Goal: Obtain resource: Download file/media

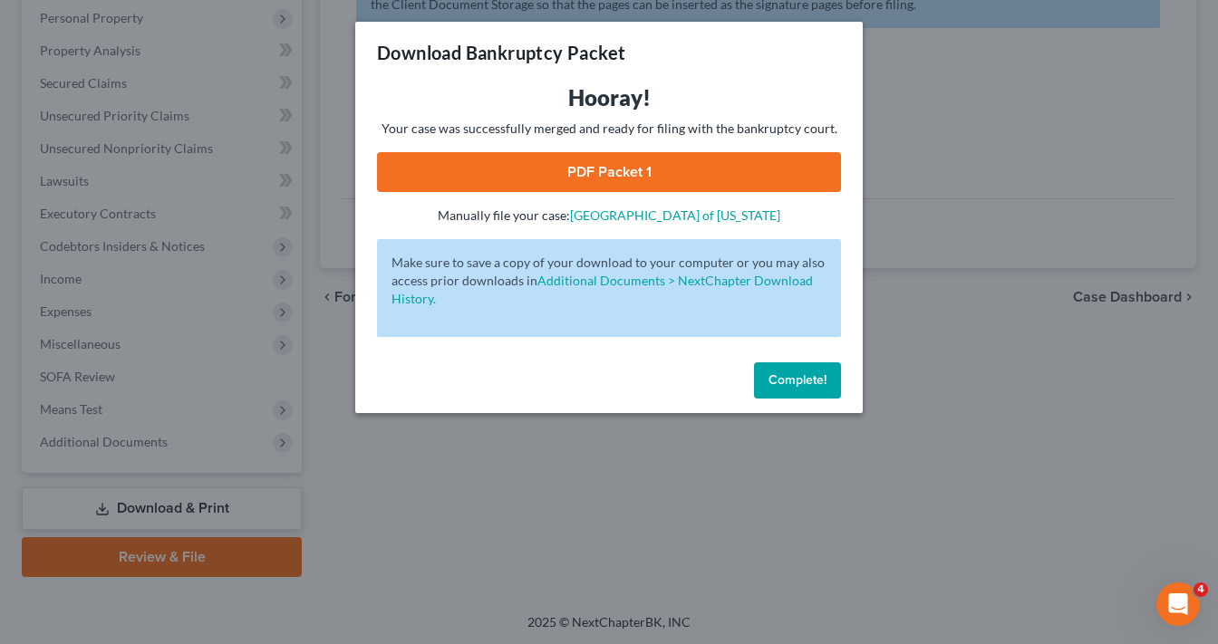
click at [809, 404] on div "Complete!" at bounding box center [608, 384] width 507 height 58
click at [812, 392] on button "Complete!" at bounding box center [797, 380] width 87 height 36
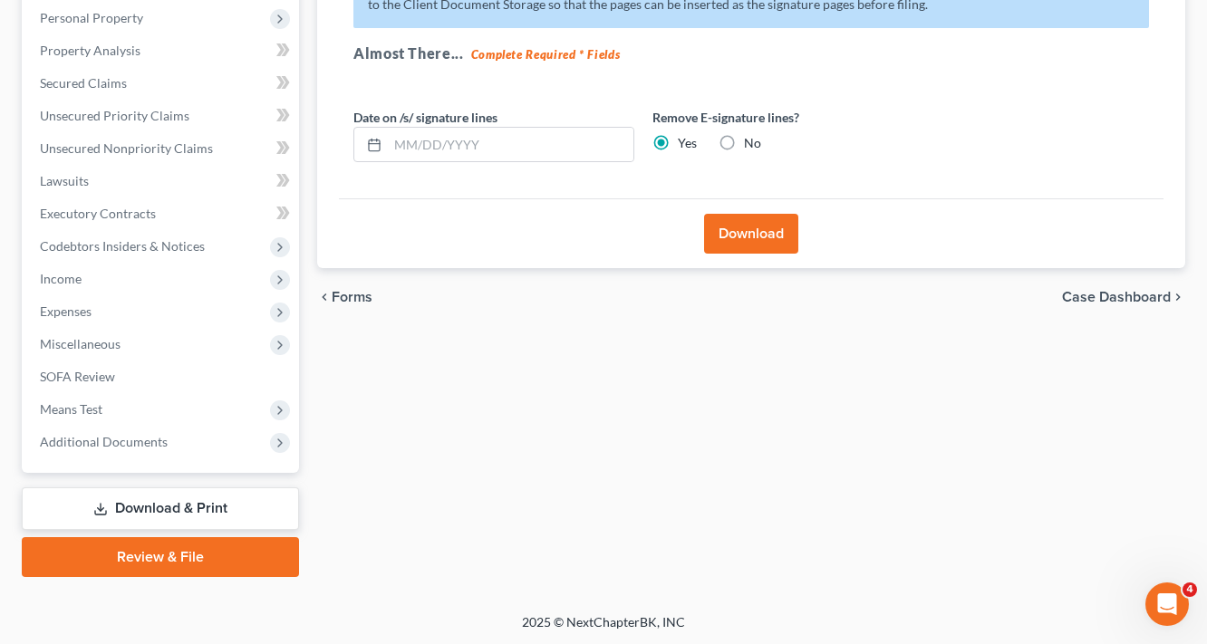
scroll to position [27, 0]
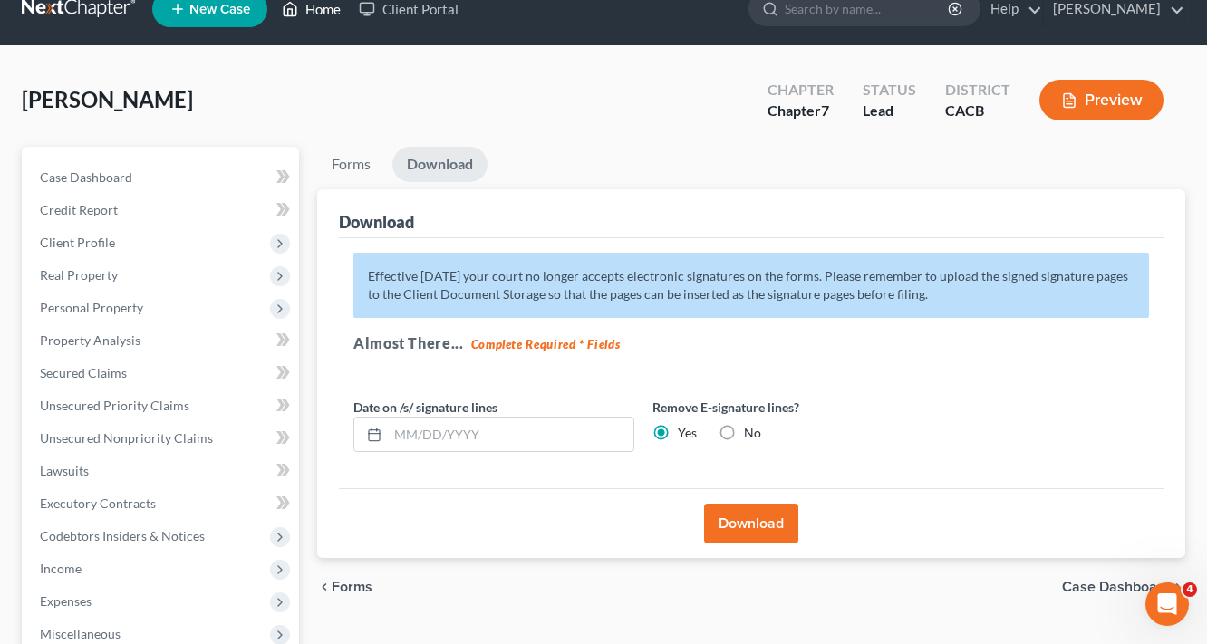
click at [330, 14] on link "Home" at bounding box center [311, 9] width 77 height 33
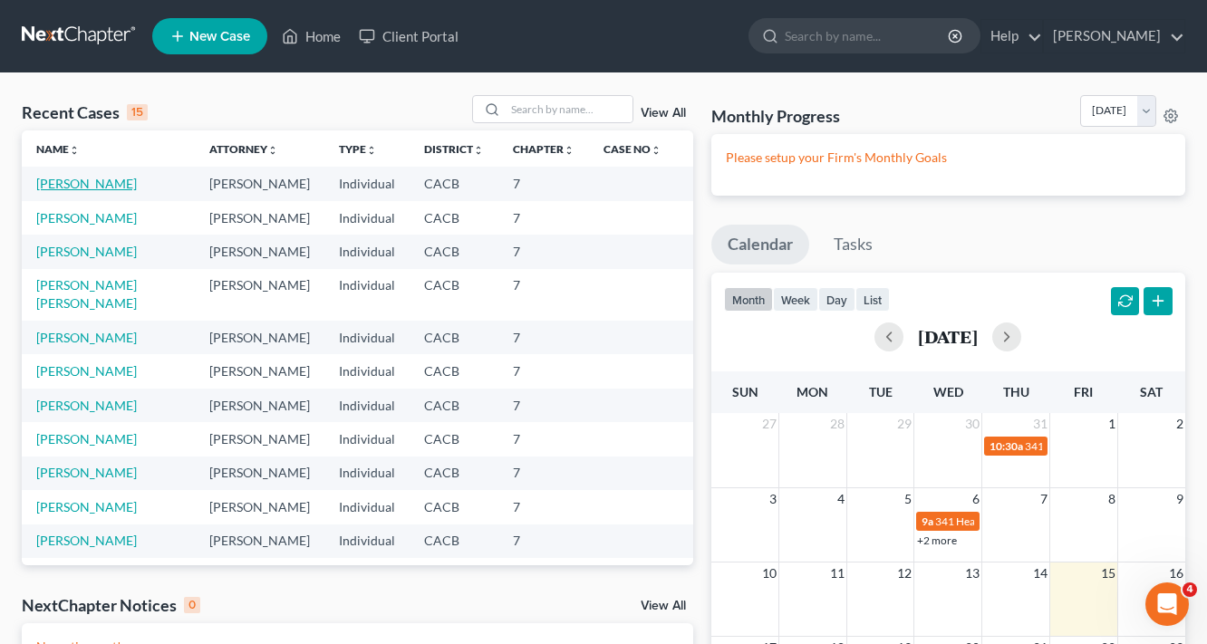
click at [94, 185] on link "[PERSON_NAME]" at bounding box center [86, 183] width 101 height 15
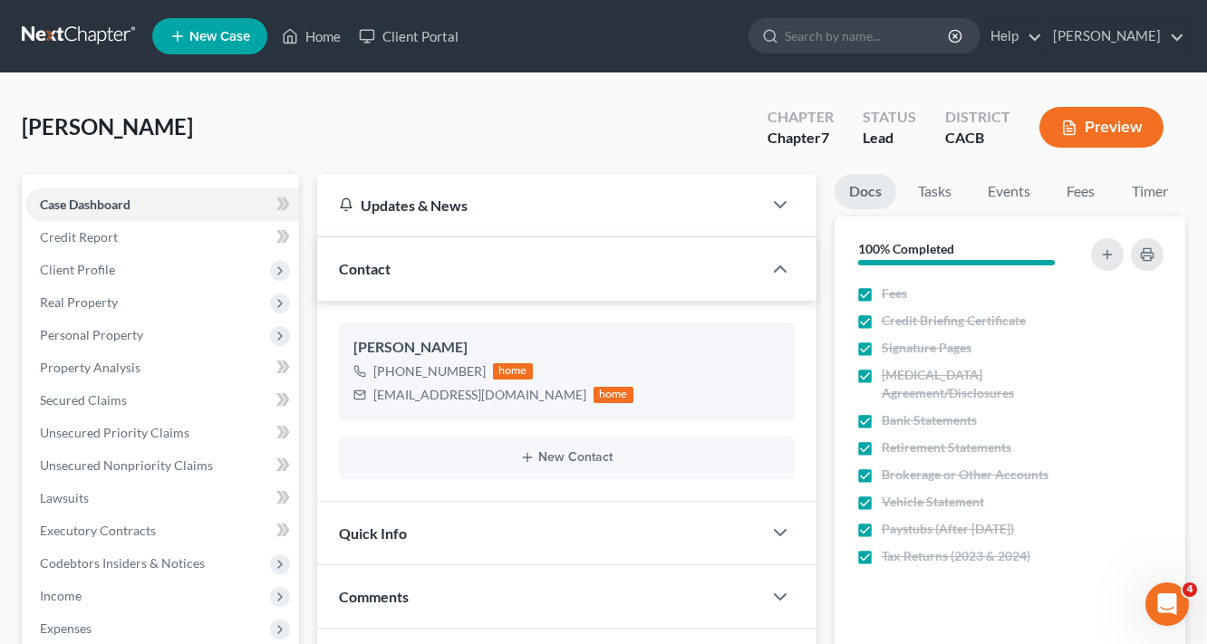
click at [1102, 130] on button "Preview" at bounding box center [1101, 127] width 124 height 41
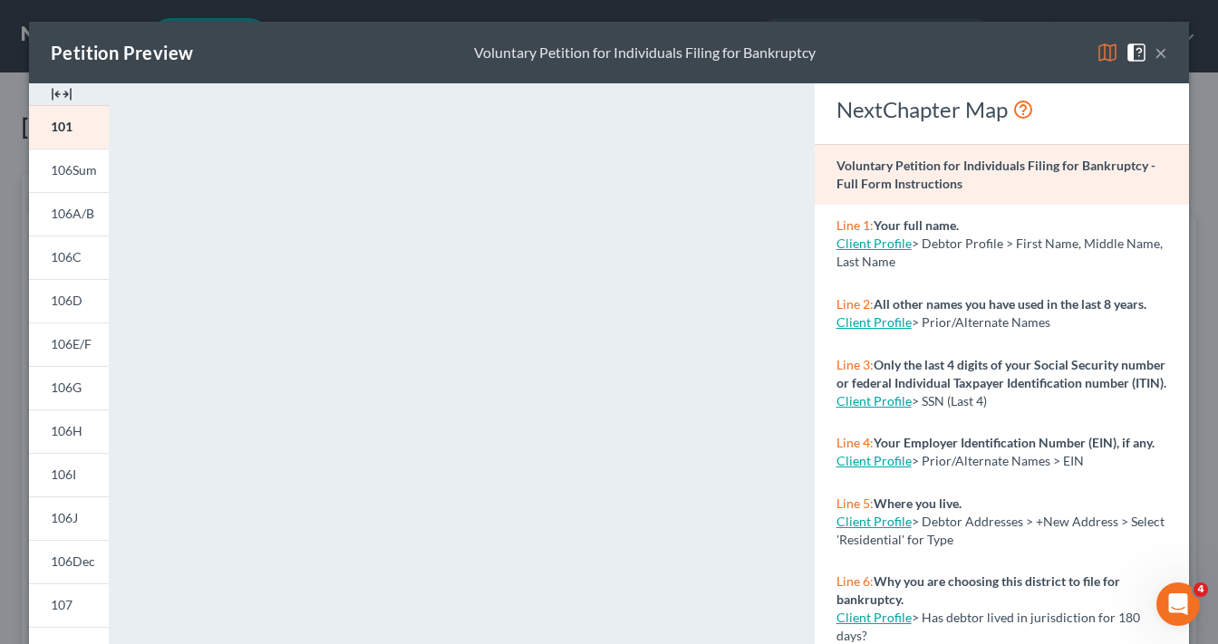
click at [1096, 47] on img at bounding box center [1107, 53] width 22 height 22
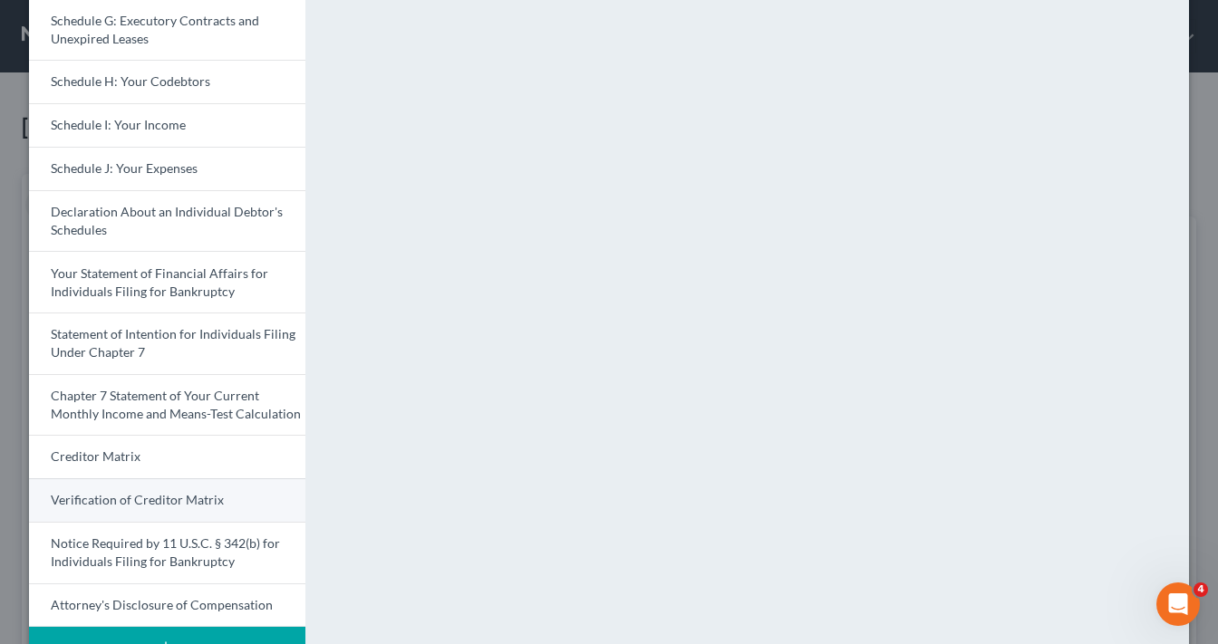
scroll to position [496, 0]
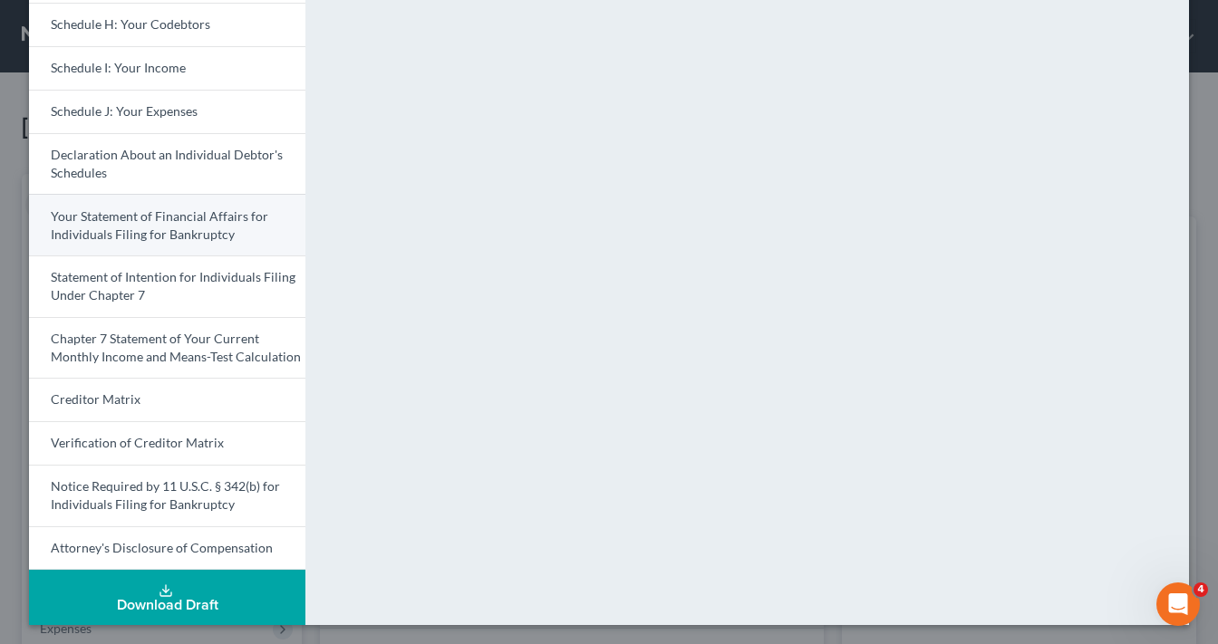
click at [188, 222] on link "Your Statement of Financial Affairs for Individuals Filing for Bankruptcy" at bounding box center [167, 225] width 276 height 62
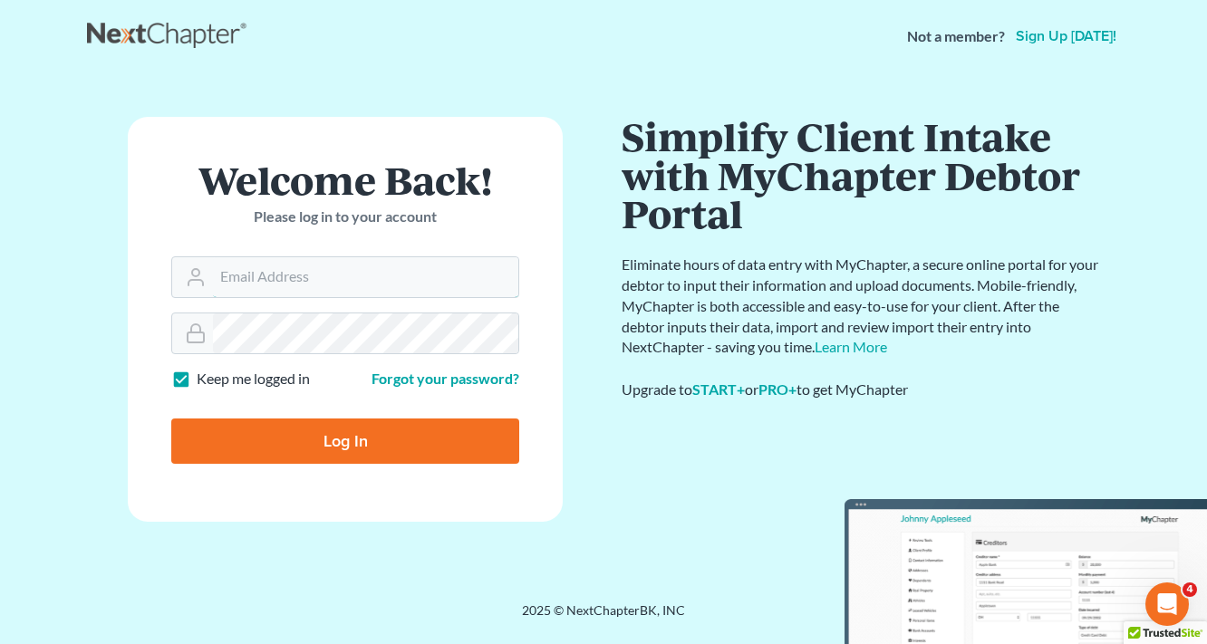
type input "[EMAIL_ADDRESS][DOMAIN_NAME]"
click at [372, 451] on input "Log In" at bounding box center [345, 441] width 348 height 45
type input "Thinking..."
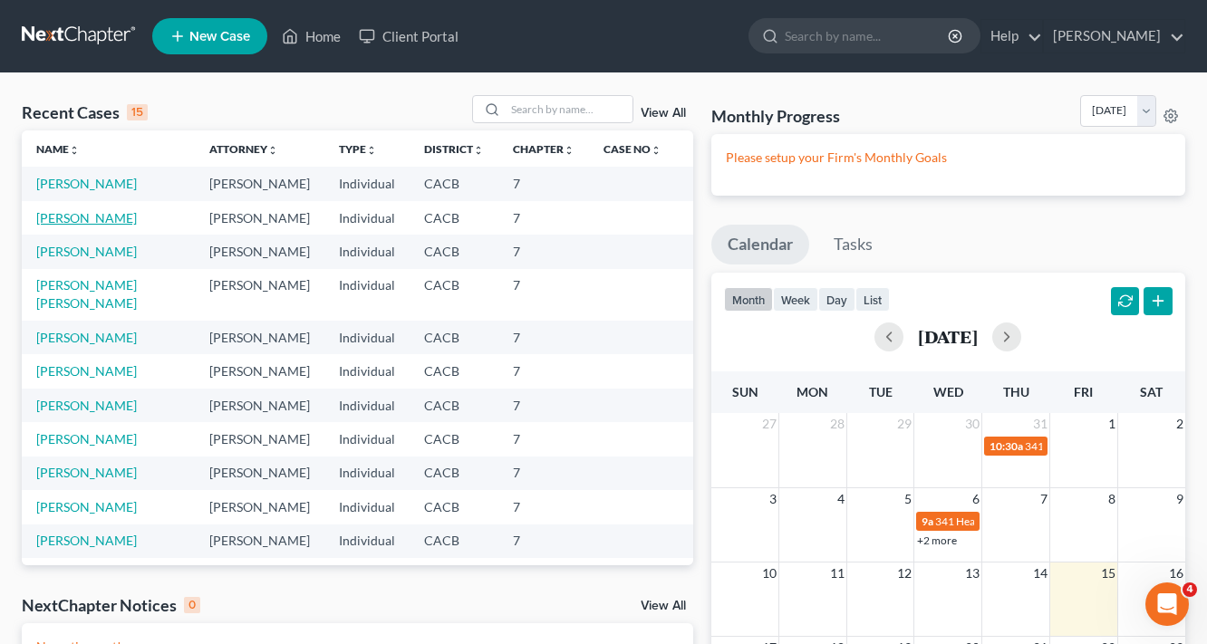
click at [79, 218] on link "[PERSON_NAME]" at bounding box center [86, 217] width 101 height 15
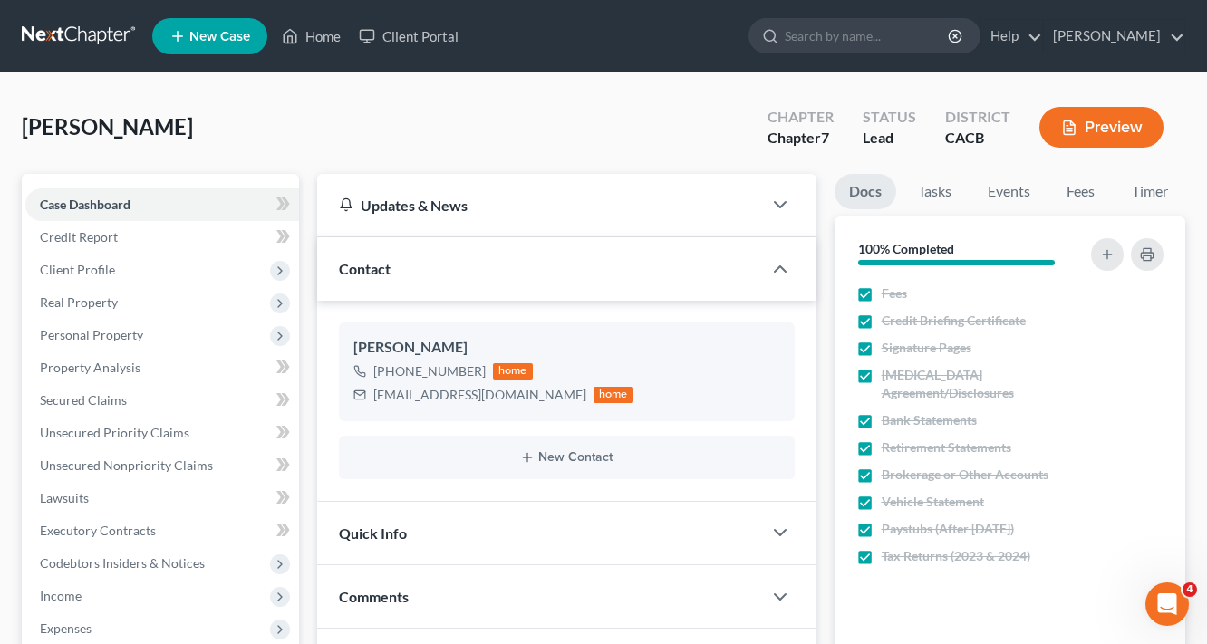
click at [1102, 141] on button "Preview" at bounding box center [1101, 127] width 124 height 41
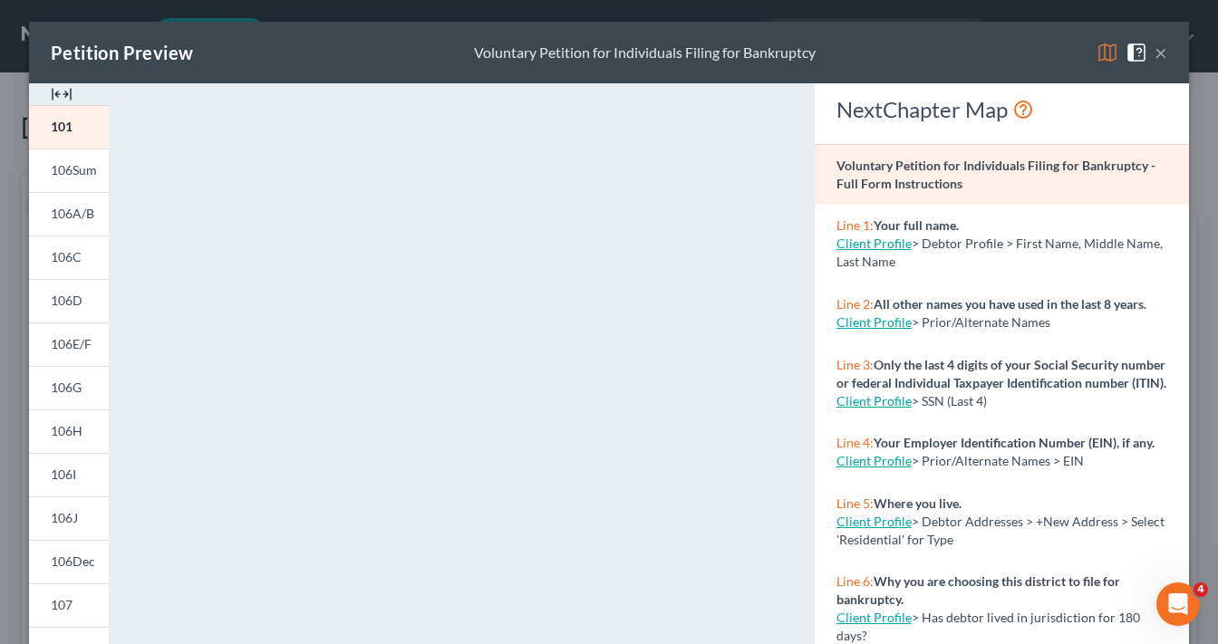
click at [1100, 53] on img at bounding box center [1107, 53] width 22 height 22
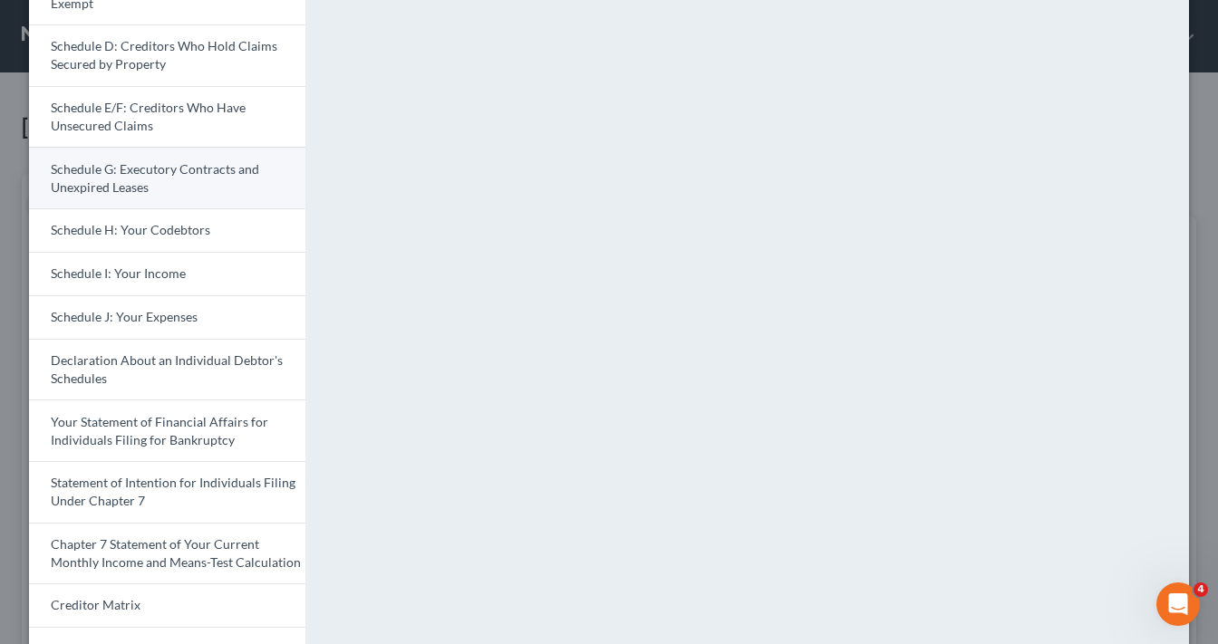
scroll to position [496, 0]
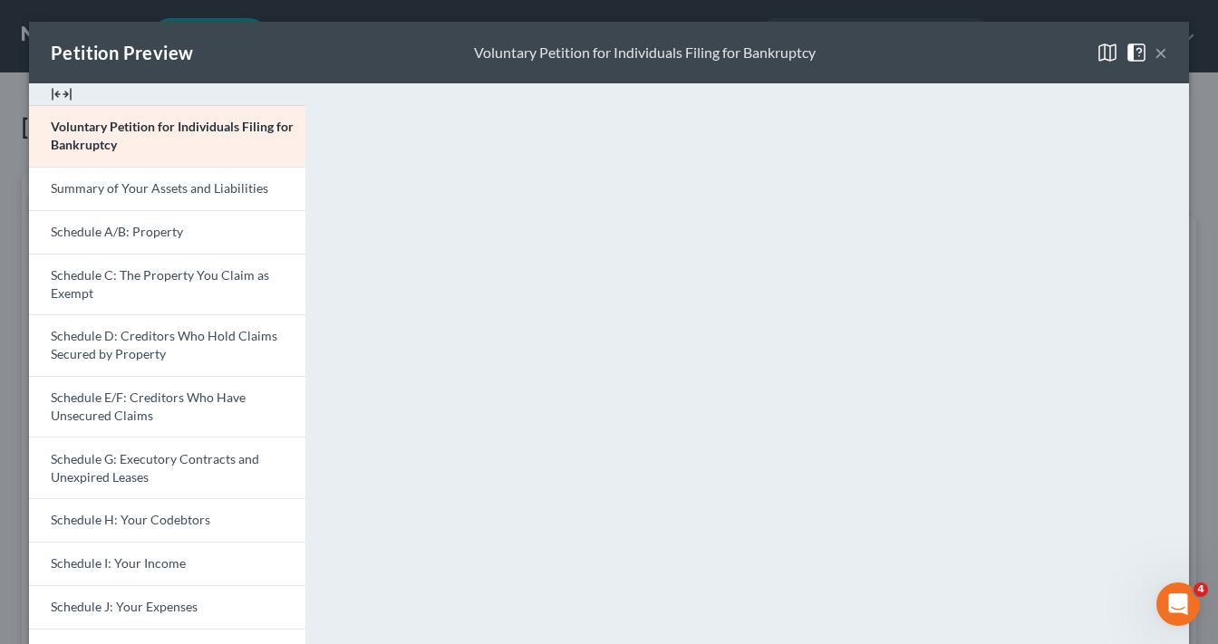
scroll to position [496, 0]
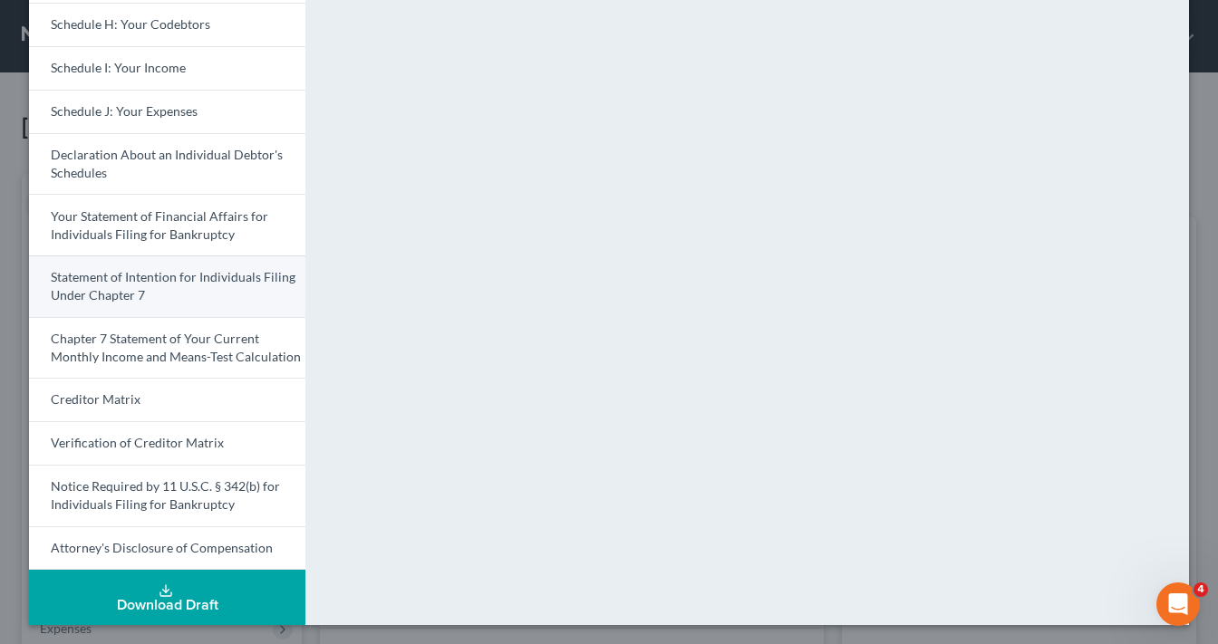
click at [167, 277] on span "Statement of Intention for Individuals Filing Under Chapter 7" at bounding box center [173, 286] width 245 height 34
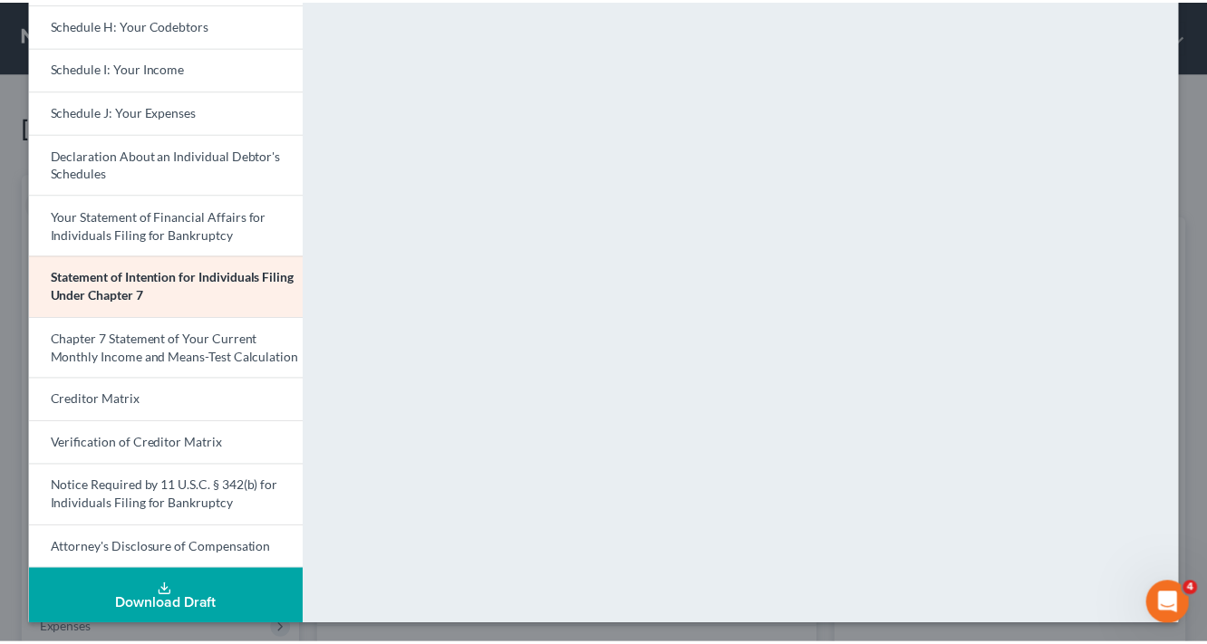
scroll to position [0, 0]
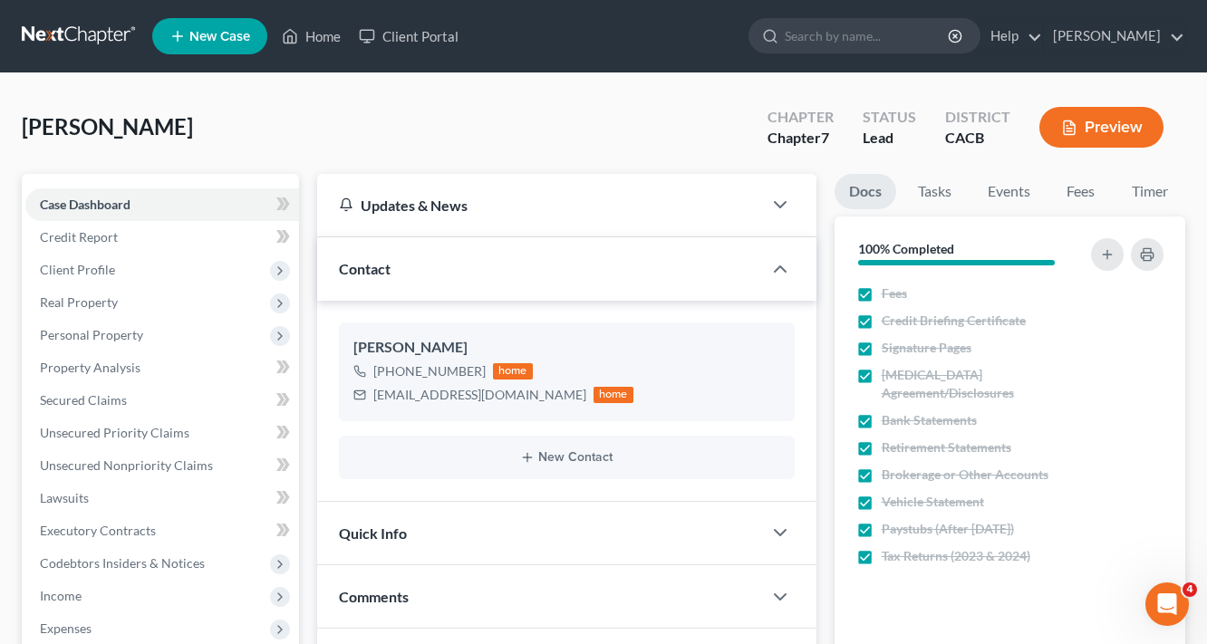
drag, startPoint x: 1208, startPoint y: 421, endPoint x: 1223, endPoint y: 98, distance: 323.8
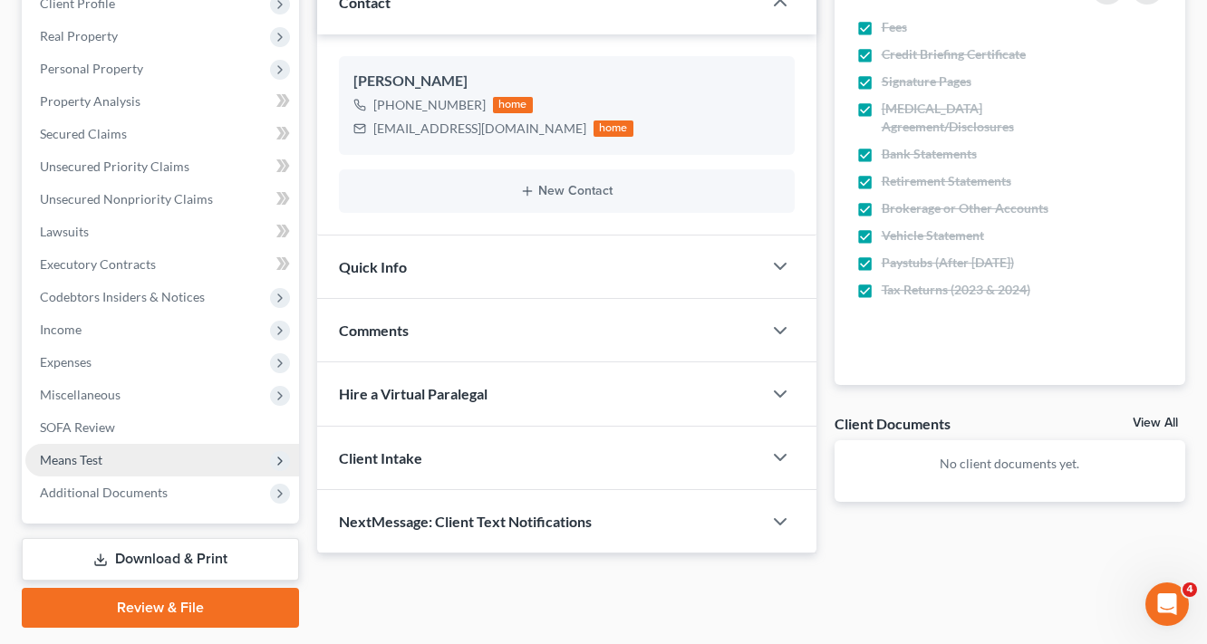
scroll to position [317, 0]
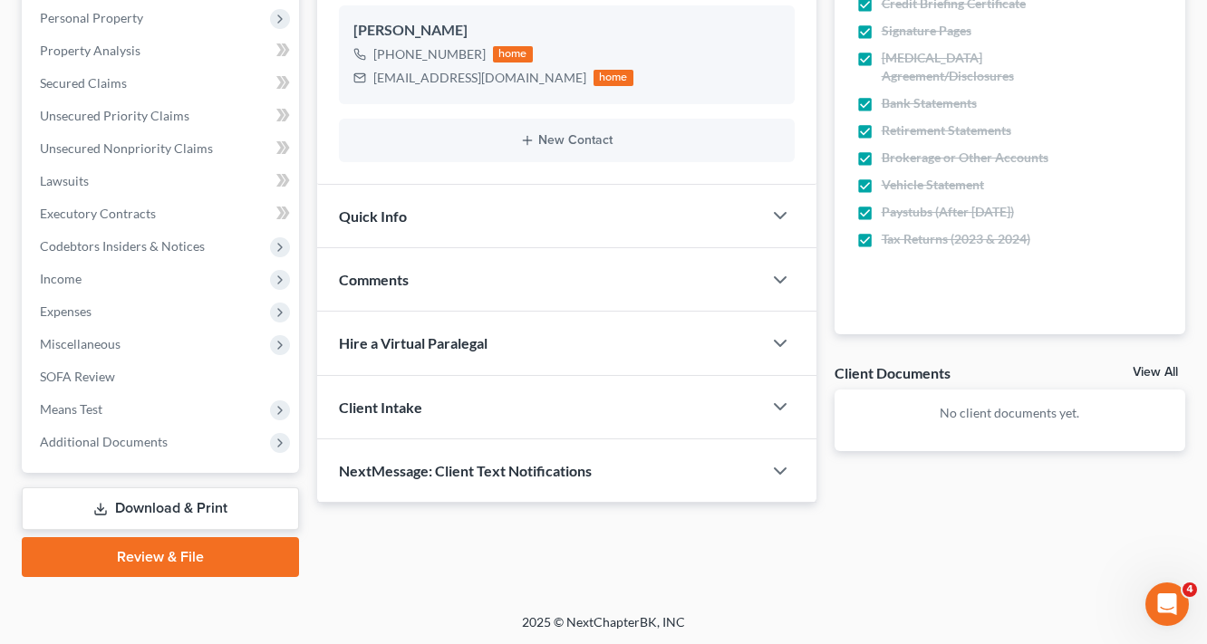
click at [192, 507] on link "Download & Print" at bounding box center [160, 508] width 277 height 43
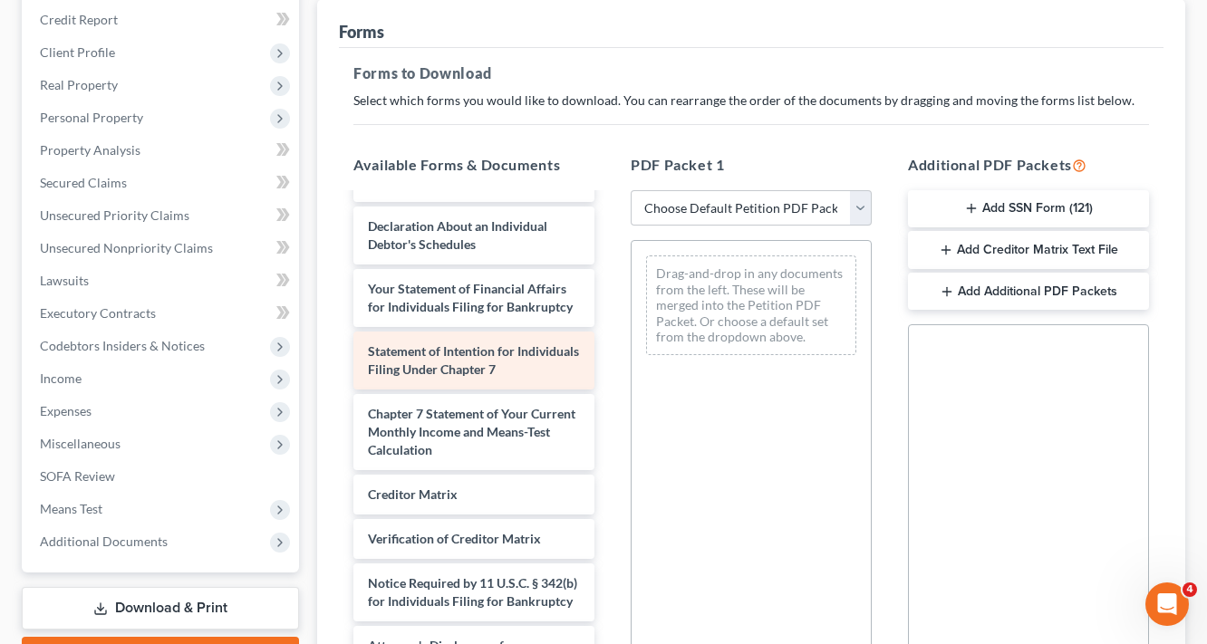
scroll to position [515, 0]
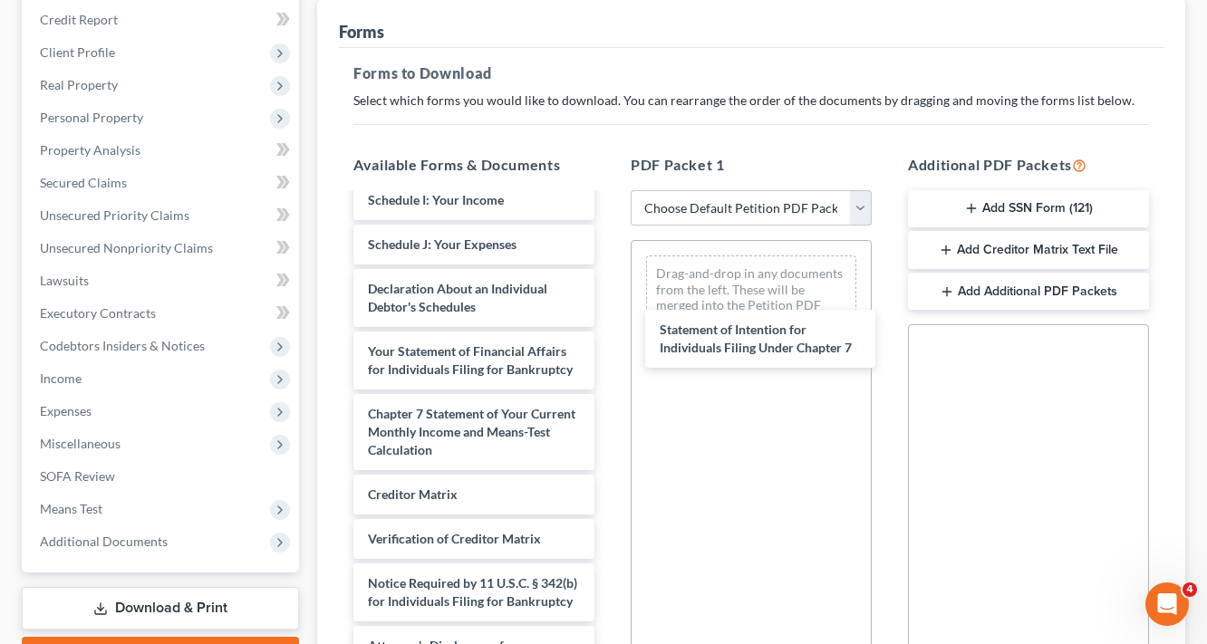
click at [609, 332] on div "Statement of Intention for Individuals Filing Under Chapter 7 Voluntary Petitio…" at bounding box center [474, 200] width 270 height 968
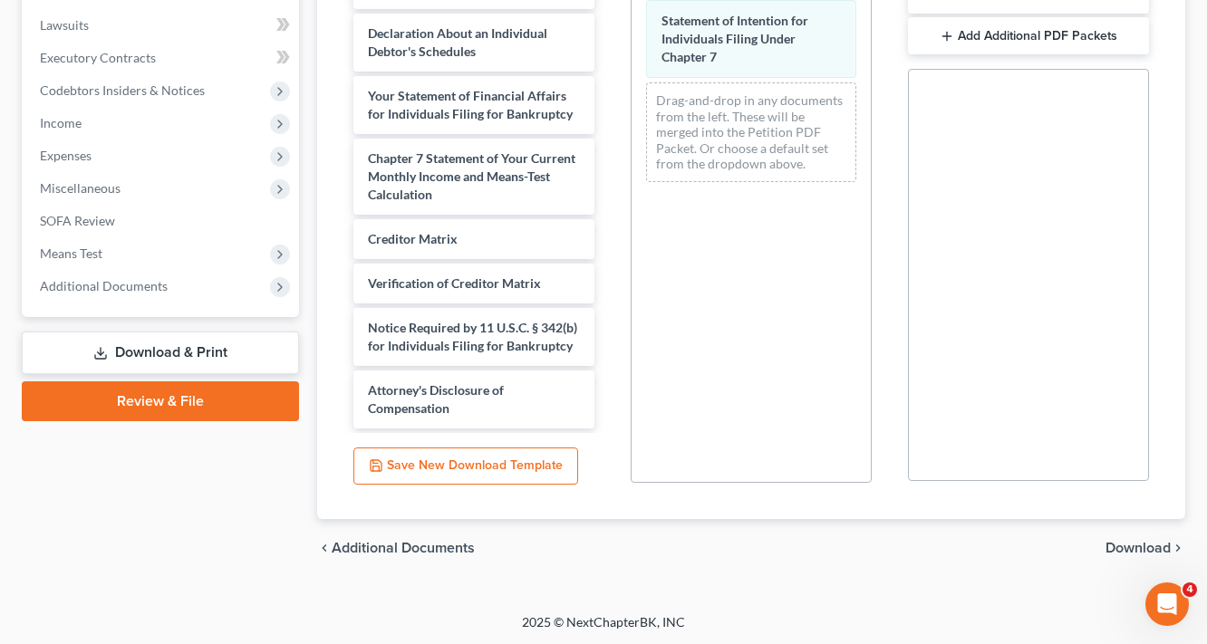
click at [1167, 536] on div "chevron_left Additional Documents Download chevron_right" at bounding box center [751, 548] width 868 height 58
click at [1154, 542] on span "Download" at bounding box center [1137, 548] width 65 height 14
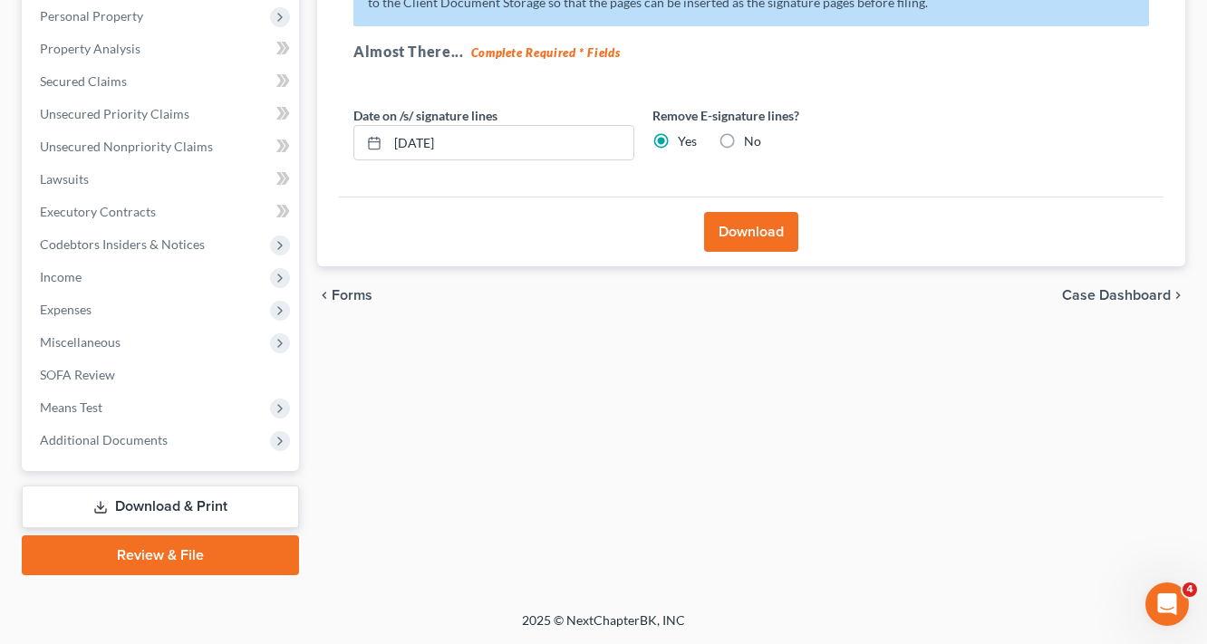
scroll to position [317, 0]
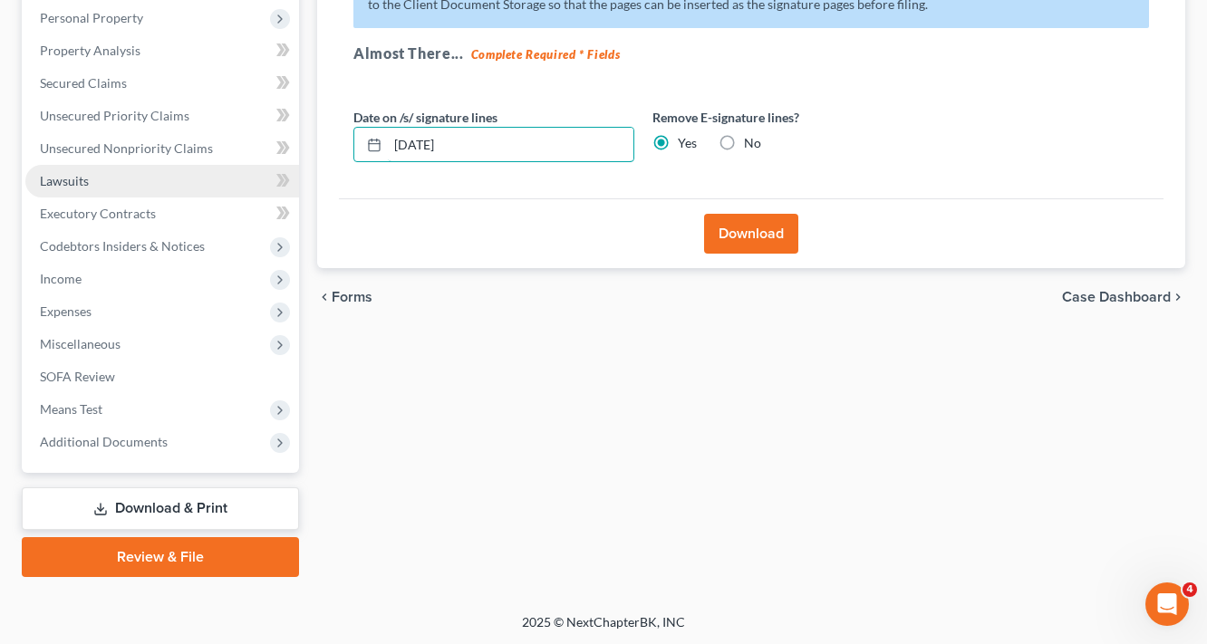
drag, startPoint x: 525, startPoint y: 146, endPoint x: 169, endPoint y: 175, distance: 356.4
click at [225, 172] on div "Petition Navigation Case Dashboard Payments Invoices Payments Payments Credit R…" at bounding box center [604, 217] width 1182 height 720
click at [752, 240] on button "Download" at bounding box center [751, 234] width 94 height 40
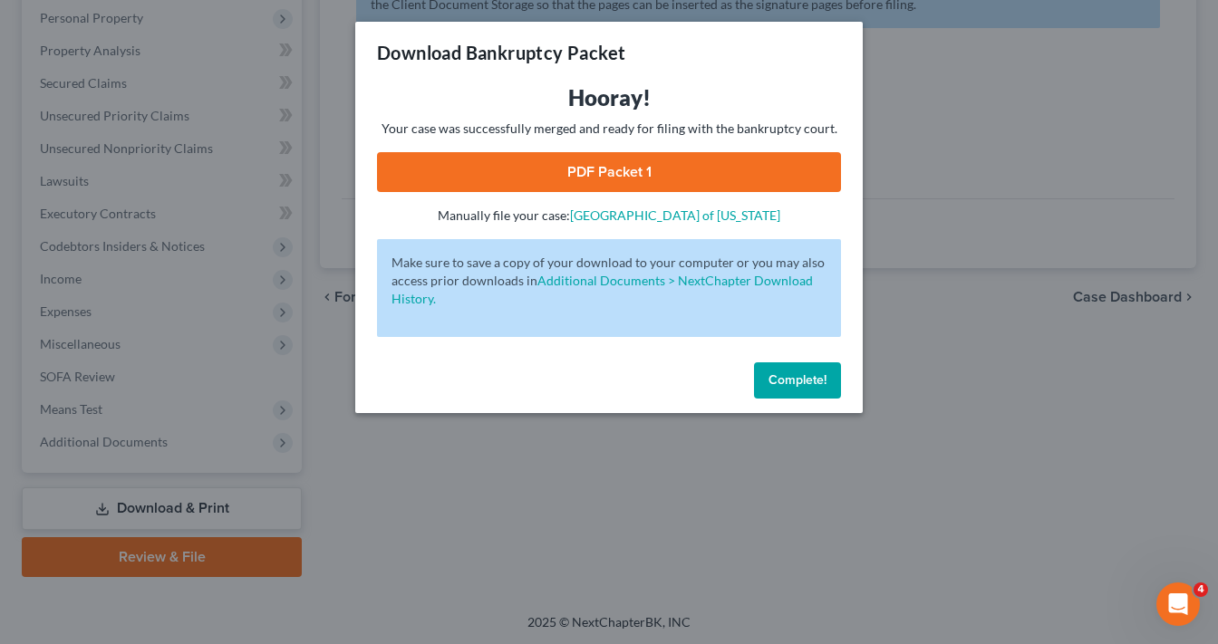
click at [701, 174] on link "PDF Packet 1" at bounding box center [609, 172] width 464 height 40
click at [1004, 581] on div "Download Bankruptcy Packet Hooray! Your case was successfully merged and ready …" at bounding box center [609, 322] width 1218 height 644
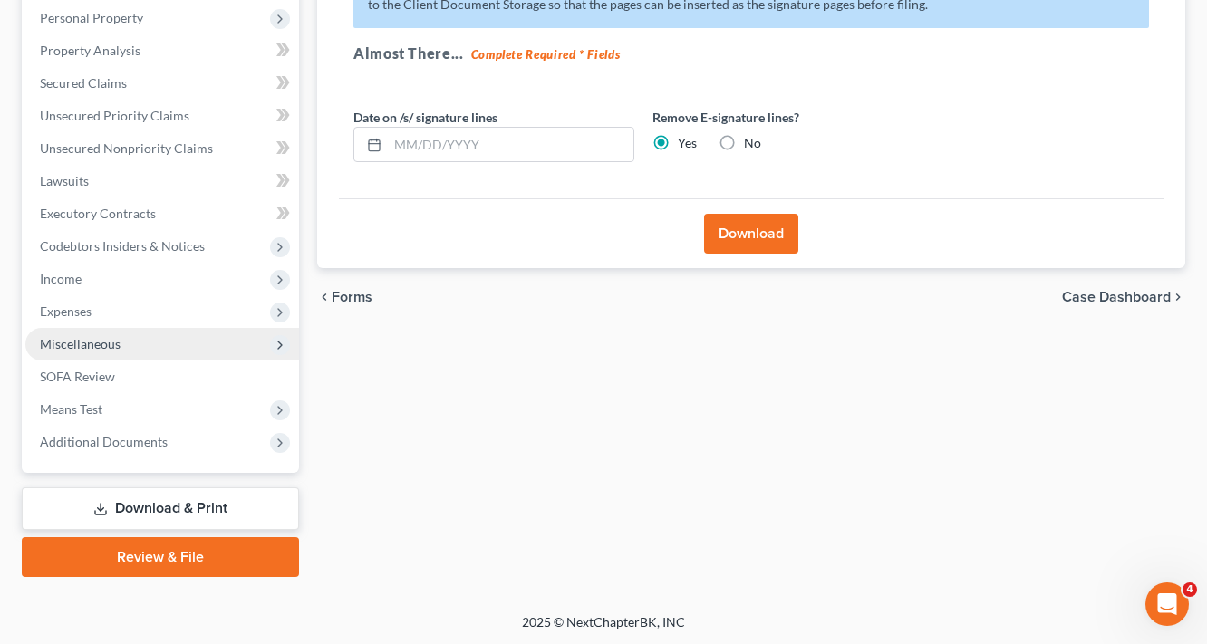
click at [100, 336] on span "Miscellaneous" at bounding box center [80, 343] width 81 height 15
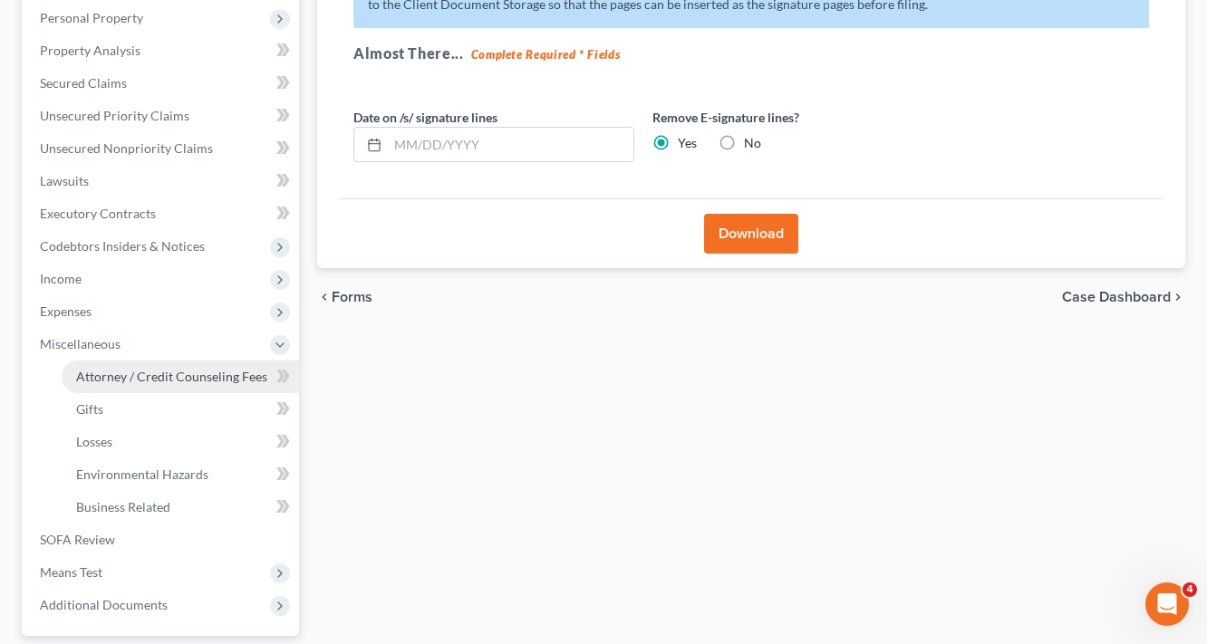
click at [181, 375] on span "Attorney / Credit Counseling Fees" at bounding box center [171, 376] width 191 height 15
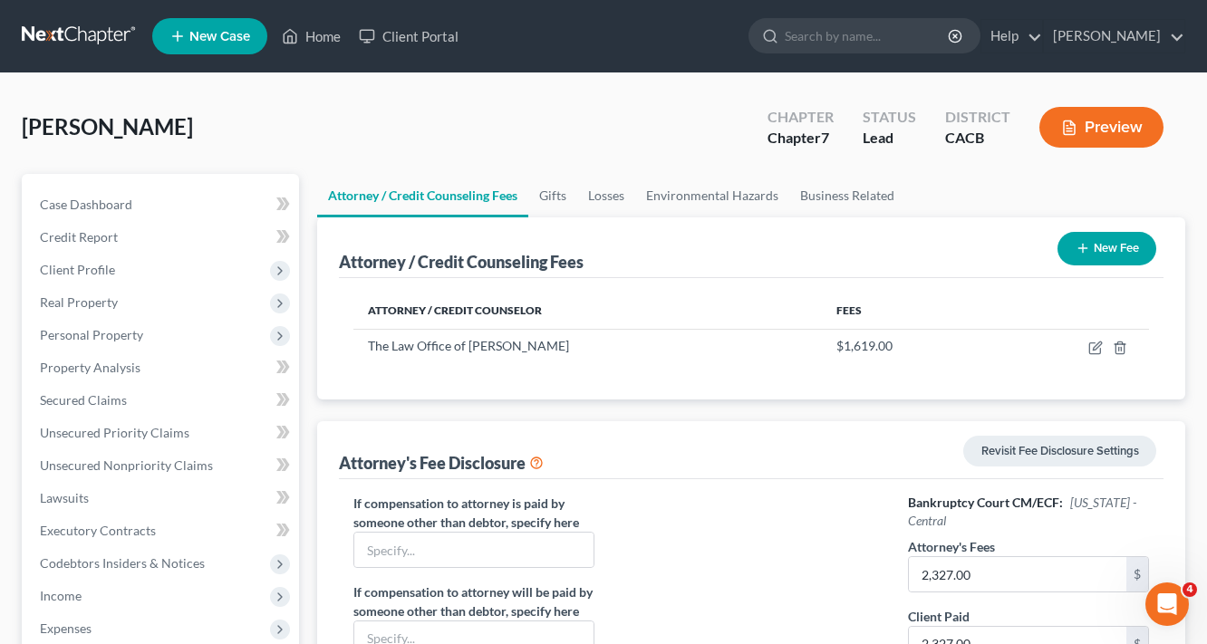
click at [1106, 129] on button "Preview" at bounding box center [1101, 127] width 124 height 41
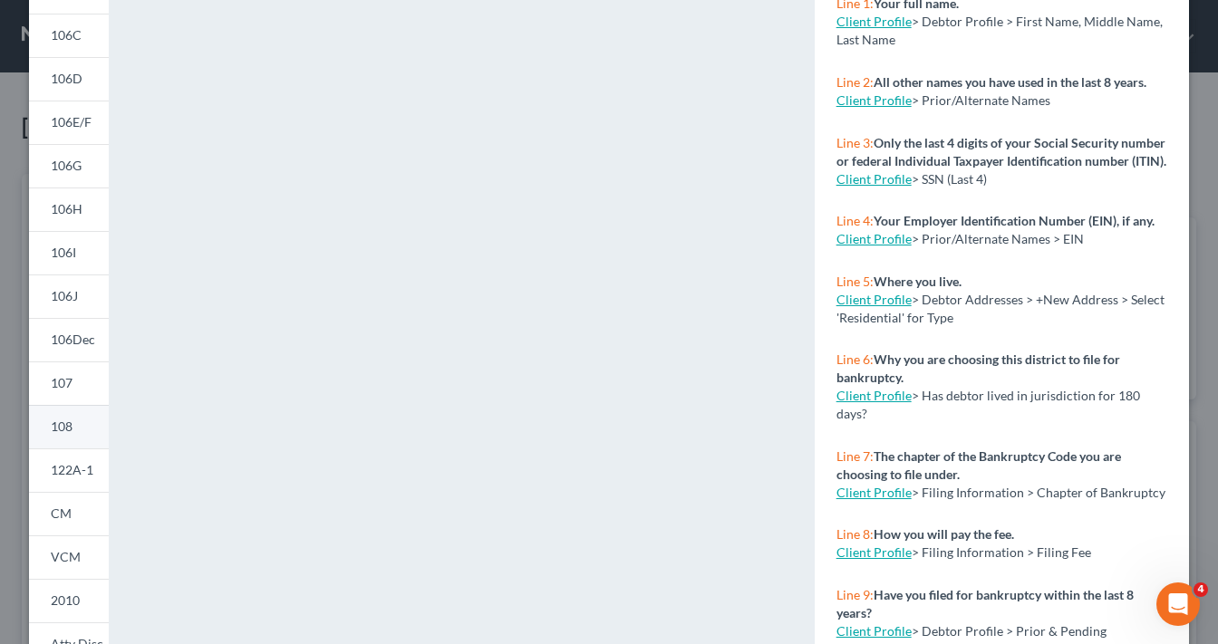
scroll to position [217, 0]
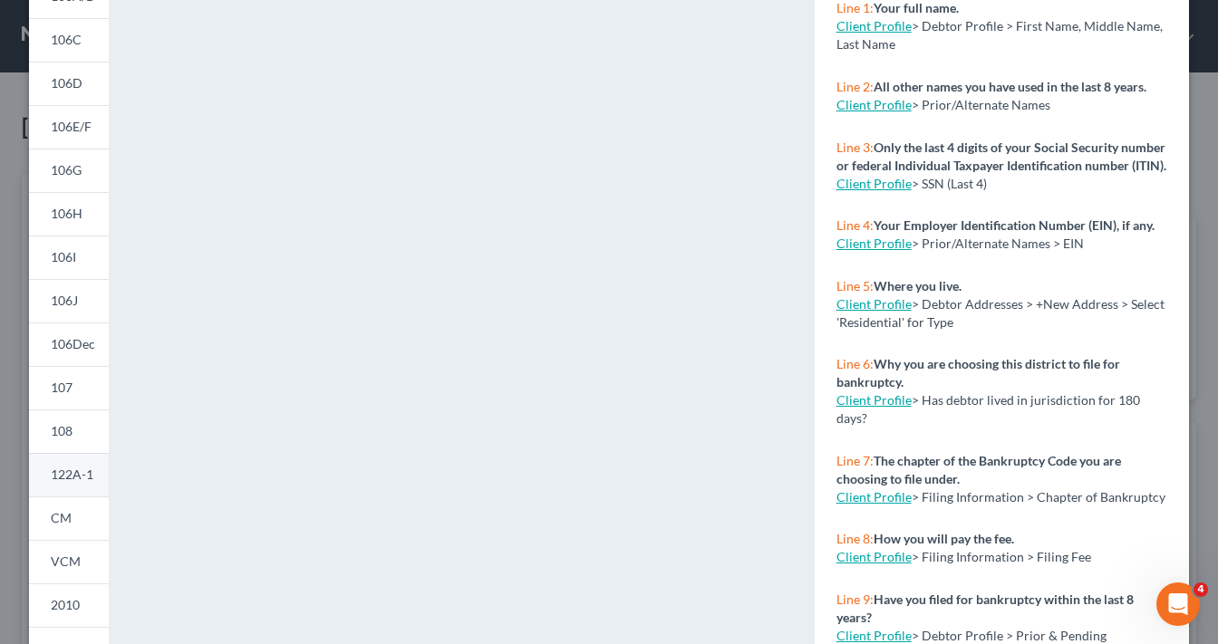
click at [82, 471] on span "122A-1" at bounding box center [72, 474] width 43 height 15
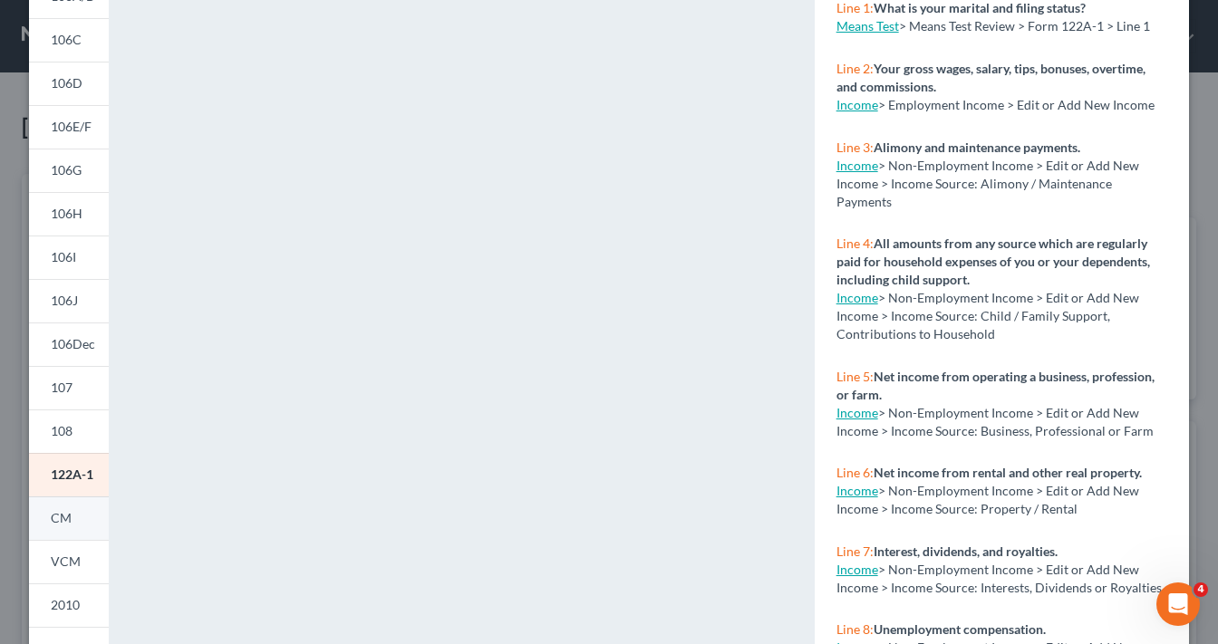
click at [65, 517] on link "CM" at bounding box center [69, 518] width 80 height 43
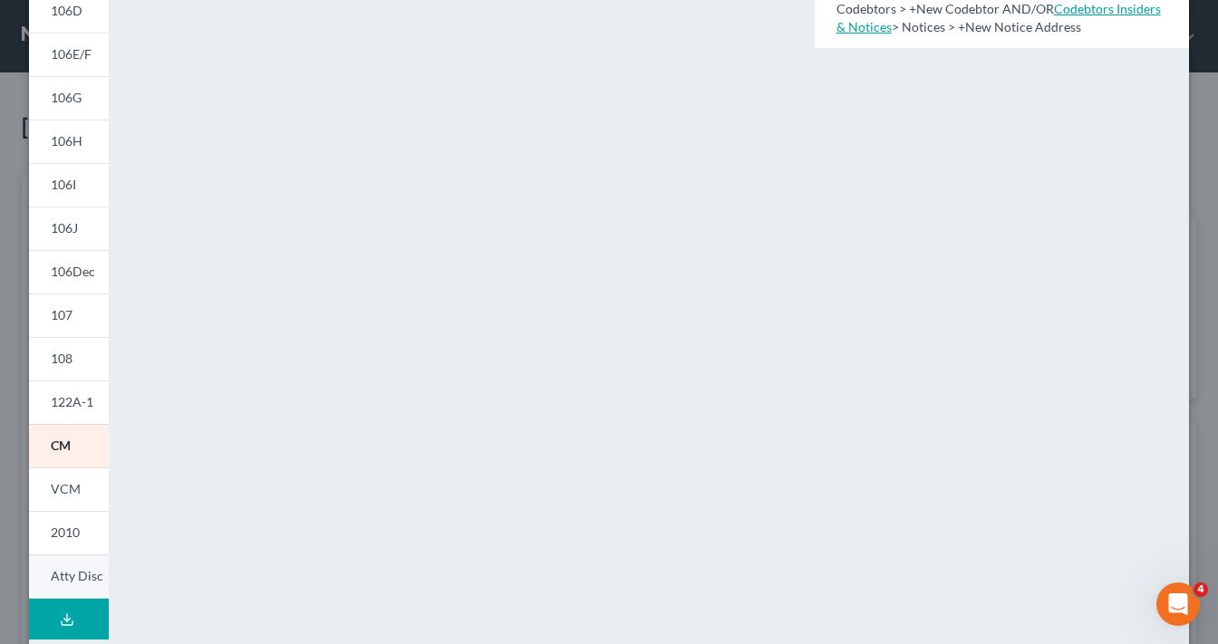
scroll to position [362, 0]
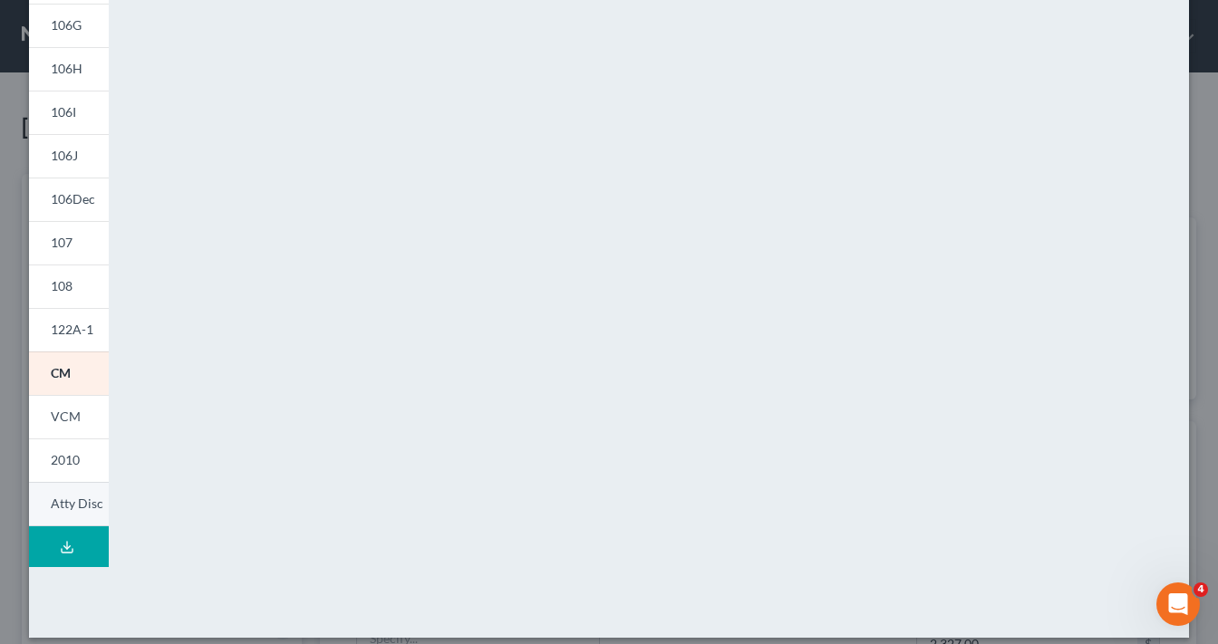
click at [81, 507] on span "Atty Disc" at bounding box center [77, 503] width 53 height 15
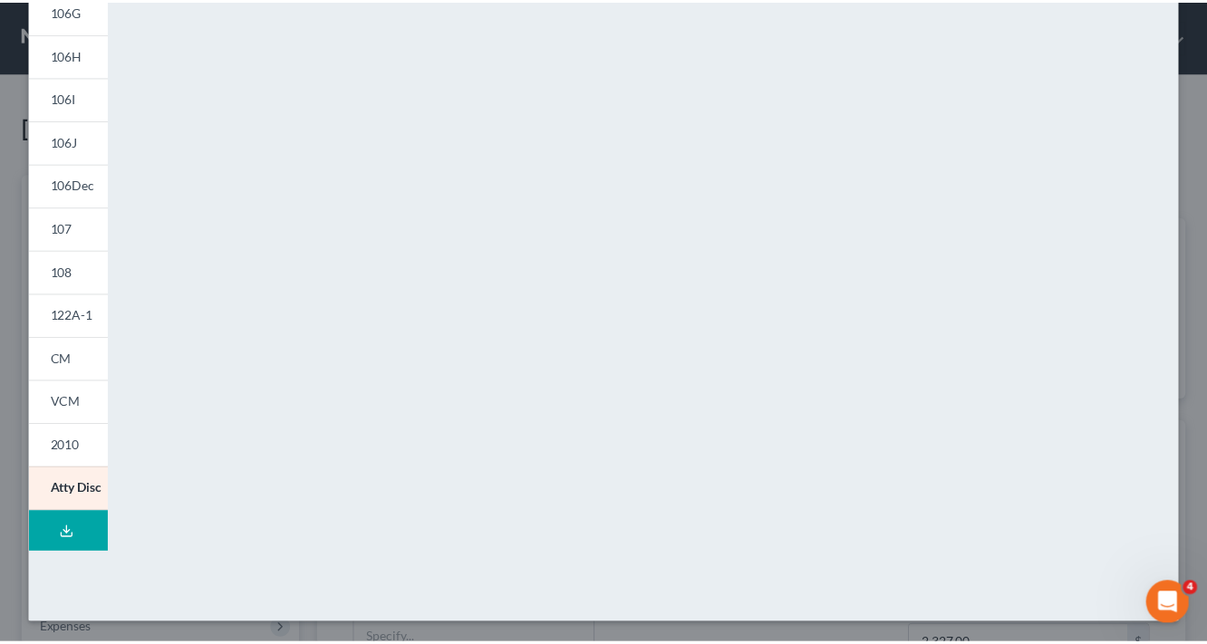
scroll to position [0, 0]
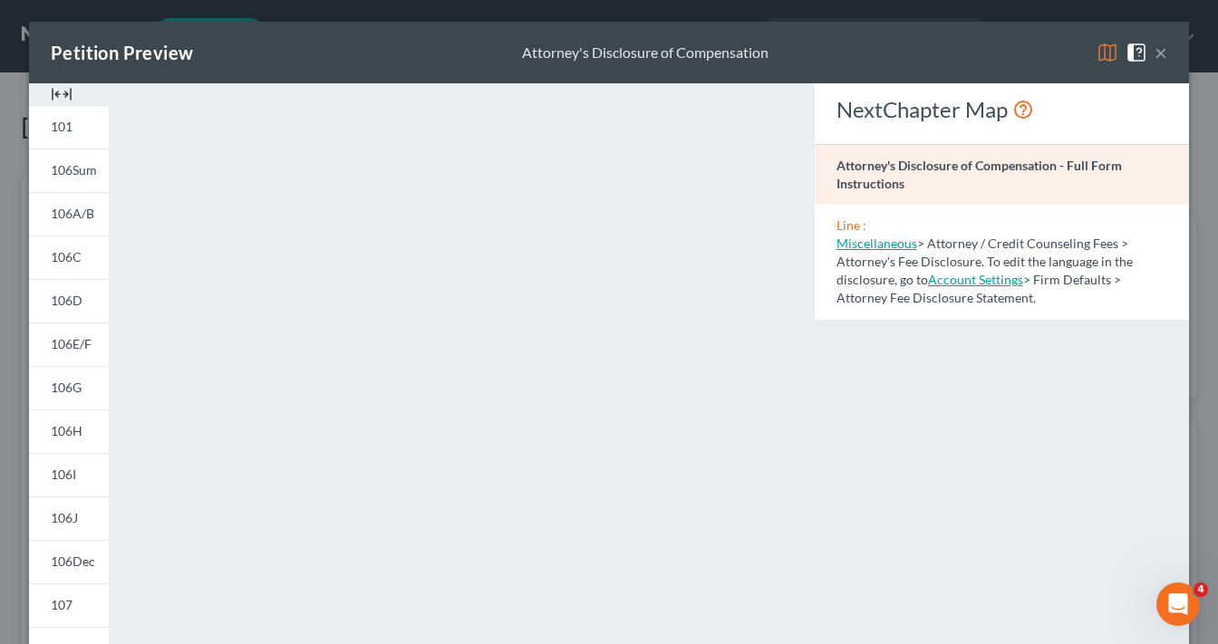
click at [1161, 52] on button "×" at bounding box center [1160, 53] width 13 height 22
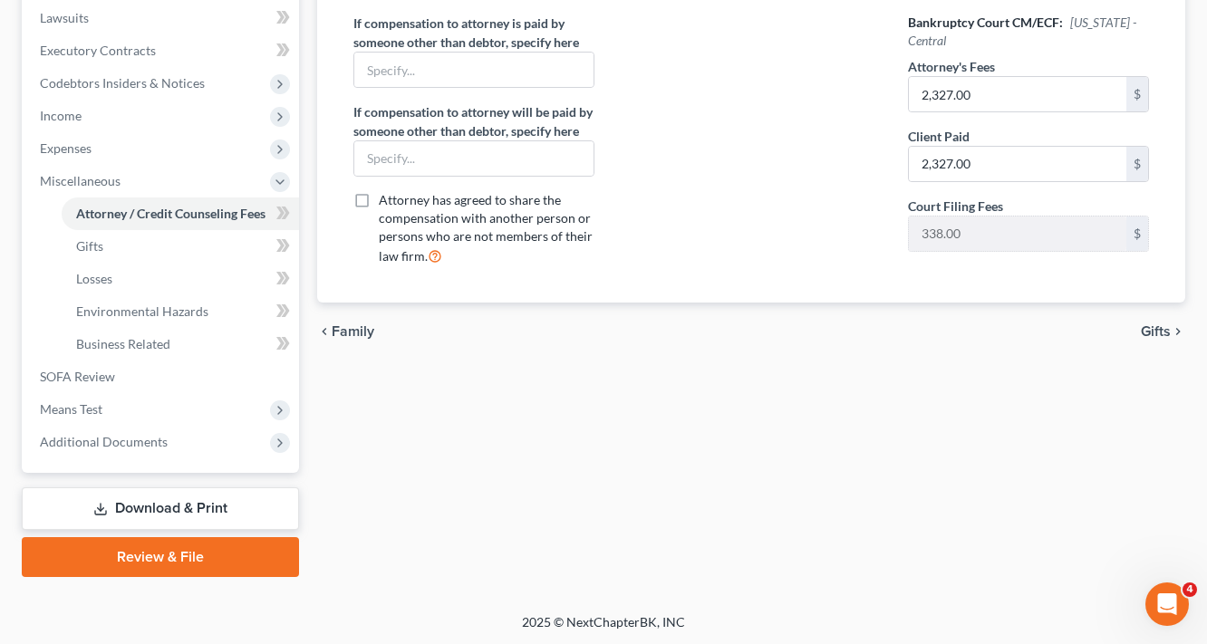
click at [179, 499] on link "Download & Print" at bounding box center [160, 508] width 277 height 43
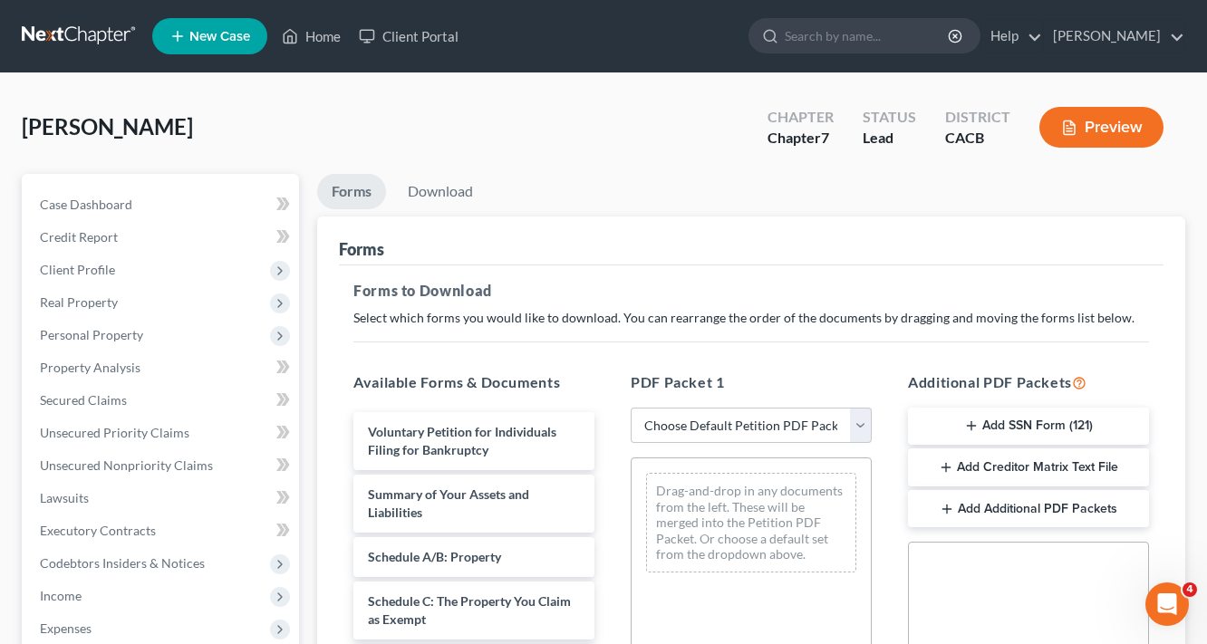
click at [1035, 458] on button "Add Creditor Matrix Text File" at bounding box center [1028, 468] width 241 height 38
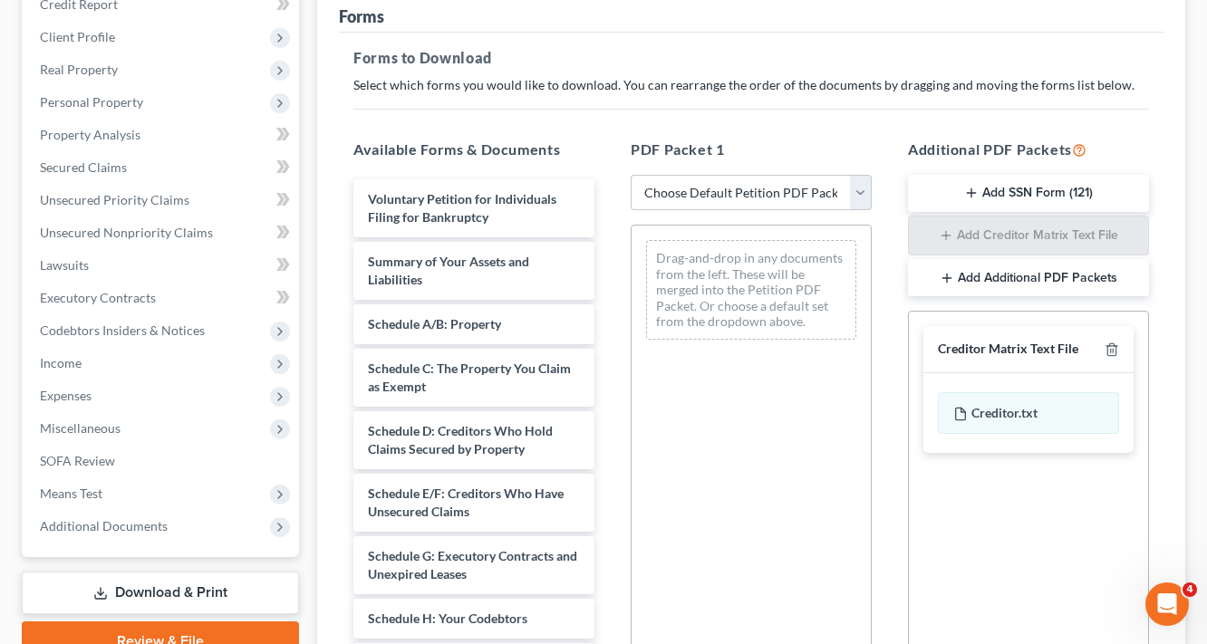
scroll to position [435, 0]
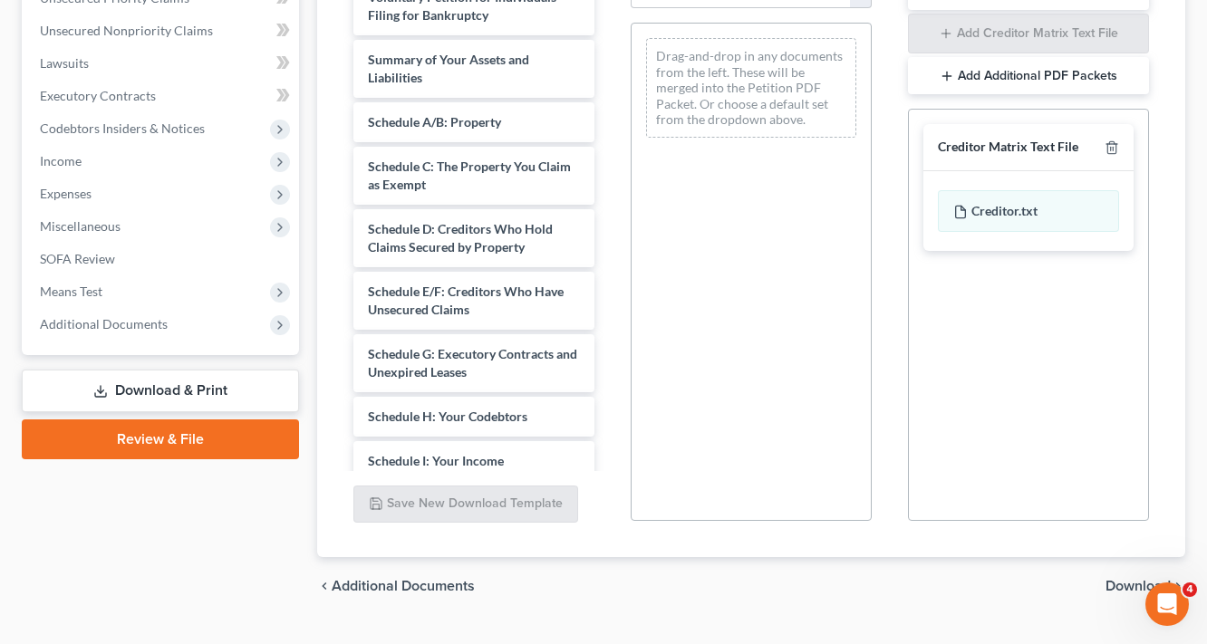
click at [1112, 582] on span "Download" at bounding box center [1137, 586] width 65 height 14
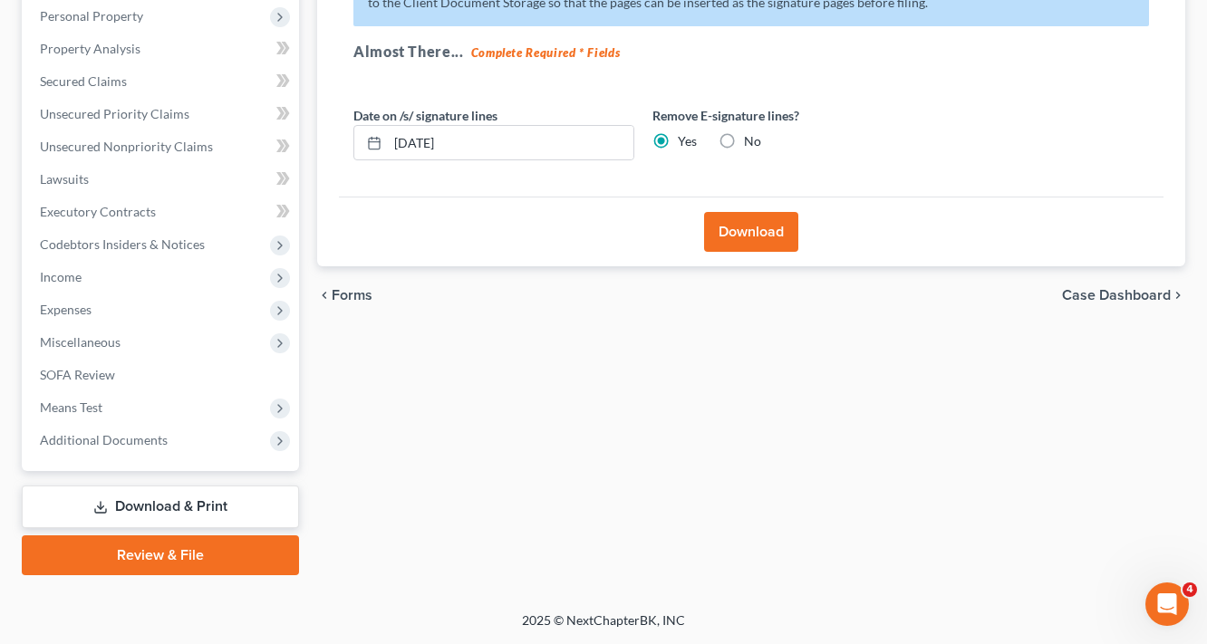
scroll to position [317, 0]
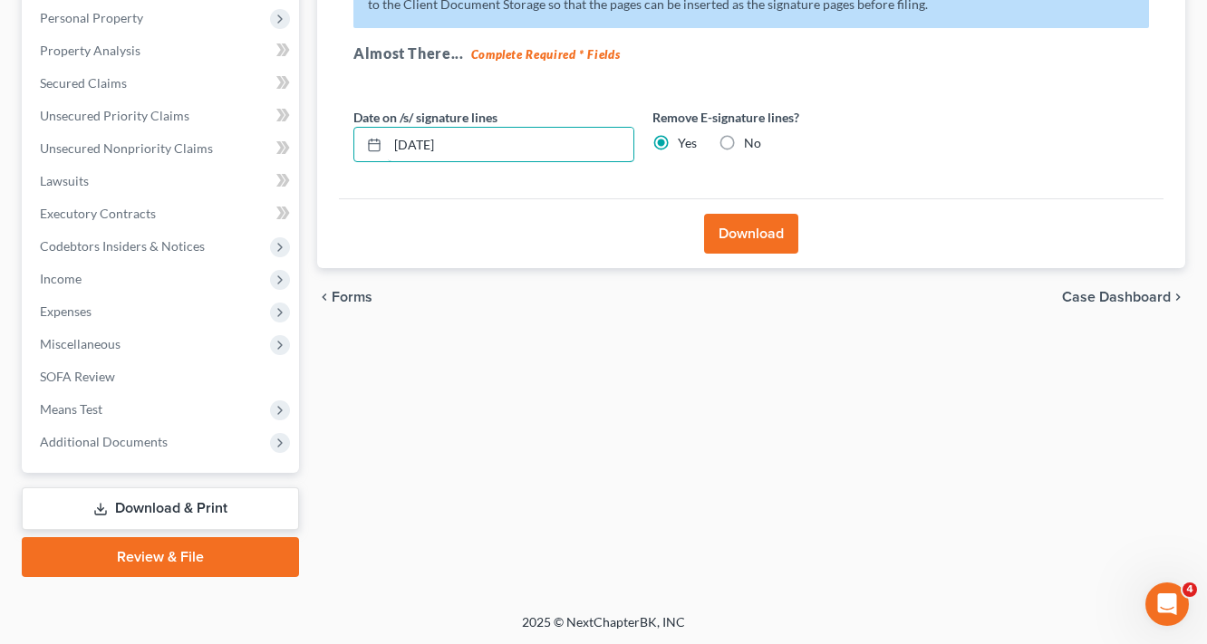
drag, startPoint x: 509, startPoint y: 156, endPoint x: 284, endPoint y: 217, distance: 233.9
click at [372, 182] on div "Effective 12/1/17 your court no longer accepts electronic signatures on the for…" at bounding box center [751, 73] width 825 height 251
click at [782, 229] on button "Download" at bounding box center [751, 234] width 94 height 40
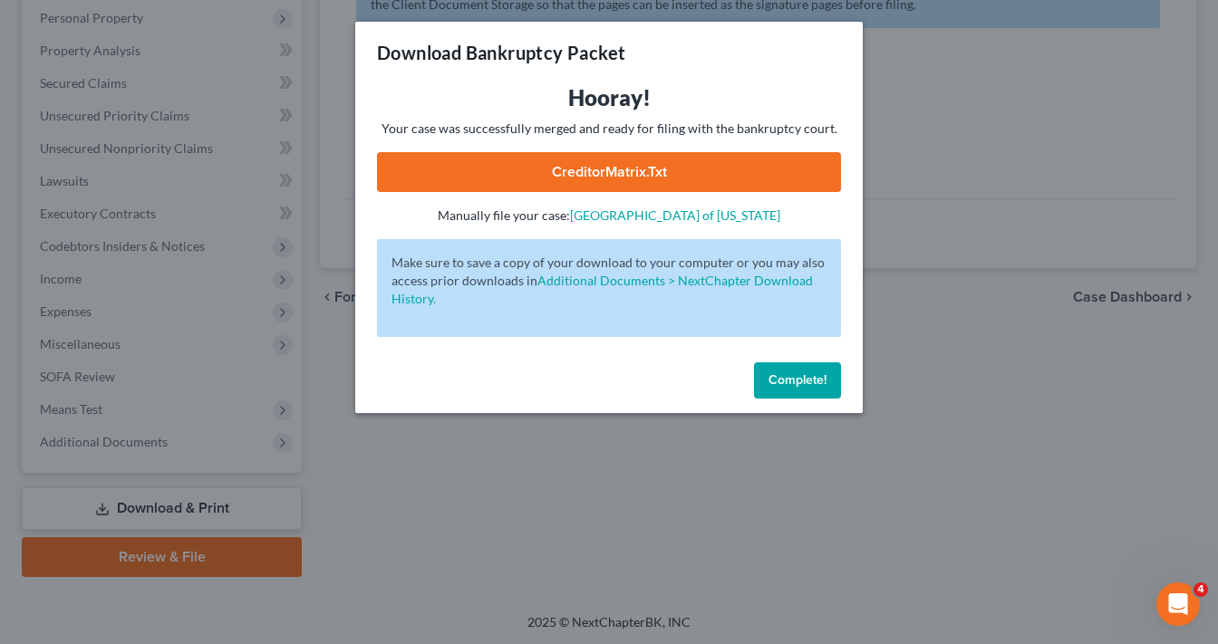
click at [778, 379] on span "Complete!" at bounding box center [797, 379] width 58 height 15
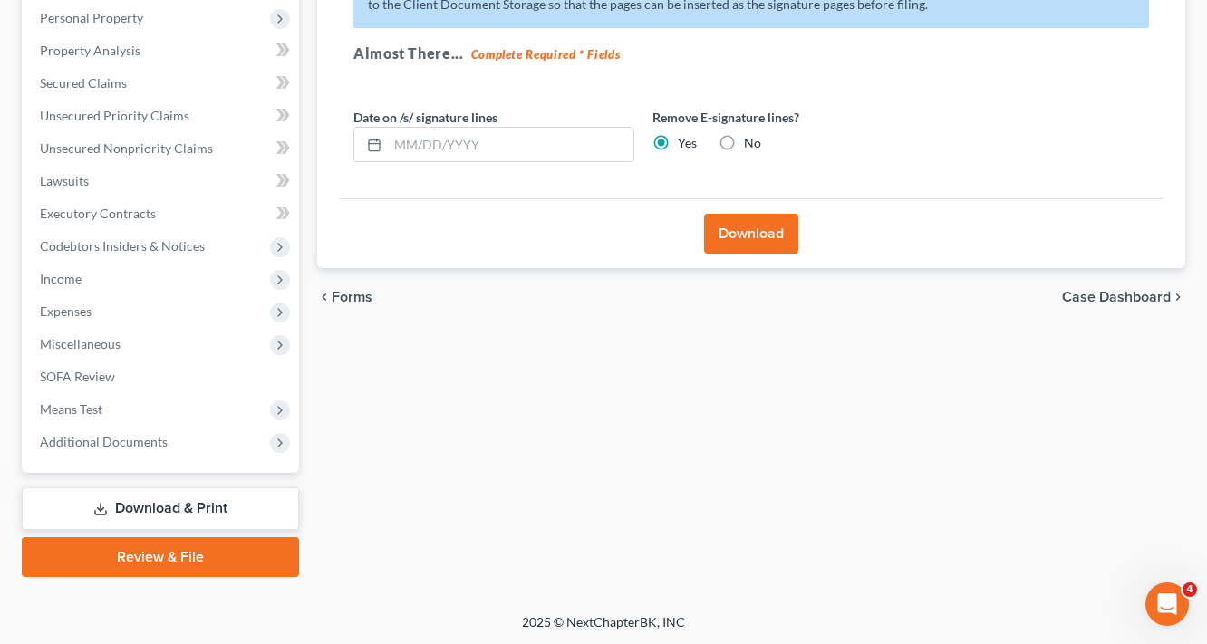
click at [196, 515] on link "Download & Print" at bounding box center [160, 508] width 277 height 43
click at [165, 514] on link "Download & Print" at bounding box center [160, 508] width 277 height 43
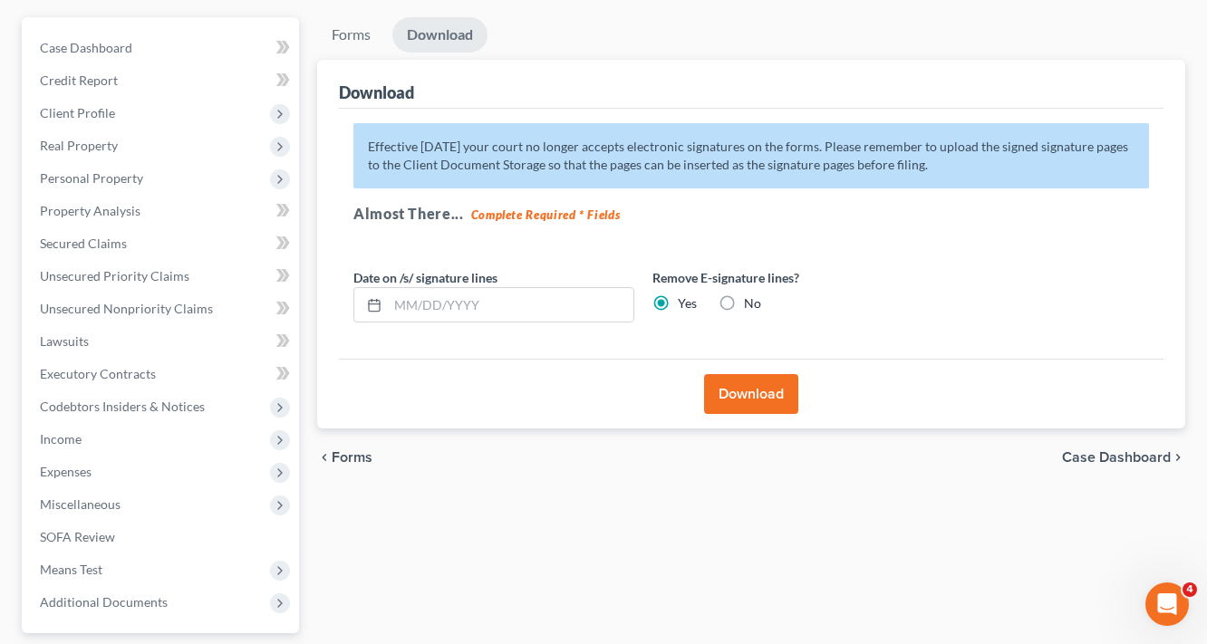
scroll to position [0, 0]
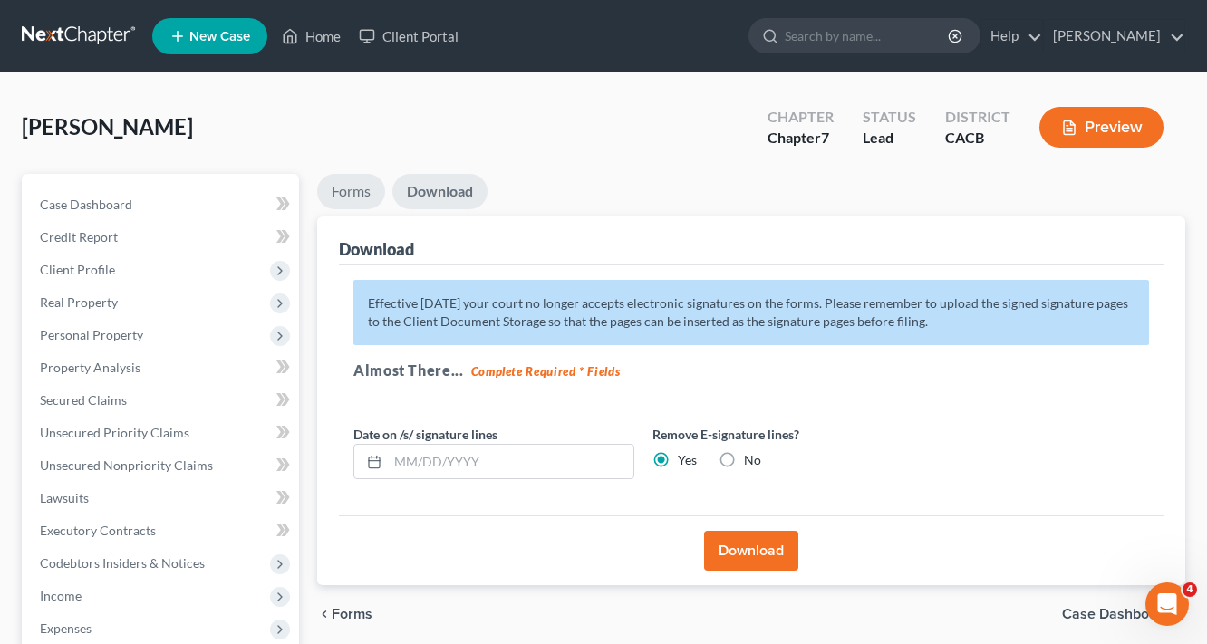
click at [361, 194] on link "Forms" at bounding box center [351, 191] width 68 height 35
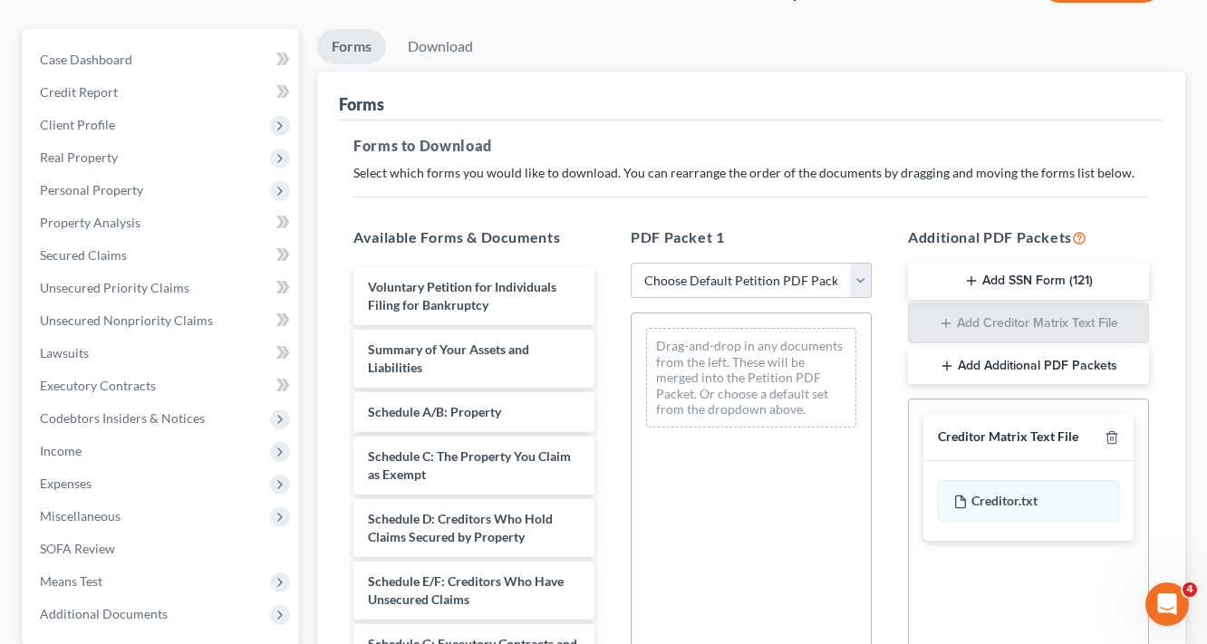
scroll to position [435, 0]
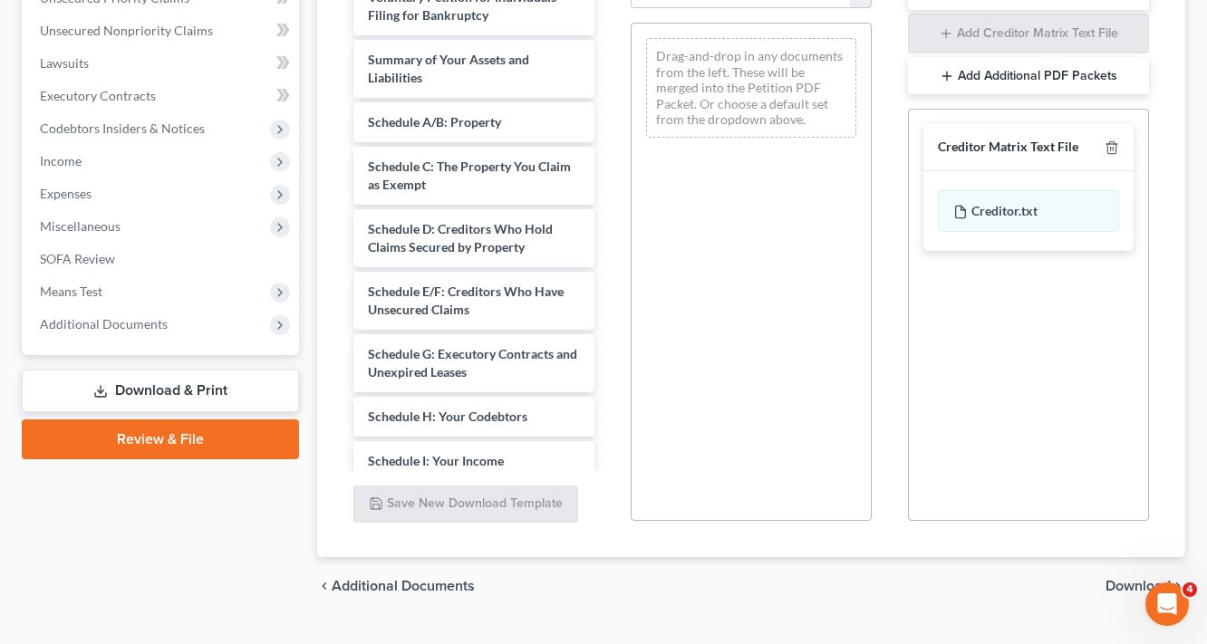
click at [1115, 567] on div "chevron_left Additional Documents Download chevron_right" at bounding box center [751, 586] width 868 height 58
click at [1115, 579] on span "Download" at bounding box center [1137, 586] width 65 height 14
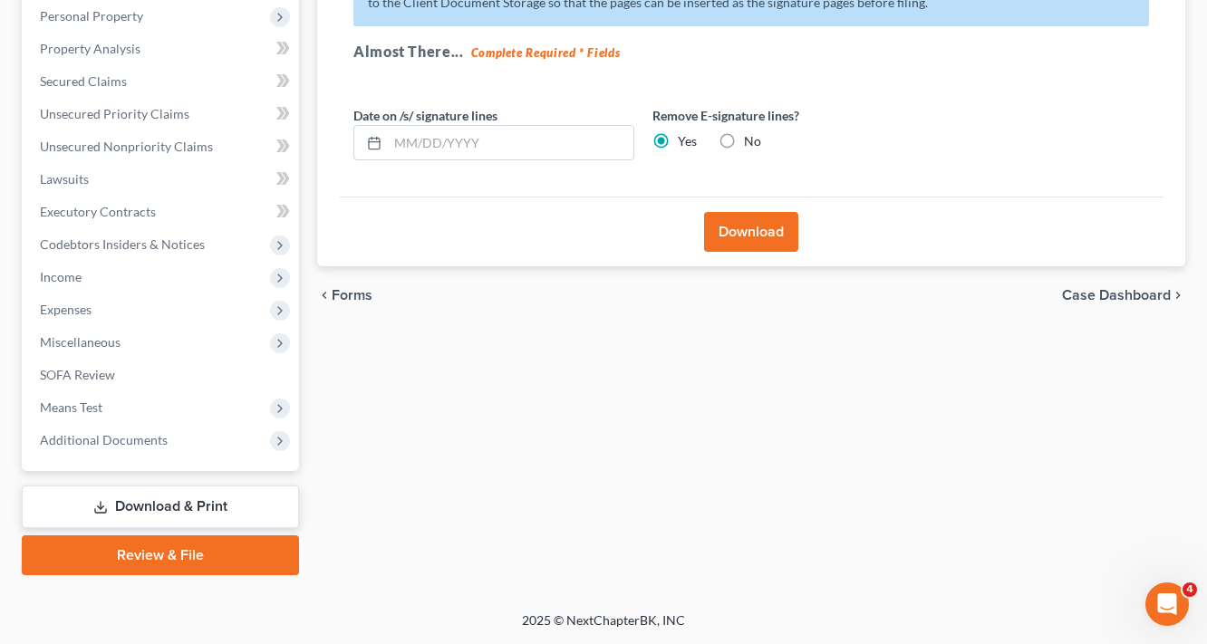
scroll to position [317, 0]
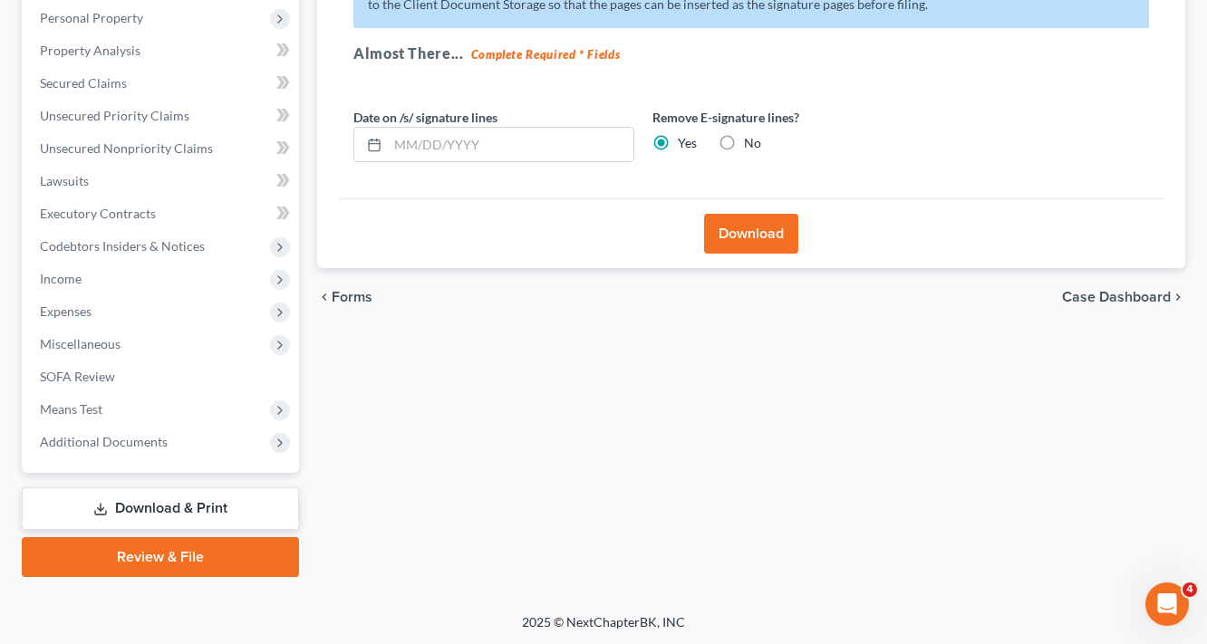
click at [768, 239] on button "Download" at bounding box center [751, 234] width 94 height 40
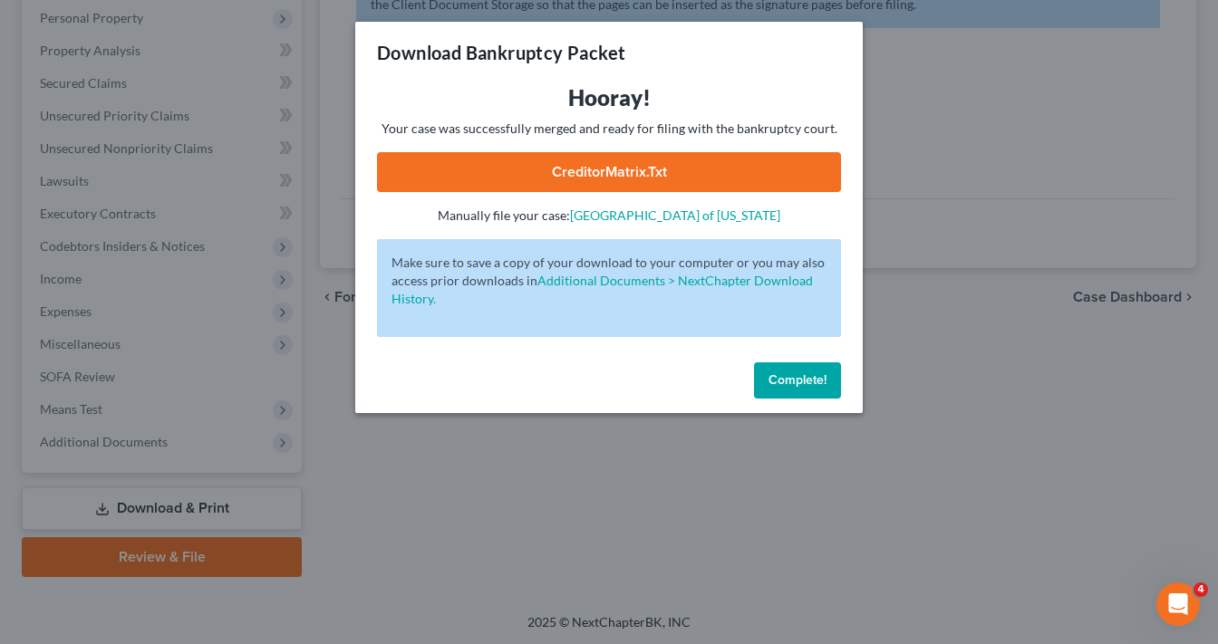
click at [693, 183] on link "CreditorMatrix.txt" at bounding box center [609, 172] width 464 height 40
click at [786, 377] on span "Complete!" at bounding box center [797, 379] width 58 height 15
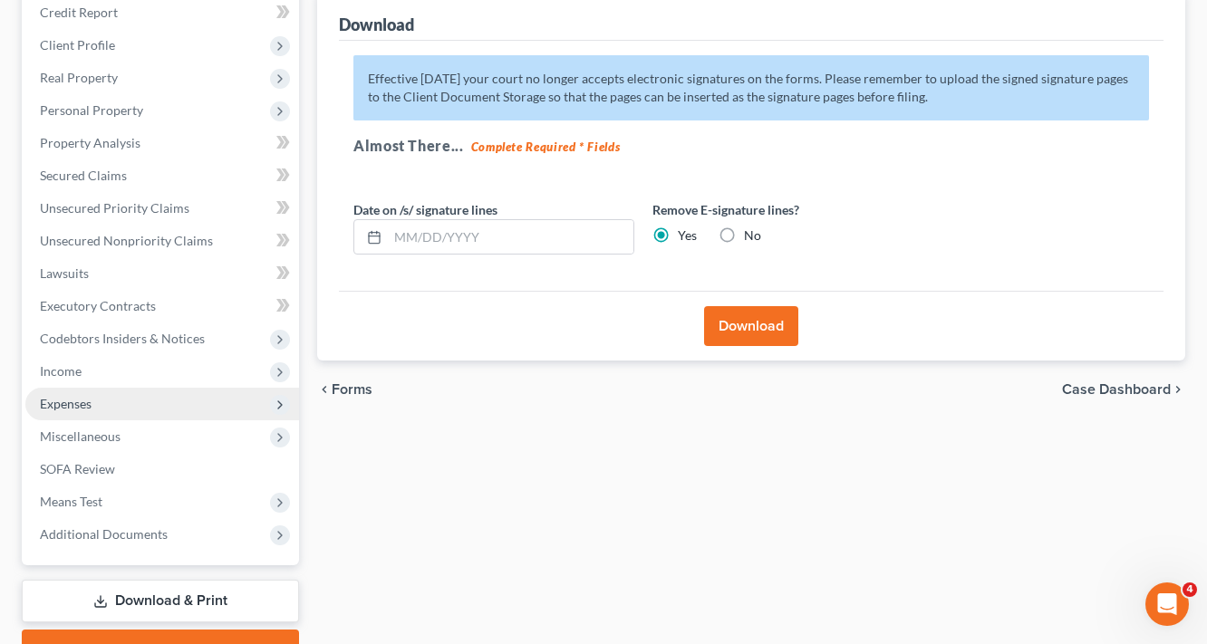
scroll to position [100, 0]
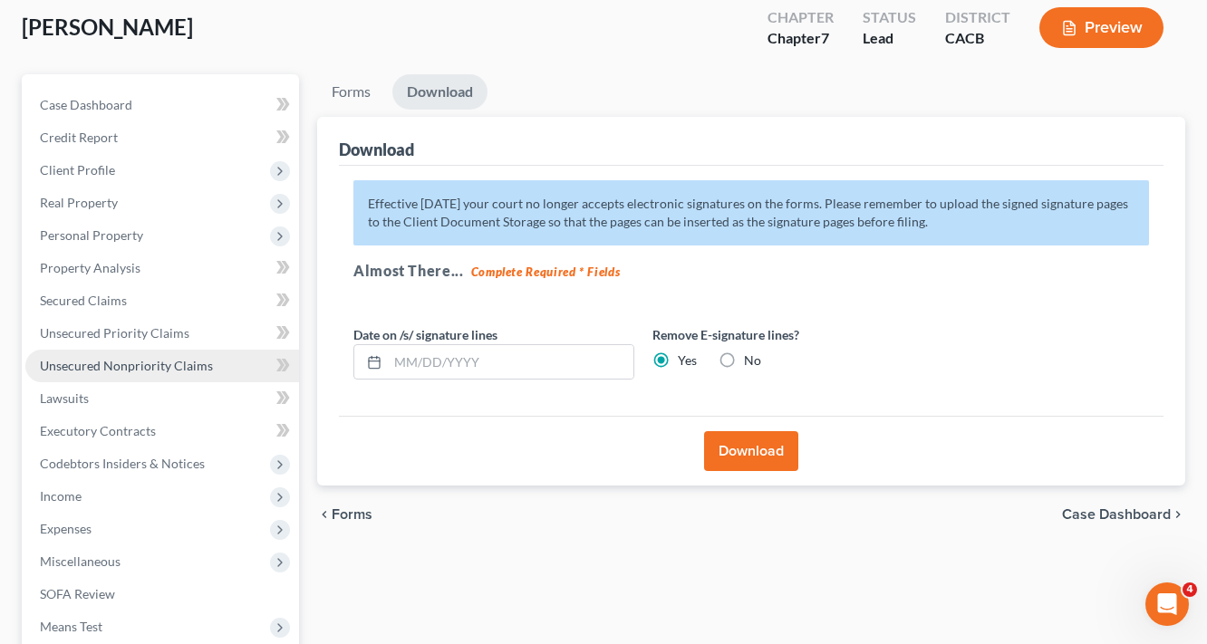
click at [135, 363] on span "Unsecured Nonpriority Claims" at bounding box center [126, 365] width 173 height 15
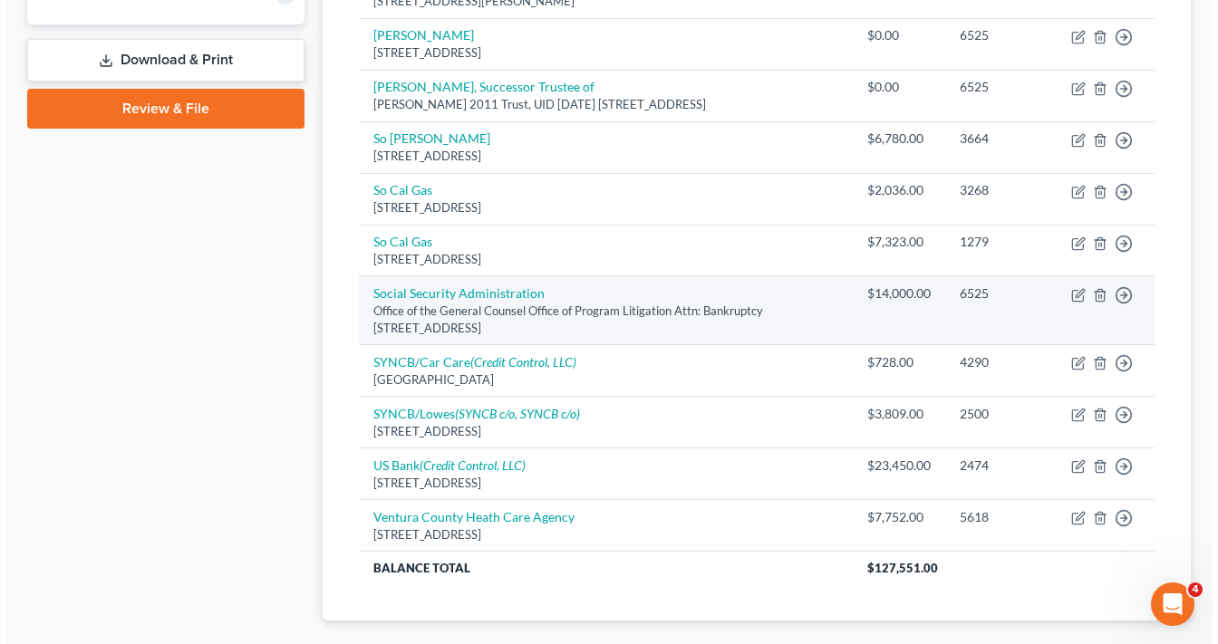
scroll to position [797, 0]
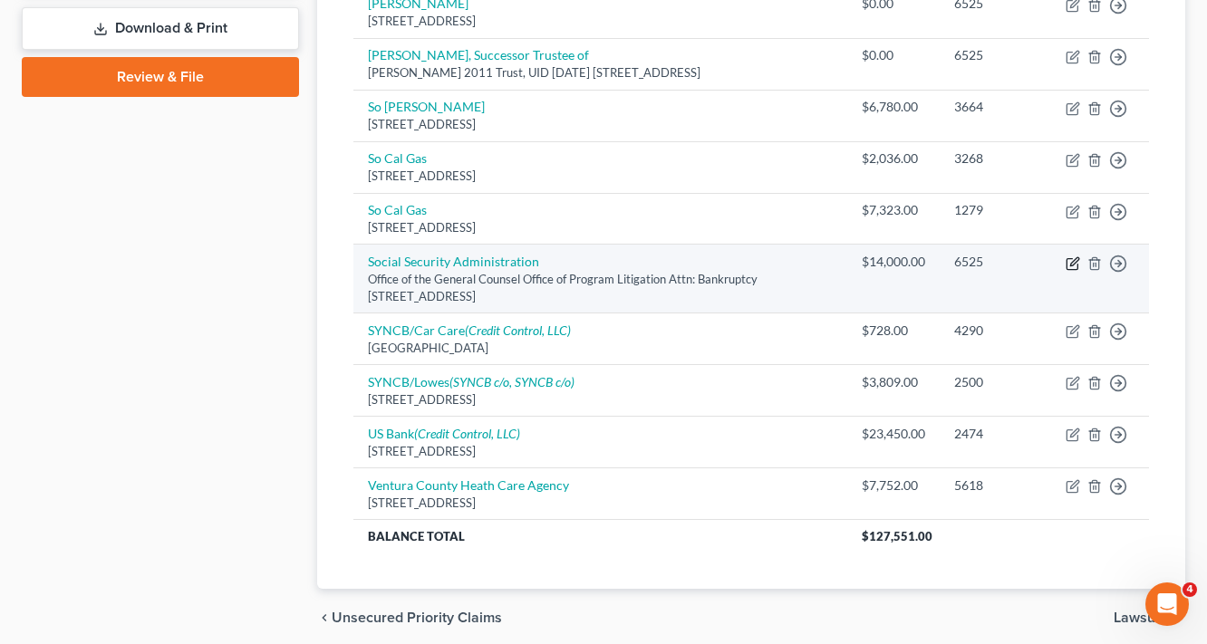
click at [1071, 271] on icon "button" at bounding box center [1073, 263] width 14 height 14
select select "21"
select select "14"
select select "0"
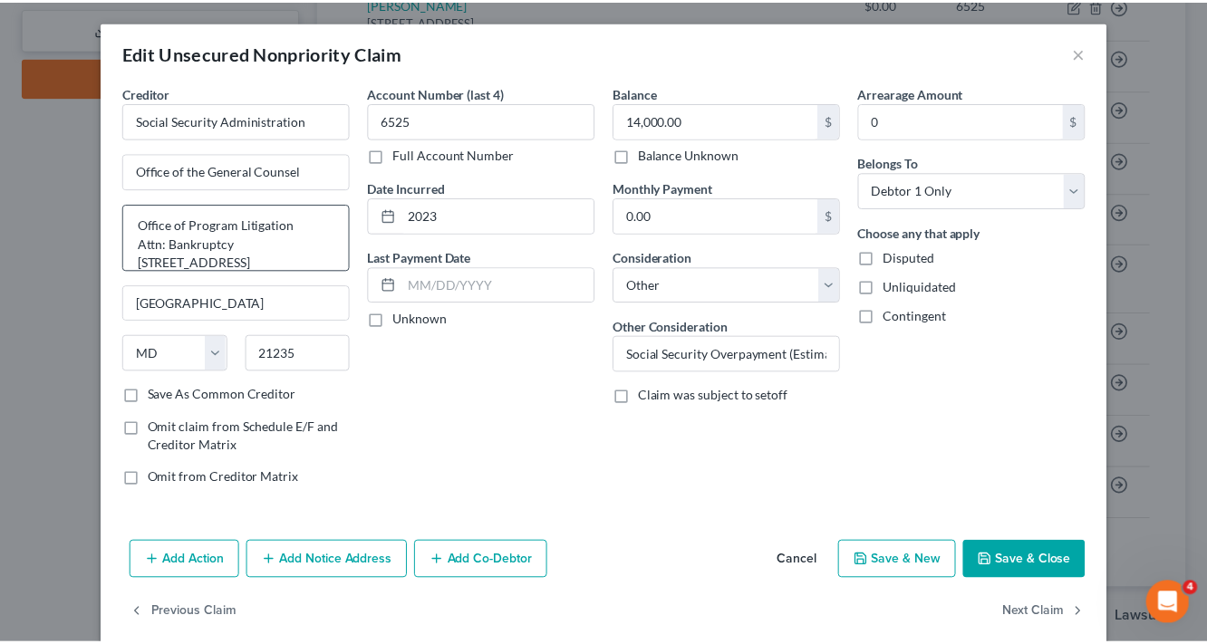
scroll to position [0, 0]
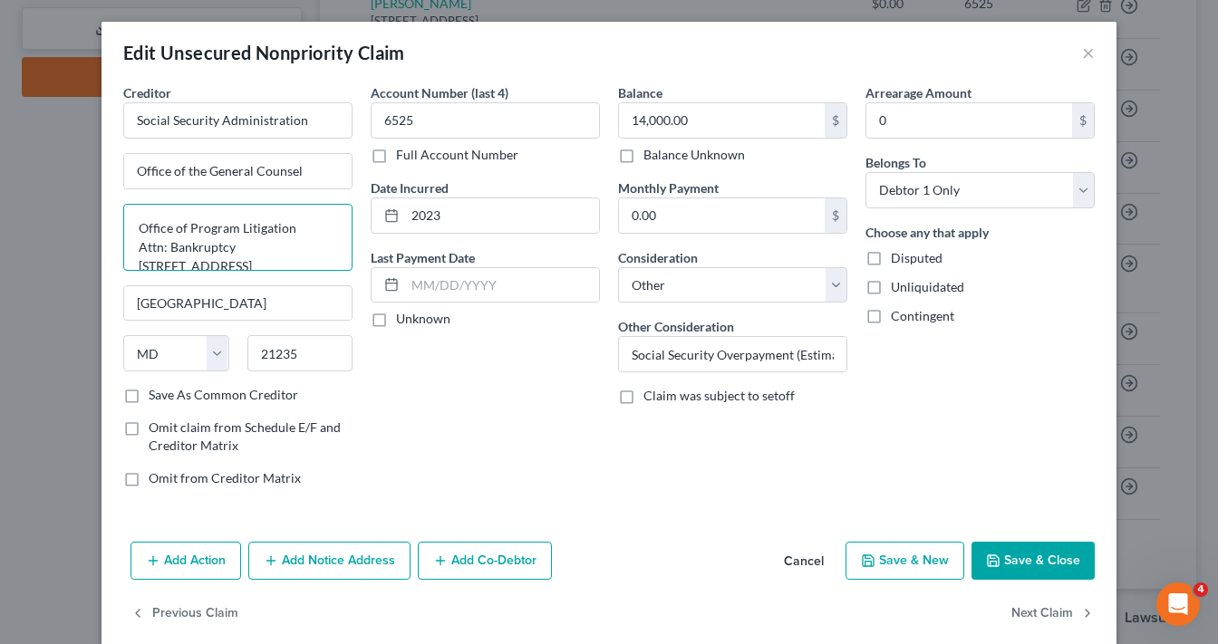
drag, startPoint x: 232, startPoint y: 248, endPoint x: 126, endPoint y: 221, distance: 109.4
click at [126, 221] on textarea "Office of Program Litigation Attn: Bankruptcy 6401 Security Boulevard" at bounding box center [237, 237] width 229 height 67
drag, startPoint x: 288, startPoint y: 229, endPoint x: 114, endPoint y: 225, distance: 174.0
click at [108, 225] on div "Creditor * Social Security Administration Office of the General Counsel 6401 Se…" at bounding box center [608, 308] width 1015 height 451
type textarea "6401 Security Boulevard"
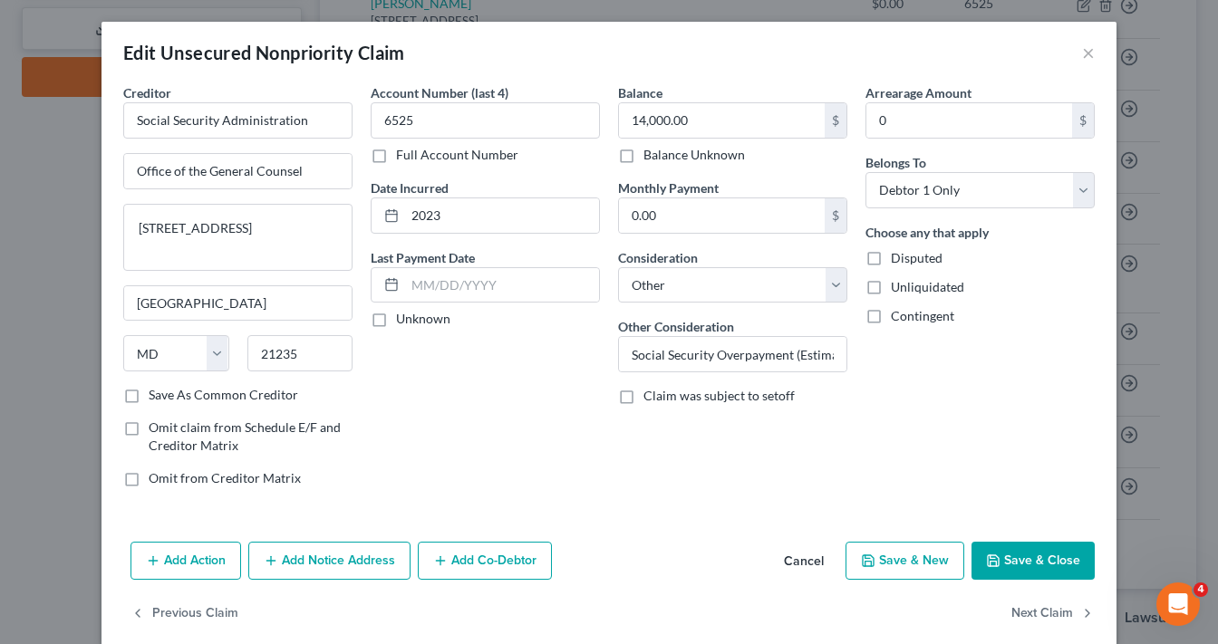
click at [519, 410] on div "Account Number (last 4) 6525 Full Account Number Date Incurred 2023 Last Paymen…" at bounding box center [485, 292] width 247 height 419
click at [1018, 565] on button "Save & Close" at bounding box center [1032, 561] width 123 height 38
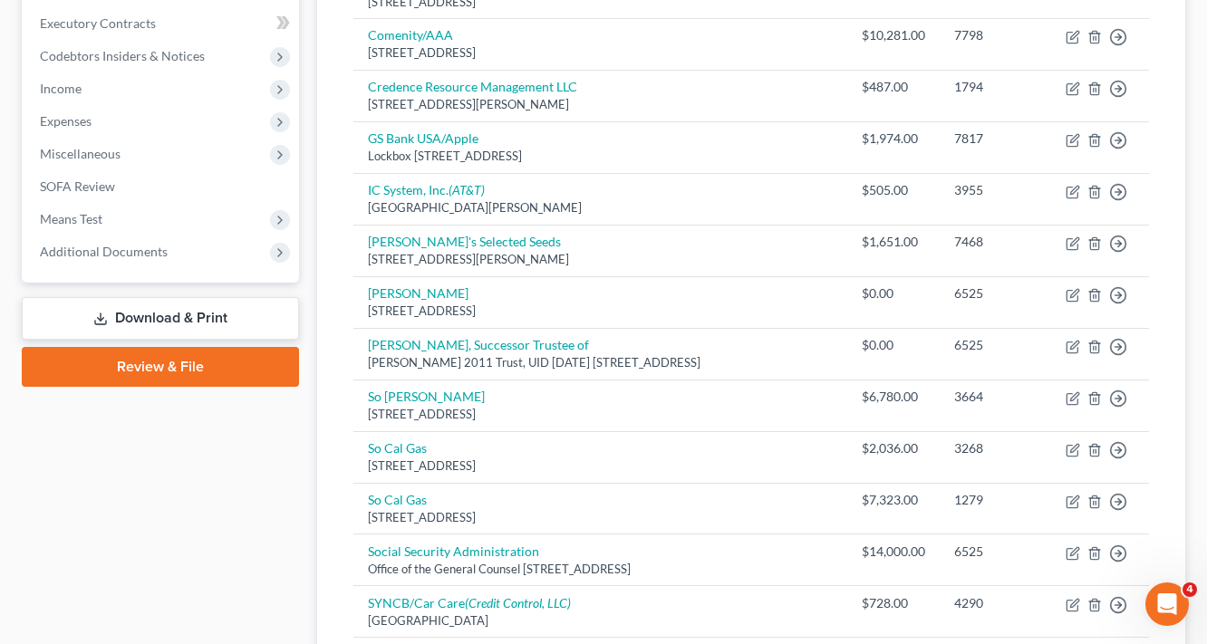
click at [166, 323] on link "Download & Print" at bounding box center [160, 318] width 277 height 43
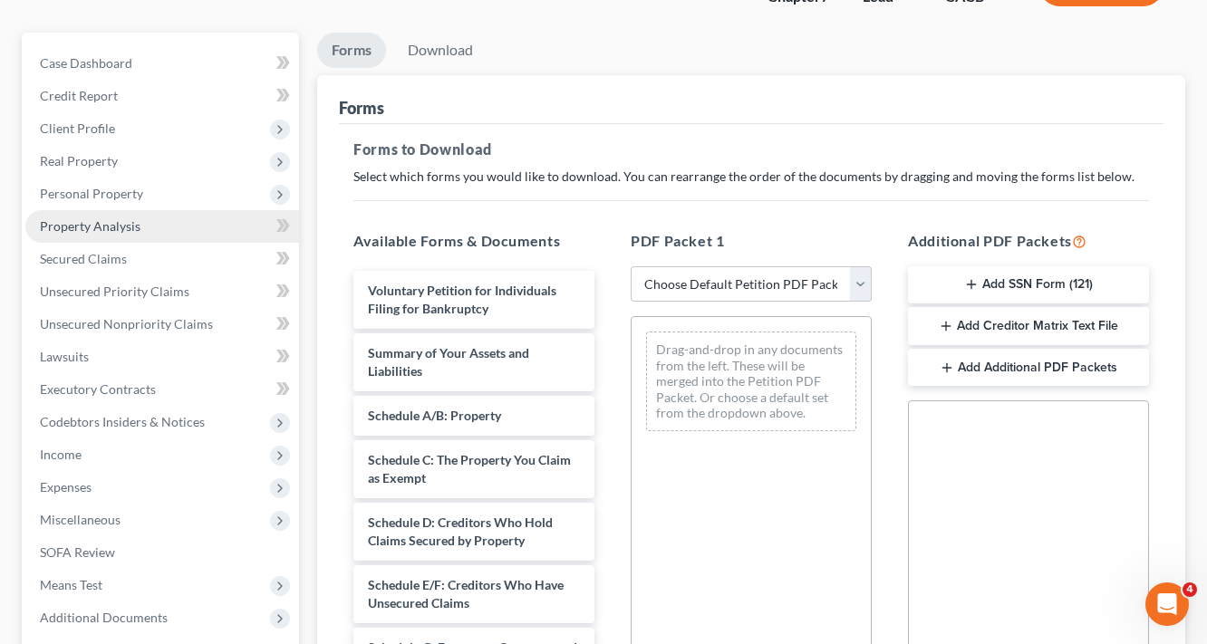
scroll to position [362, 0]
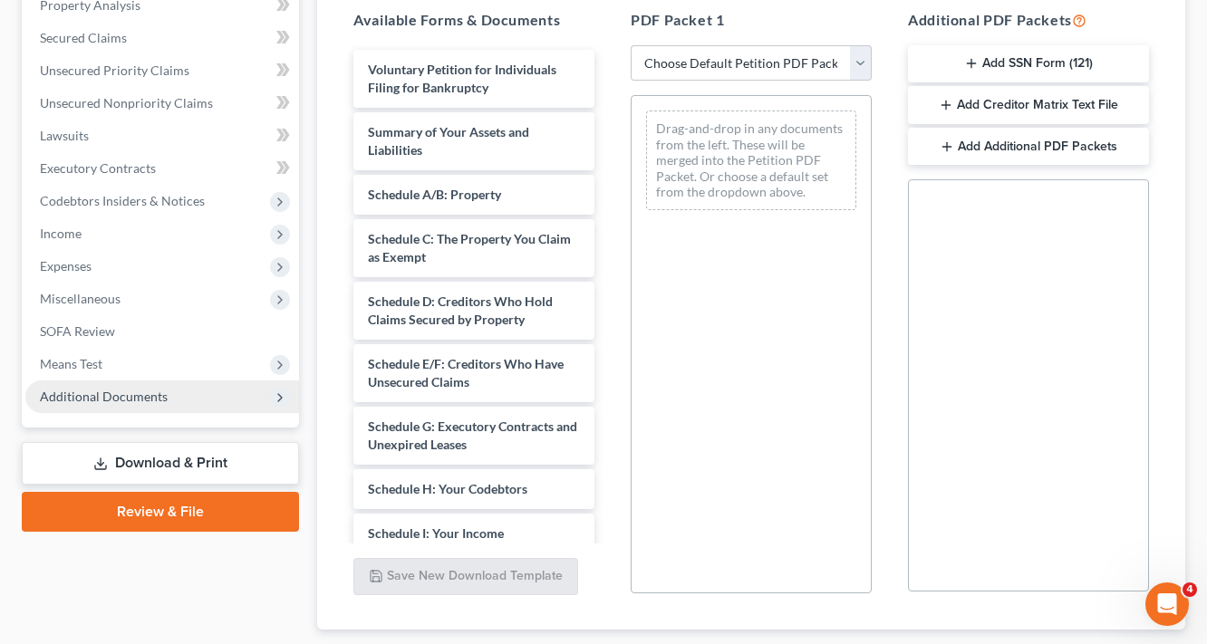
click at [140, 393] on span "Additional Documents" at bounding box center [104, 396] width 128 height 15
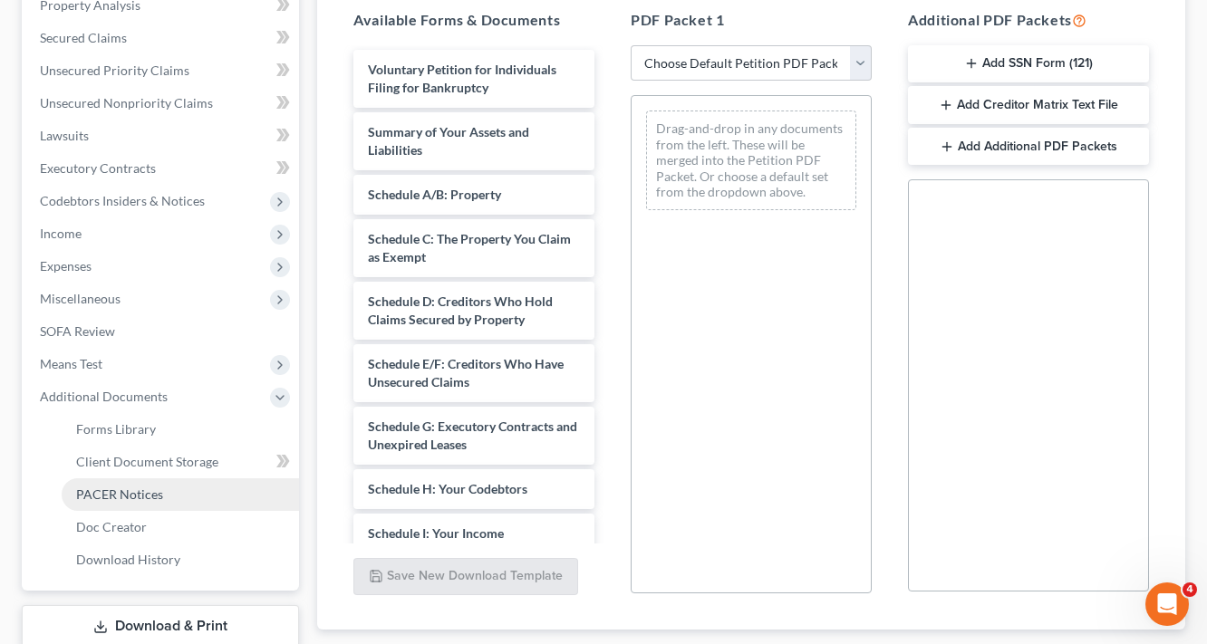
scroll to position [480, 0]
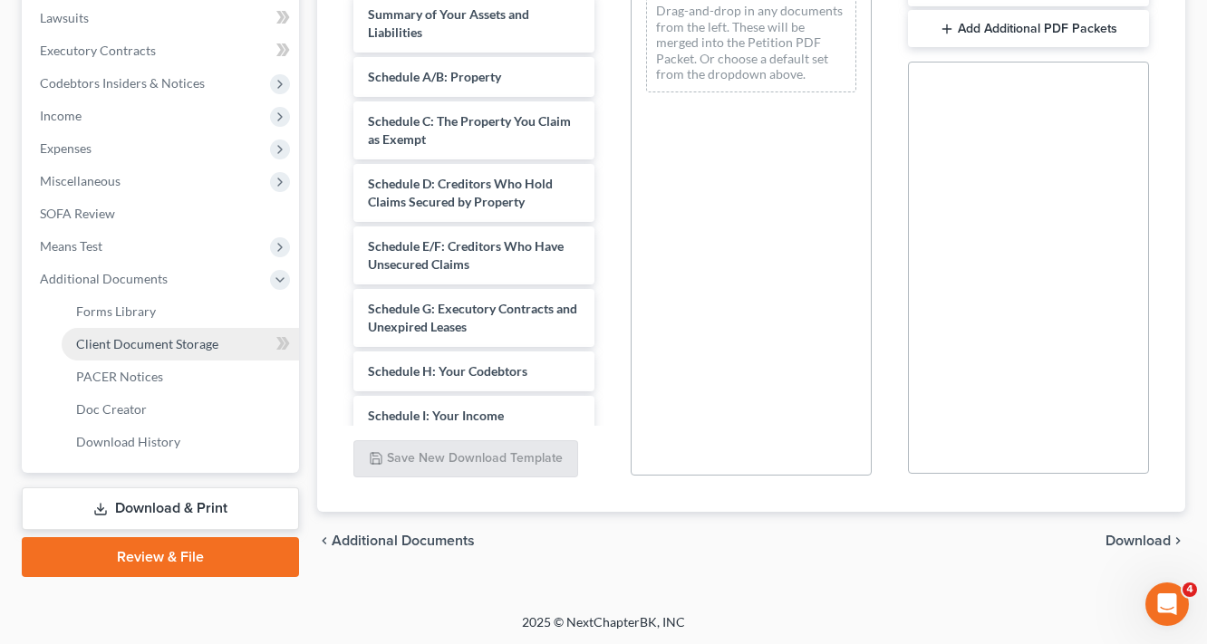
click at [179, 346] on span "Client Document Storage" at bounding box center [147, 343] width 142 height 15
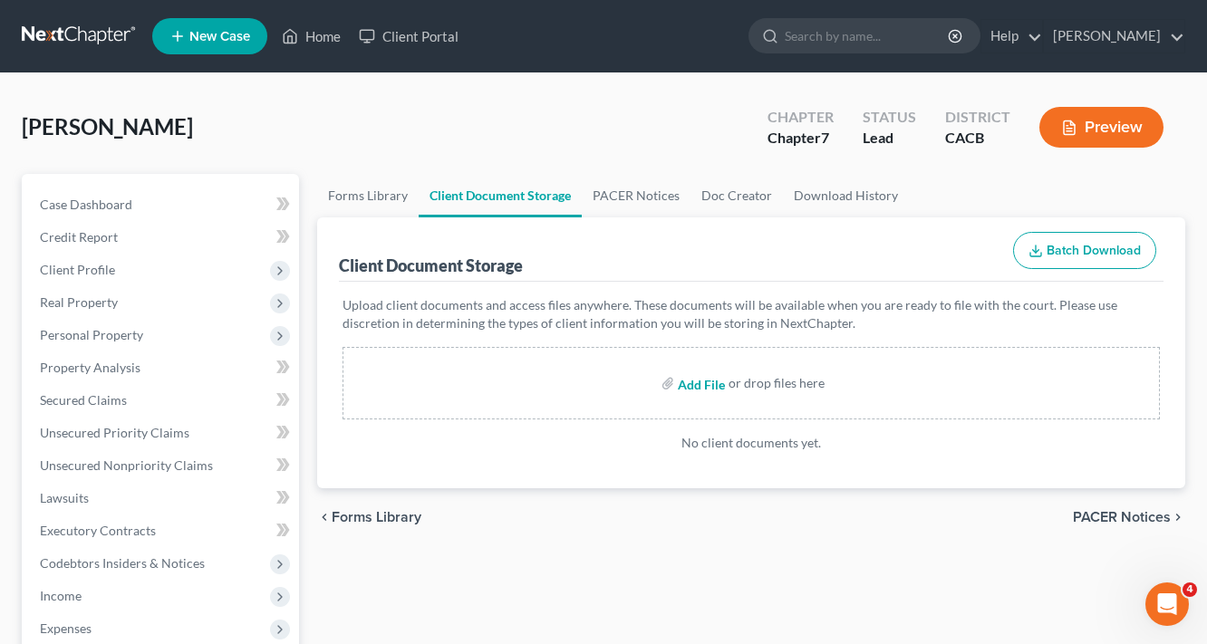
click at [707, 376] on input "file" at bounding box center [699, 383] width 43 height 33
type input "C:\fakepath\1.pdf"
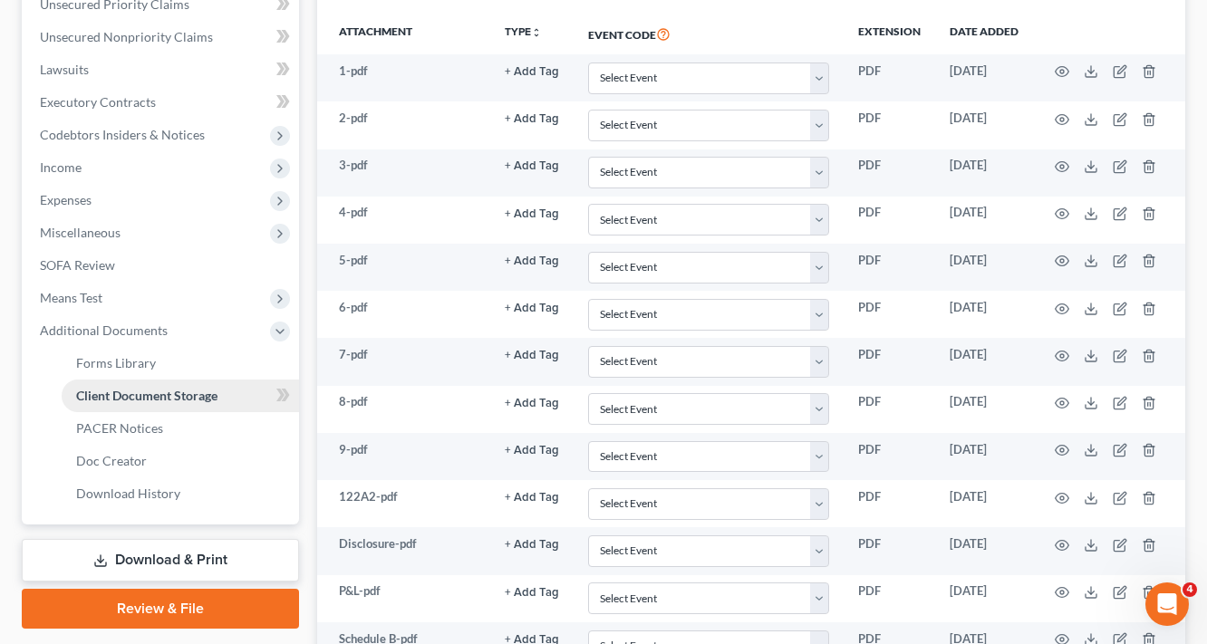
scroll to position [580, 0]
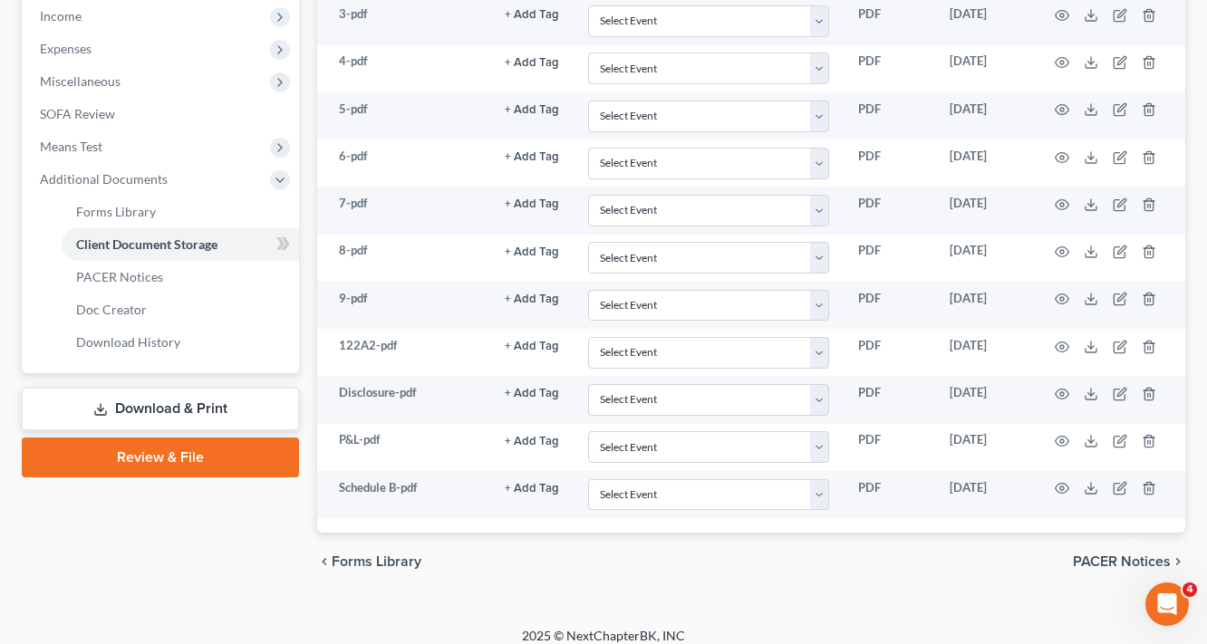
click at [191, 410] on link "Download & Print" at bounding box center [160, 409] width 277 height 43
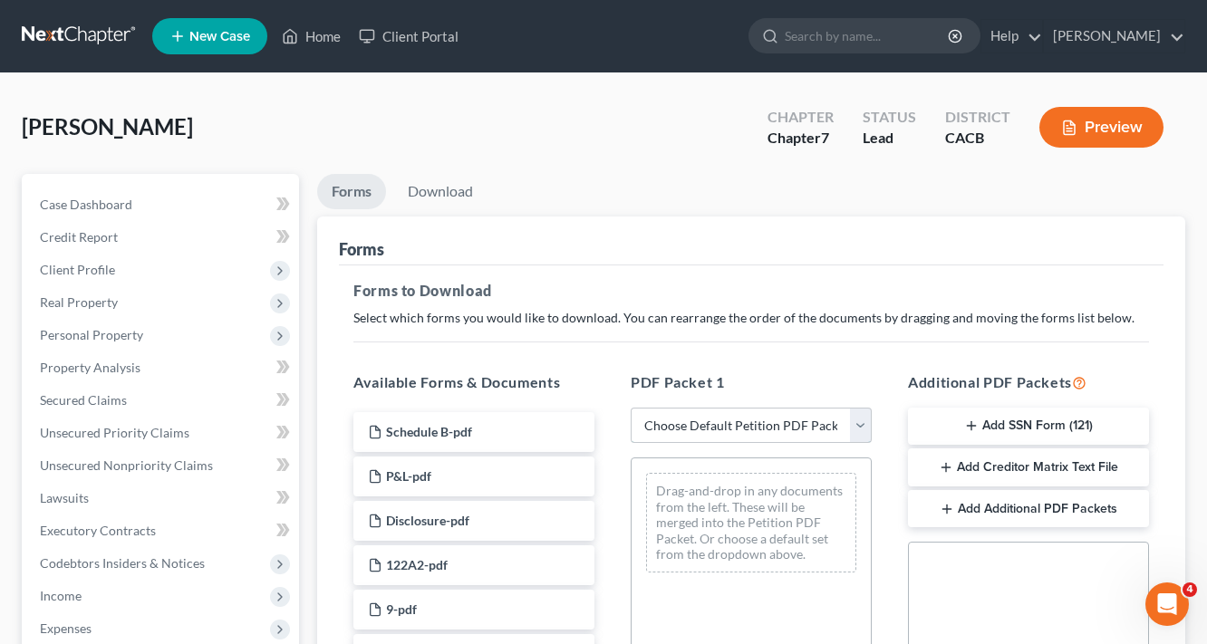
click at [764, 427] on select "Choose Default Petition PDF Packet Complete Bankruptcy Petition (all forms and …" at bounding box center [751, 426] width 241 height 36
select select "5"
click at [631, 408] on select "Choose Default Petition PDF Packet Complete Bankruptcy Petition (all forms and …" at bounding box center [751, 426] width 241 height 36
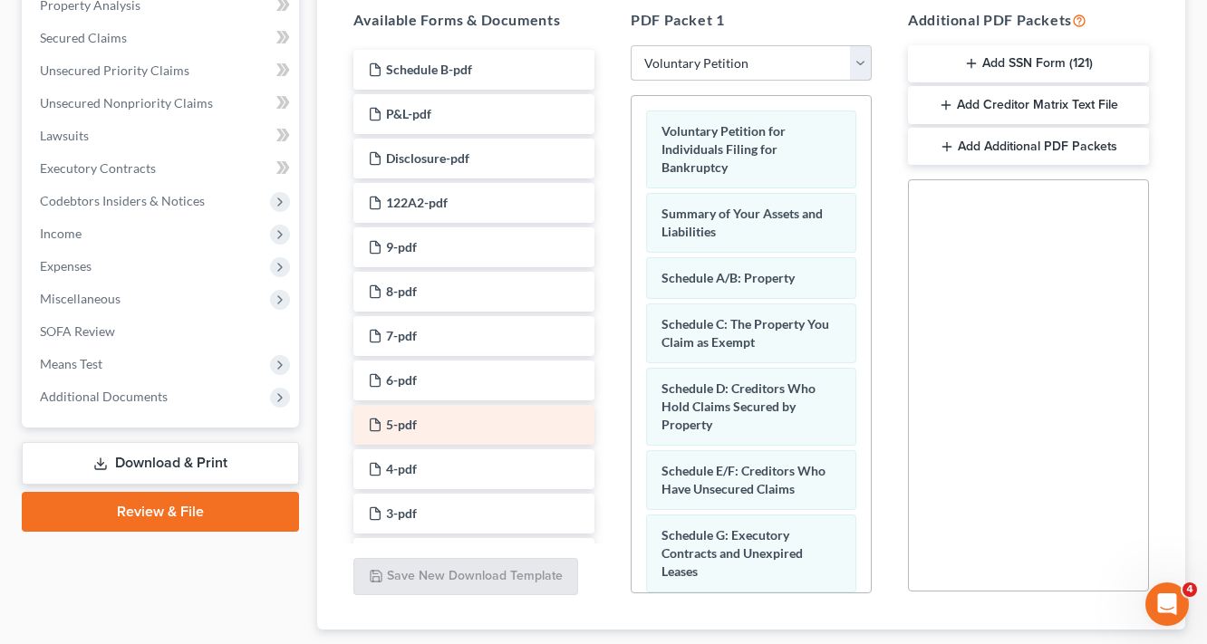
scroll to position [217, 0]
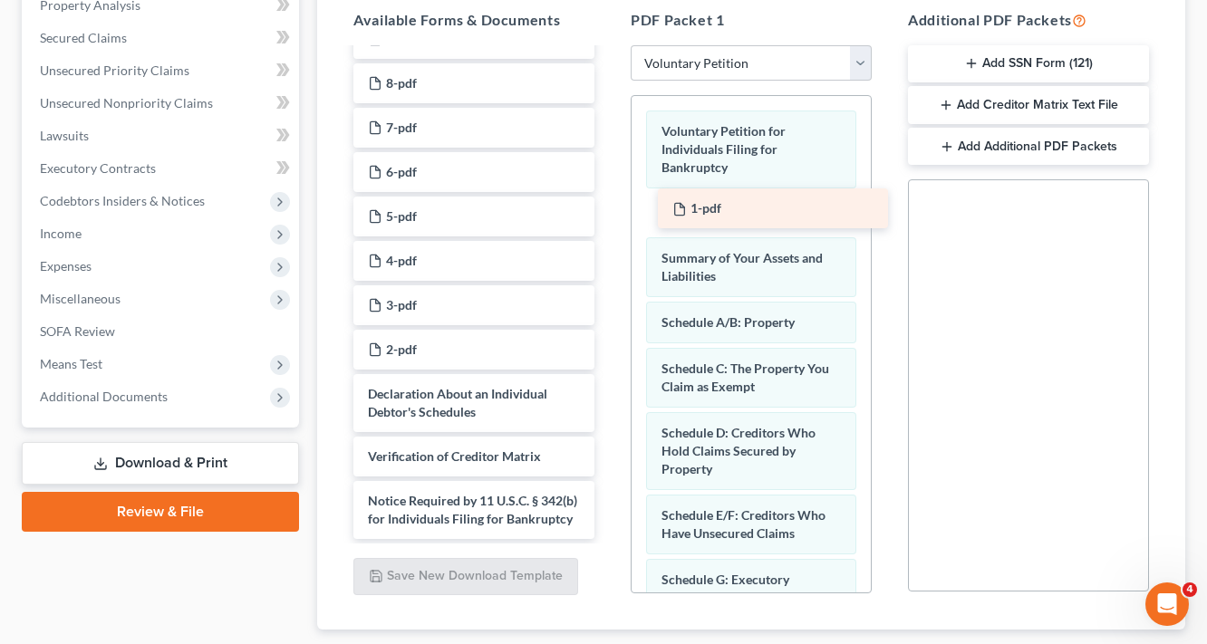
drag, startPoint x: 408, startPoint y: 381, endPoint x: 712, endPoint y: 207, distance: 351.1
click at [609, 207] on div "1-pdf Schedule B-pdf P&L-pdf Disclosure-pdf 122A2-pdf 9-pdf 8-pdf 7-pdf 6-pdf 5…" at bounding box center [474, 190] width 270 height 698
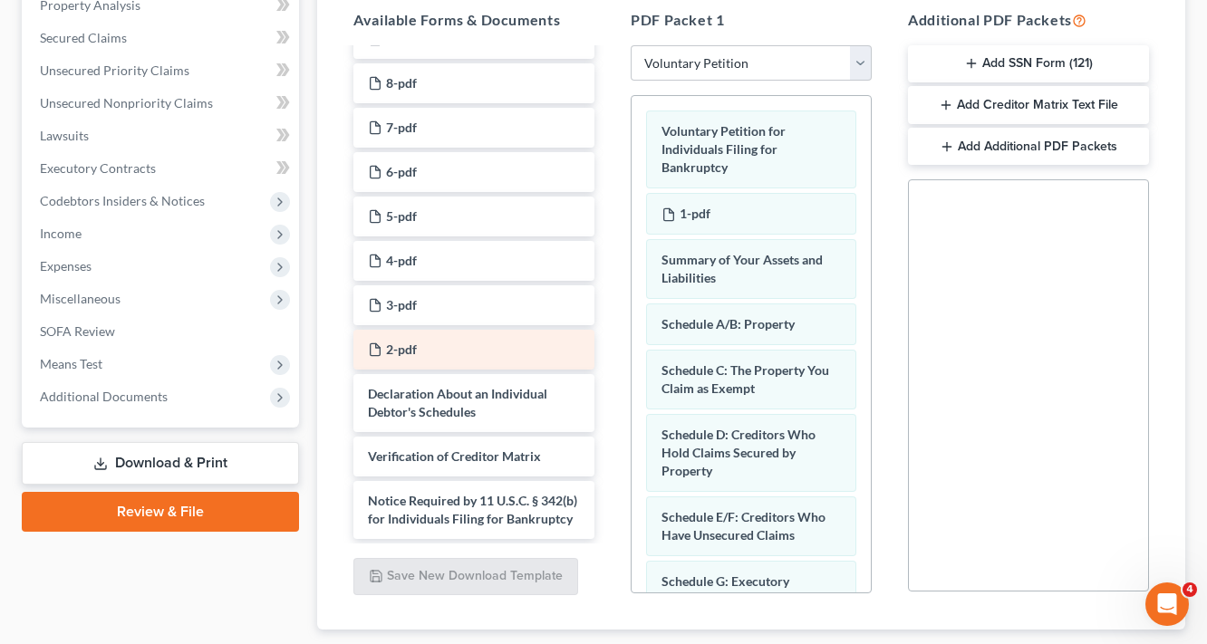
scroll to position [181, 0]
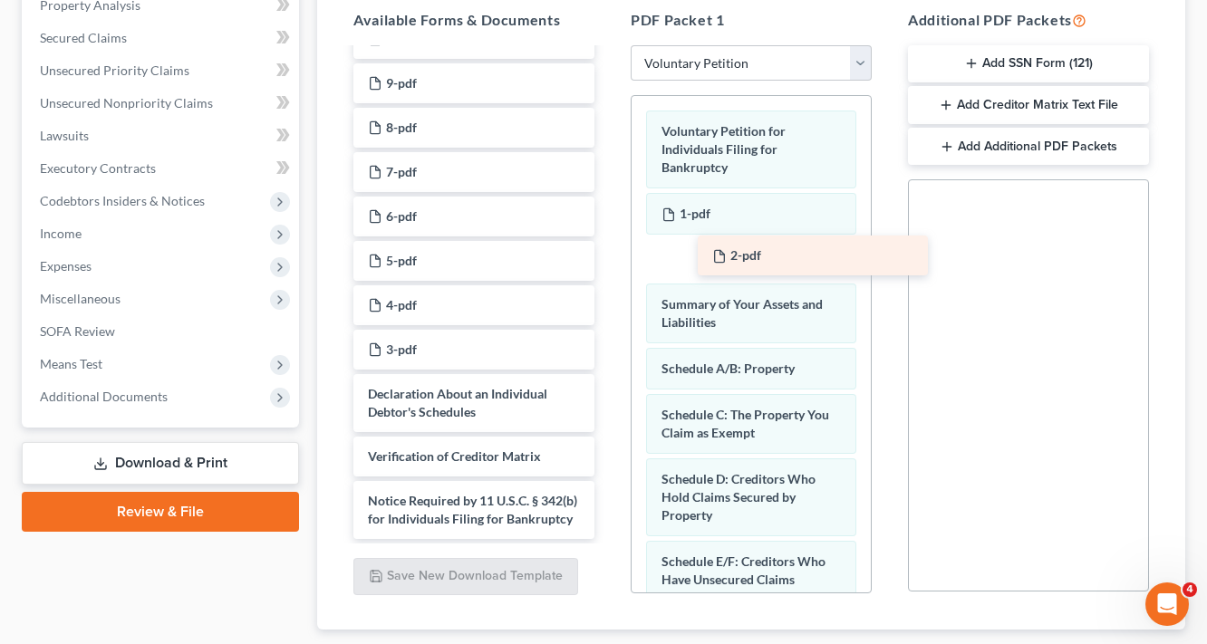
drag, startPoint x: 406, startPoint y: 341, endPoint x: 750, endPoint y: 254, distance: 355.1
click at [609, 254] on div "2-pdf Schedule B-pdf P&L-pdf Disclosure-pdf 122A2-pdf 9-pdf 8-pdf 7-pdf 6-pdf 5…" at bounding box center [474, 212] width 270 height 653
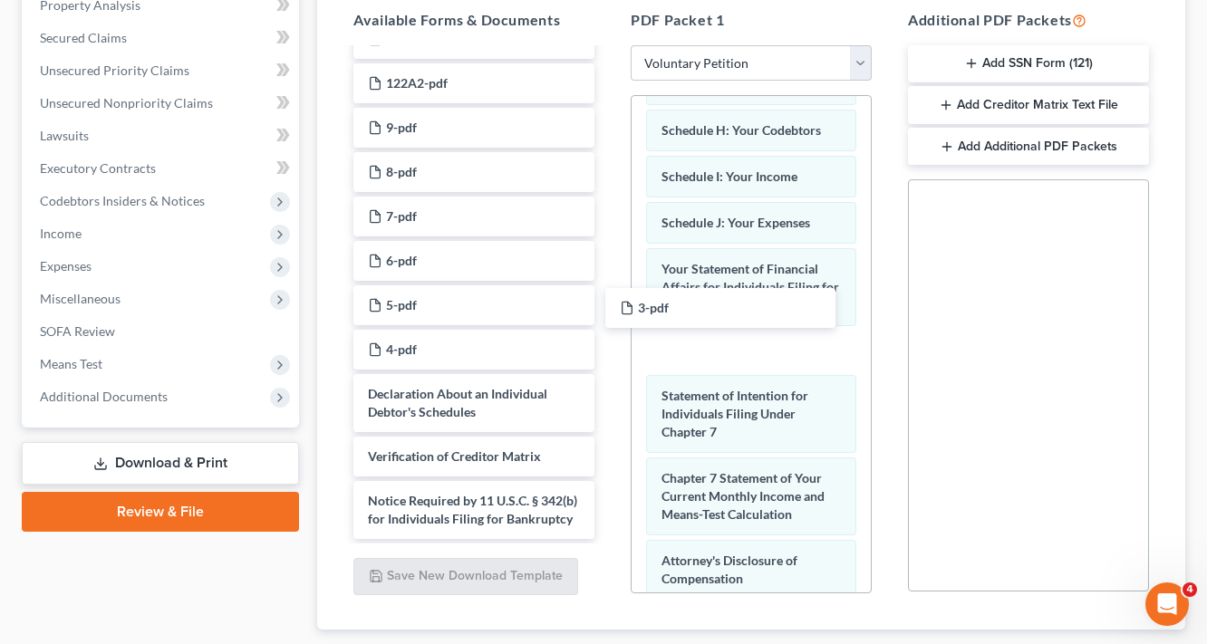
scroll to position [138, 0]
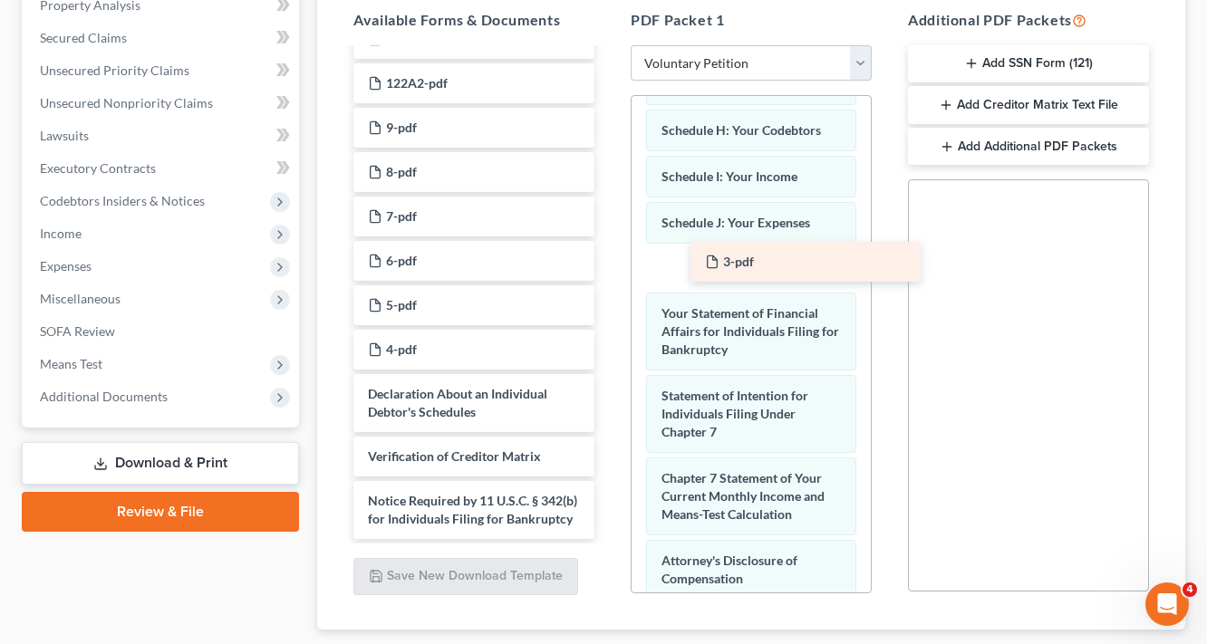
drag, startPoint x: 381, startPoint y: 331, endPoint x: 718, endPoint y: 261, distance: 344.2
click at [609, 261] on div "3-pdf Schedule B-pdf P&L-pdf Disclosure-pdf 122A2-pdf 9-pdf 8-pdf 7-pdf 6-pdf 5…" at bounding box center [474, 234] width 270 height 609
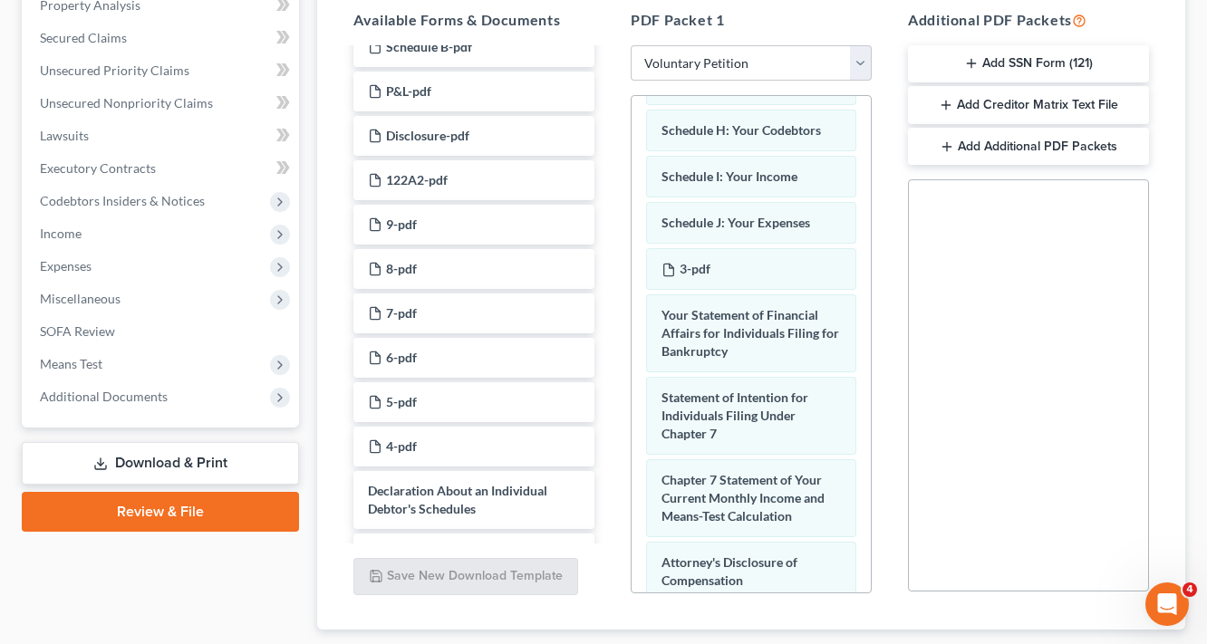
scroll to position [0, 0]
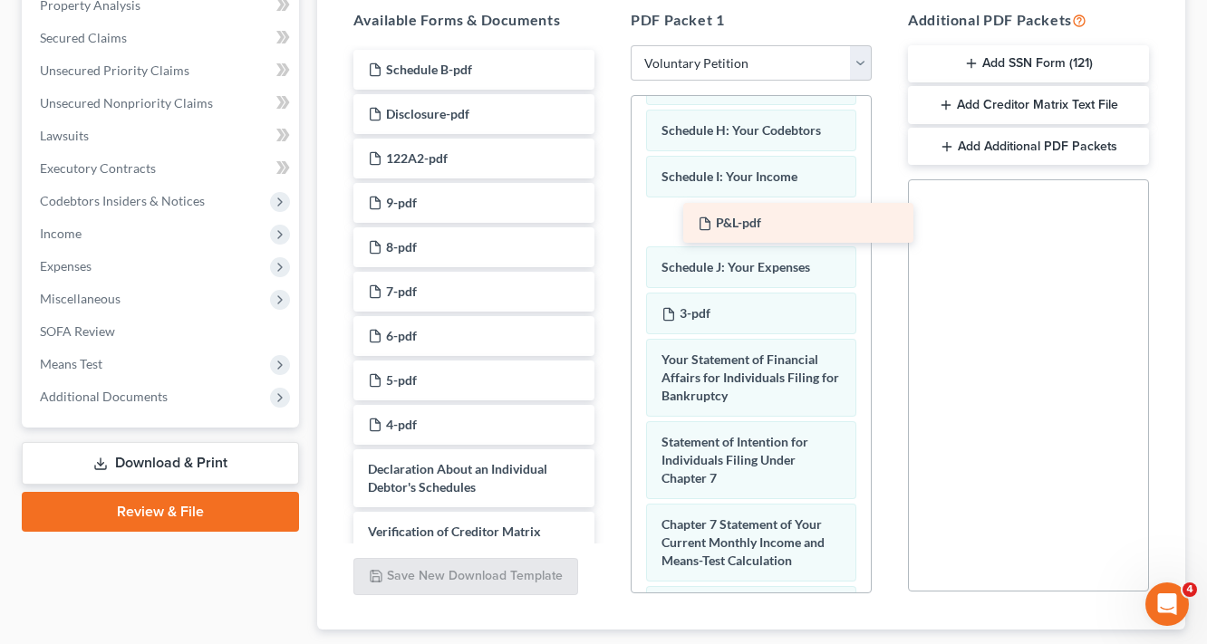
drag, startPoint x: 410, startPoint y: 104, endPoint x: 739, endPoint y: 215, distance: 347.9
click at [609, 215] on div "P&L-pdf Schedule B-pdf P&L-pdf Disclosure-pdf 122A2-pdf 9-pdf 8-pdf 7-pdf 6-pdf…" at bounding box center [474, 332] width 270 height 565
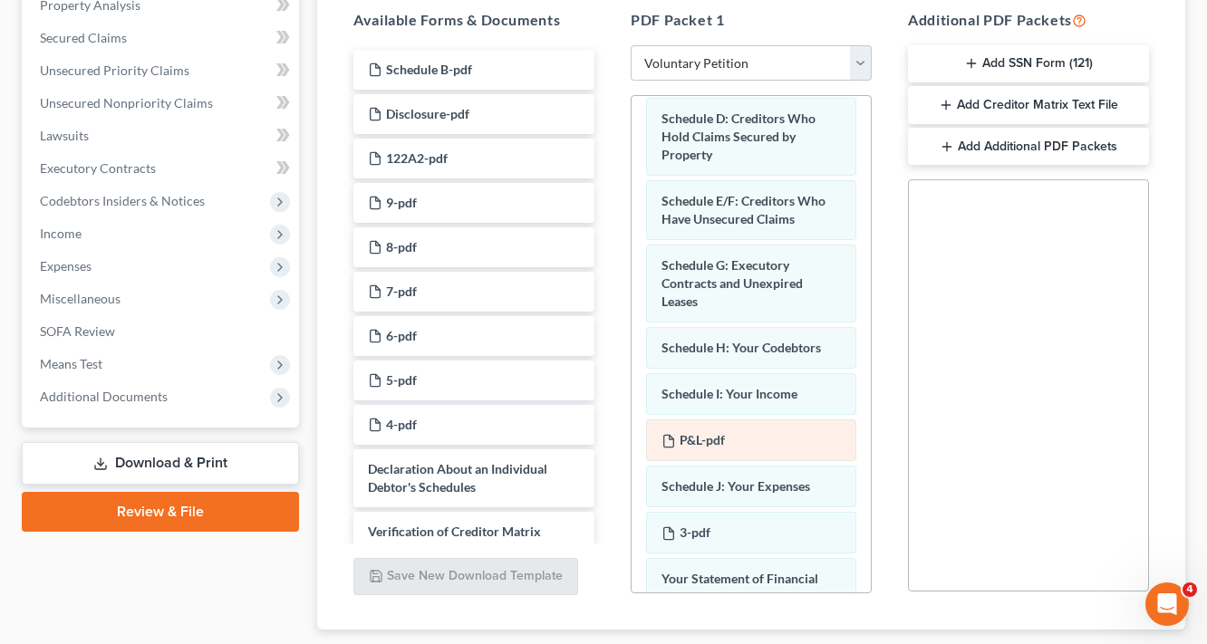
scroll to position [145, 0]
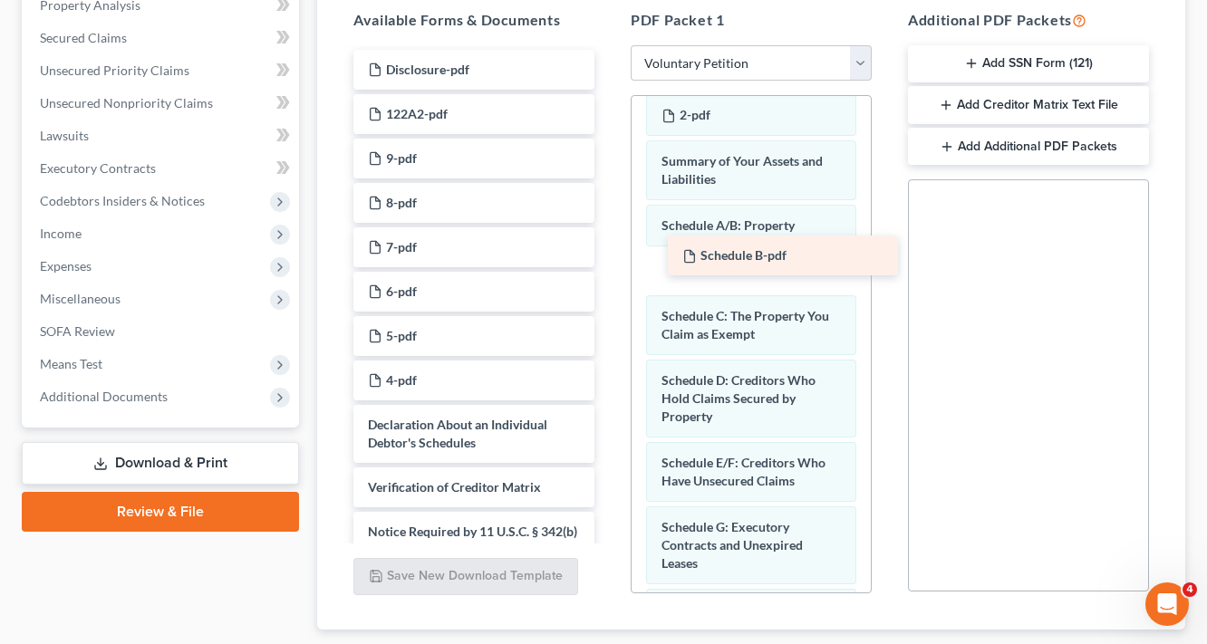
drag, startPoint x: 431, startPoint y: 63, endPoint x: 746, endPoint y: 250, distance: 366.1
click at [609, 250] on div "Schedule B-pdf Schedule B-pdf Disclosure-pdf 122A2-pdf 9-pdf 8-pdf 7-pdf 6-pdf …" at bounding box center [474, 310] width 270 height 520
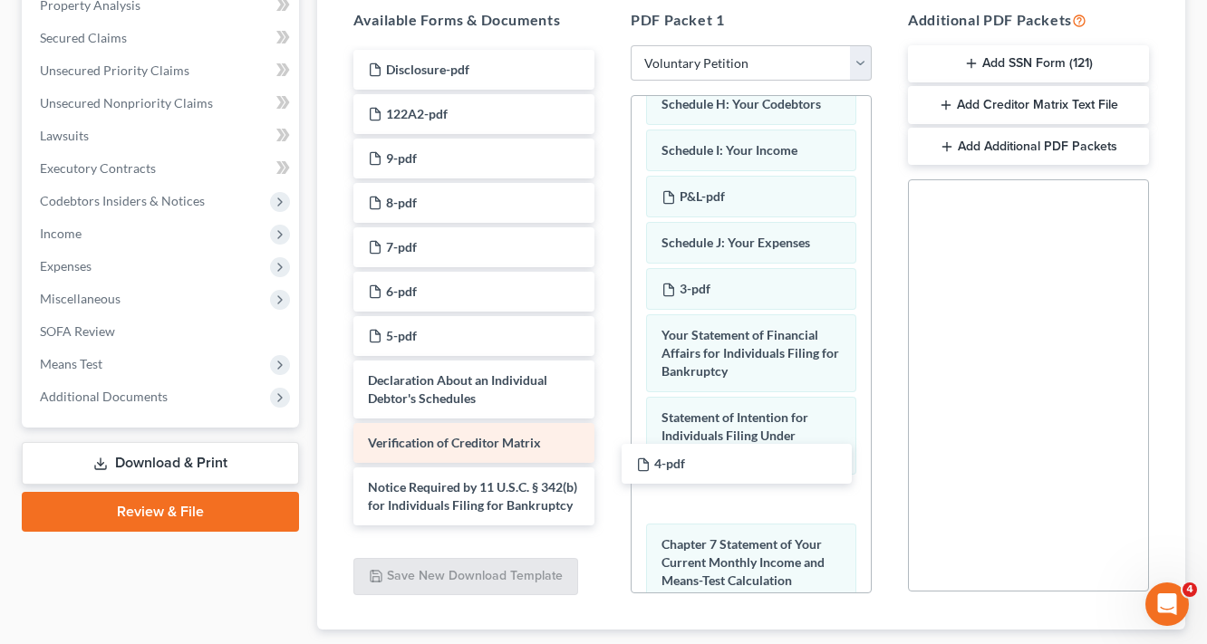
scroll to position [4, 0]
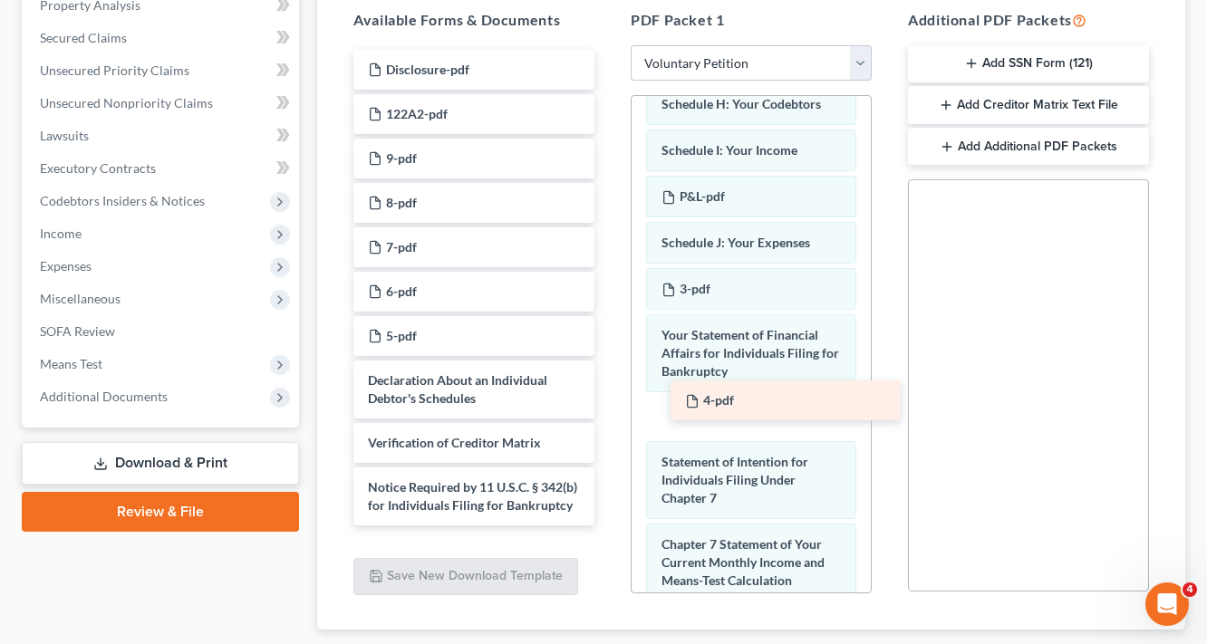
drag, startPoint x: 410, startPoint y: 330, endPoint x: 729, endPoint y: 391, distance: 324.8
click at [609, 391] on div "4-pdf Disclosure-pdf 122A2-pdf 9-pdf 8-pdf 7-pdf 6-pdf 5-pdf 4-pdf Declaration …" at bounding box center [474, 288] width 270 height 476
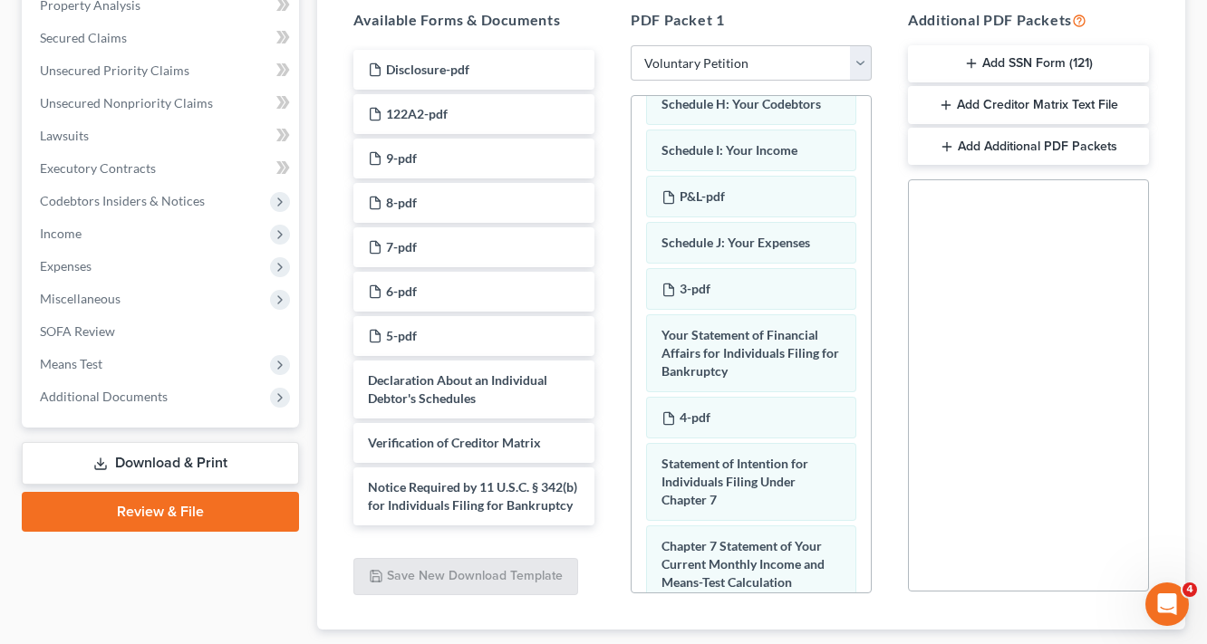
scroll to position [0, 0]
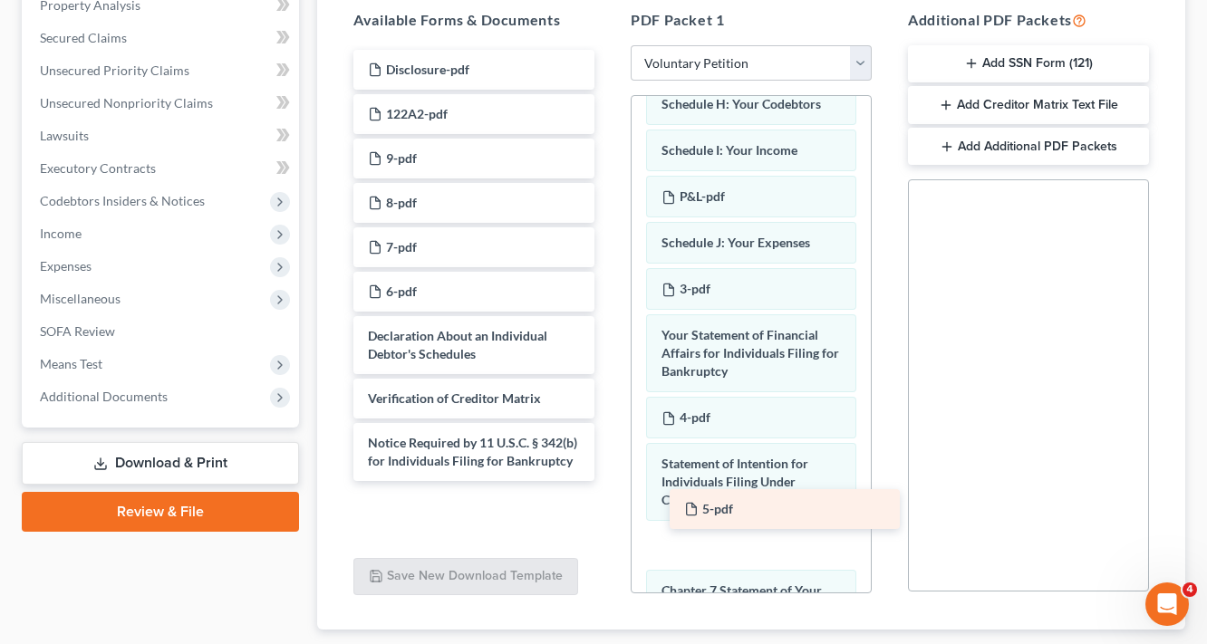
drag, startPoint x: 405, startPoint y: 335, endPoint x: 722, endPoint y: 513, distance: 363.5
click at [609, 481] on div "5-pdf Disclosure-pdf 122A2-pdf 9-pdf 8-pdf 7-pdf 6-pdf 5-pdf Declaration About …" at bounding box center [474, 265] width 270 height 431
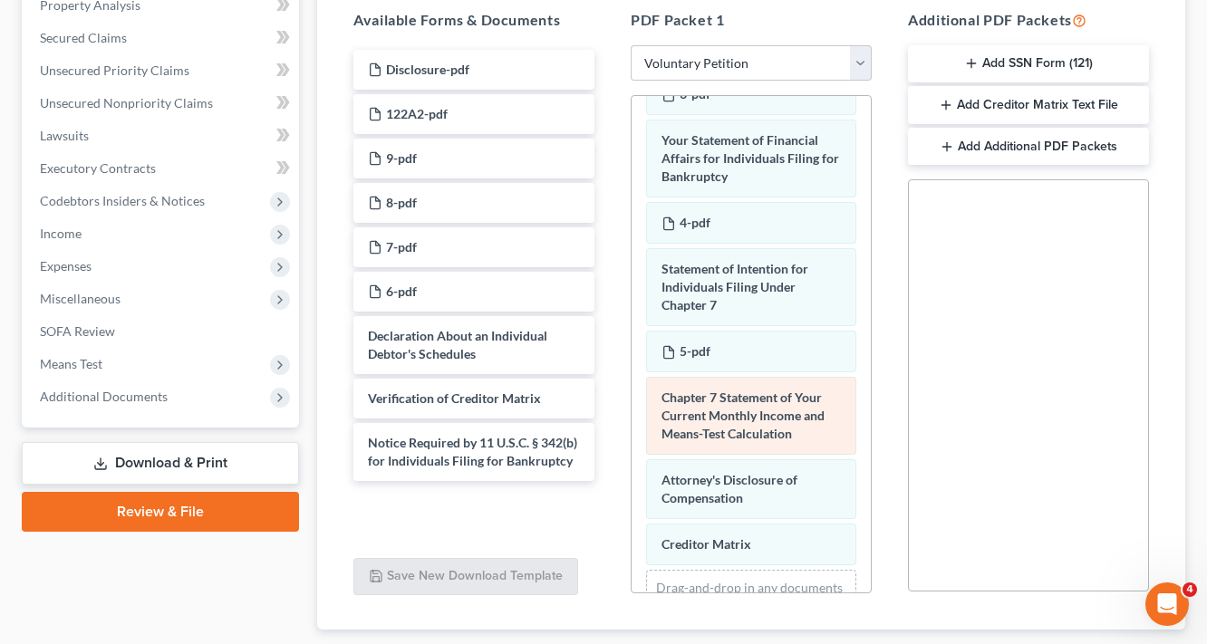
scroll to position [929, 0]
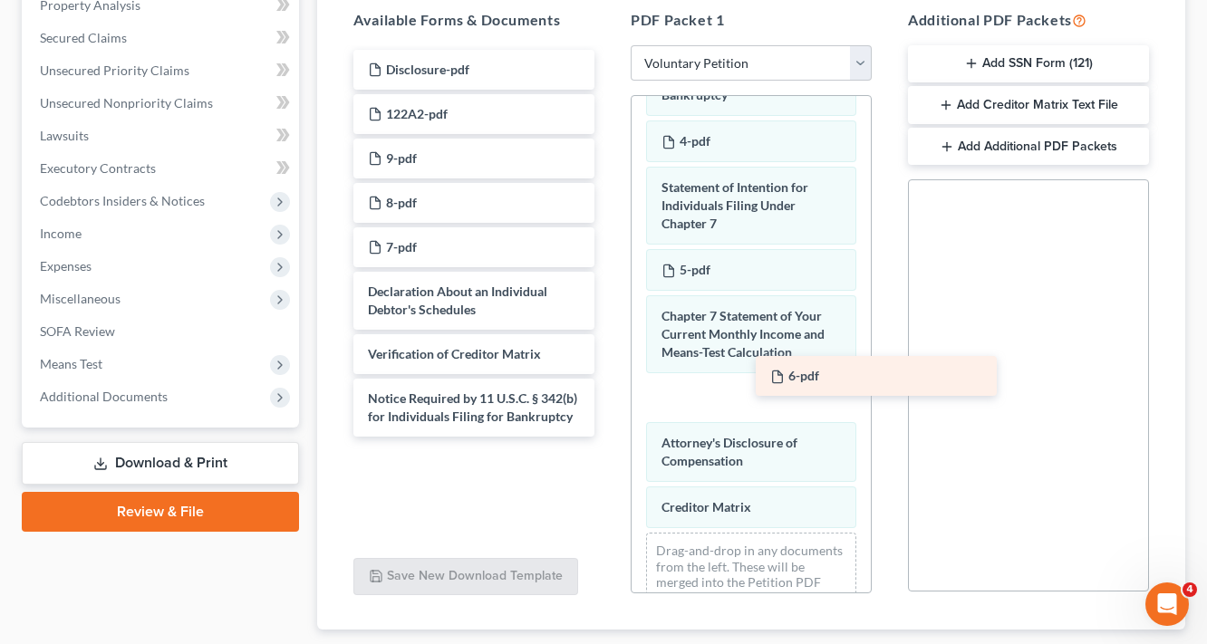
drag, startPoint x: 388, startPoint y: 283, endPoint x: 785, endPoint y: 368, distance: 405.9
click at [609, 367] on div "6-pdf Disclosure-pdf 122A2-pdf 9-pdf 8-pdf 7-pdf 6-pdf Declaration About an Ind…" at bounding box center [474, 243] width 270 height 387
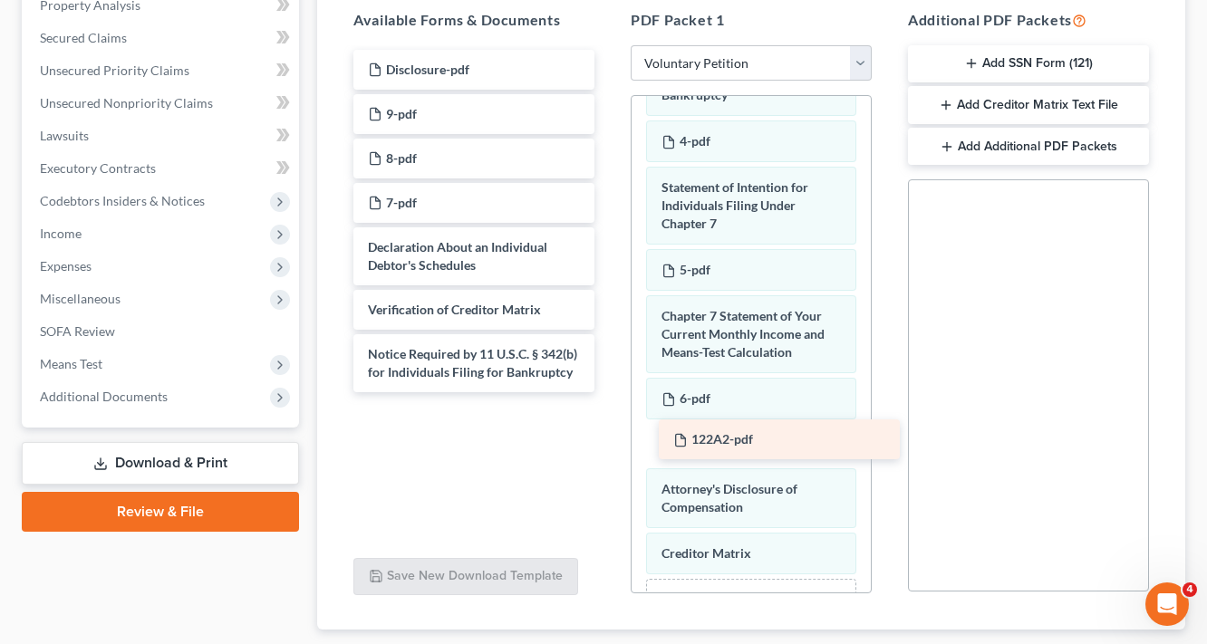
drag, startPoint x: 430, startPoint y: 111, endPoint x: 744, endPoint y: 430, distance: 447.9
click at [609, 392] on div "122A2-pdf Disclosure-pdf 122A2-pdf 9-pdf 8-pdf 7-pdf Declaration About an Indiv…" at bounding box center [474, 221] width 270 height 343
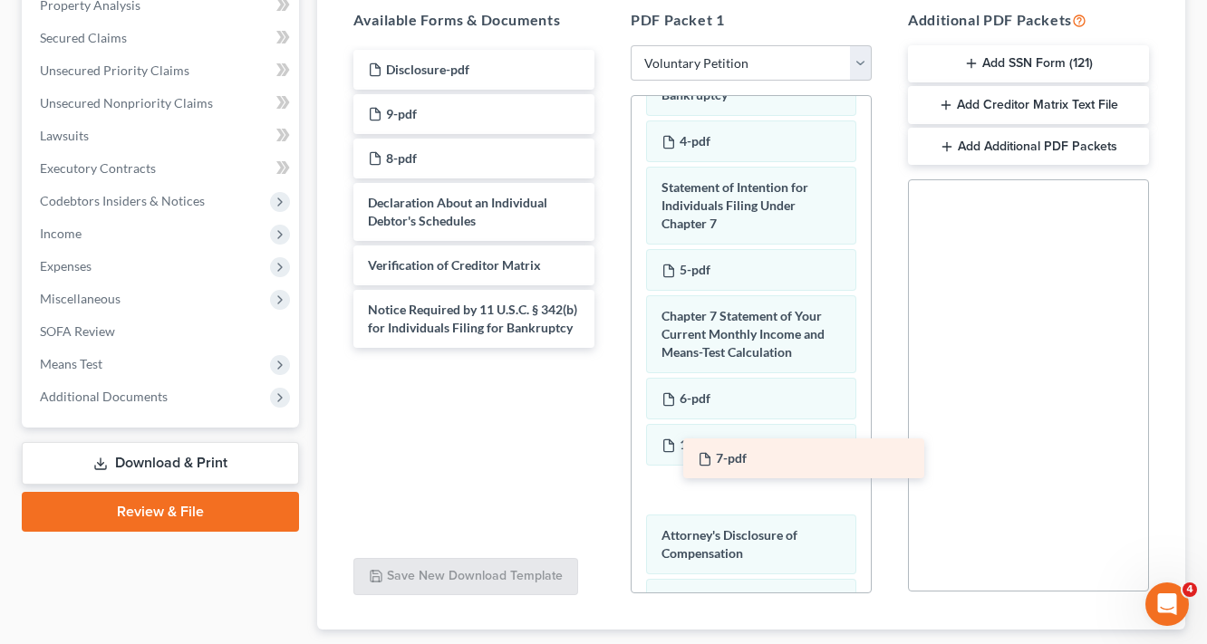
drag, startPoint x: 384, startPoint y: 199, endPoint x: 714, endPoint y: 457, distance: 418.3
click at [609, 348] on div "7-pdf Disclosure-pdf 9-pdf 8-pdf 7-pdf Declaration About an Individual Debtor's…" at bounding box center [474, 199] width 270 height 298
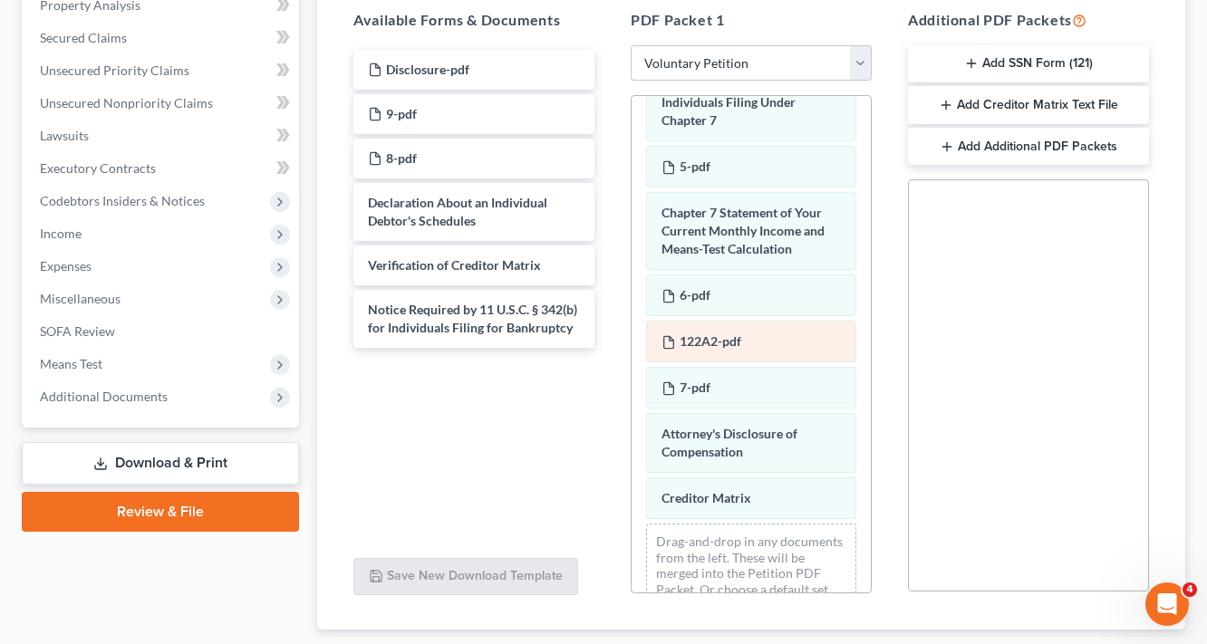
scroll to position [1066, 0]
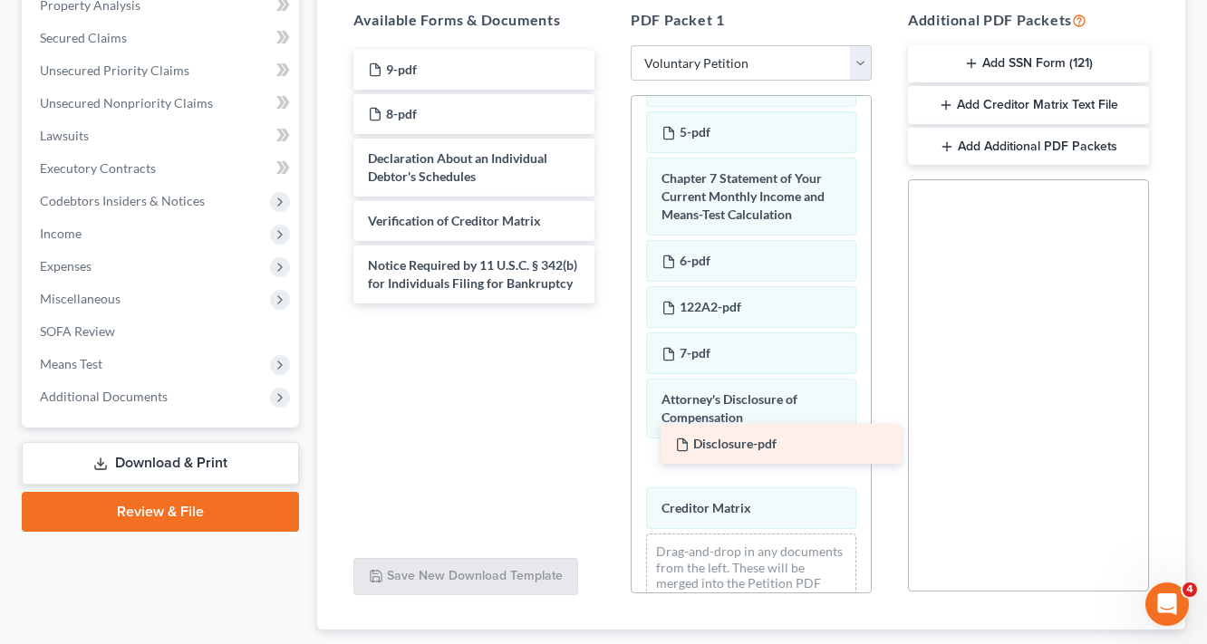
drag, startPoint x: 460, startPoint y: 70, endPoint x: 767, endPoint y: 446, distance: 485.5
click at [609, 304] on div "Disclosure-pdf Disclosure-pdf 9-pdf 8-pdf Declaration About an Individual Debto…" at bounding box center [474, 177] width 270 height 254
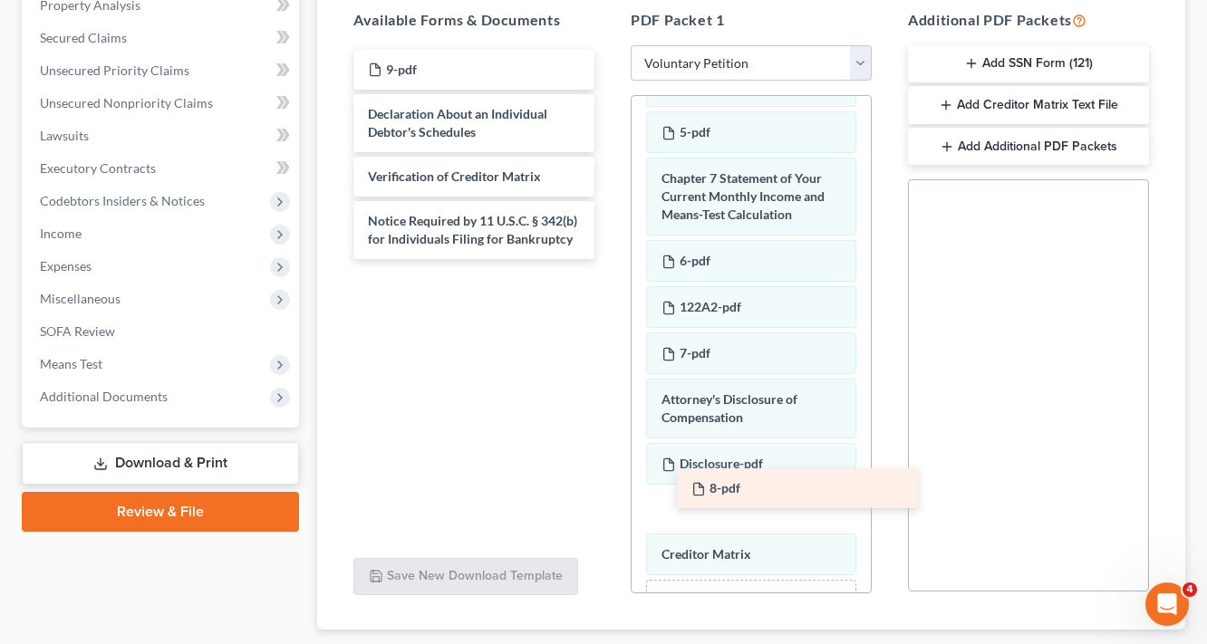
drag, startPoint x: 408, startPoint y: 108, endPoint x: 730, endPoint y: 484, distance: 495.4
click at [609, 259] on div "8-pdf 9-pdf 8-pdf Declaration About an Individual Debtor's Schedules Verificati…" at bounding box center [474, 154] width 270 height 209
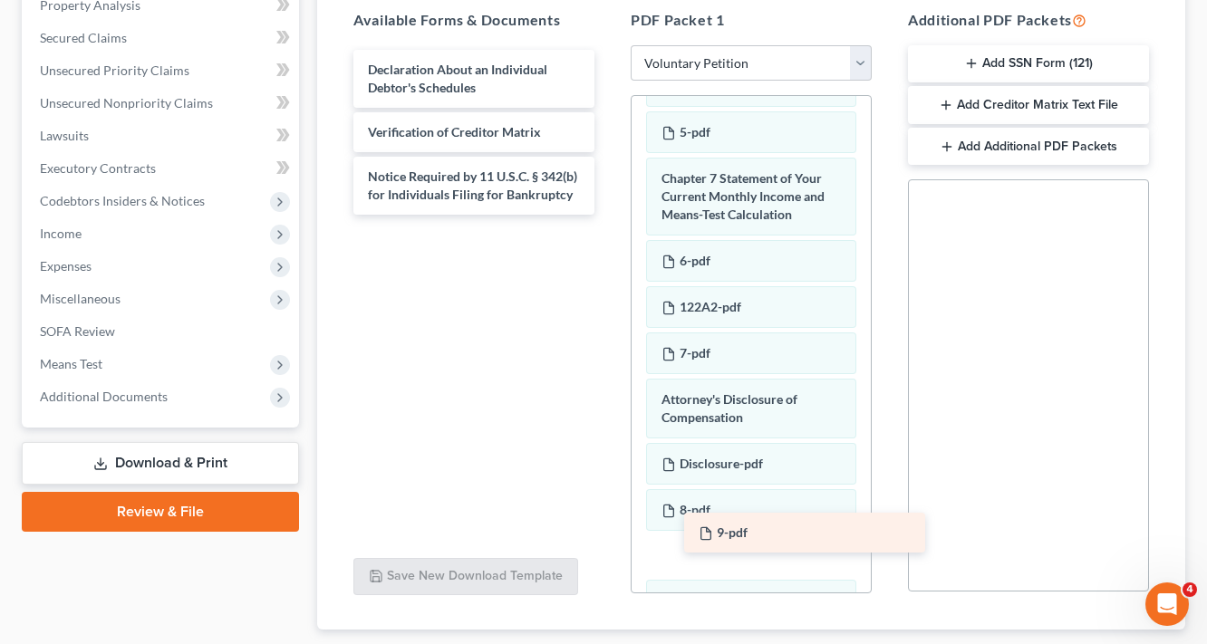
drag, startPoint x: 404, startPoint y: 65, endPoint x: 722, endPoint y: 526, distance: 560.2
click at [609, 215] on div "9-pdf 9-pdf Declaration About an Individual Debtor's Schedules Verification of …" at bounding box center [474, 132] width 270 height 165
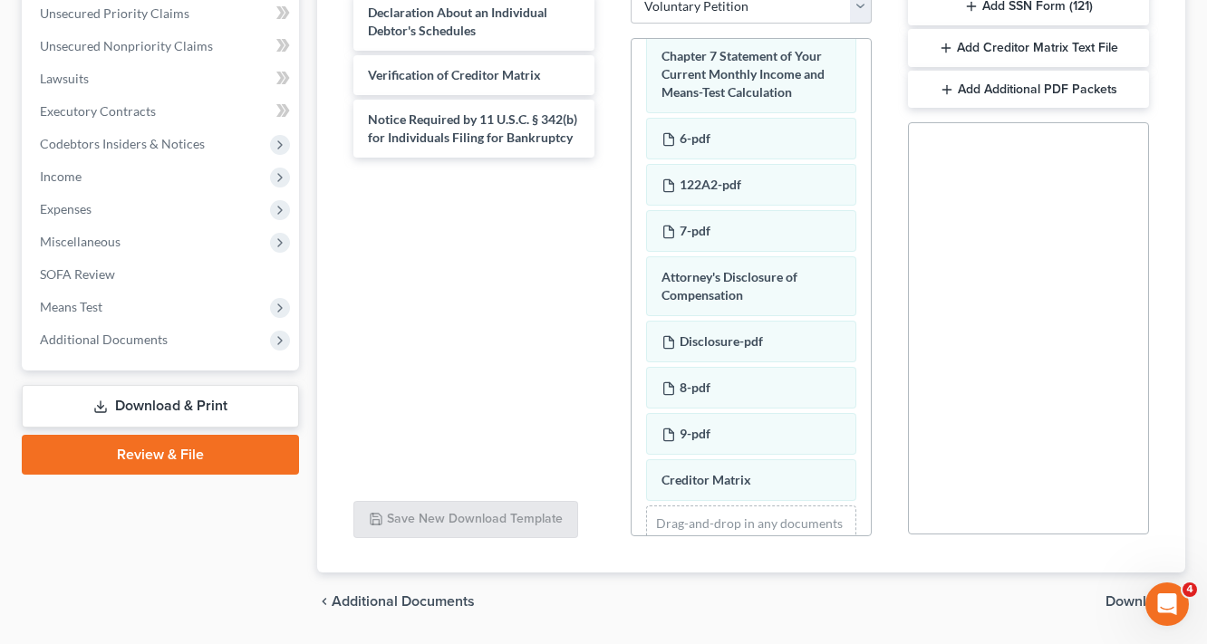
scroll to position [473, 0]
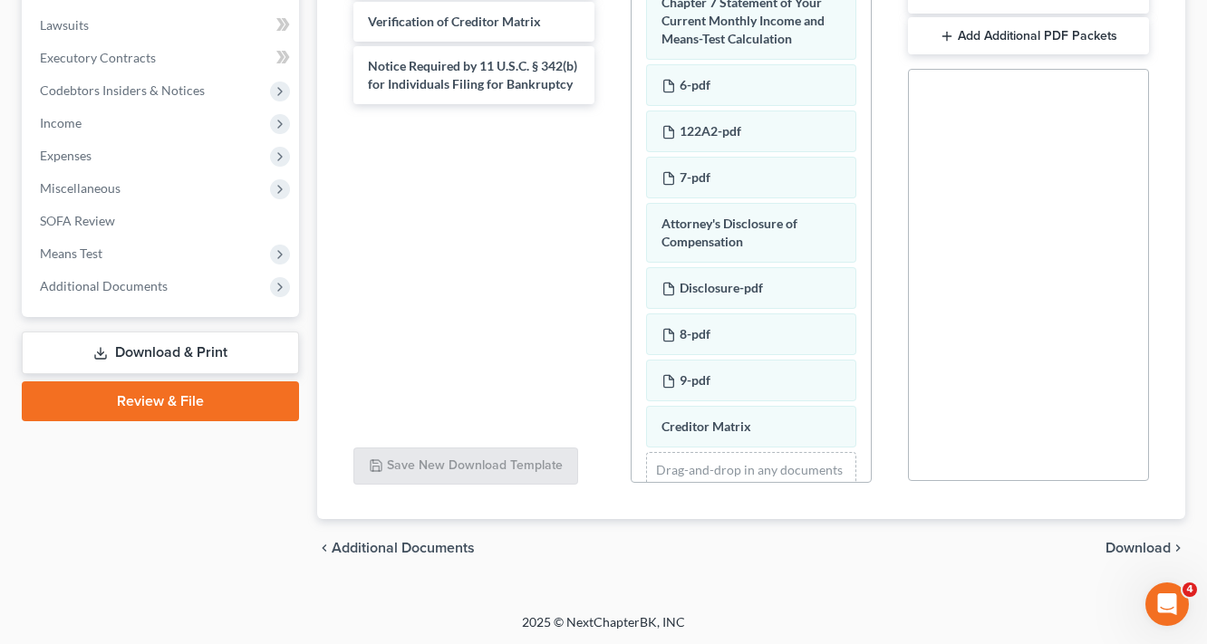
click at [1168, 541] on span "Download" at bounding box center [1137, 548] width 65 height 14
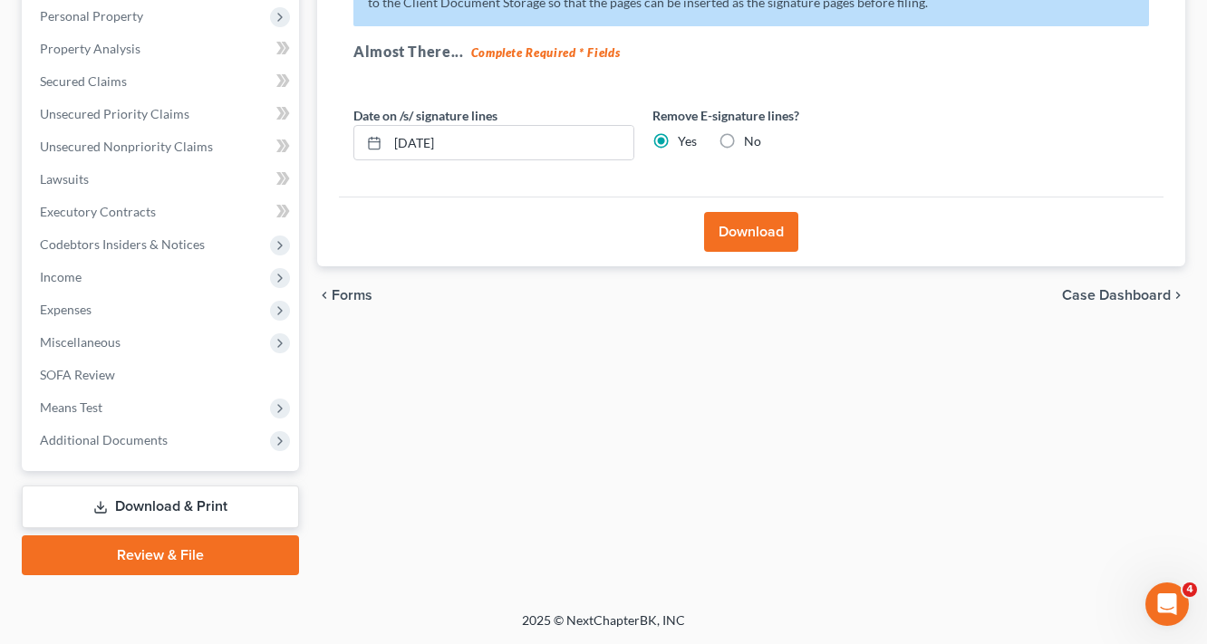
scroll to position [317, 0]
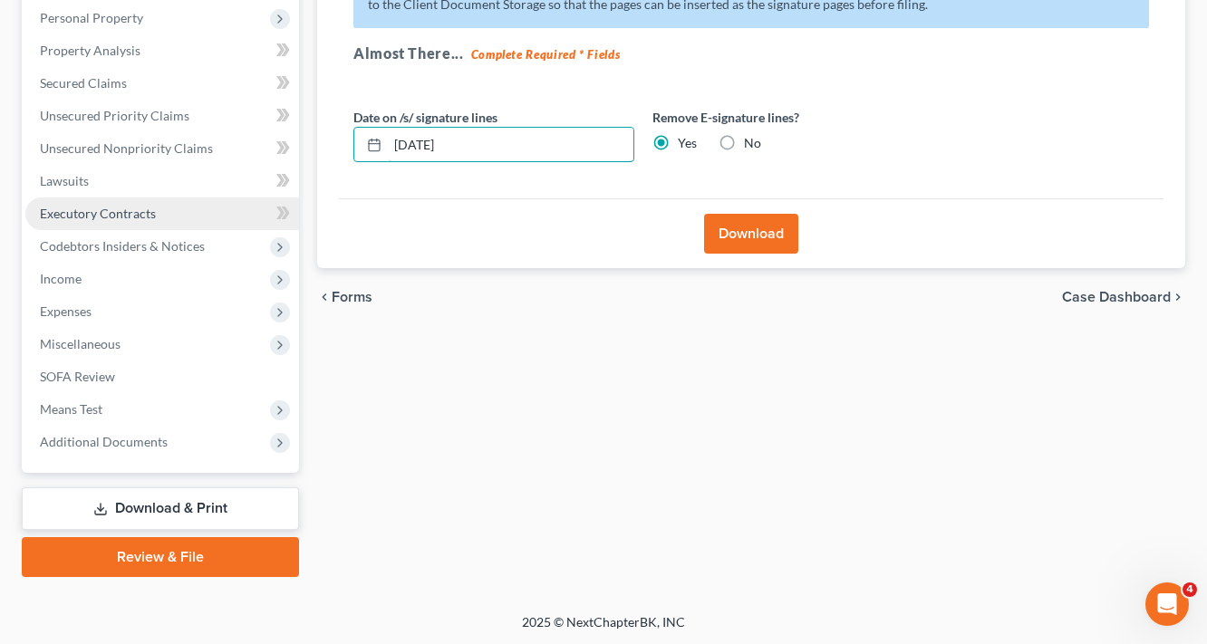
drag, startPoint x: 483, startPoint y: 146, endPoint x: 121, endPoint y: 213, distance: 367.7
click at [133, 210] on div "Petition Navigation Case Dashboard Payments Invoices Payments Payments Credit R…" at bounding box center [604, 217] width 1182 height 720
click at [758, 245] on button "Download" at bounding box center [751, 234] width 94 height 40
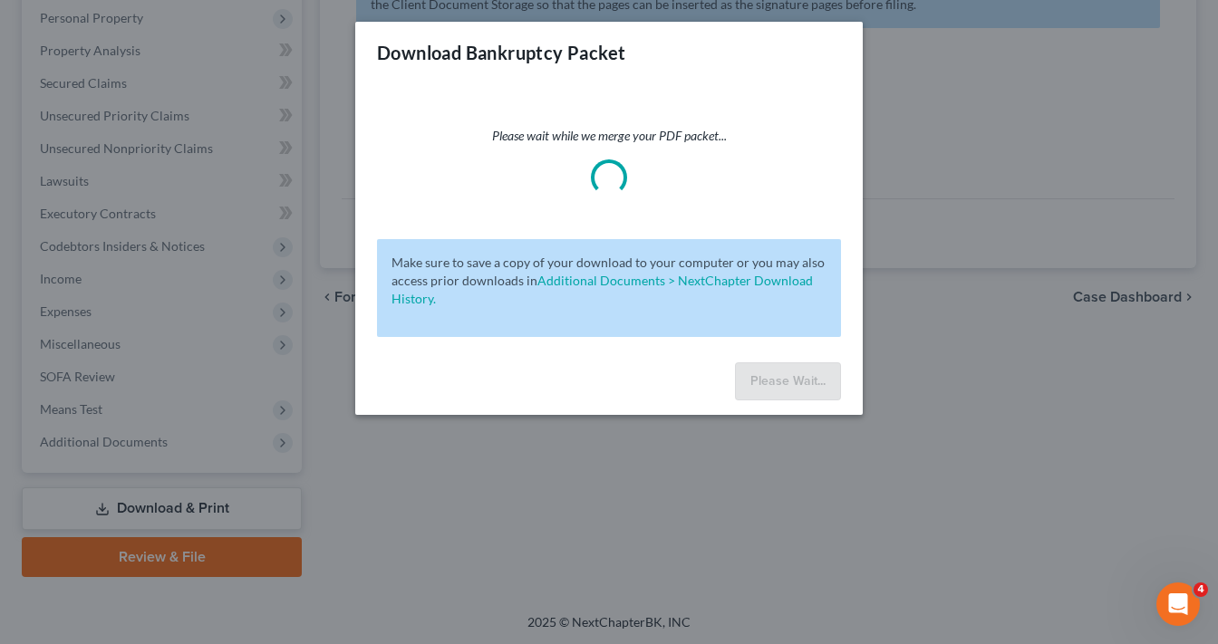
click at [1009, 475] on div "Download Bankruptcy Packet Please wait while we merge your PDF packet... Make s…" at bounding box center [609, 322] width 1218 height 644
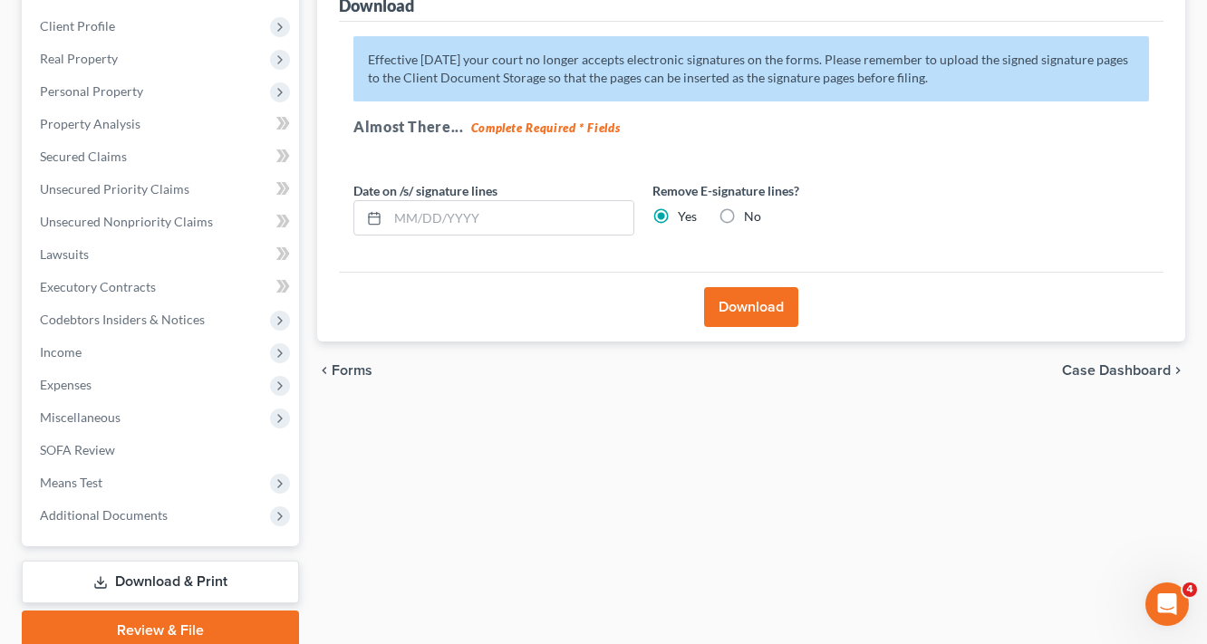
scroll to position [245, 0]
click at [188, 573] on link "Download & Print" at bounding box center [160, 581] width 277 height 43
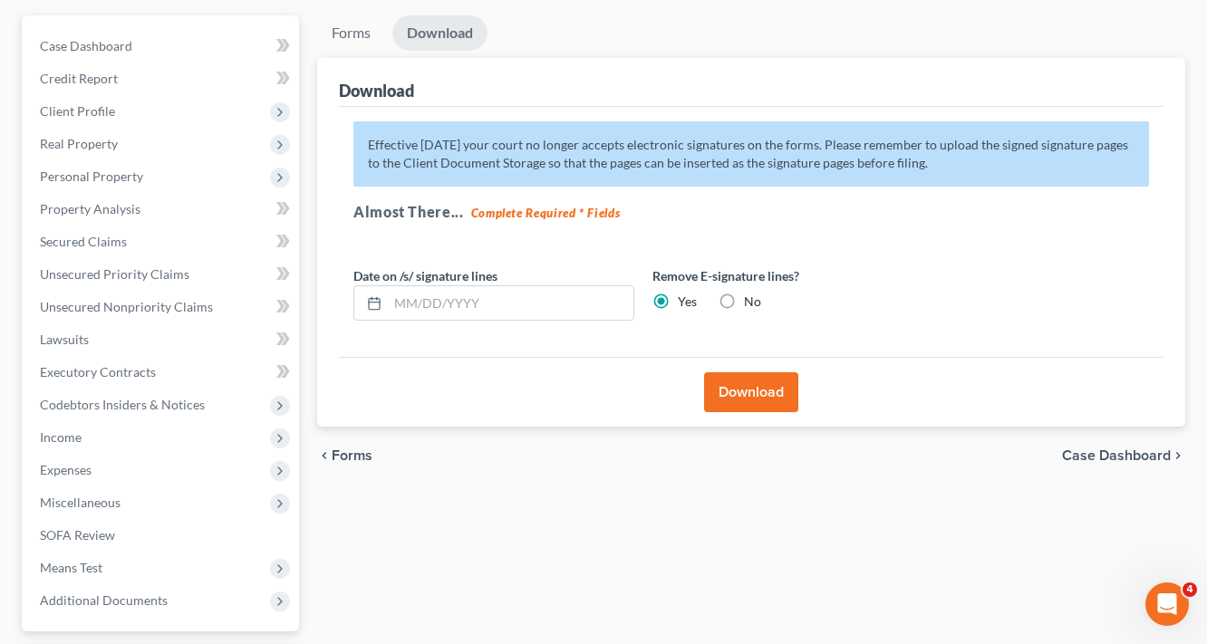
scroll to position [27, 0]
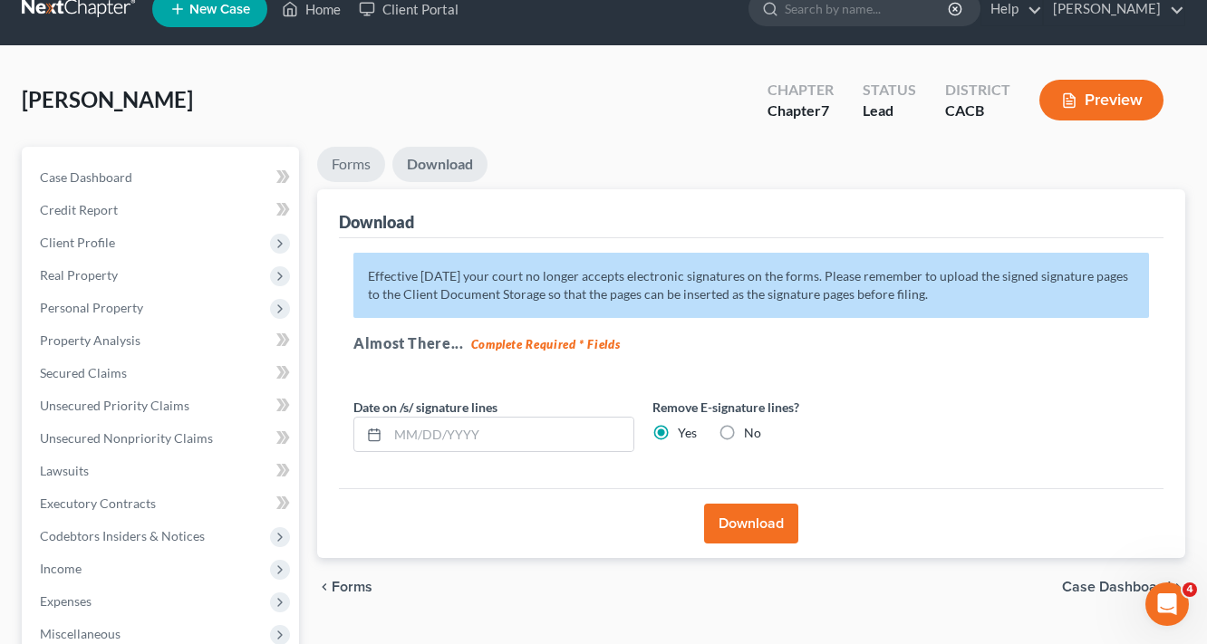
click at [352, 163] on link "Forms" at bounding box center [351, 164] width 68 height 35
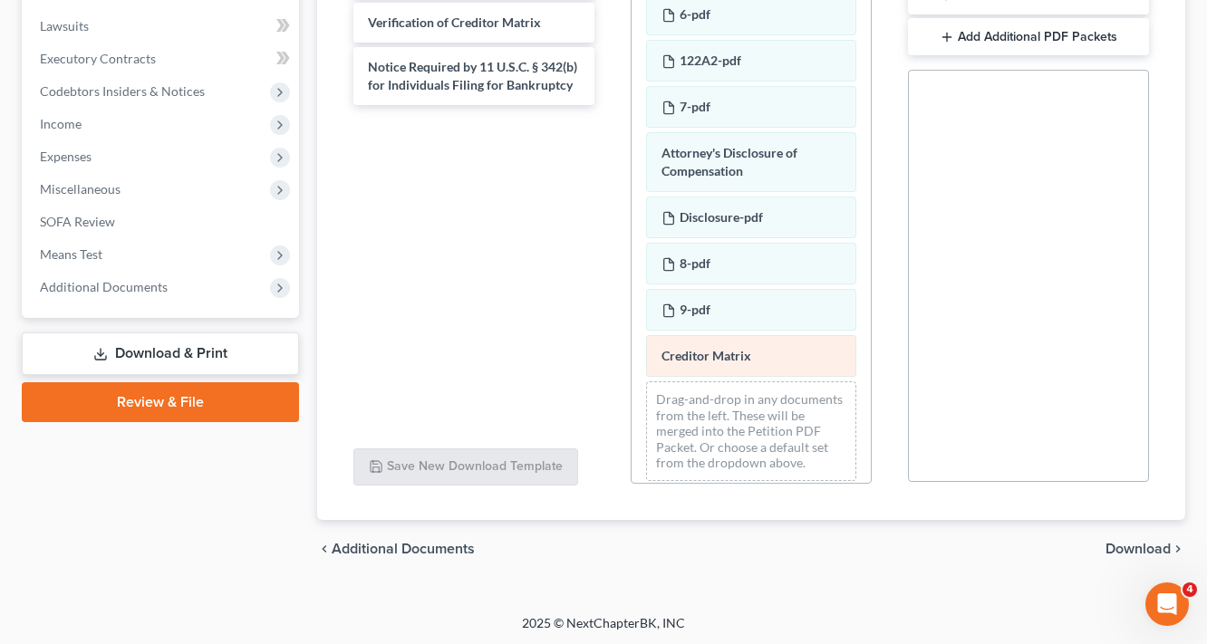
scroll to position [473, 0]
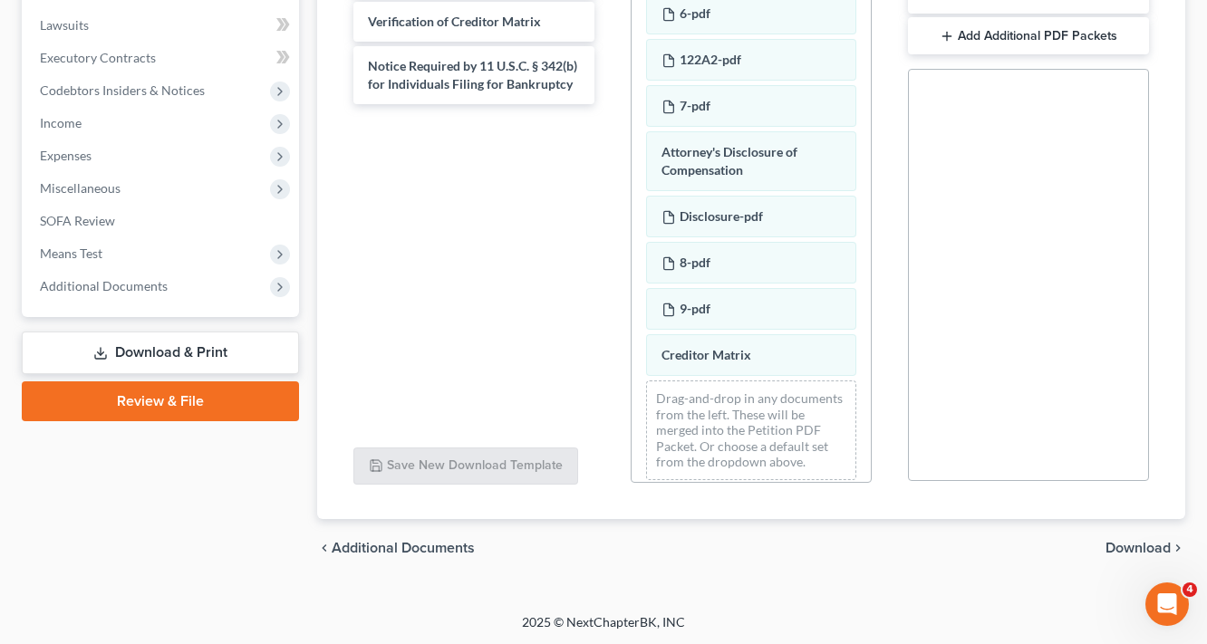
click at [1147, 545] on span "Download" at bounding box center [1137, 548] width 65 height 14
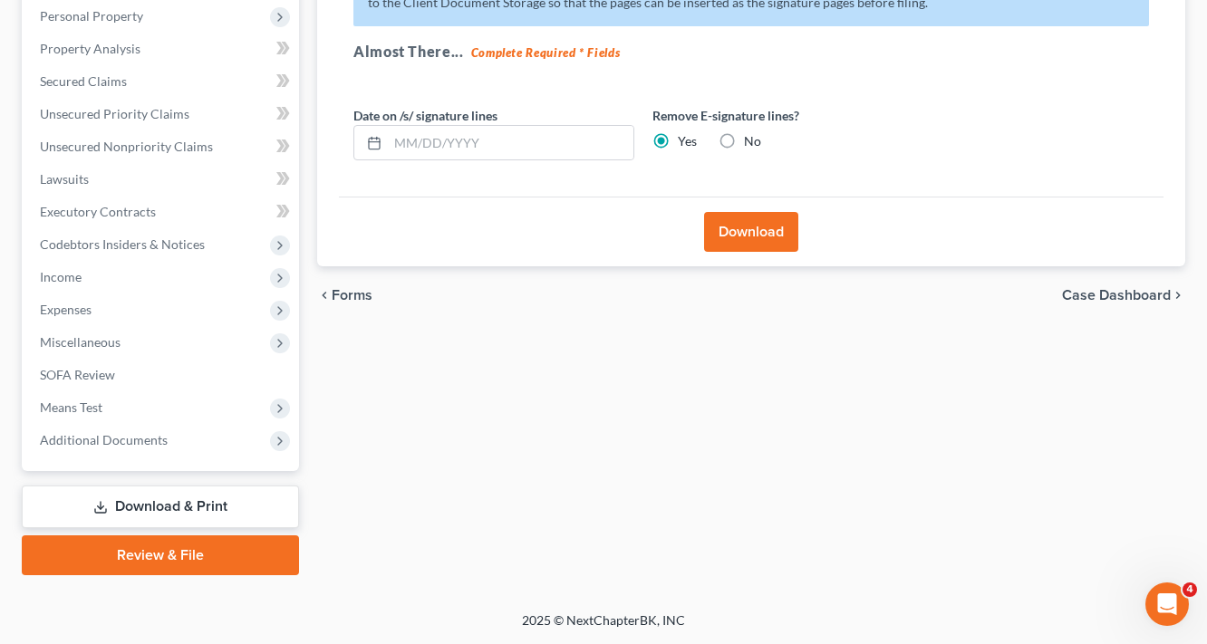
scroll to position [317, 0]
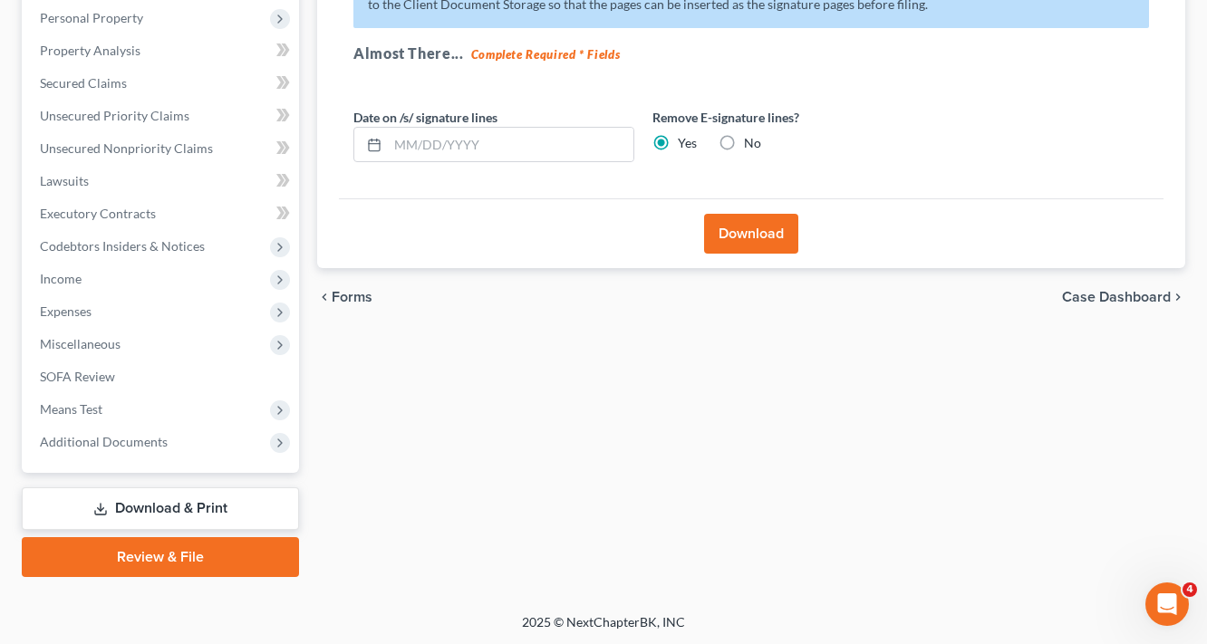
click at [755, 236] on button "Download" at bounding box center [751, 234] width 94 height 40
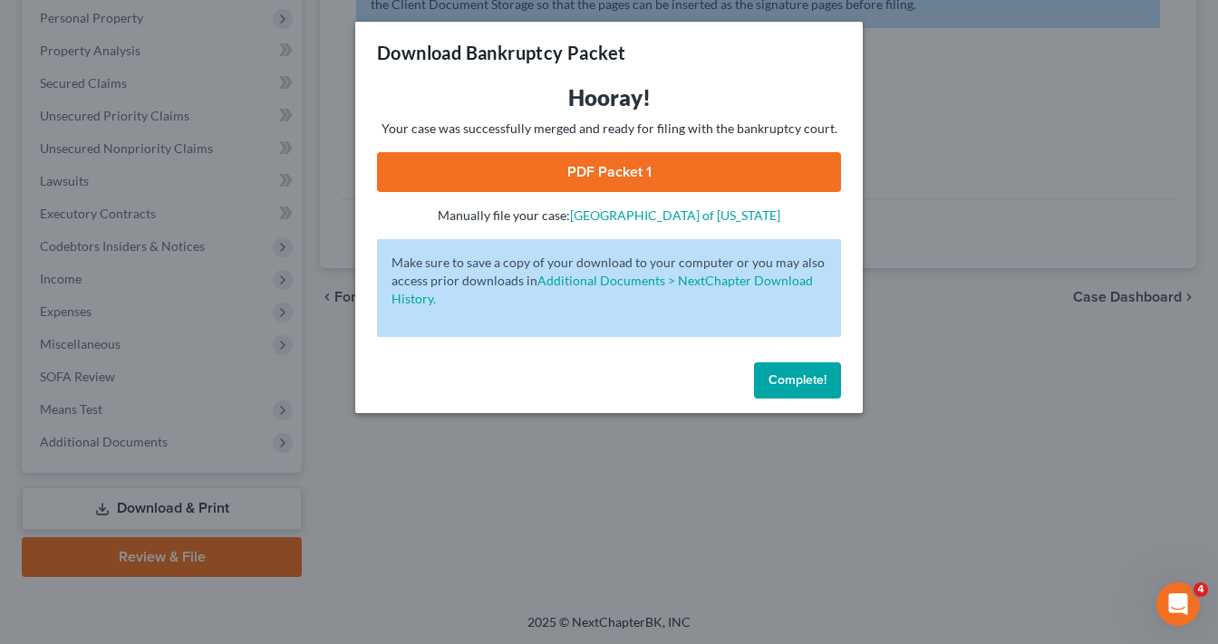
click at [671, 177] on link "PDF Packet 1" at bounding box center [609, 172] width 464 height 40
click at [833, 384] on button "Complete!" at bounding box center [797, 380] width 87 height 36
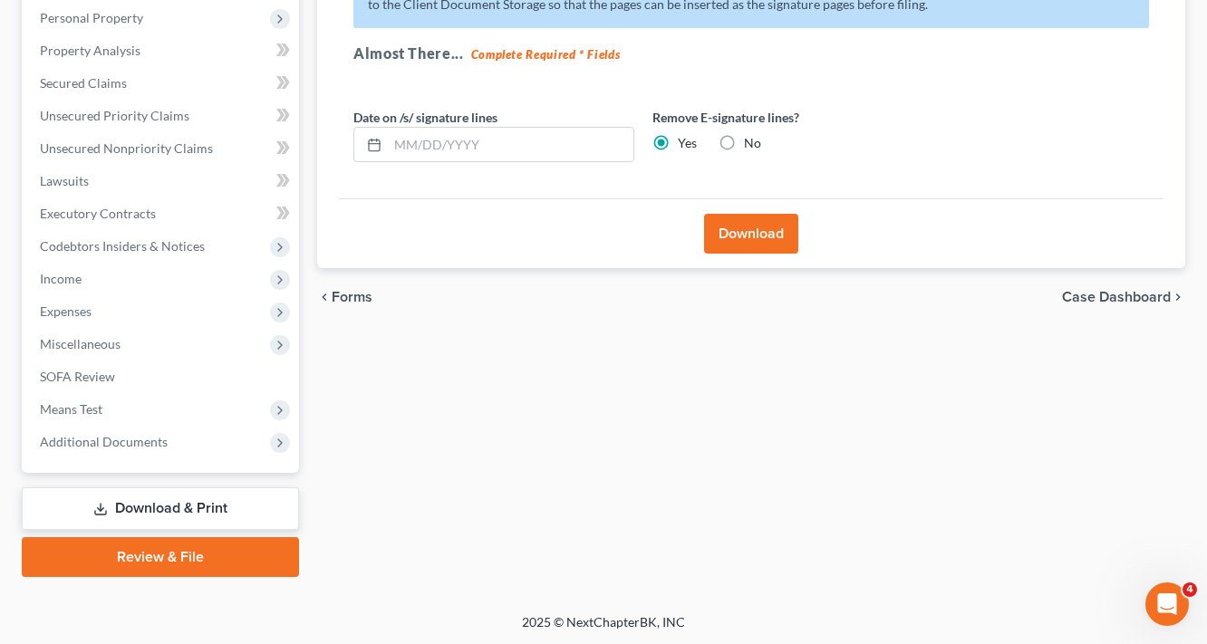
scroll to position [0, 0]
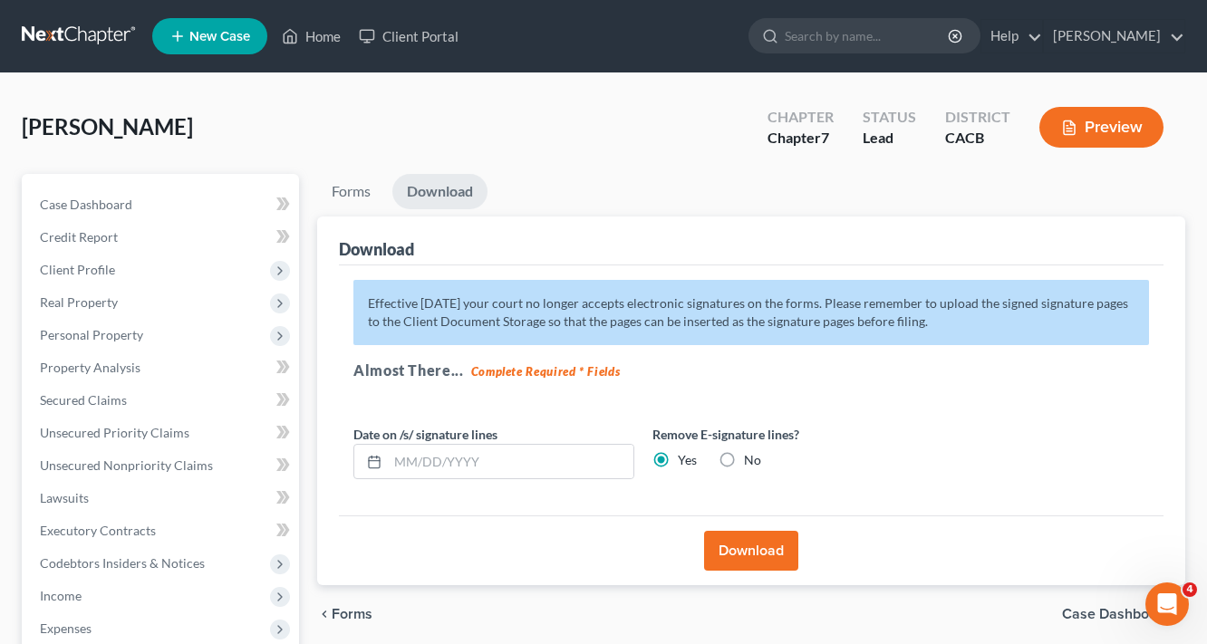
click at [733, 557] on button "Download" at bounding box center [751, 551] width 94 height 40
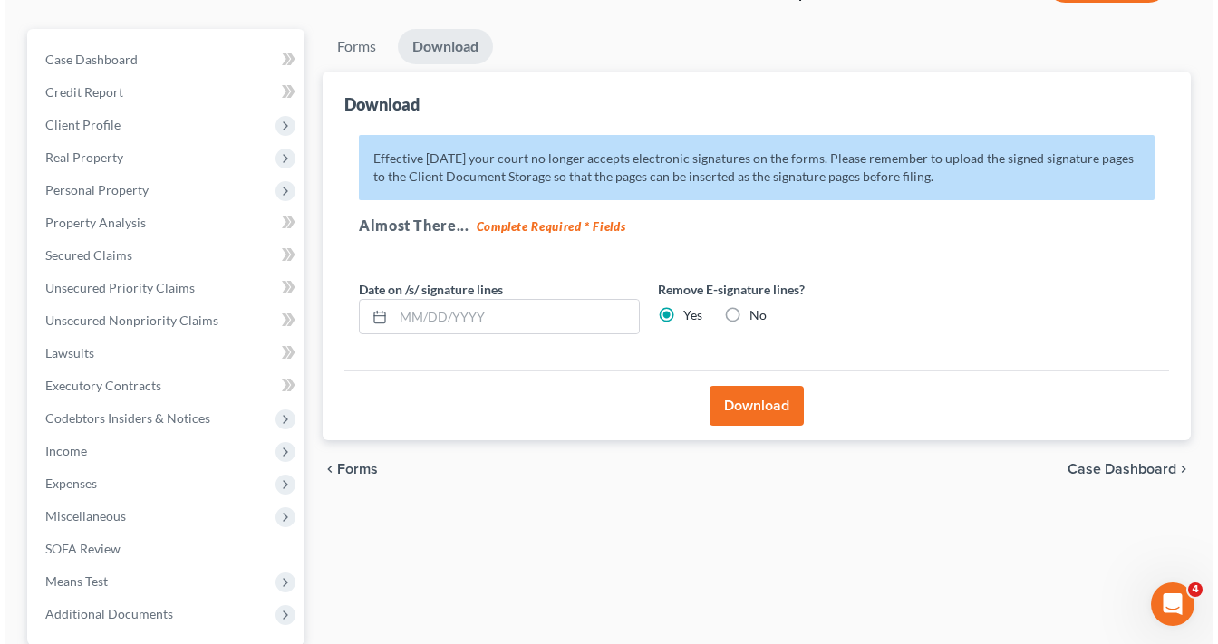
scroll to position [290, 0]
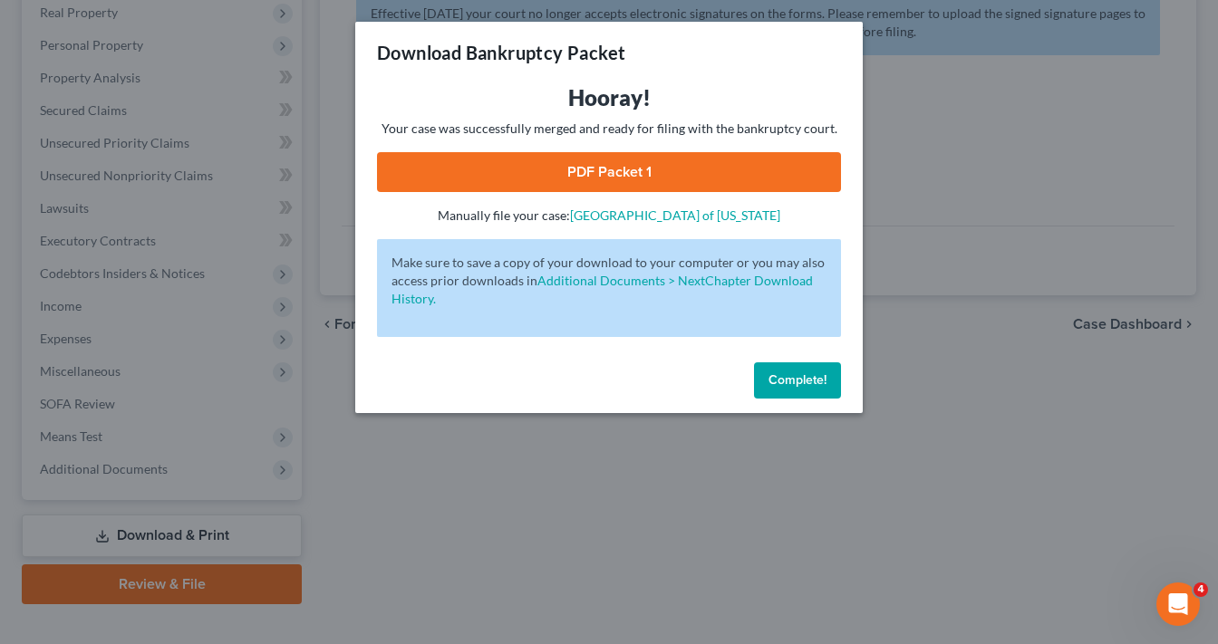
click at [650, 178] on link "PDF Packet 1" at bounding box center [609, 172] width 464 height 40
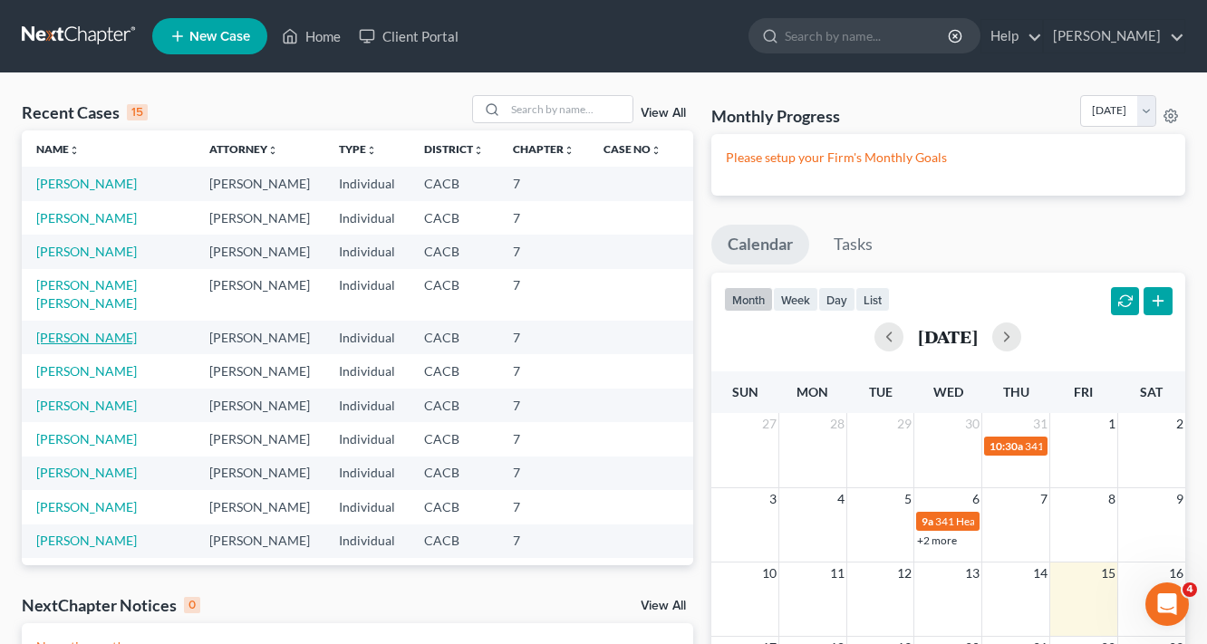
click at [54, 330] on link "[PERSON_NAME]" at bounding box center [86, 337] width 101 height 15
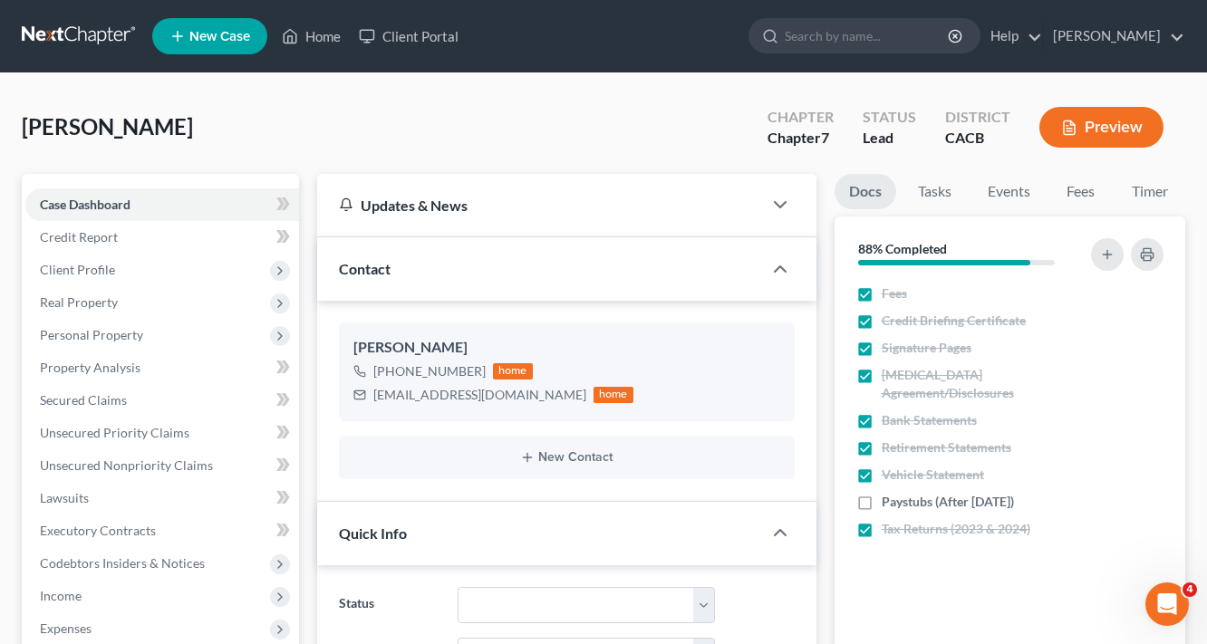
click at [1106, 132] on button "Preview" at bounding box center [1101, 127] width 124 height 41
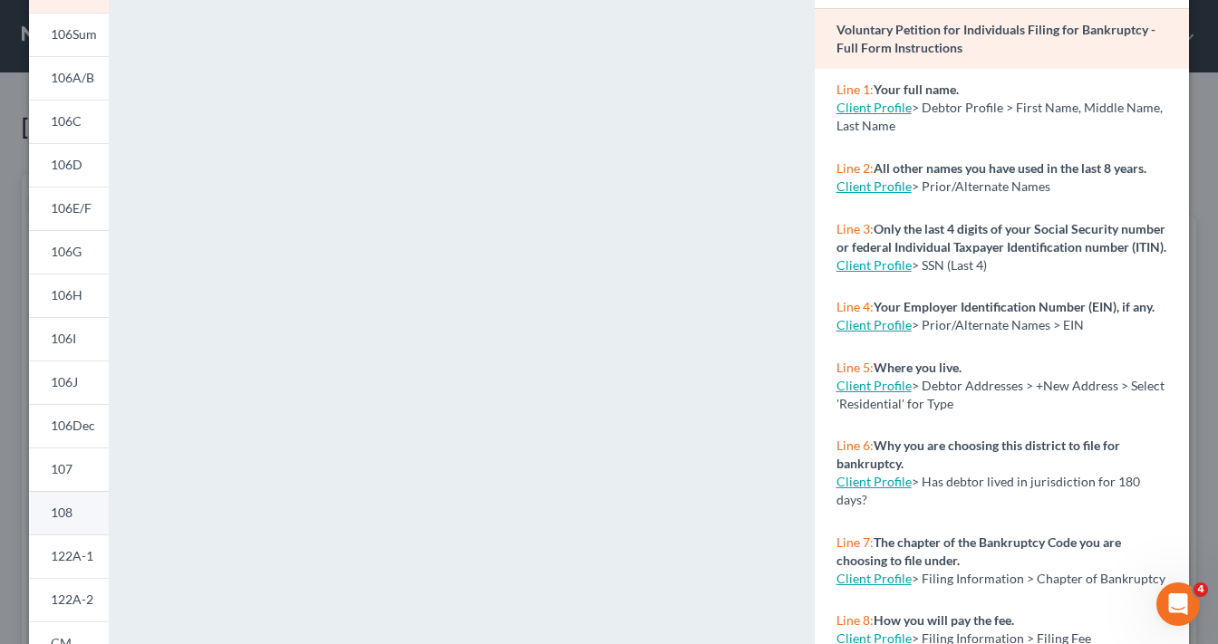
scroll to position [145, 0]
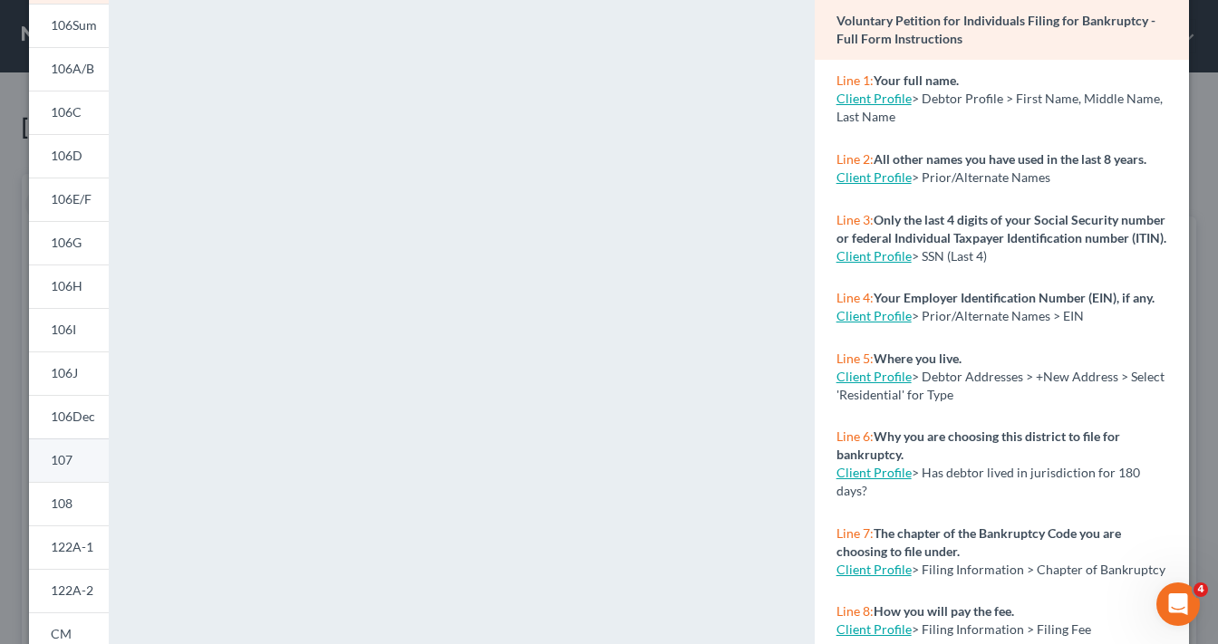
click at [72, 444] on link "107" at bounding box center [69, 460] width 80 height 43
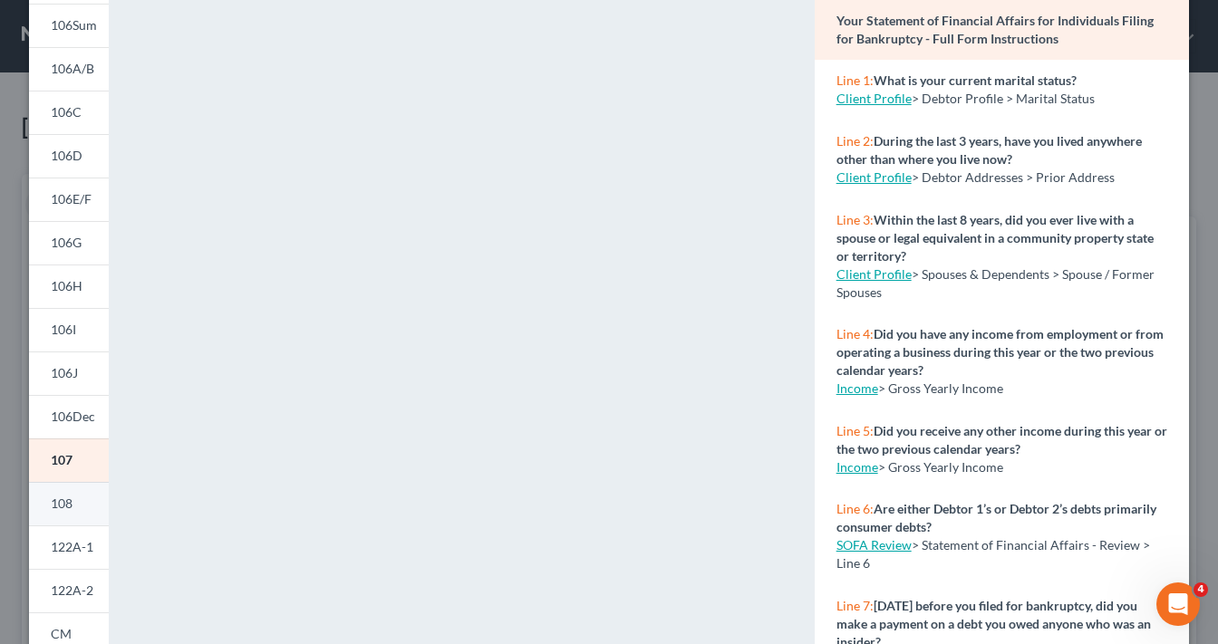
click at [60, 493] on link "108" at bounding box center [69, 503] width 80 height 43
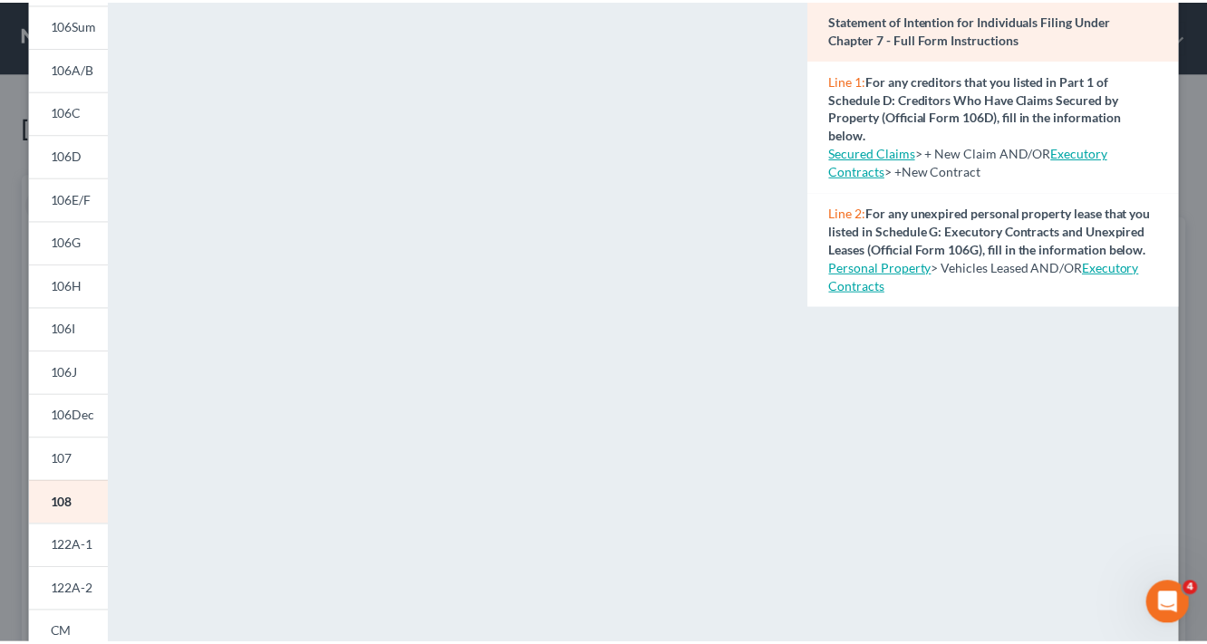
scroll to position [0, 0]
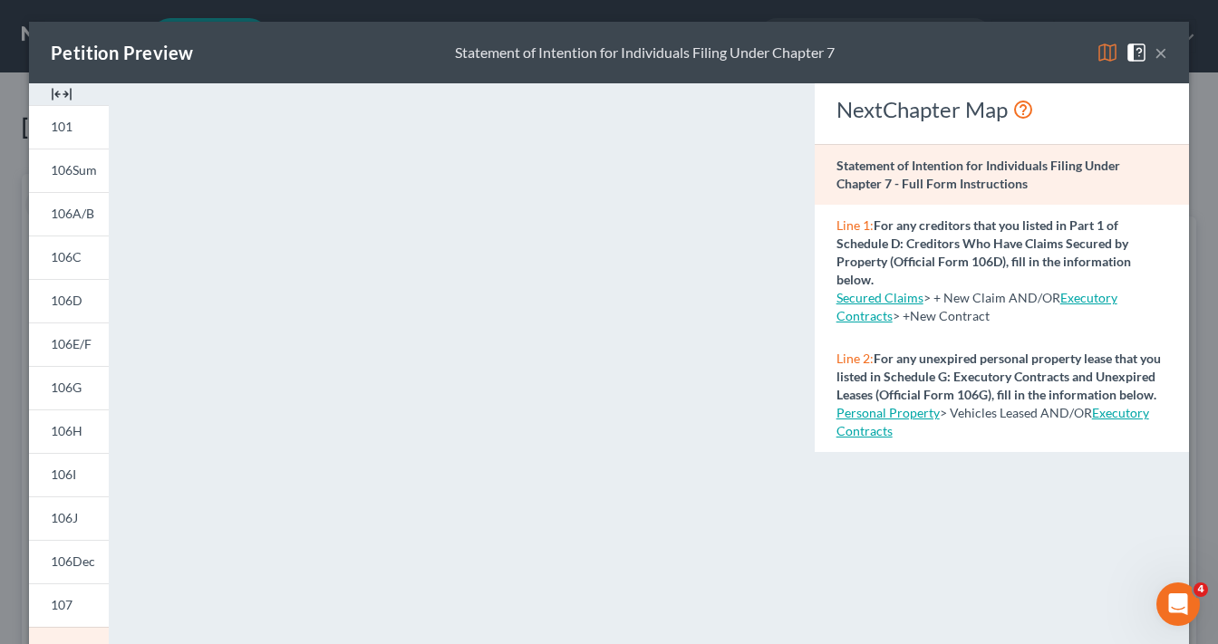
click at [1159, 56] on button "×" at bounding box center [1160, 53] width 13 height 22
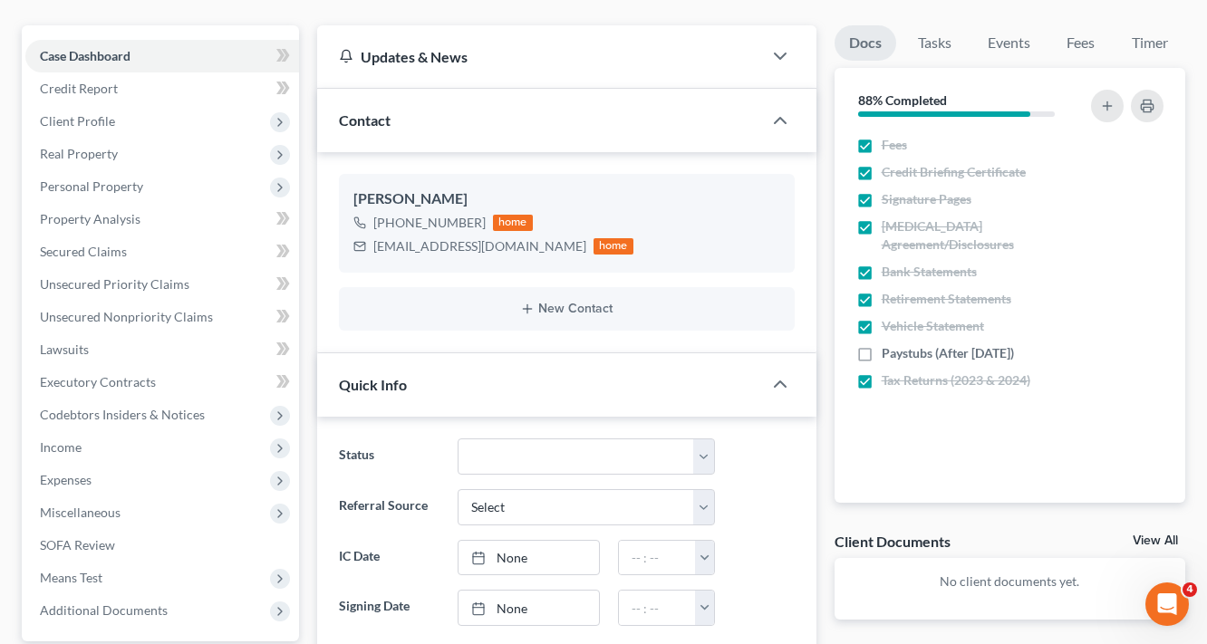
scroll to position [362, 0]
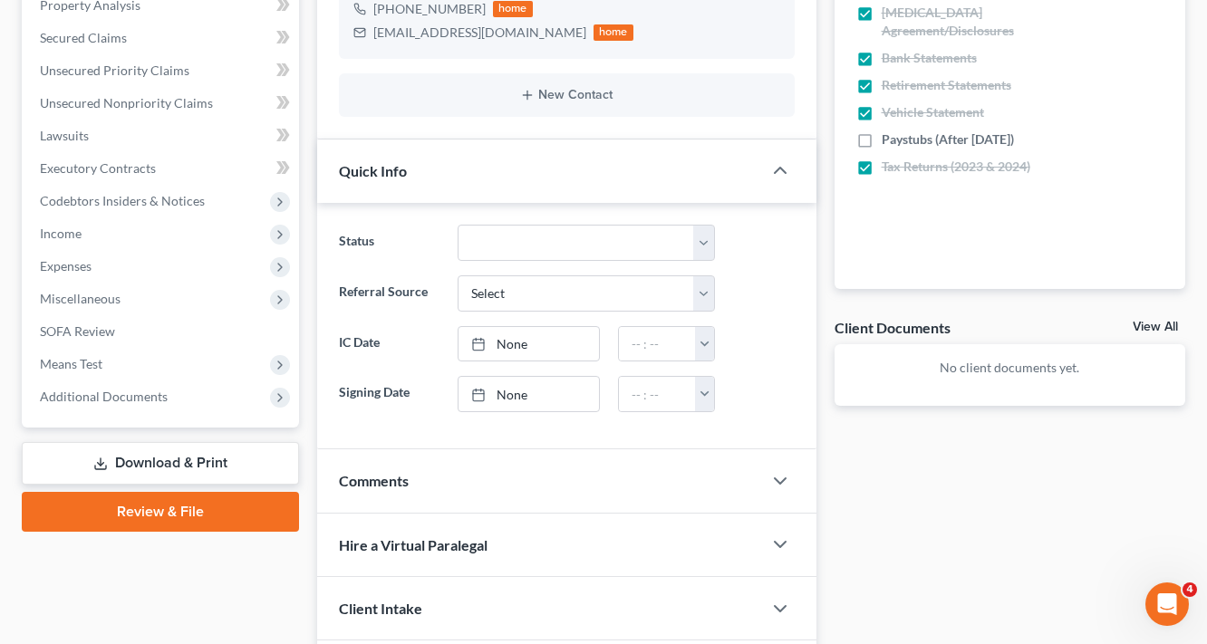
click at [214, 457] on link "Download & Print" at bounding box center [160, 463] width 277 height 43
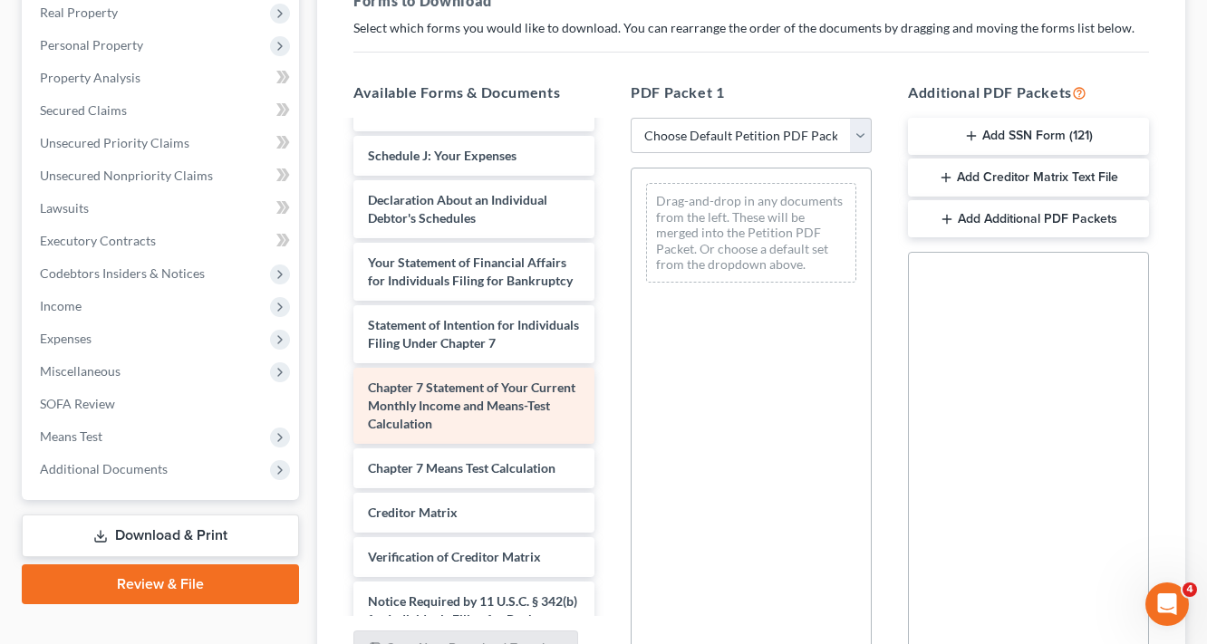
scroll to position [507, 0]
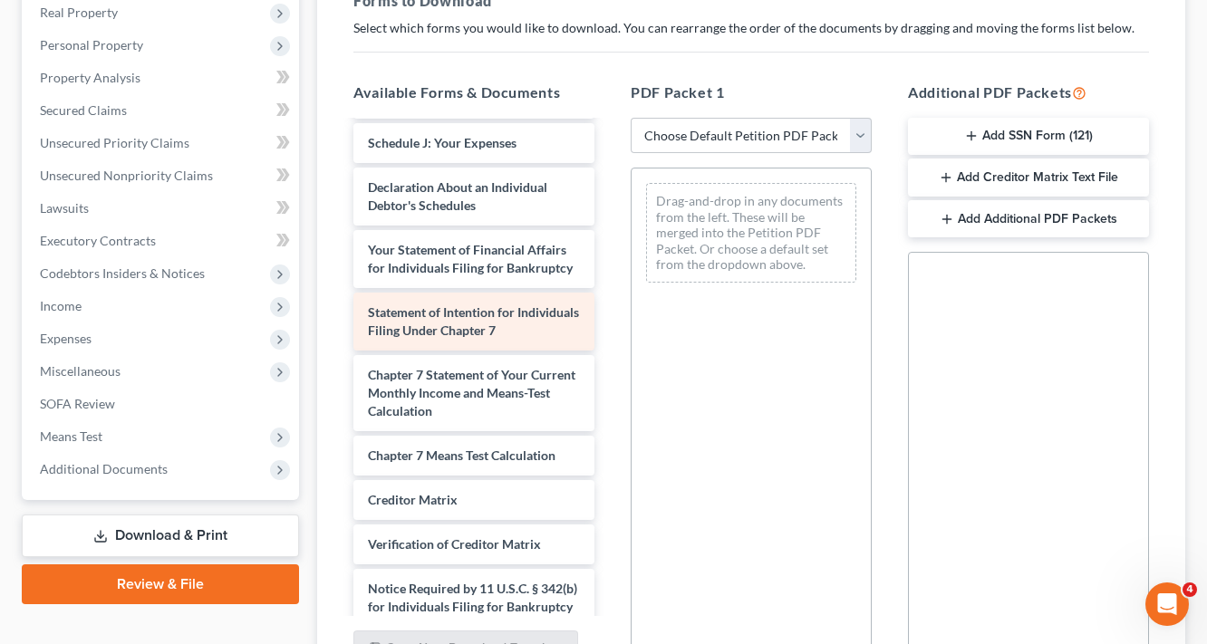
click at [463, 338] on span "Statement of Intention for Individuals Filing Under Chapter 7" at bounding box center [473, 321] width 211 height 34
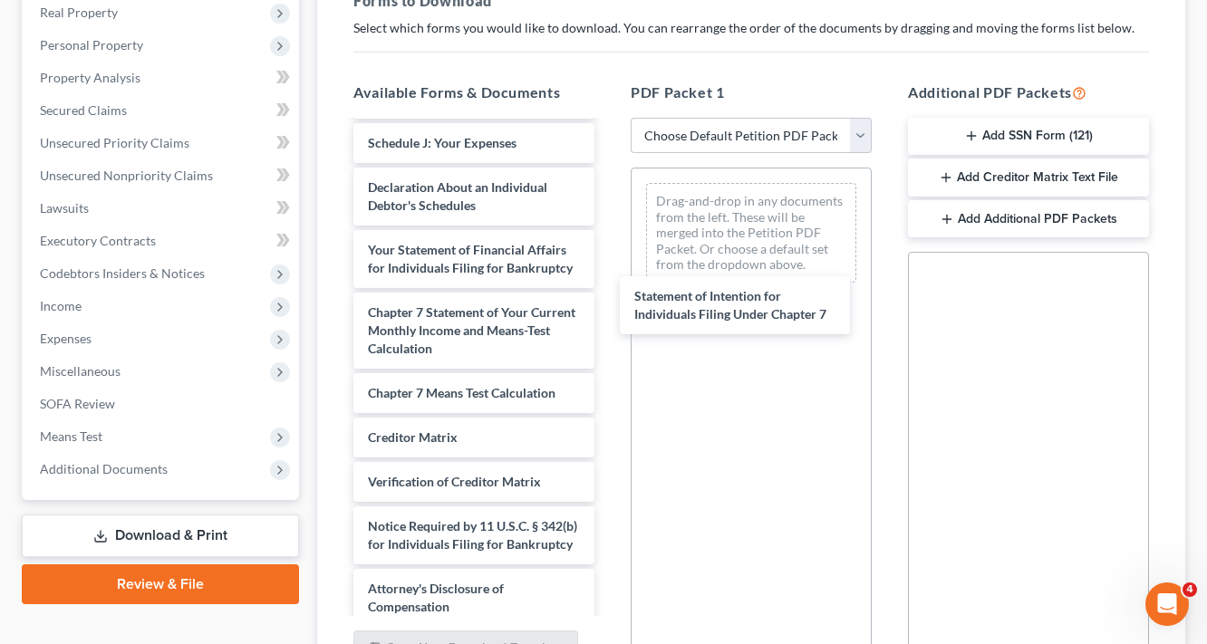
drag, startPoint x: 463, startPoint y: 344, endPoint x: 472, endPoint y: 339, distance: 10.6
click at [609, 312] on div "Statement of Intention for Individuals Filing Under Chapter 7 Voluntary Petitio…" at bounding box center [474, 121] width 270 height 1012
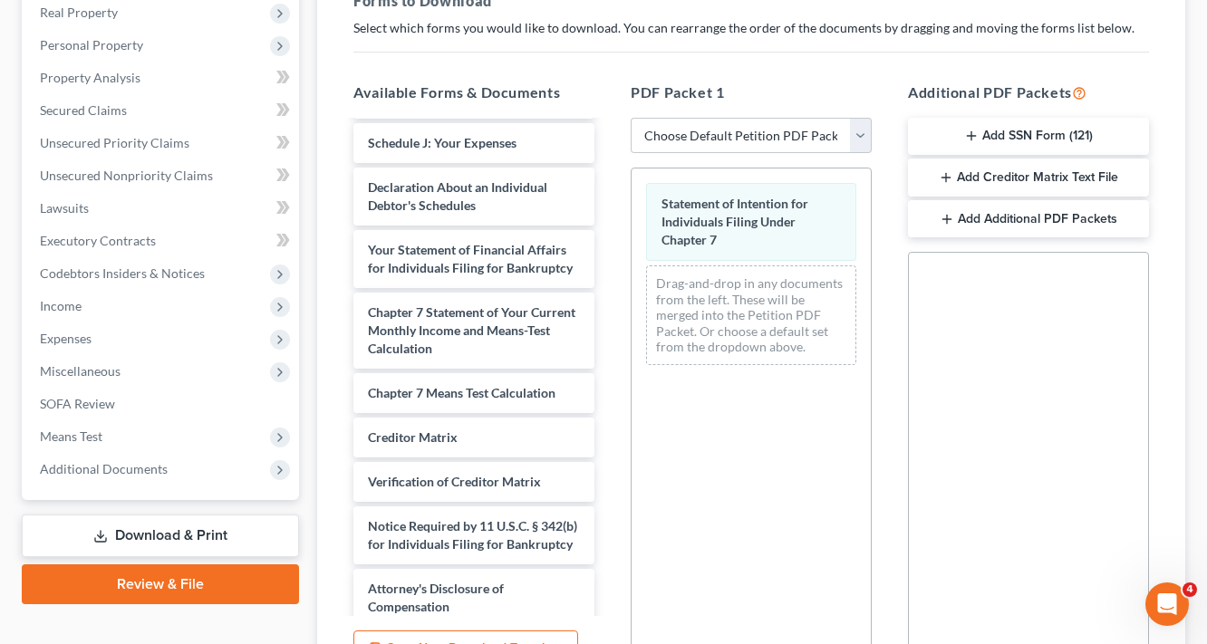
scroll to position [473, 0]
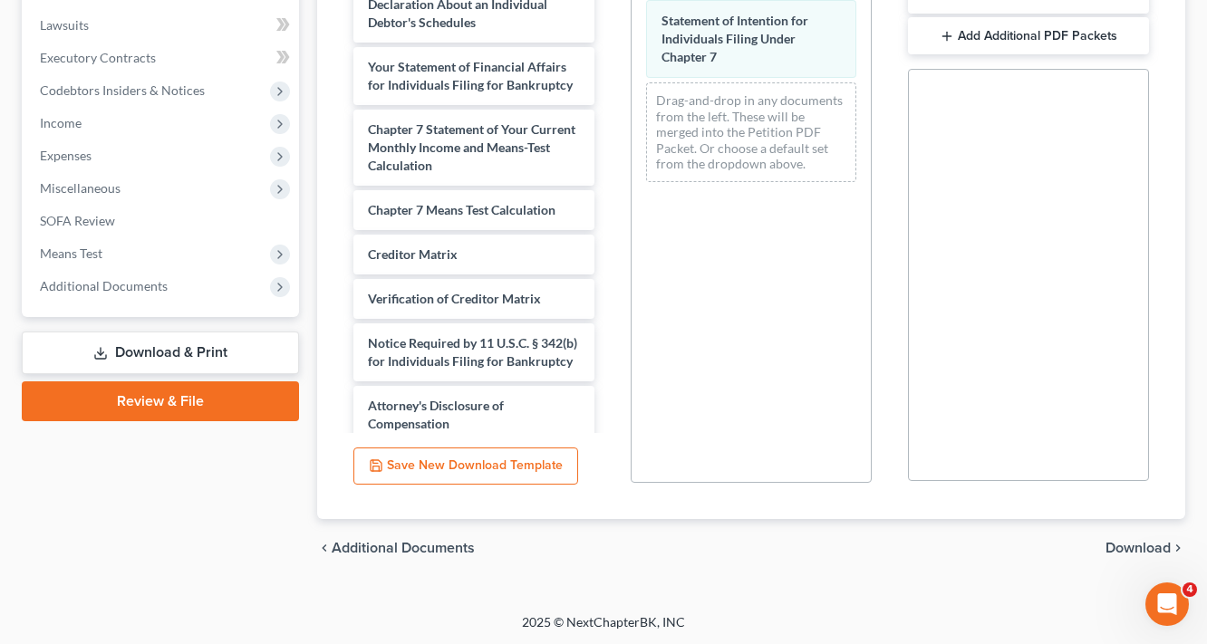
click at [1157, 550] on span "Download" at bounding box center [1137, 548] width 65 height 14
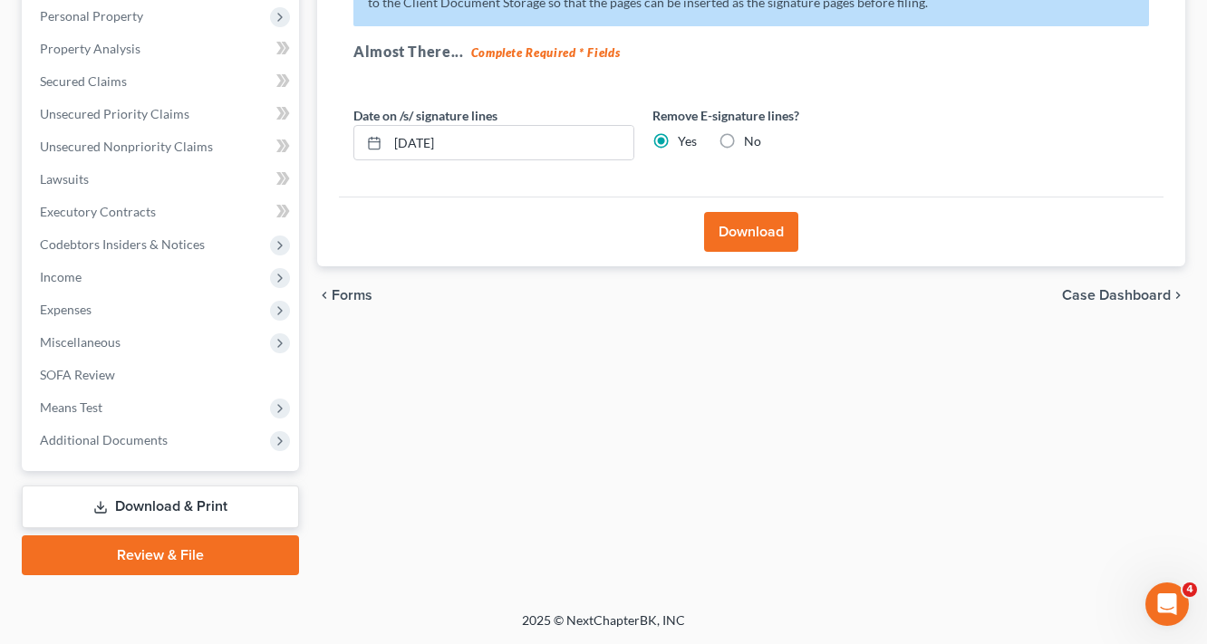
scroll to position [317, 0]
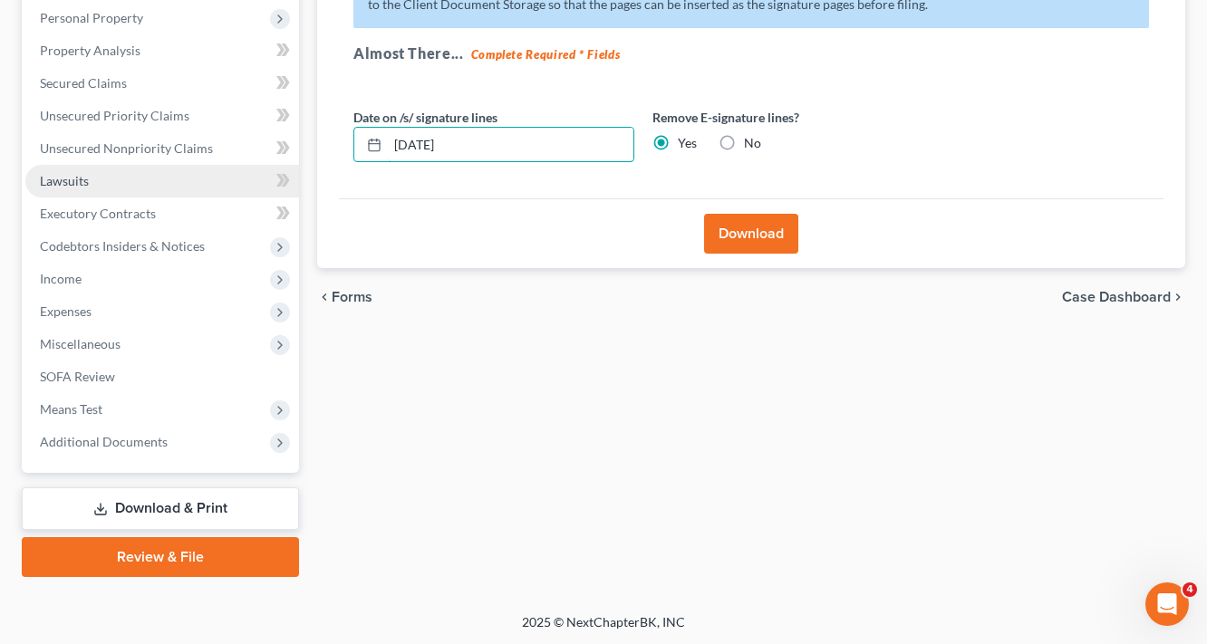
drag, startPoint x: 526, startPoint y: 151, endPoint x: 258, endPoint y: 184, distance: 269.3
click at [259, 187] on div "Petition Navigation Case Dashboard Payments Invoices Payments Payments Credit R…" at bounding box center [604, 217] width 1182 height 720
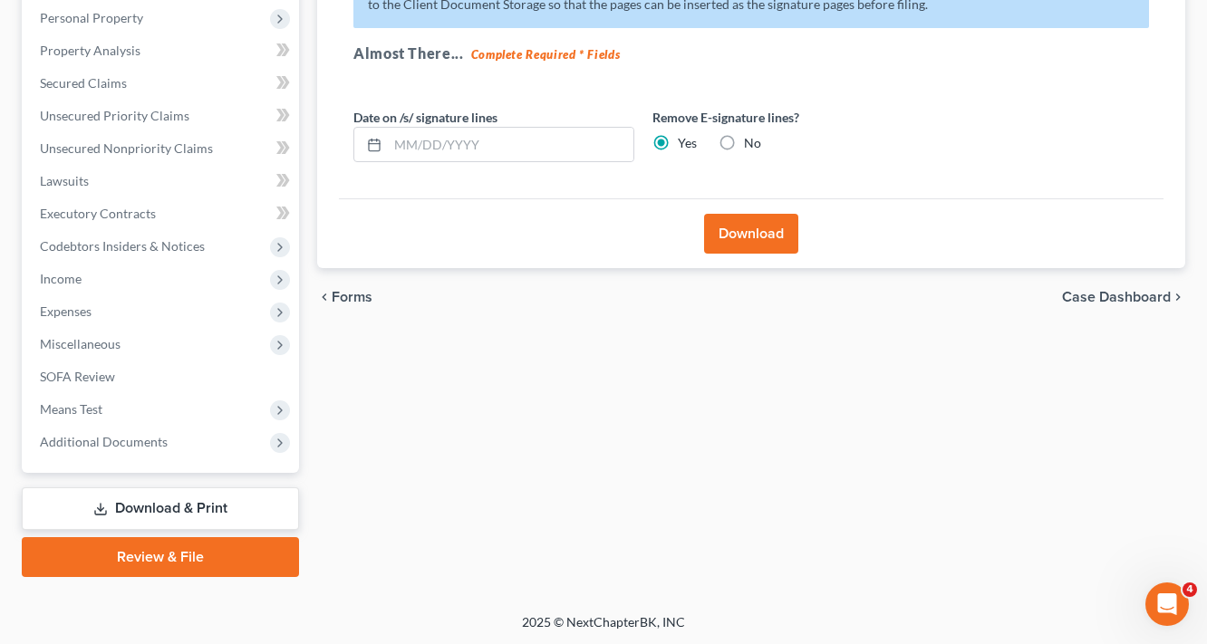
click at [738, 234] on button "Download" at bounding box center [751, 234] width 94 height 40
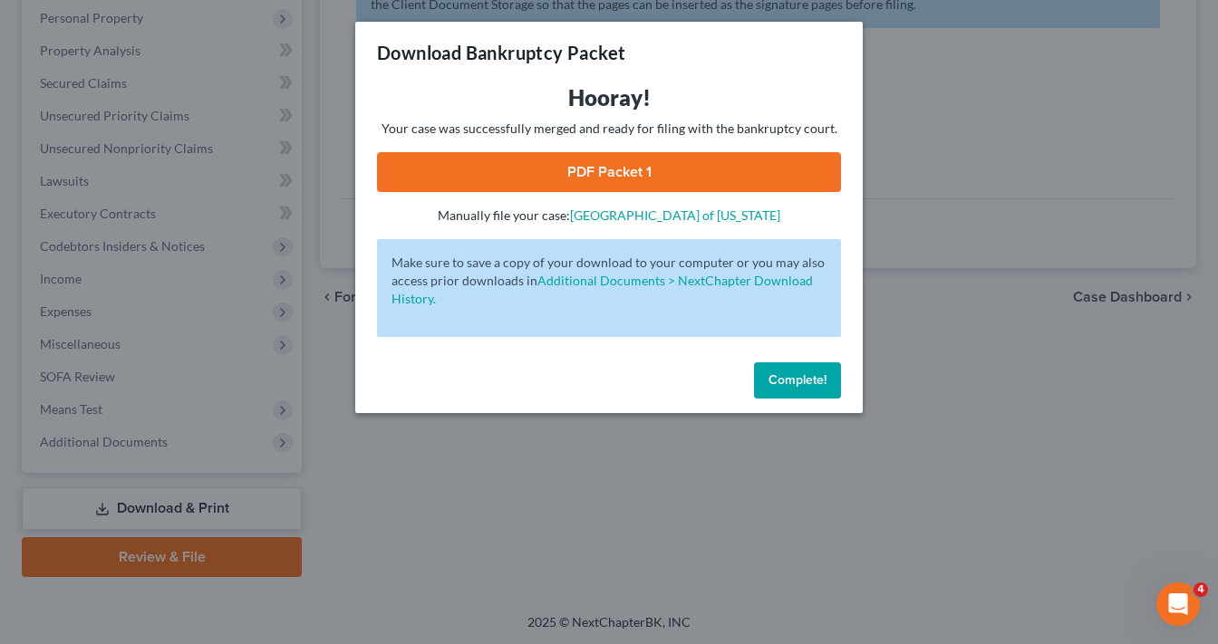
click at [819, 389] on button "Complete!" at bounding box center [797, 380] width 87 height 36
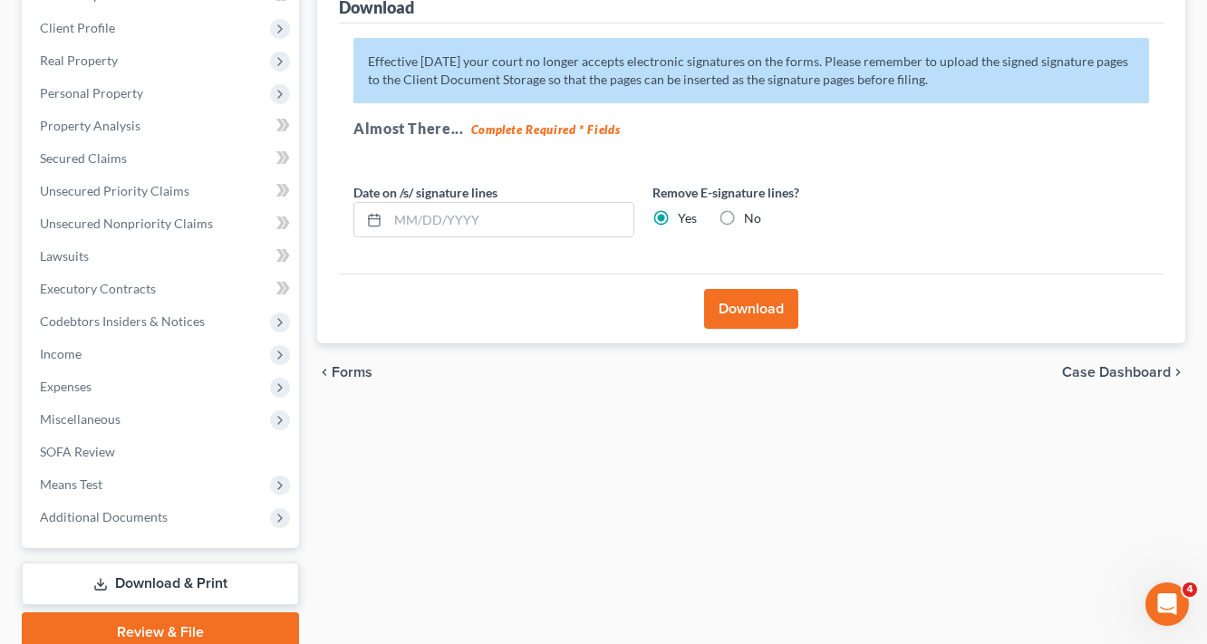
scroll to position [100, 0]
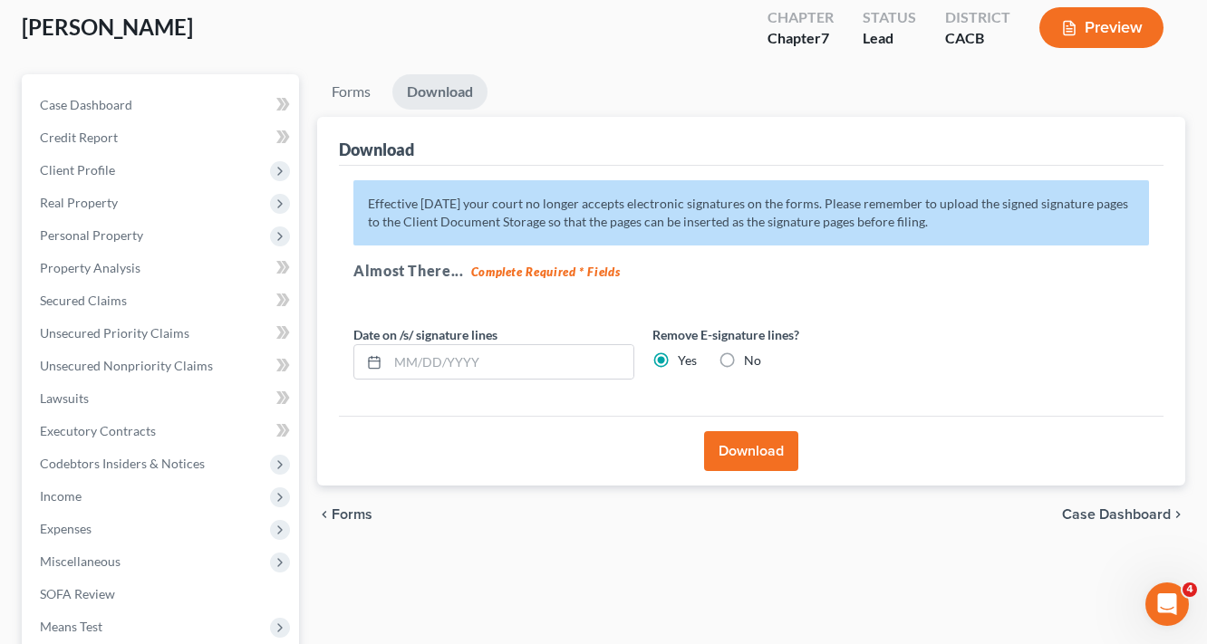
click at [435, 74] on link "Download" at bounding box center [439, 91] width 95 height 35
click at [431, 84] on link "Download" at bounding box center [439, 91] width 95 height 35
click at [329, 87] on link "Forms" at bounding box center [351, 91] width 68 height 35
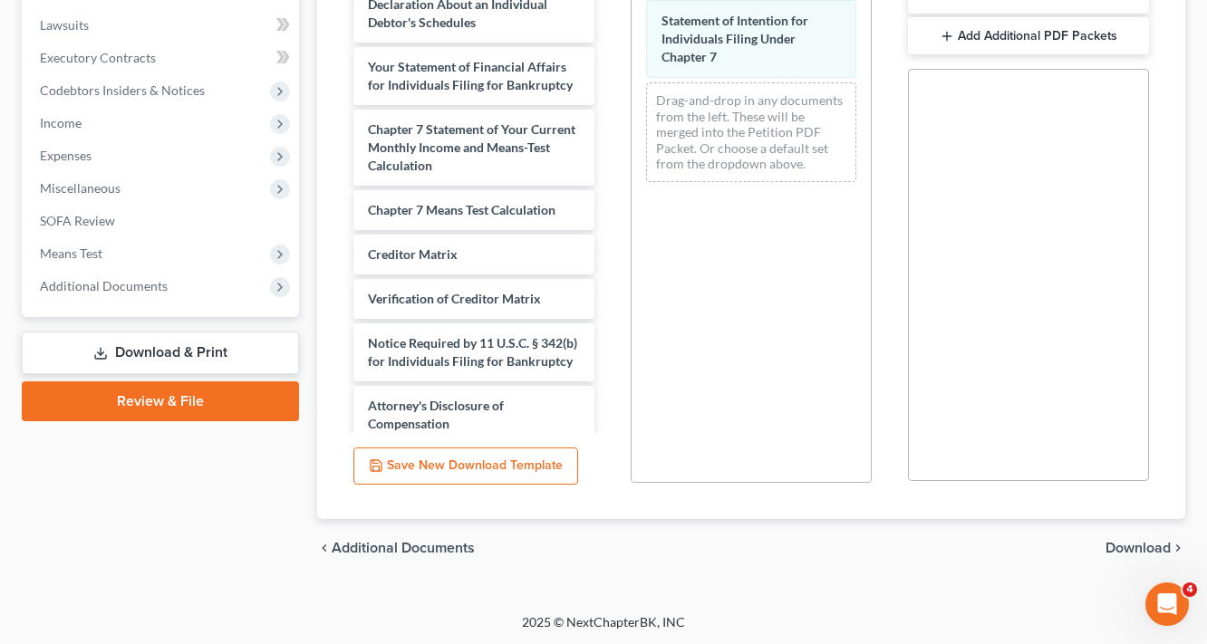
click at [1132, 545] on span "Download" at bounding box center [1137, 548] width 65 height 14
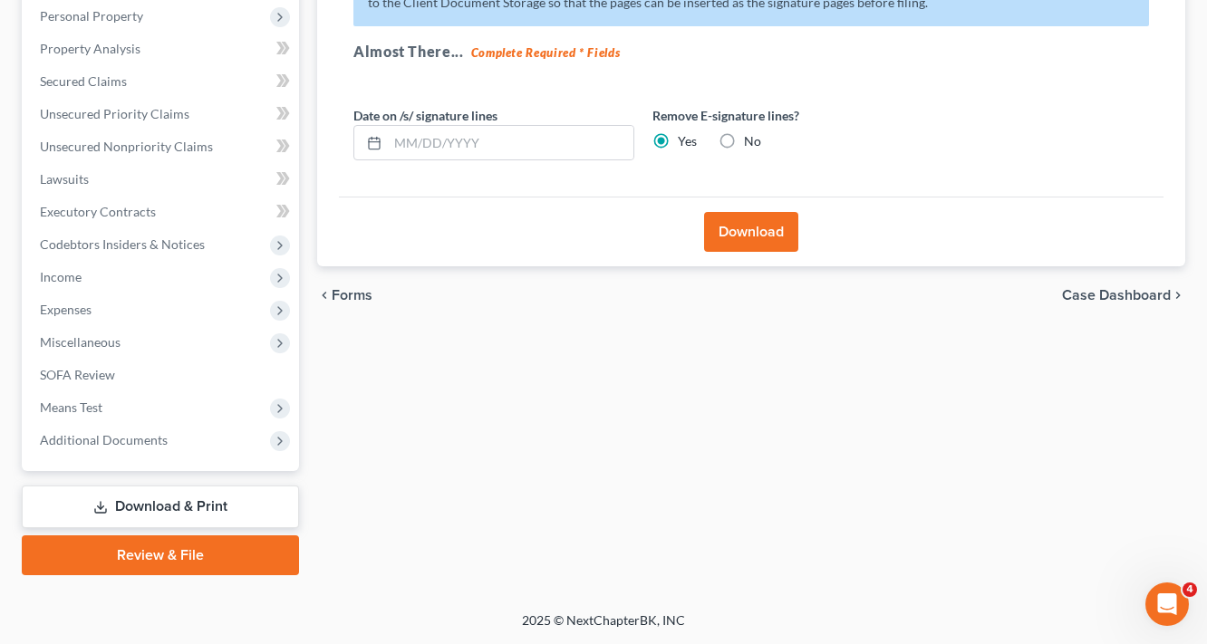
scroll to position [317, 0]
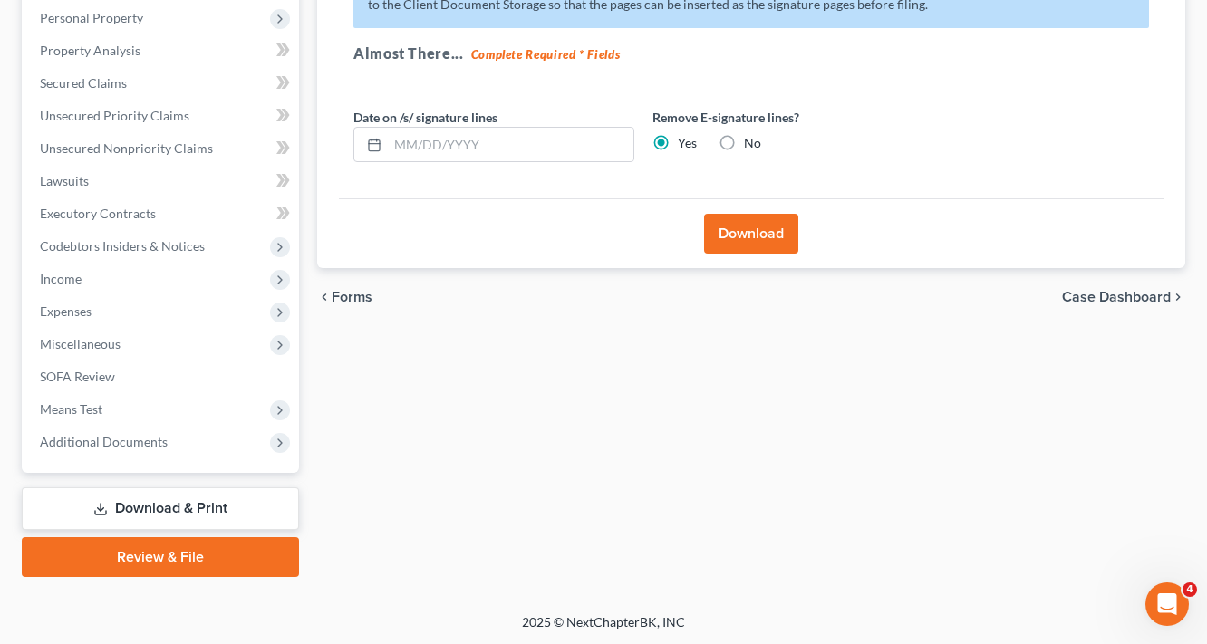
click at [730, 225] on button "Download" at bounding box center [751, 234] width 94 height 40
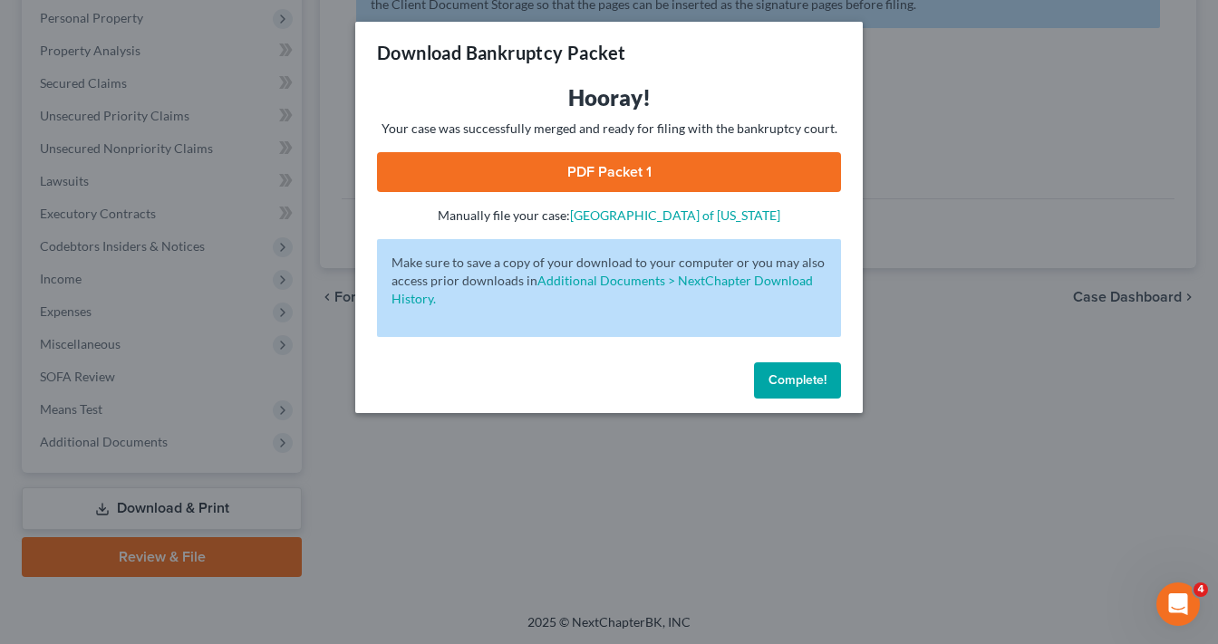
click at [667, 167] on link "PDF Packet 1" at bounding box center [609, 172] width 464 height 40
click at [815, 378] on span "Complete!" at bounding box center [797, 379] width 58 height 15
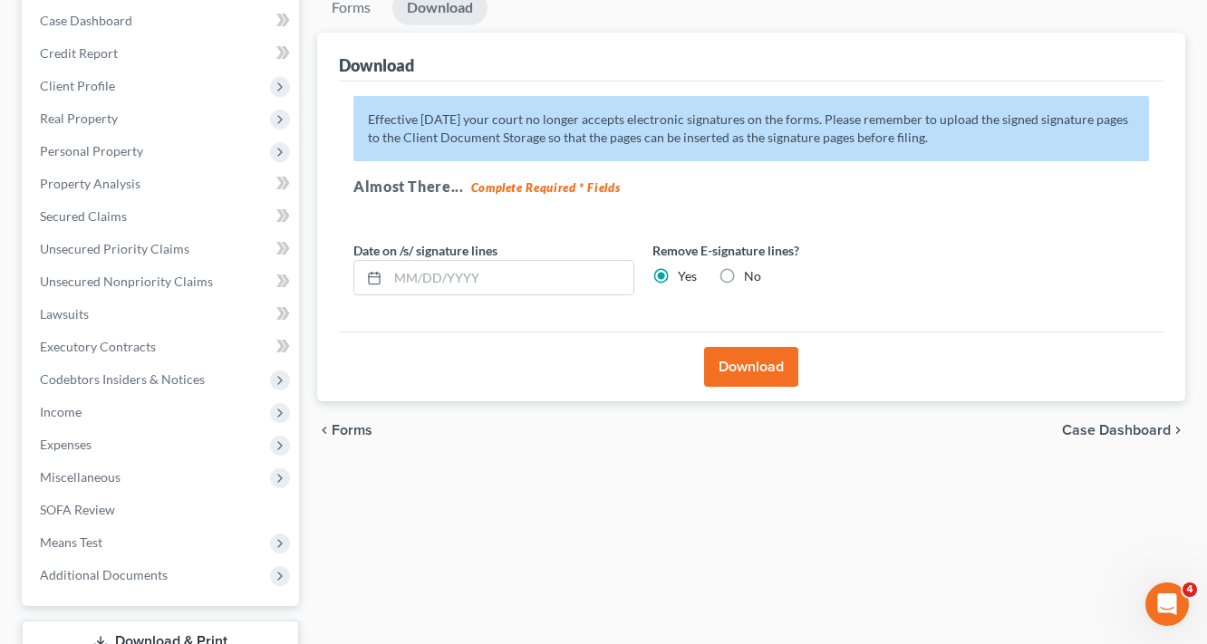
scroll to position [27, 0]
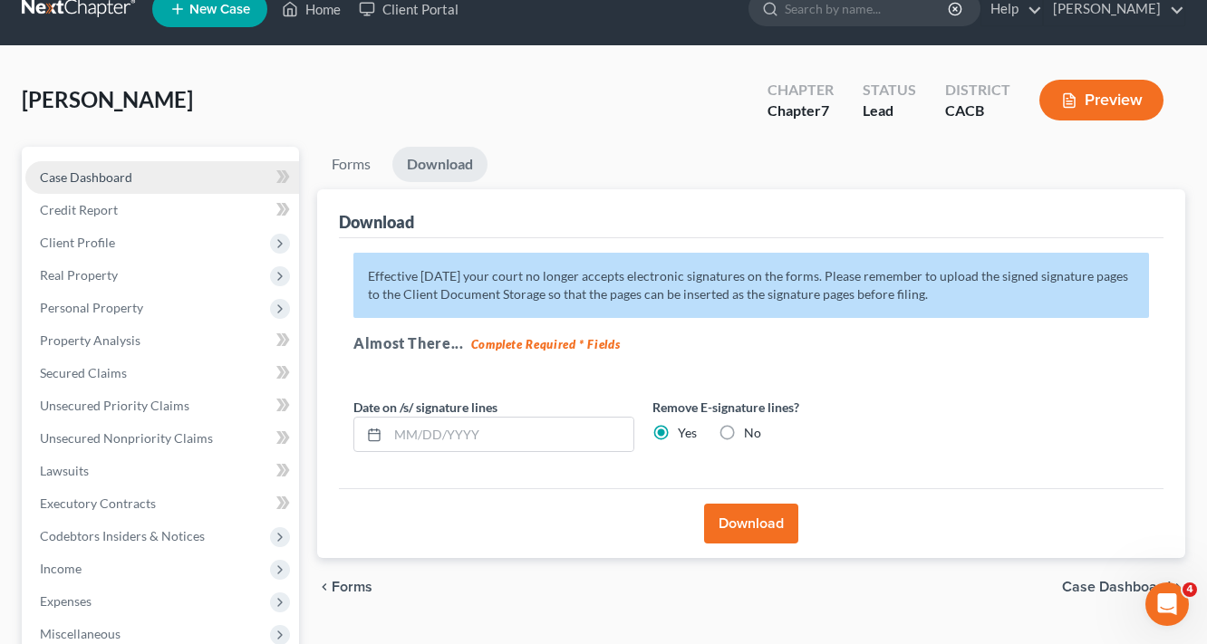
click at [103, 181] on span "Case Dashboard" at bounding box center [86, 176] width 92 height 15
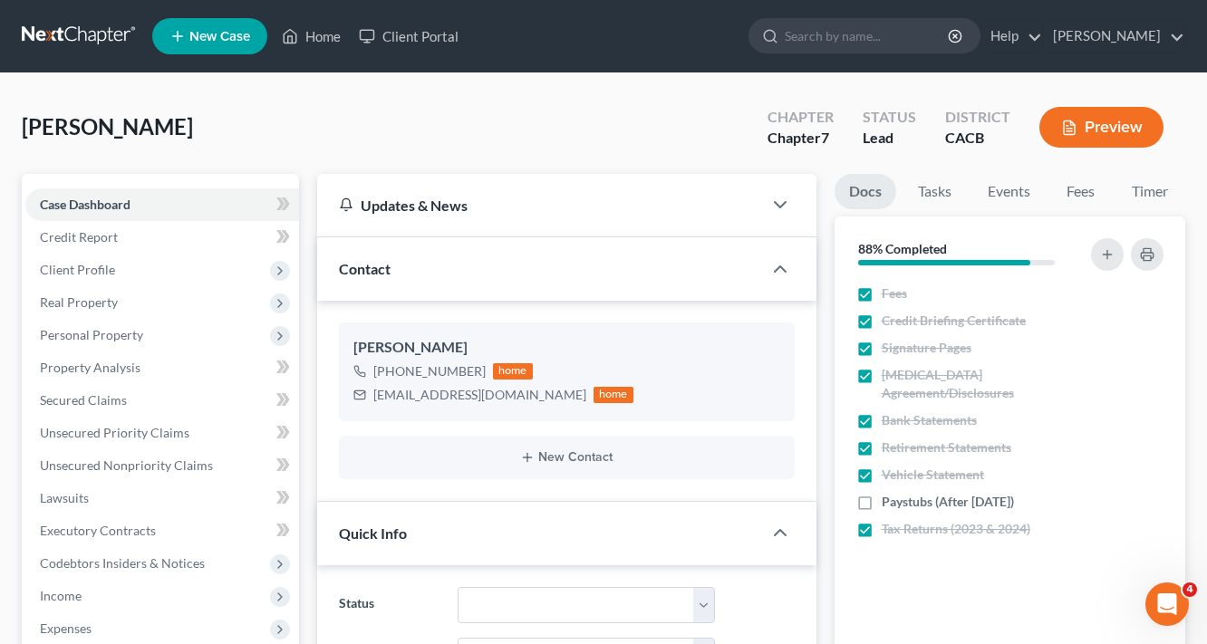
click at [1115, 126] on button "Preview" at bounding box center [1101, 127] width 124 height 41
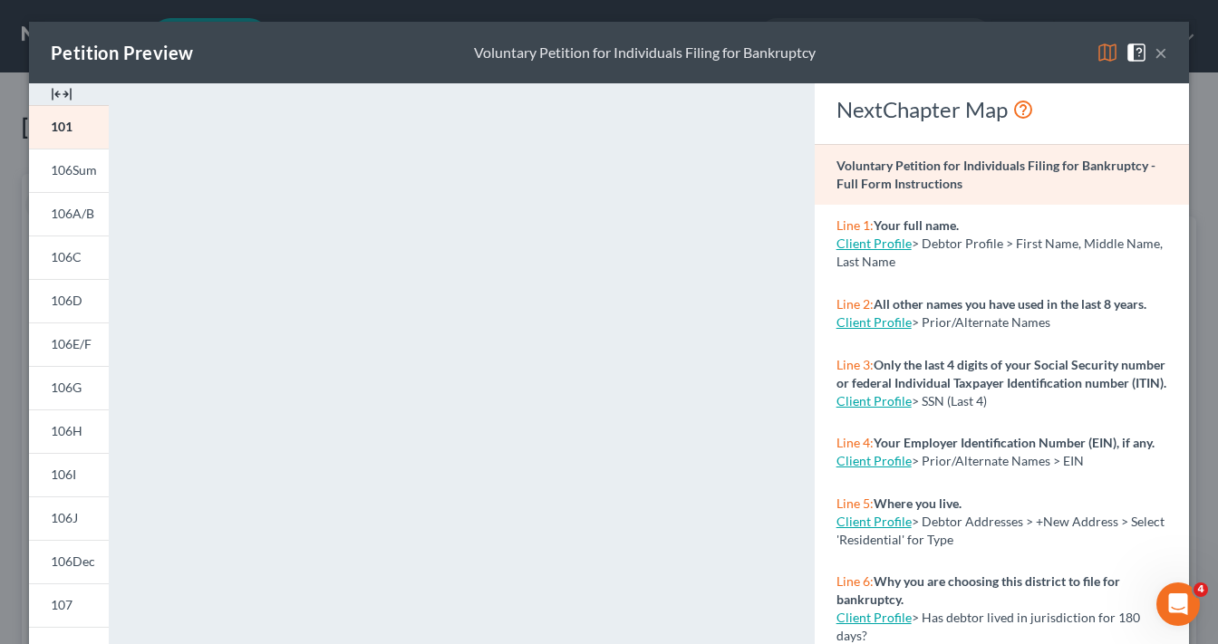
click at [1145, 55] on span at bounding box center [1139, 50] width 29 height 15
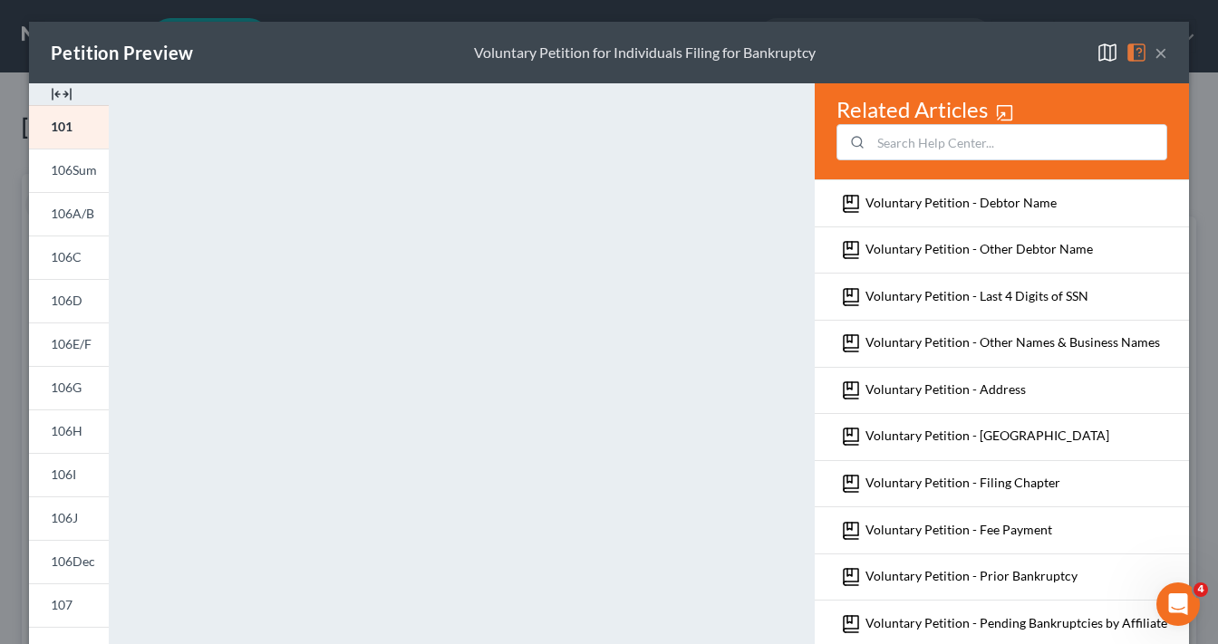
click at [1159, 57] on button "×" at bounding box center [1160, 53] width 13 height 22
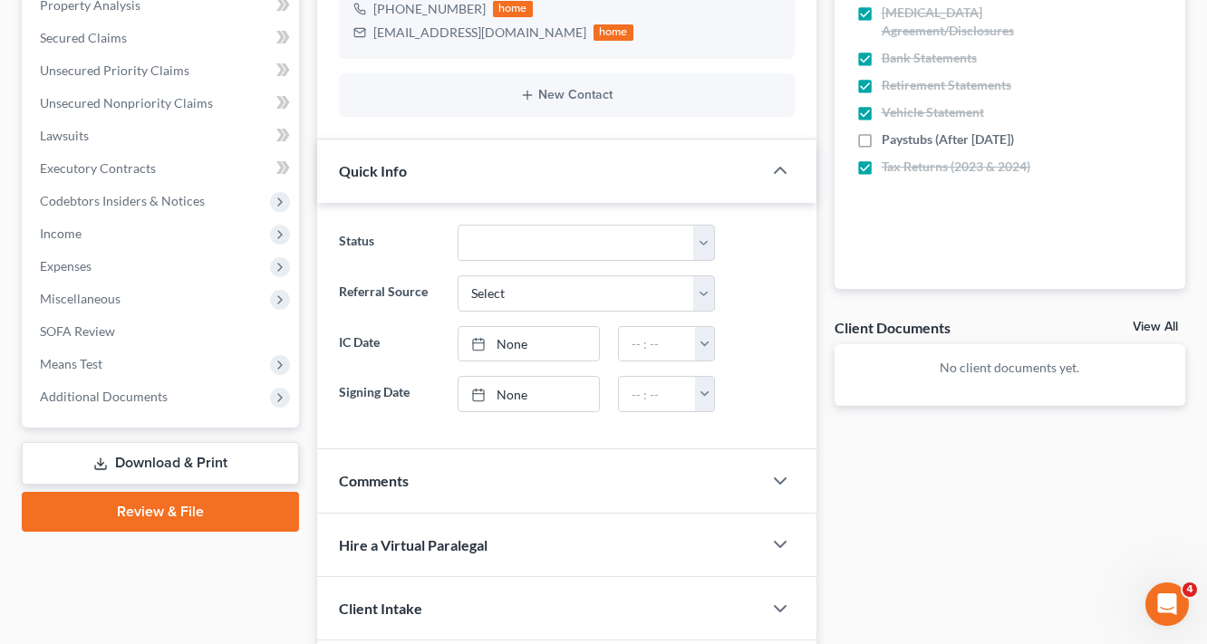
click at [193, 456] on link "Download & Print" at bounding box center [160, 463] width 277 height 43
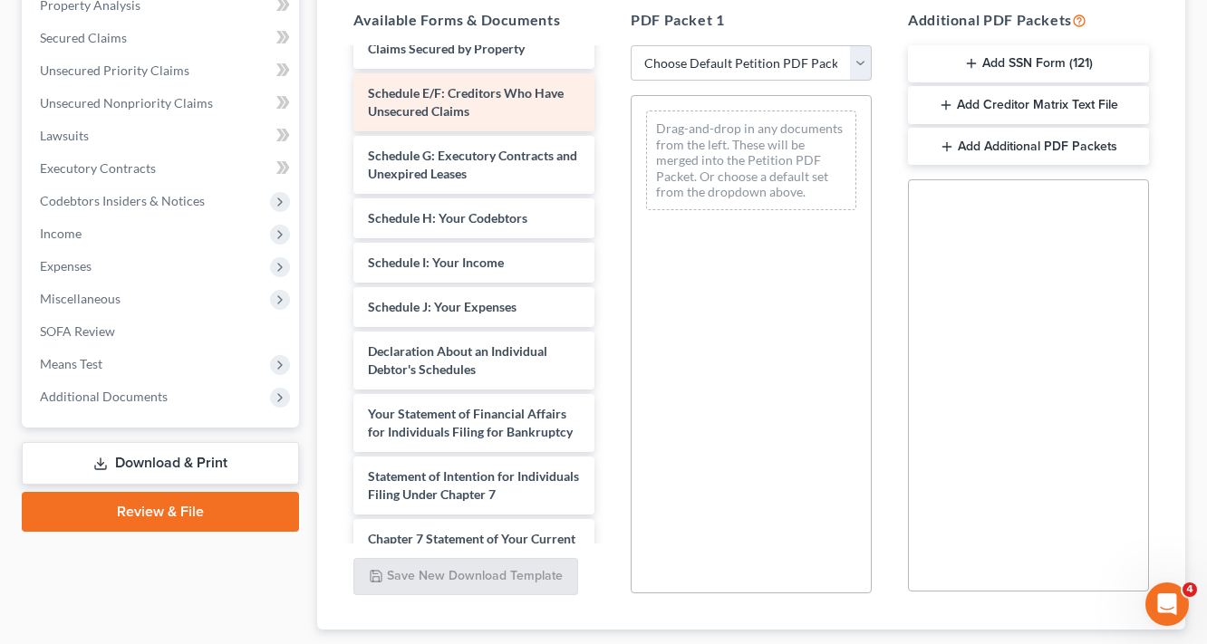
scroll to position [362, 0]
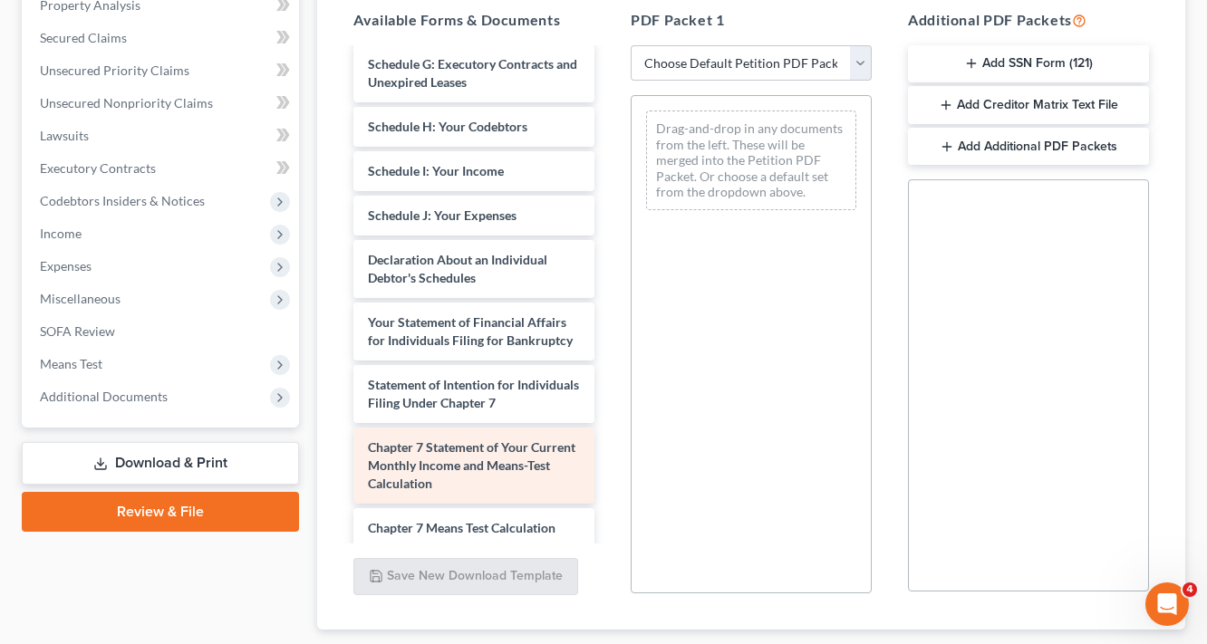
click at [464, 451] on div "Chapter 7 Statement of Your Current Monthly Income and Means-Test Calculation" at bounding box center [473, 466] width 241 height 76
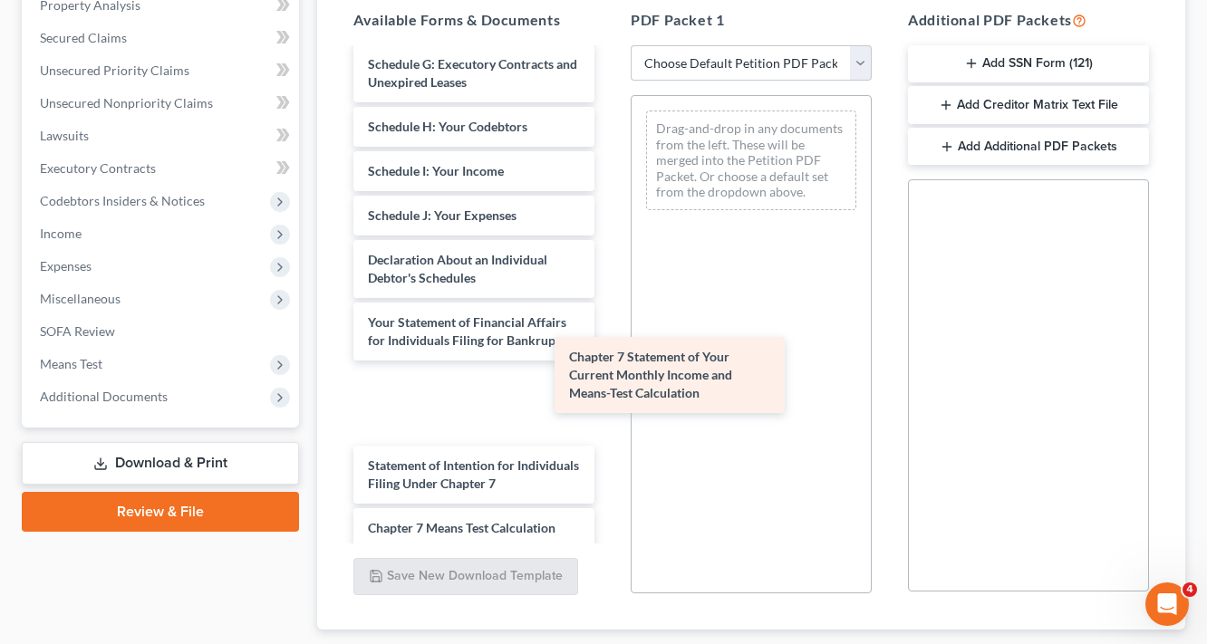
drag, startPoint x: 459, startPoint y: 458, endPoint x: 725, endPoint y: 347, distance: 287.9
click at [609, 347] on div "Chapter 7 Statement of Your Current Monthly Income and Means-Test Calculation V…" at bounding box center [474, 224] width 270 height 1075
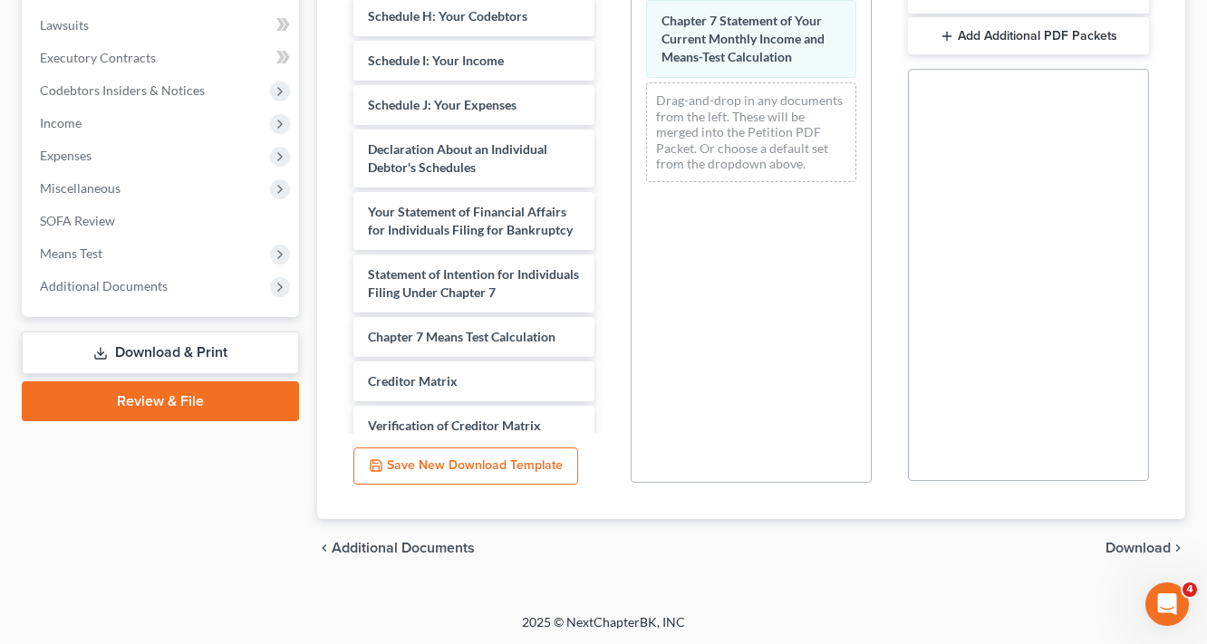
click at [1152, 541] on span "Download" at bounding box center [1137, 548] width 65 height 14
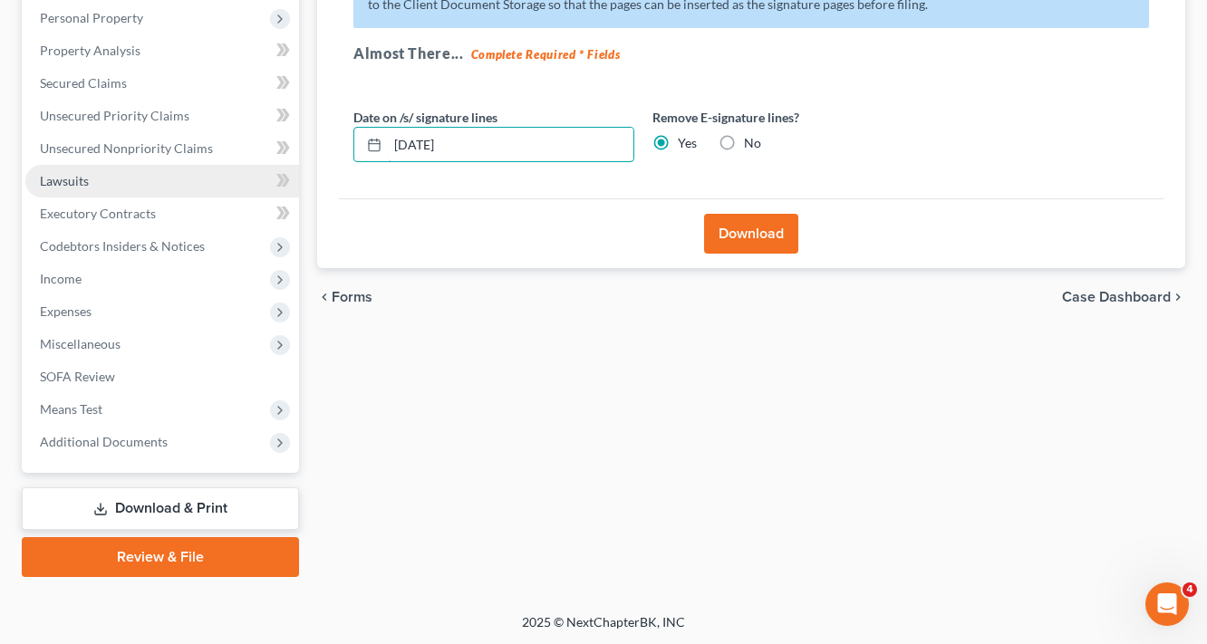
drag, startPoint x: 502, startPoint y: 149, endPoint x: 250, endPoint y: 165, distance: 252.4
click at [299, 166] on div "Petition Navigation Case Dashboard Payments Invoices Payments Payments Credit R…" at bounding box center [604, 217] width 1182 height 720
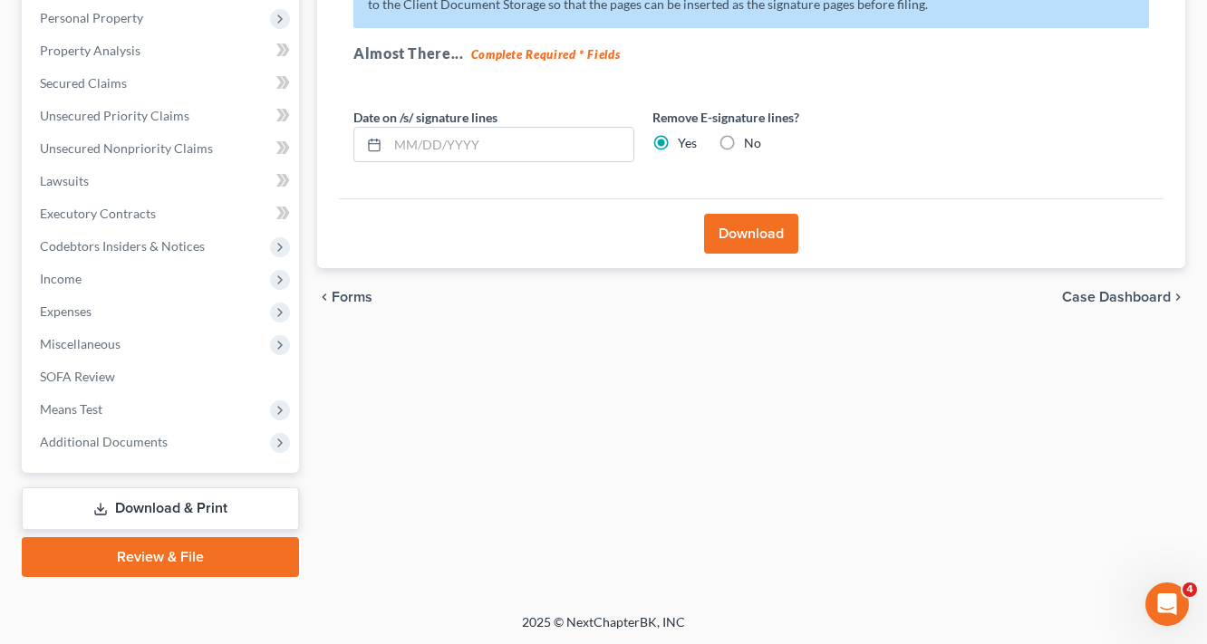
click at [742, 246] on button "Download" at bounding box center [751, 234] width 94 height 40
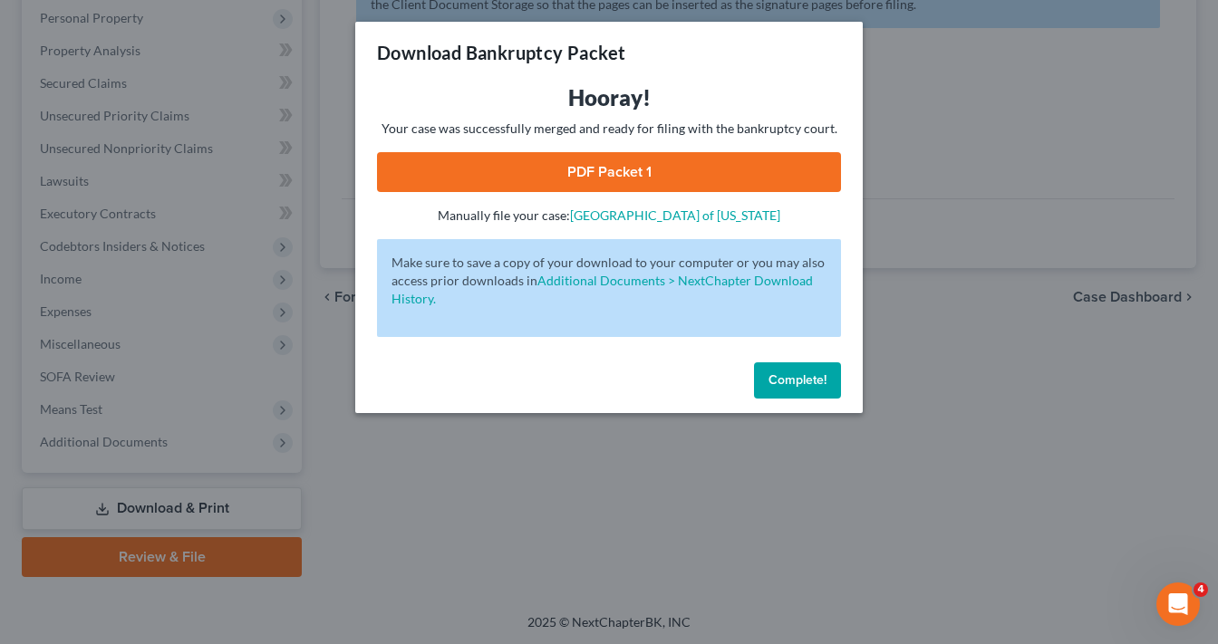
click at [714, 181] on link "PDF Packet 1" at bounding box center [609, 172] width 464 height 40
click at [1144, 149] on div "Download Bankruptcy Packet Hooray! Your case was successfully merged and ready …" at bounding box center [609, 322] width 1218 height 644
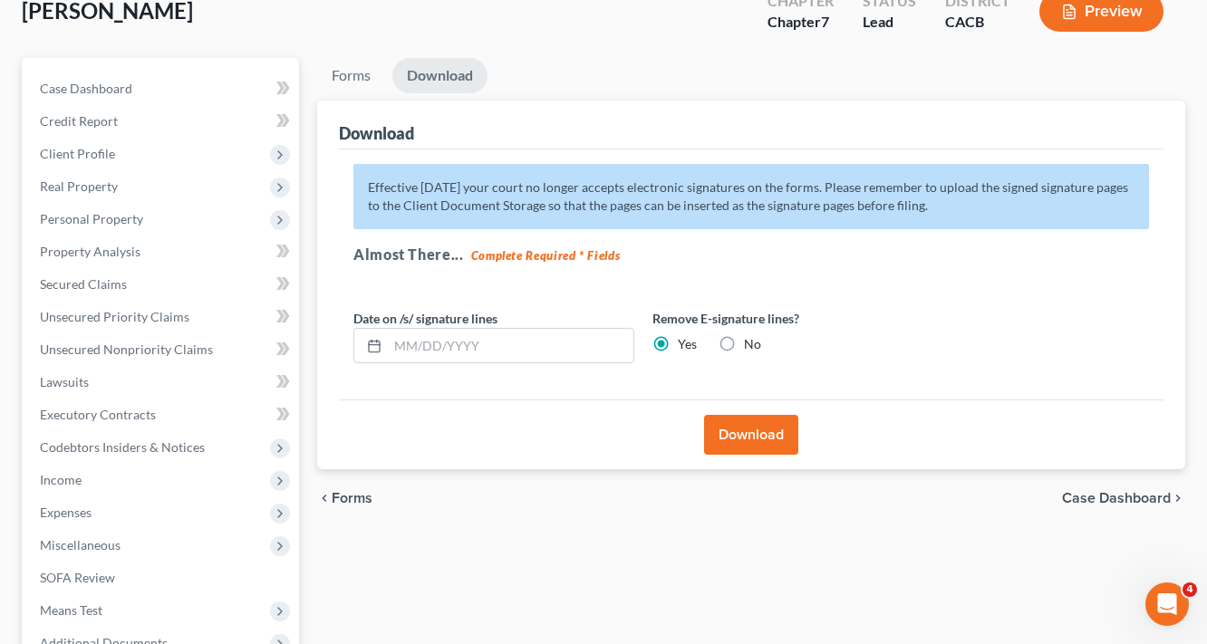
scroll to position [0, 0]
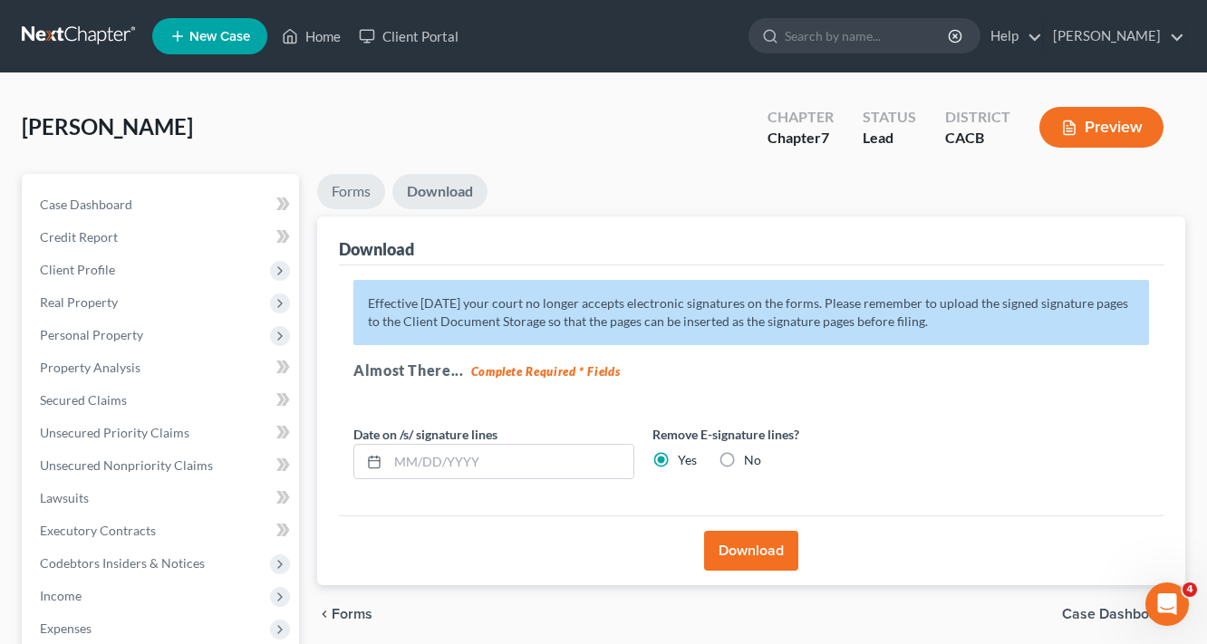
click at [362, 185] on link "Forms" at bounding box center [351, 191] width 68 height 35
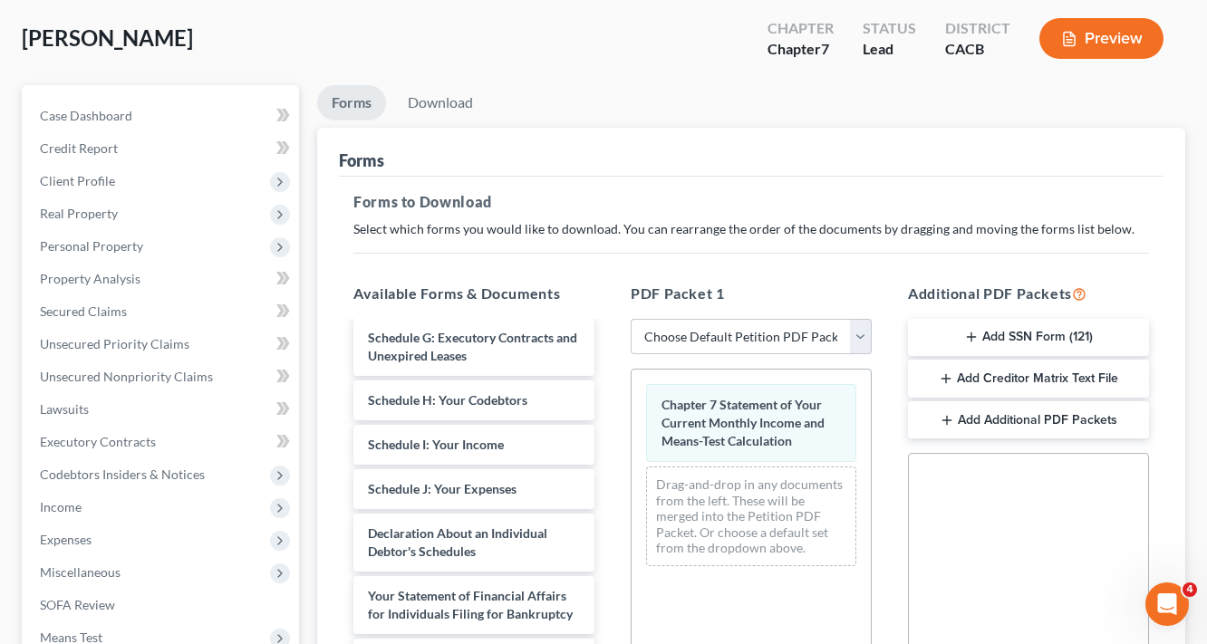
scroll to position [217, 0]
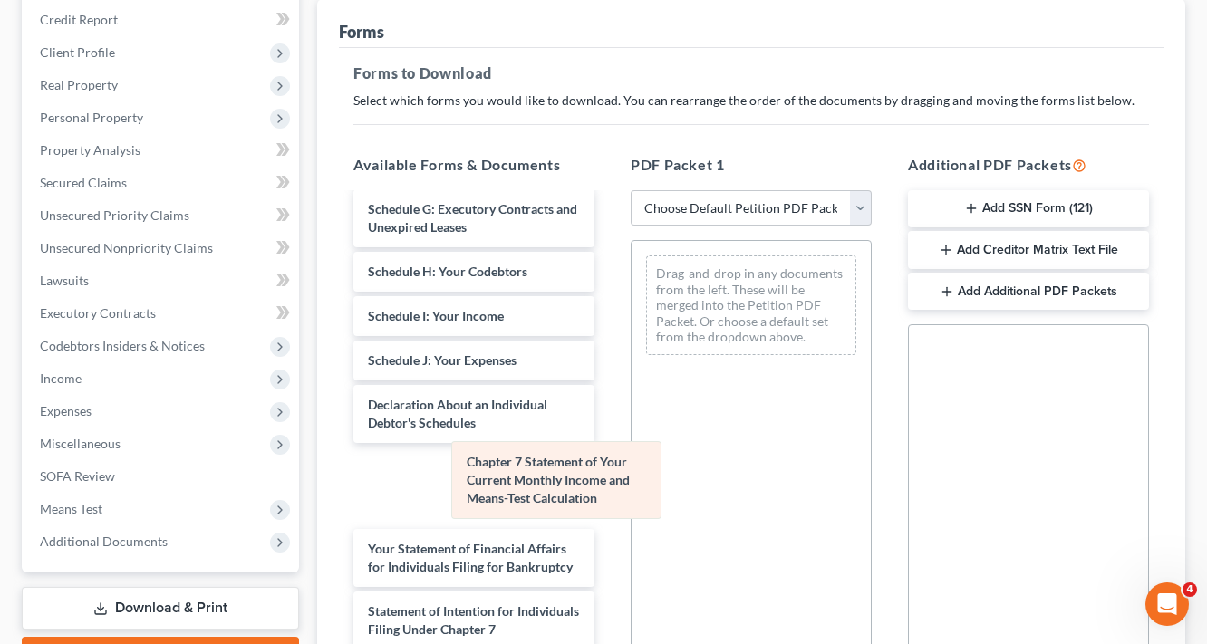
drag, startPoint x: 749, startPoint y: 308, endPoint x: 532, endPoint y: 520, distance: 303.7
click at [632, 370] on div "Chapter 7 Statement of Your Current Monthly Income and Means-Test Calculation C…" at bounding box center [751, 305] width 239 height 129
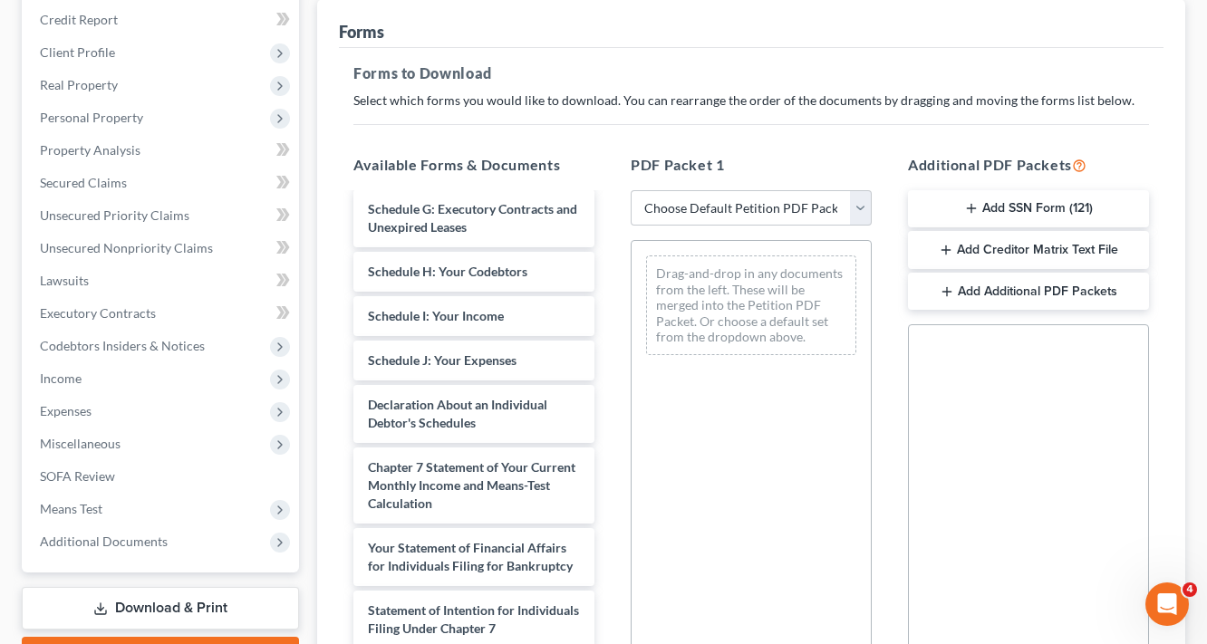
click at [1042, 253] on button "Add Creditor Matrix Text File" at bounding box center [1028, 250] width 241 height 38
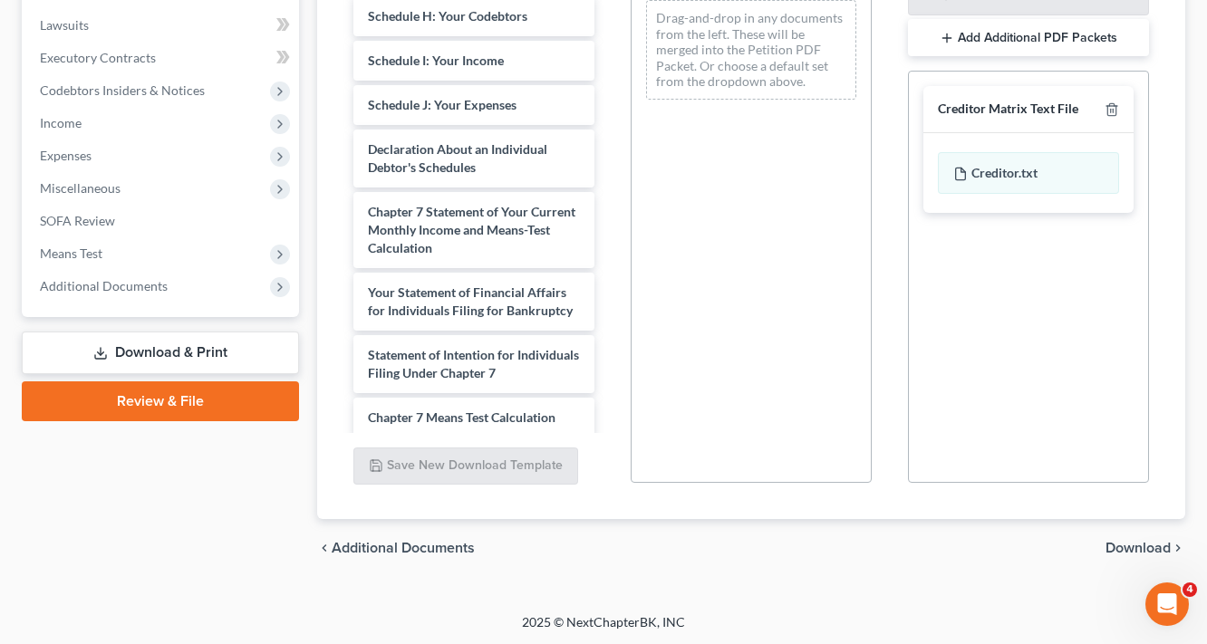
click at [1139, 545] on span "Download" at bounding box center [1137, 548] width 65 height 14
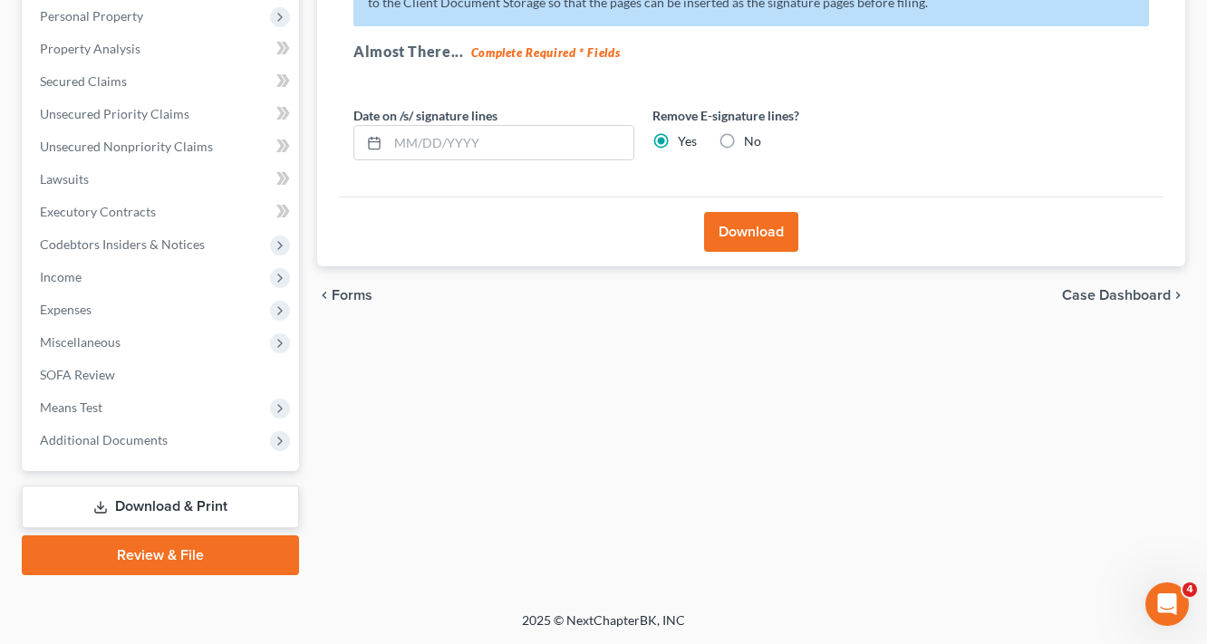
scroll to position [317, 0]
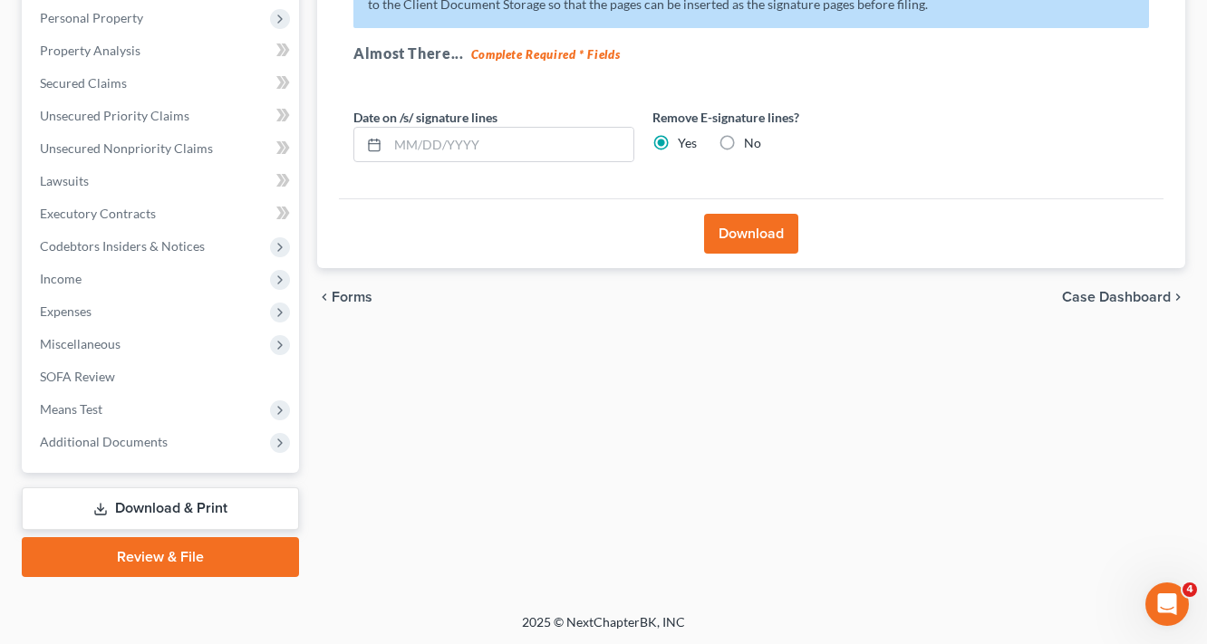
click at [785, 228] on button "Download" at bounding box center [751, 234] width 94 height 40
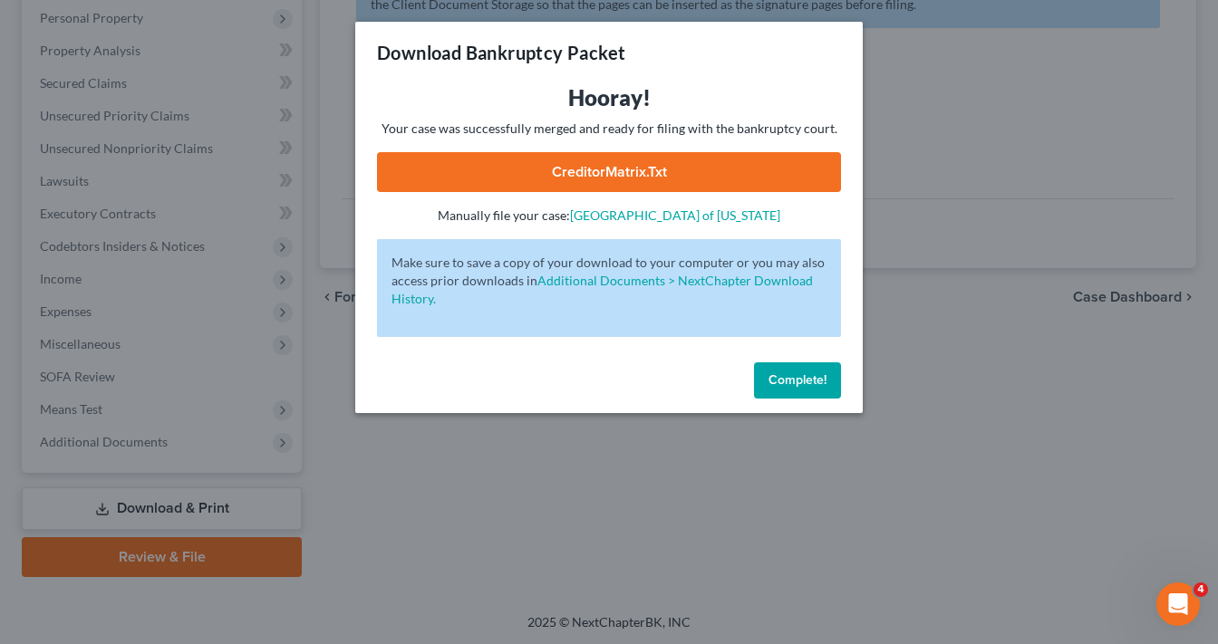
click at [719, 174] on link "CreditorMatrix.txt" at bounding box center [609, 172] width 464 height 40
click at [807, 377] on span "Complete!" at bounding box center [797, 379] width 58 height 15
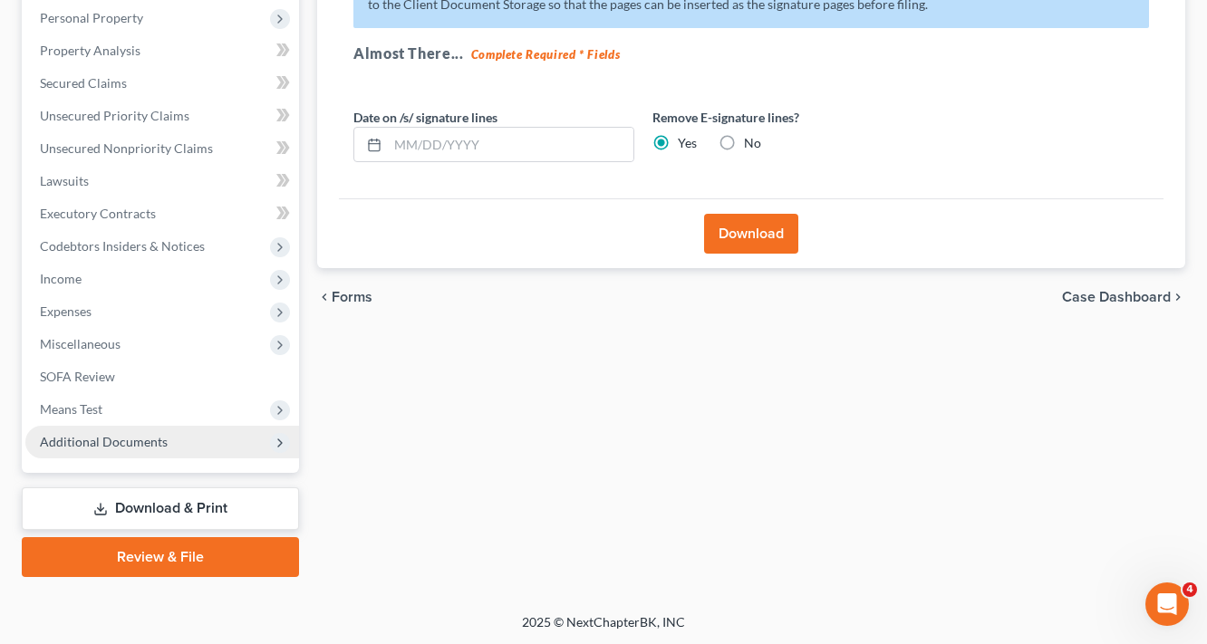
click at [62, 435] on span "Additional Documents" at bounding box center [104, 441] width 128 height 15
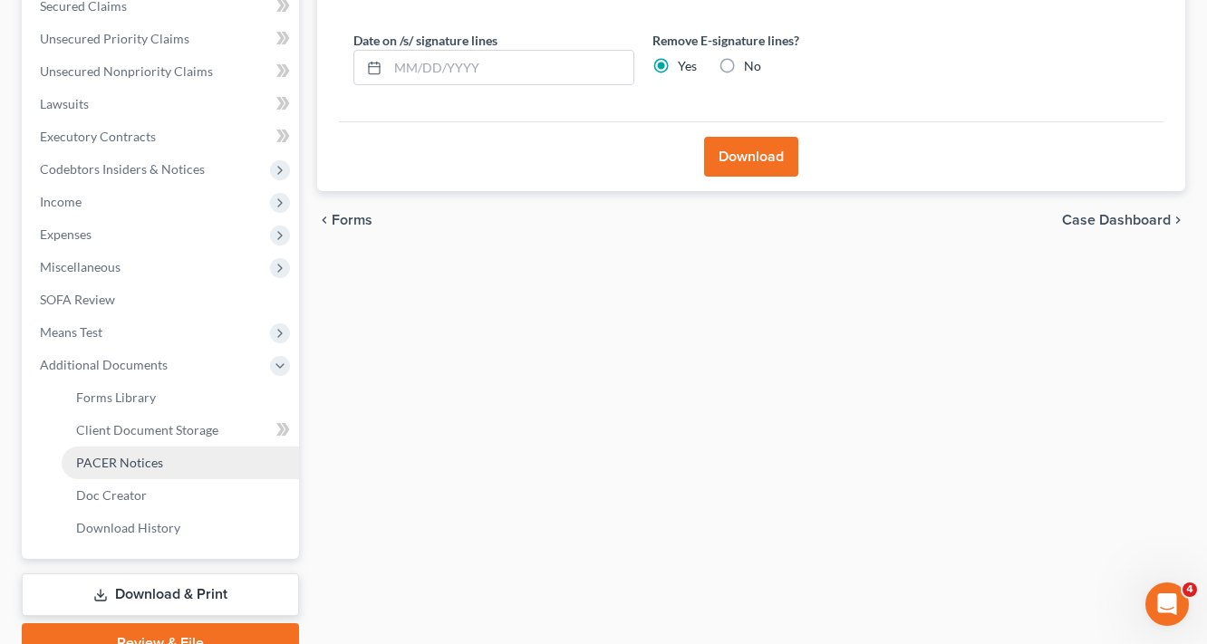
scroll to position [480, 0]
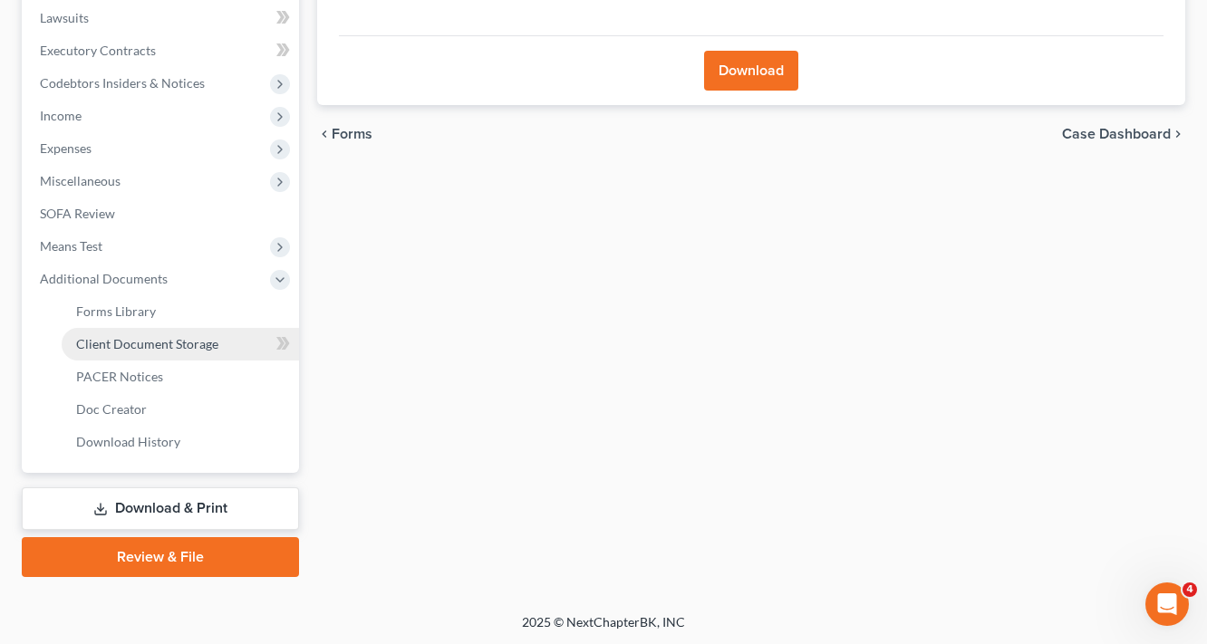
click at [162, 347] on span "Client Document Storage" at bounding box center [147, 343] width 142 height 15
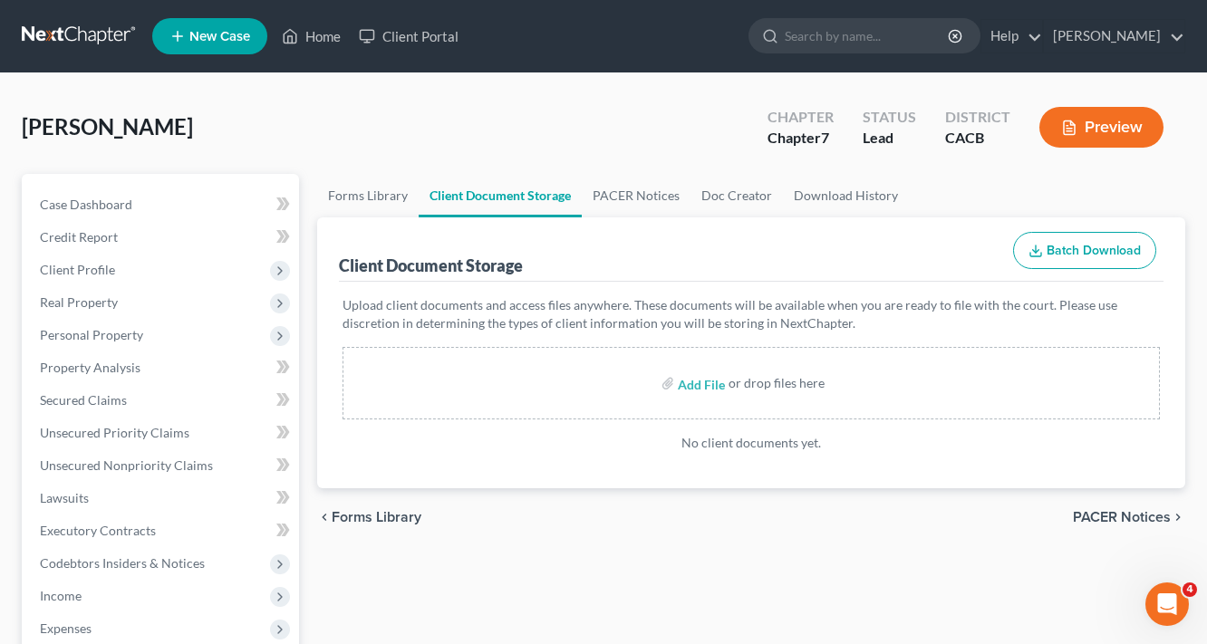
click at [678, 389] on label "Add File" at bounding box center [703, 386] width 51 height 33
click at [688, 379] on input "file" at bounding box center [699, 383] width 43 height 33
click at [706, 385] on input "file" at bounding box center [699, 383] width 43 height 33
type input "C:\fakepath\1.pdf"
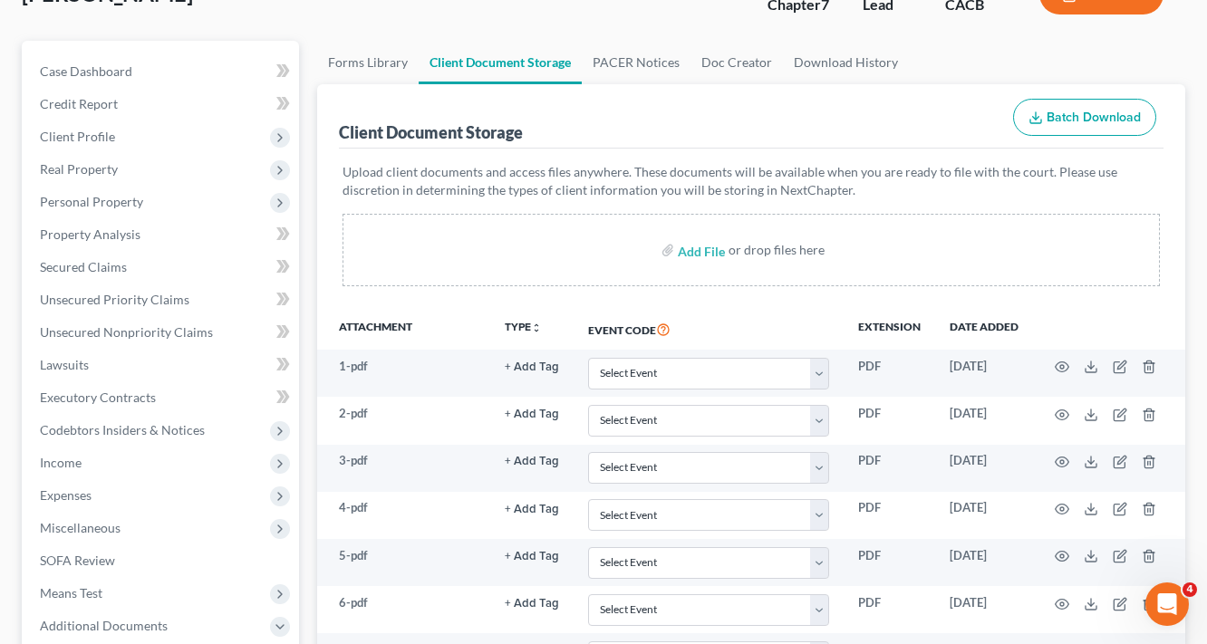
scroll to position [496, 0]
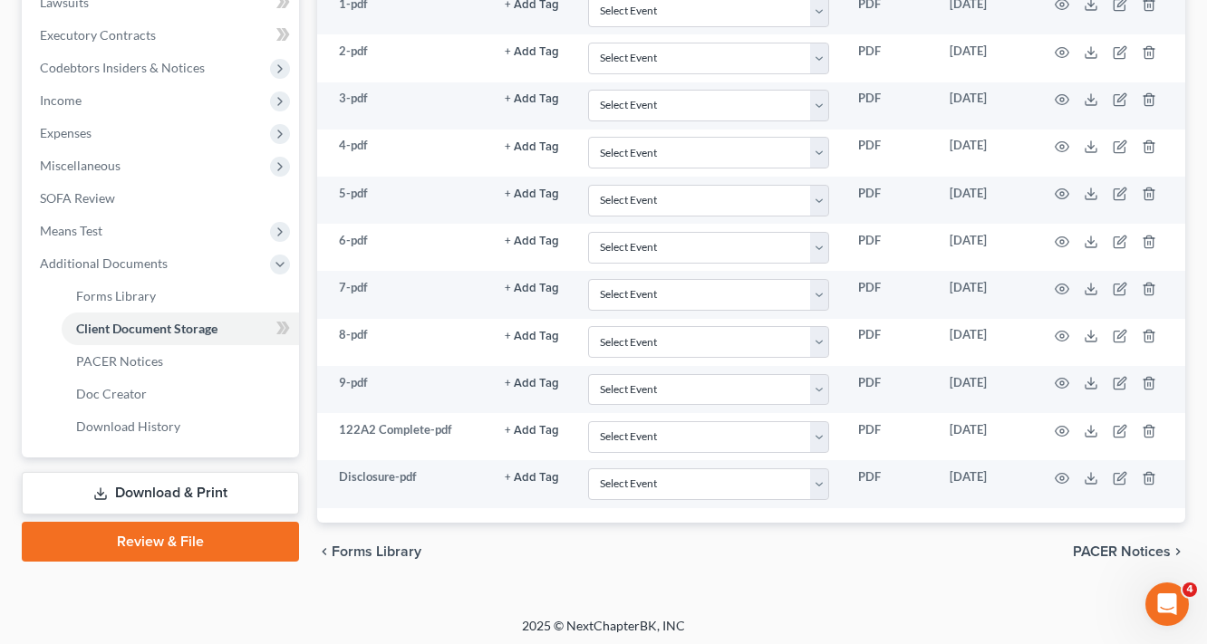
click at [187, 493] on link "Download & Print" at bounding box center [160, 493] width 277 height 43
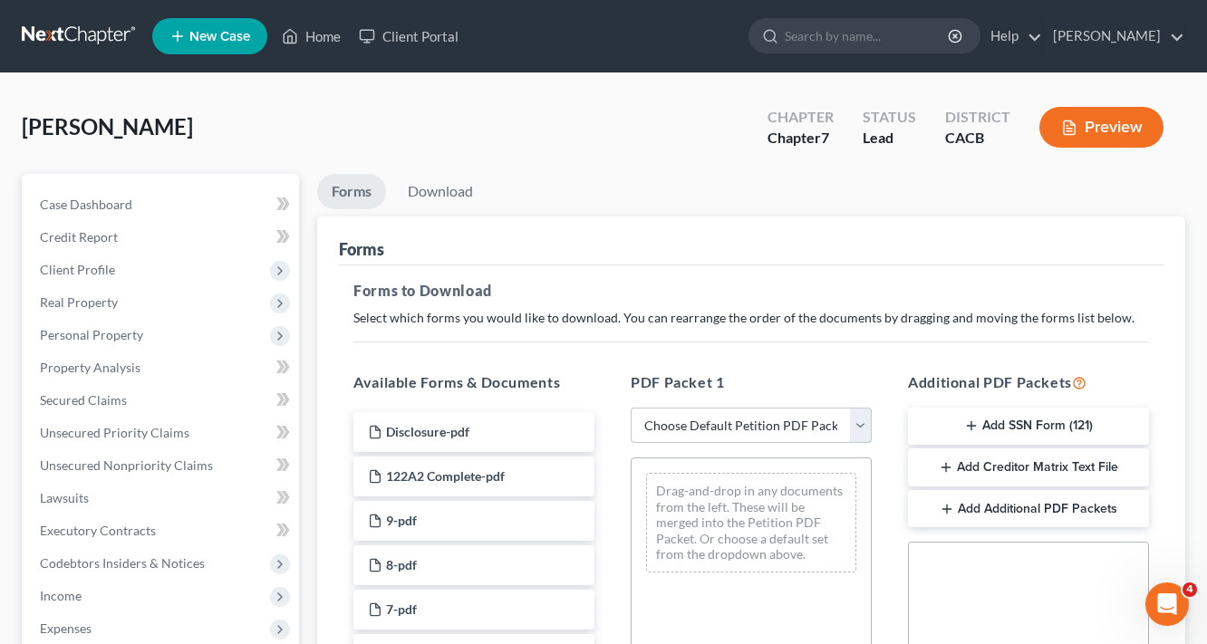
click at [742, 423] on select "Choose Default Petition PDF Packet Complete Bankruptcy Petition (all forms and …" at bounding box center [751, 426] width 241 height 36
click at [631, 408] on select "Choose Default Petition PDF Packet Complete Bankruptcy Petition (all forms and …" at bounding box center [751, 426] width 241 height 36
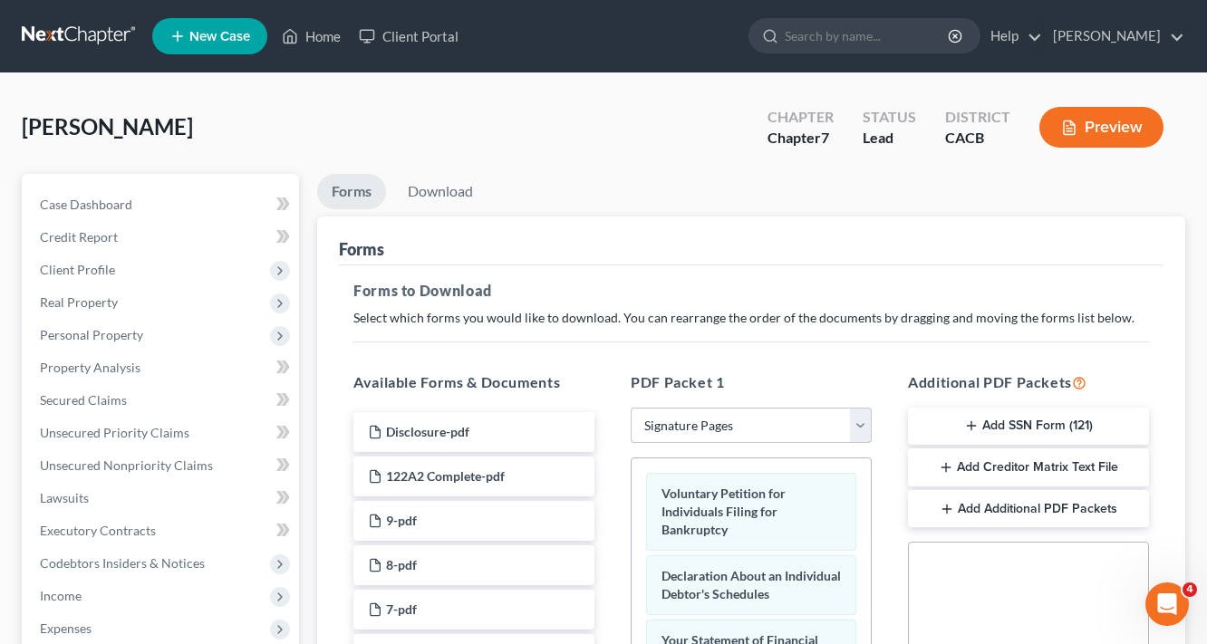
click at [747, 418] on select "Choose Default Petition PDF Packet Complete Bankruptcy Petition (all forms and …" at bounding box center [751, 426] width 241 height 36
select select "5"
click at [631, 408] on select "Choose Default Petition PDF Packet Complete Bankruptcy Petition (all forms and …" at bounding box center [751, 426] width 241 height 36
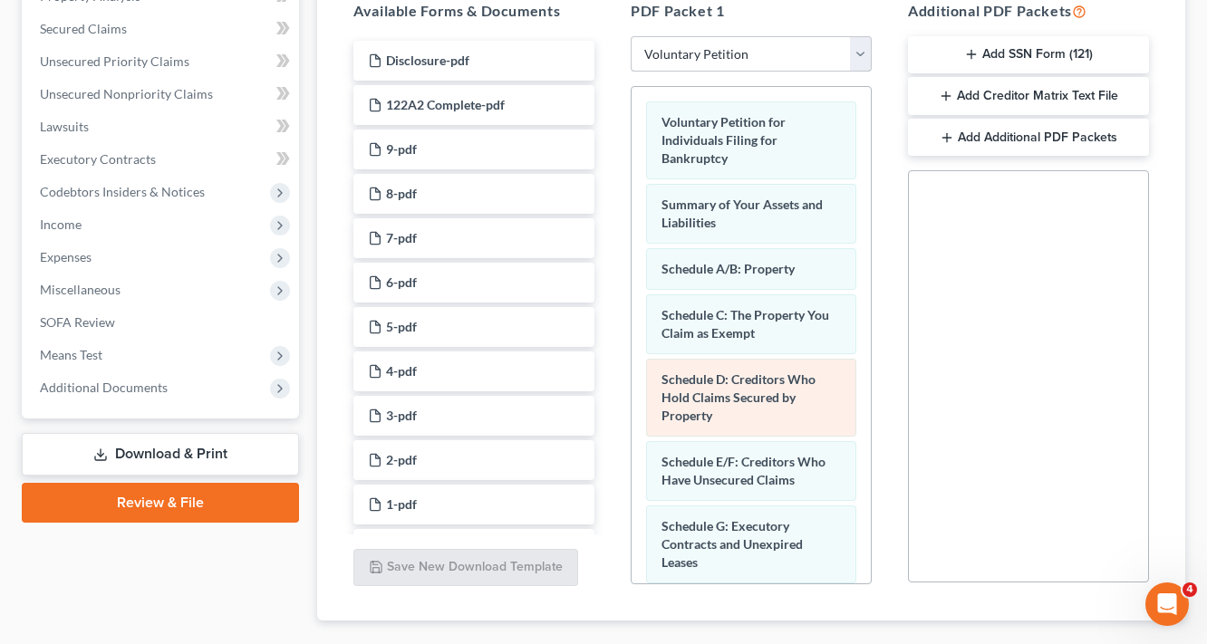
scroll to position [362, 0]
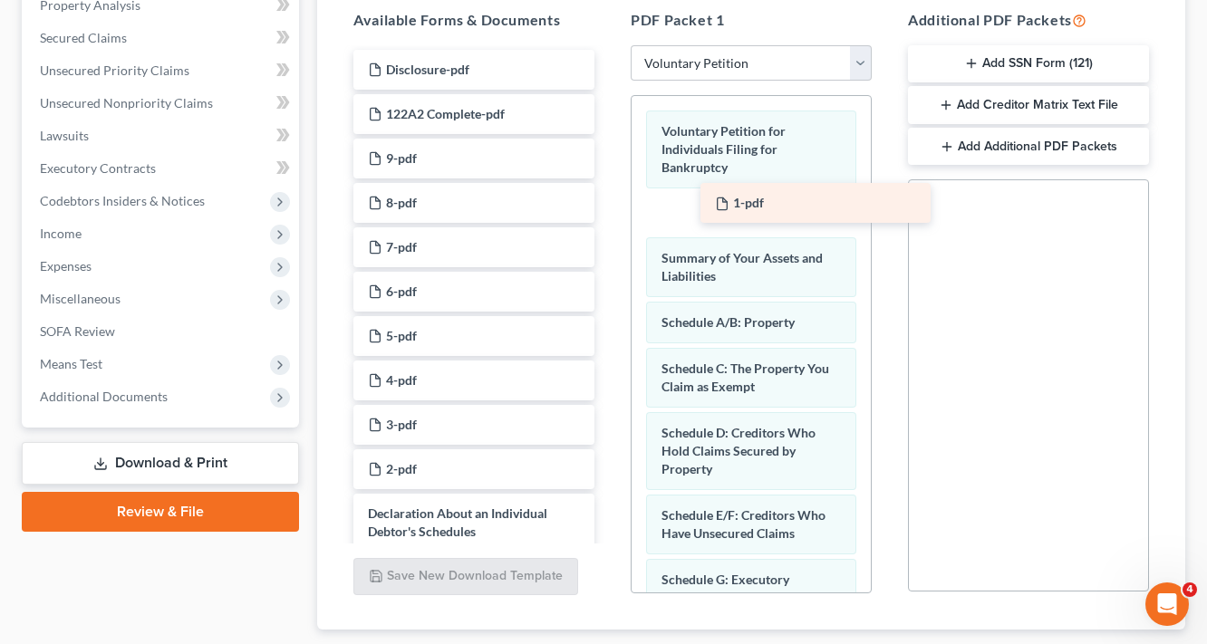
drag, startPoint x: 413, startPoint y: 511, endPoint x: 759, endPoint y: 190, distance: 471.9
click at [609, 190] on div "1-pdf Disclosure-pdf 122A2 Complete-pdf 9-pdf 8-pdf 7-pdf 6-pdf 5-pdf 4-pdf 3-p…" at bounding box center [474, 376] width 270 height 653
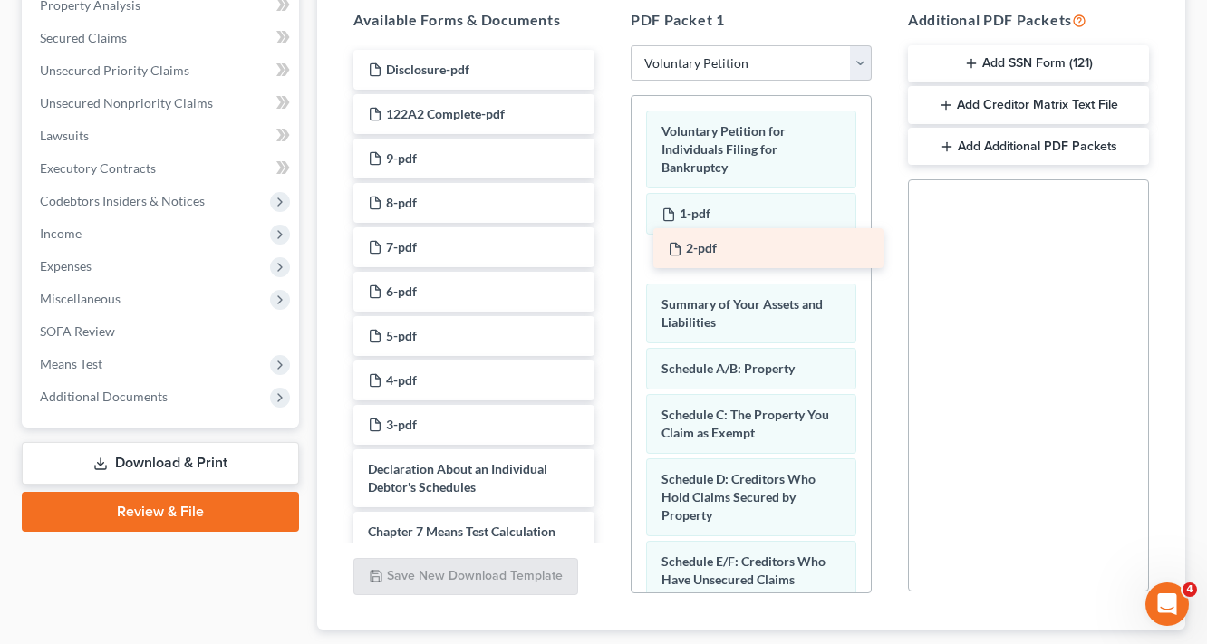
drag, startPoint x: 403, startPoint y: 476, endPoint x: 709, endPoint y: 257, distance: 375.4
click at [609, 257] on div "2-pdf Disclosure-pdf 122A2 Complete-pdf 9-pdf 8-pdf 7-pdf 6-pdf 5-pdf 4-pdf 3-p…" at bounding box center [474, 354] width 270 height 609
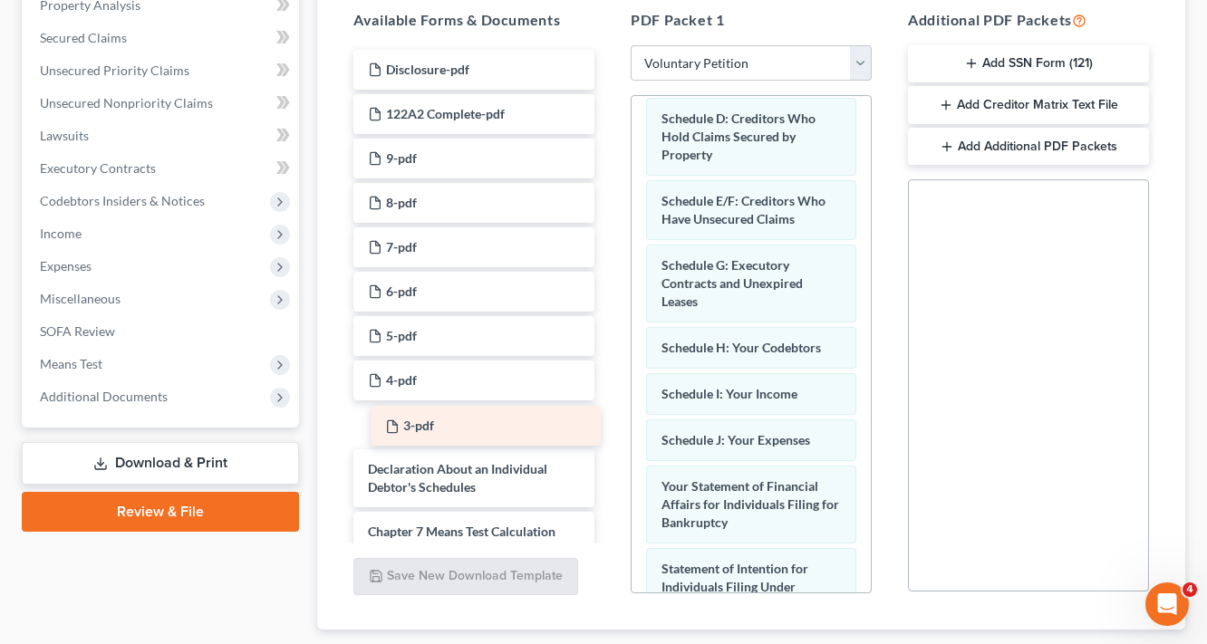
drag, startPoint x: 396, startPoint y: 429, endPoint x: 413, endPoint y: 432, distance: 17.4
click at [413, 432] on div "3-pdf Disclosure-pdf 122A2 Complete-pdf 9-pdf 8-pdf 7-pdf 6-pdf 5-pdf 4-pdf 3-p…" at bounding box center [474, 354] width 270 height 609
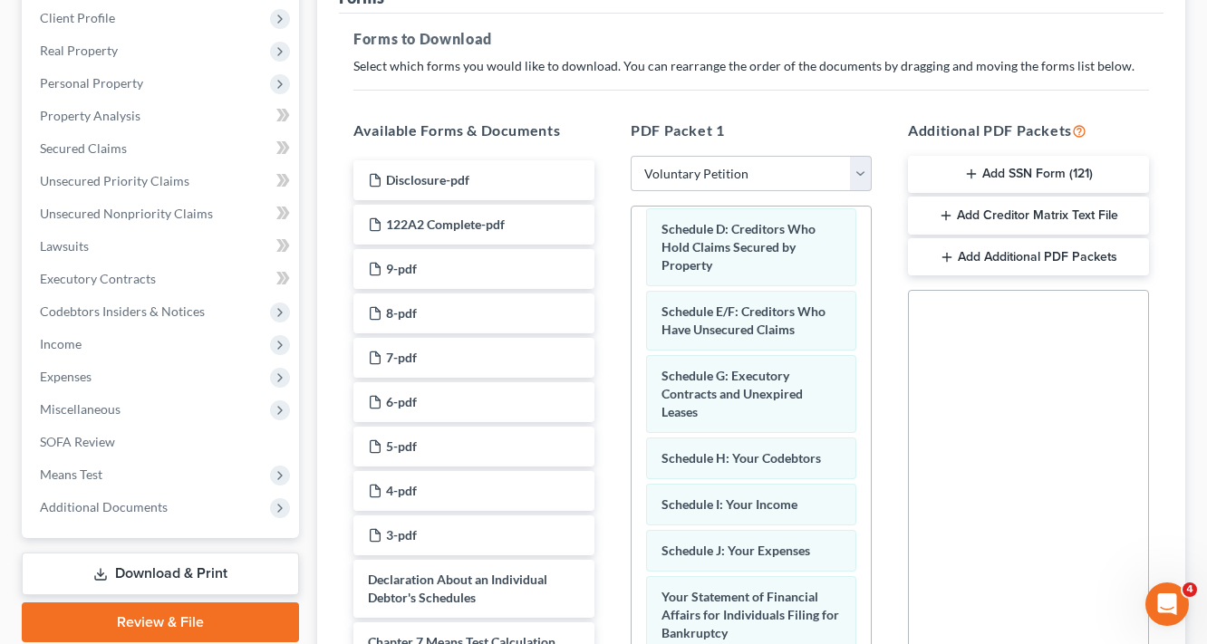
scroll to position [72, 0]
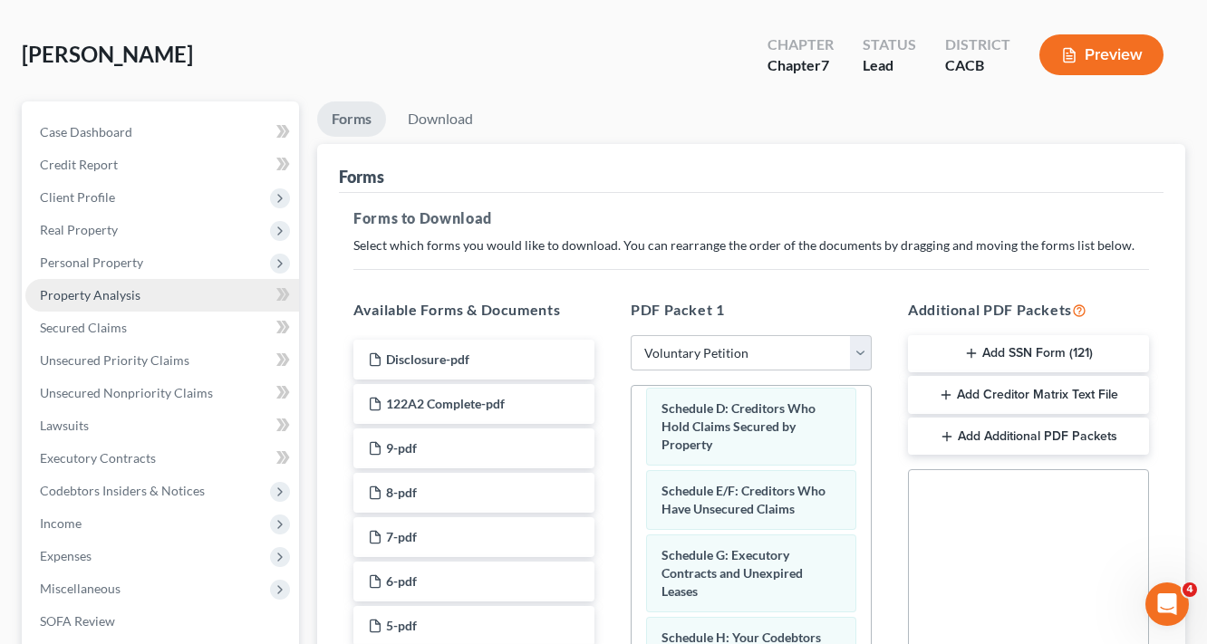
click at [93, 298] on span "Property Analysis" at bounding box center [90, 294] width 101 height 15
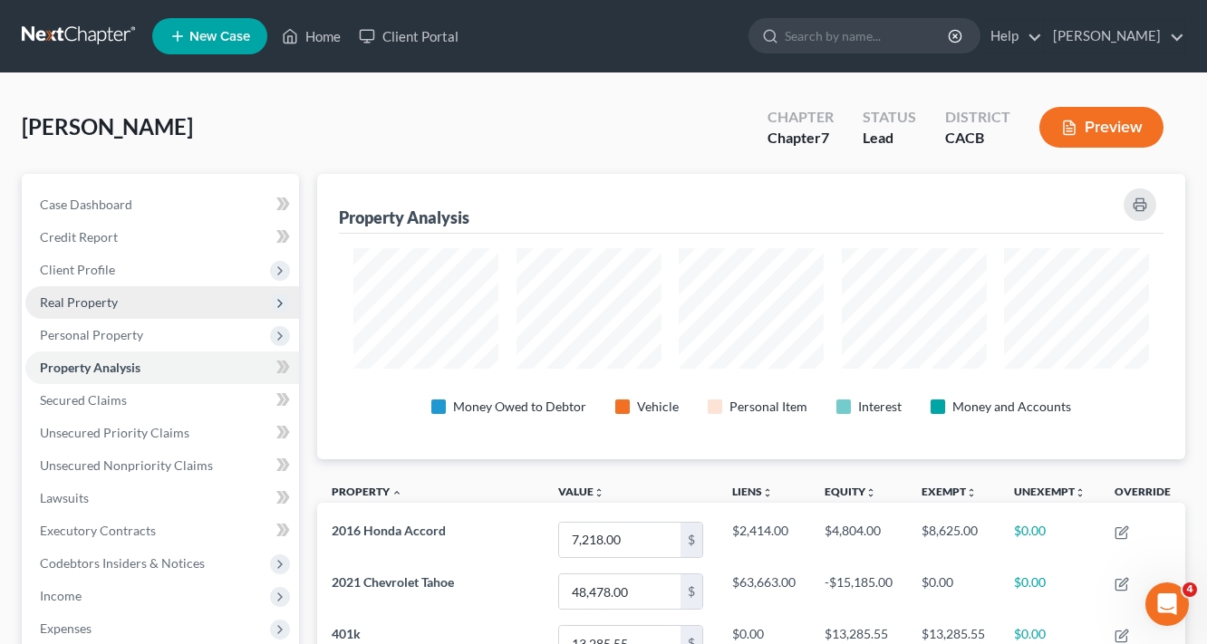
click at [103, 304] on span "Real Property" at bounding box center [79, 301] width 78 height 15
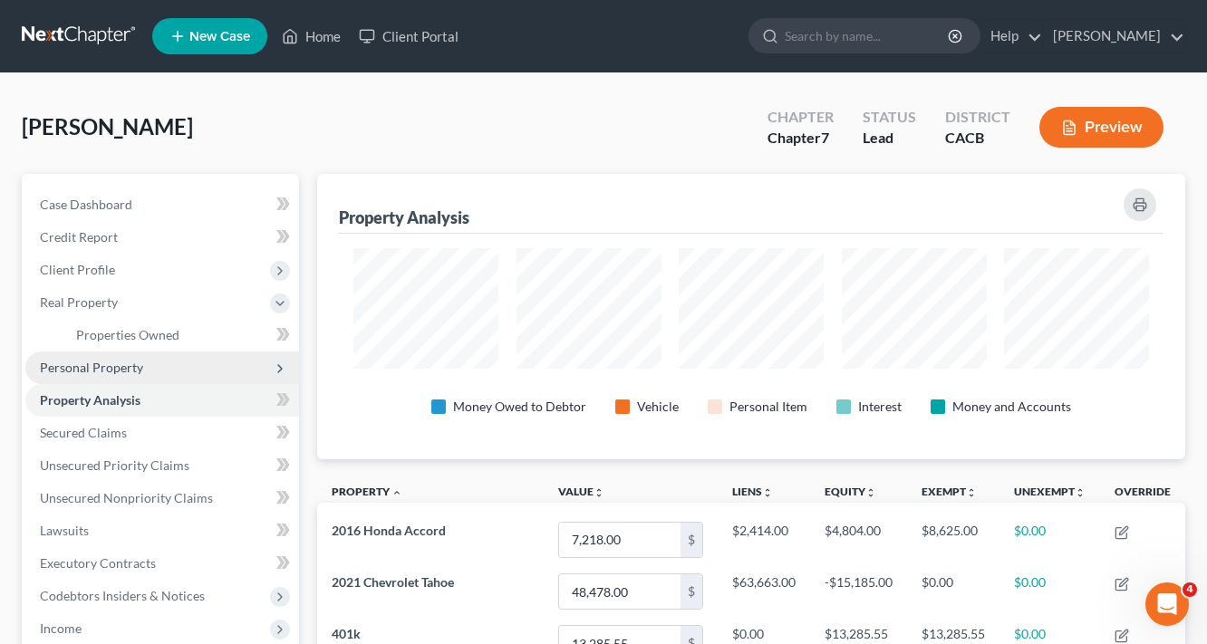
click at [87, 366] on span "Personal Property" at bounding box center [91, 367] width 103 height 15
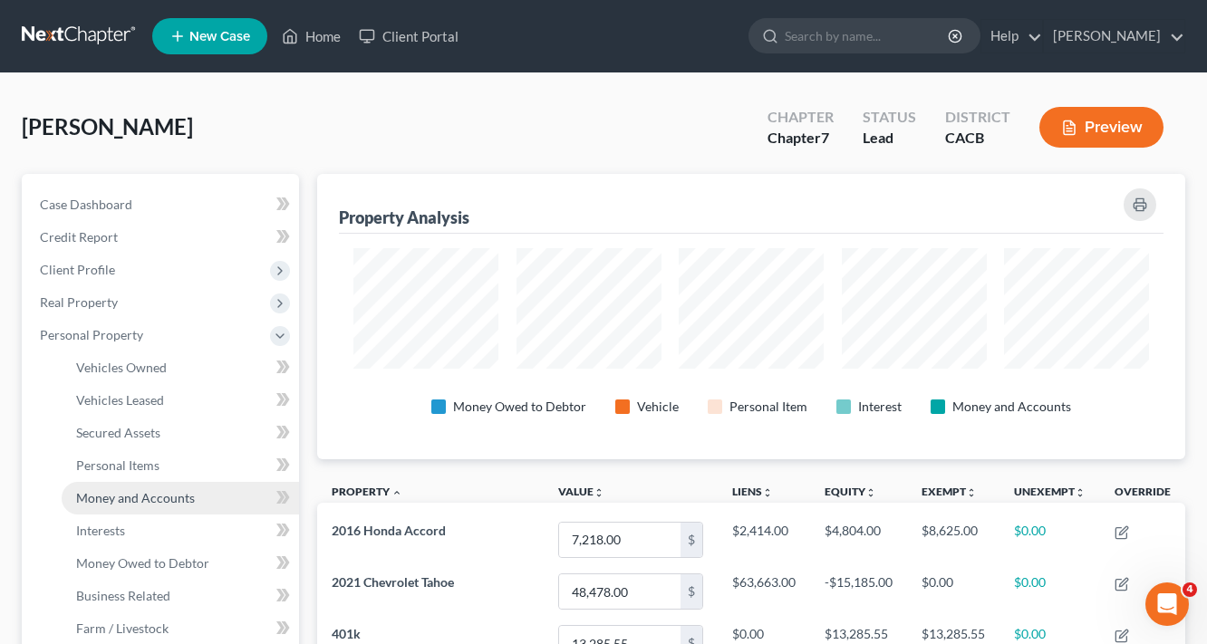
click at [133, 490] on span "Money and Accounts" at bounding box center [135, 497] width 119 height 15
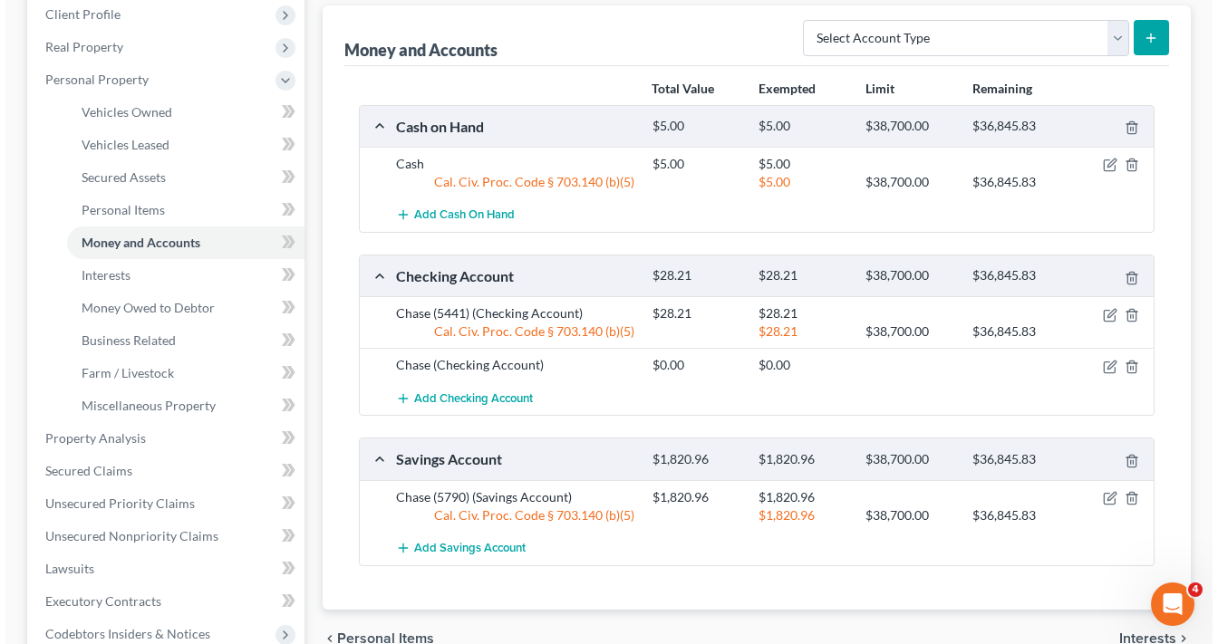
scroll to position [290, 0]
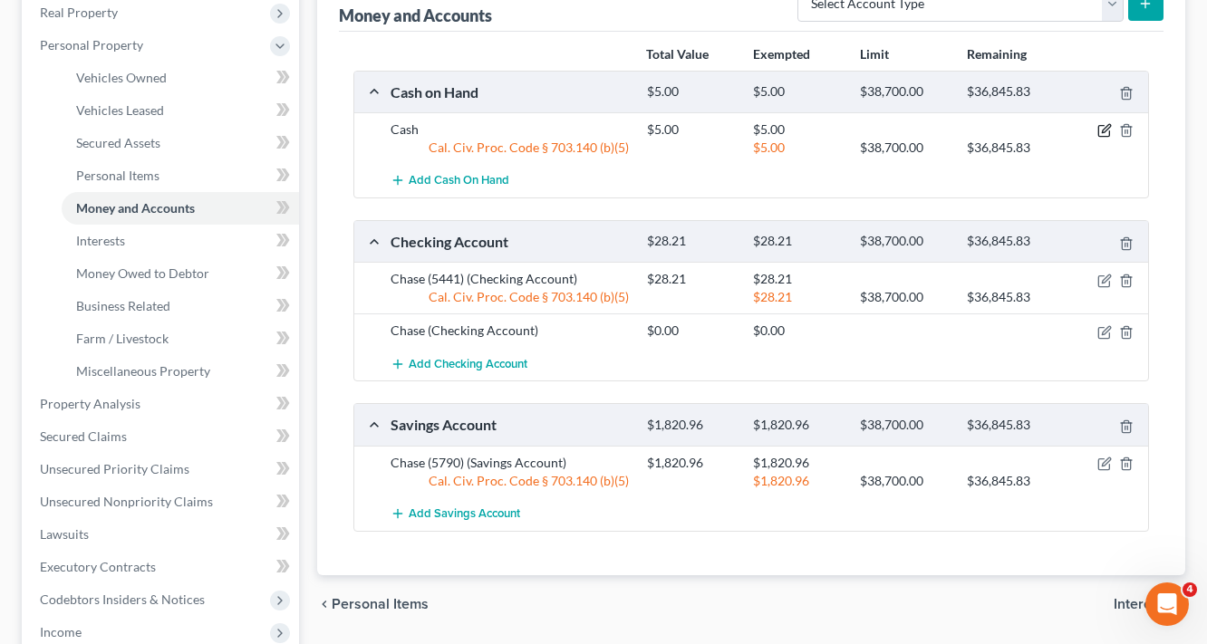
click at [1109, 129] on icon "button" at bounding box center [1104, 130] width 14 height 14
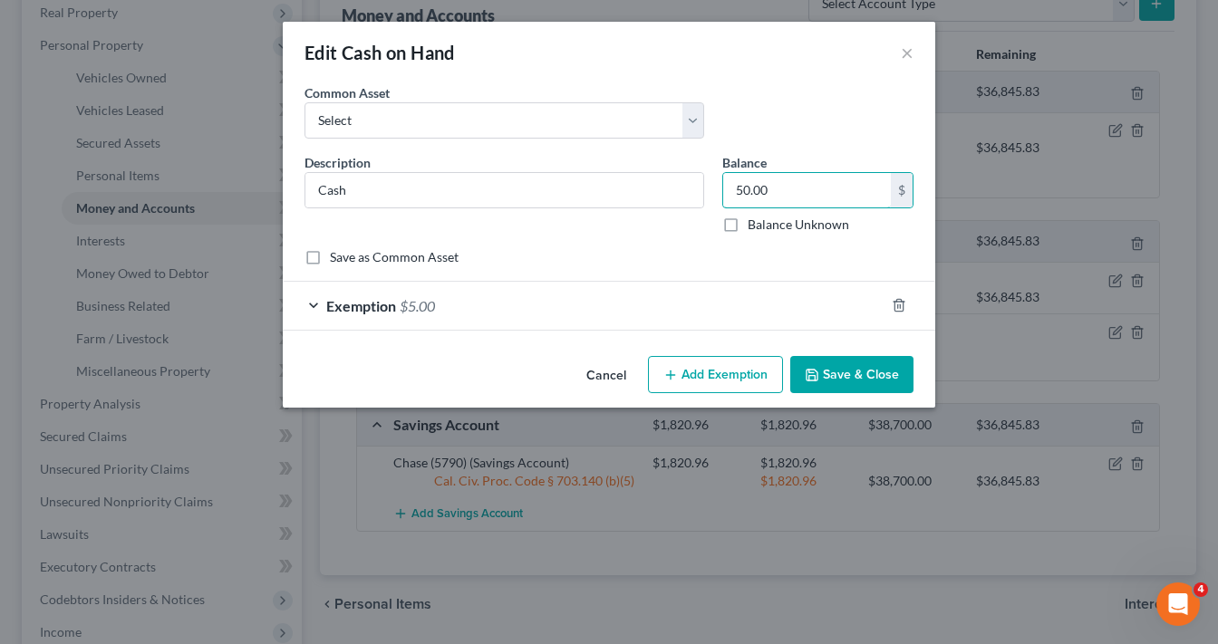
type input "50.00"
click at [417, 305] on span "$5.00" at bounding box center [417, 305] width 35 height 17
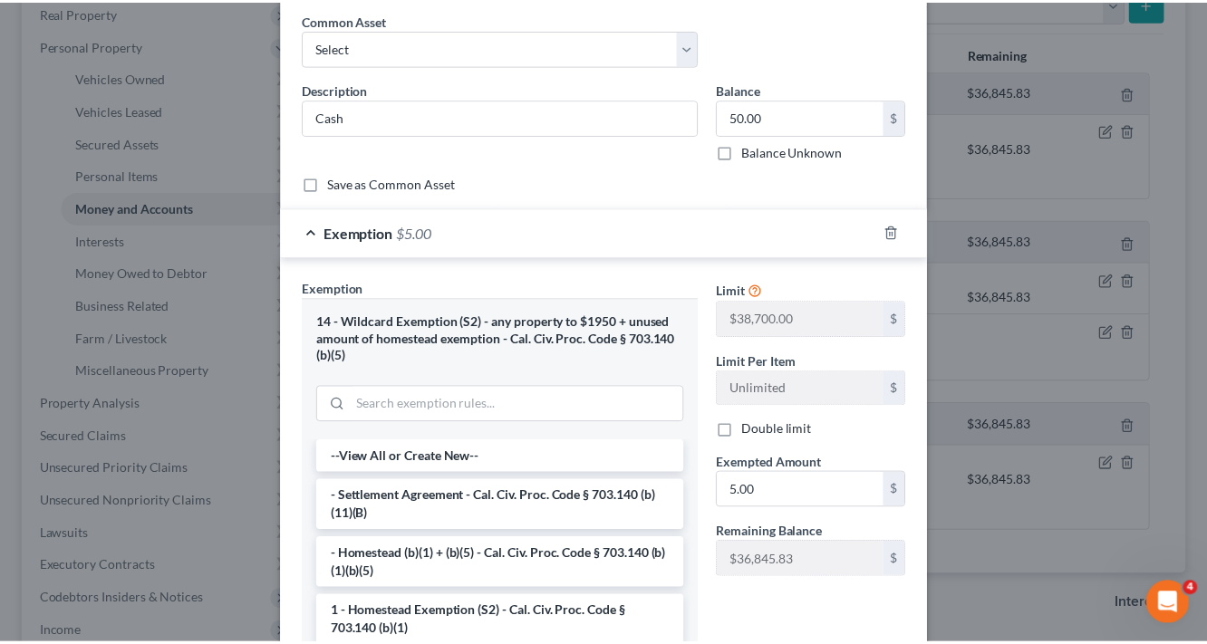
scroll to position [286, 0]
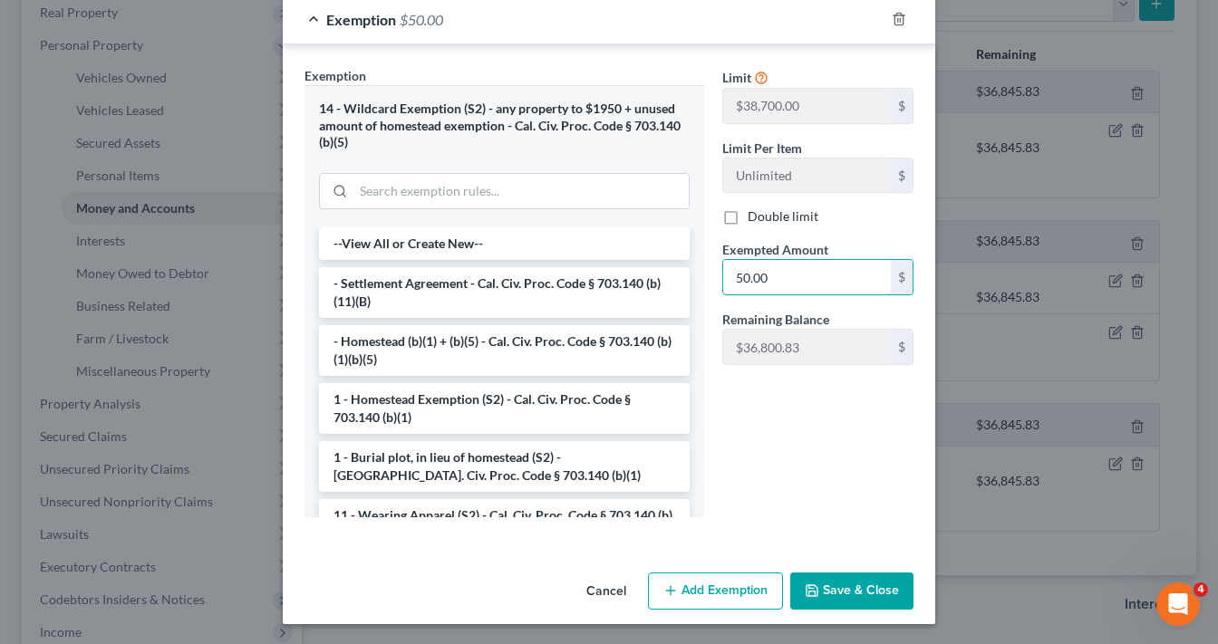
type input "50.00"
click at [866, 596] on button "Save & Close" at bounding box center [851, 592] width 123 height 38
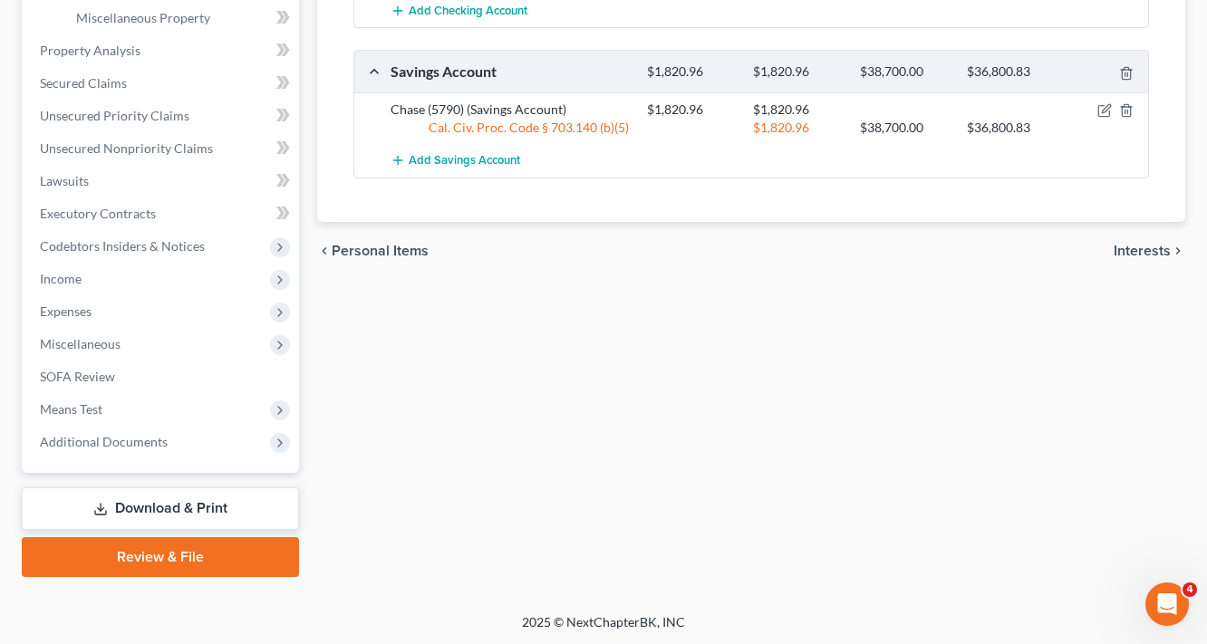
click at [161, 502] on link "Download & Print" at bounding box center [160, 508] width 277 height 43
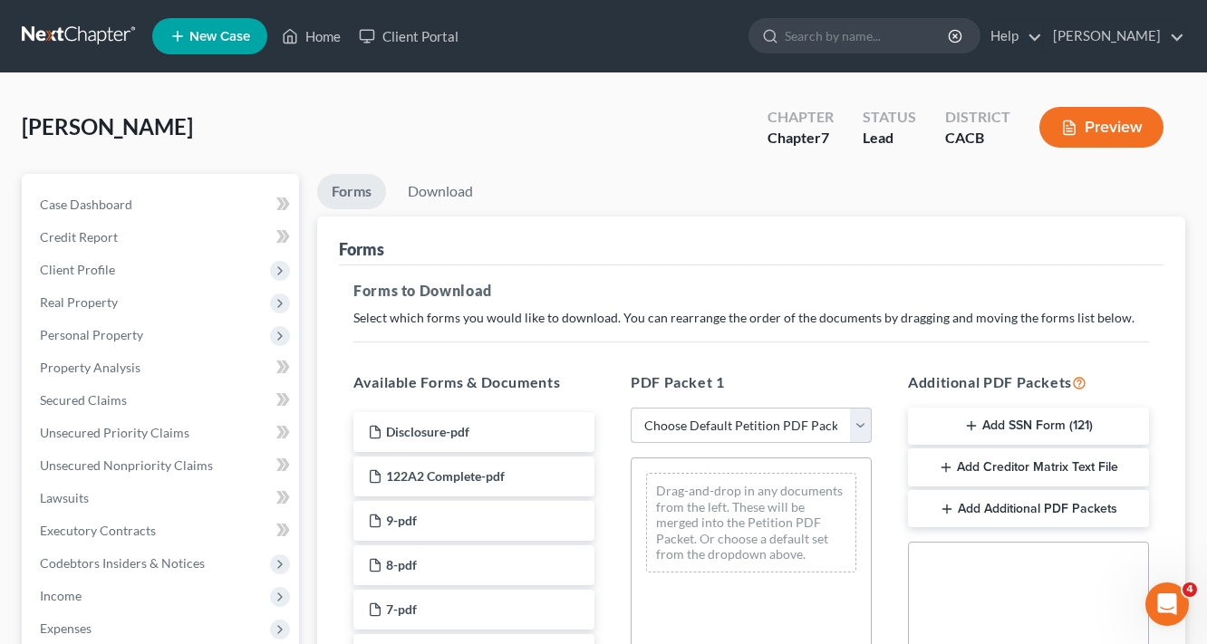
drag, startPoint x: 794, startPoint y: 407, endPoint x: 787, endPoint y: 417, distance: 11.8
click at [794, 408] on select "Choose Default Petition PDF Packet Complete Bankruptcy Petition (all forms and …" at bounding box center [751, 426] width 241 height 36
select select "5"
click at [631, 408] on select "Choose Default Petition PDF Packet Complete Bankruptcy Petition (all forms and …" at bounding box center [751, 426] width 241 height 36
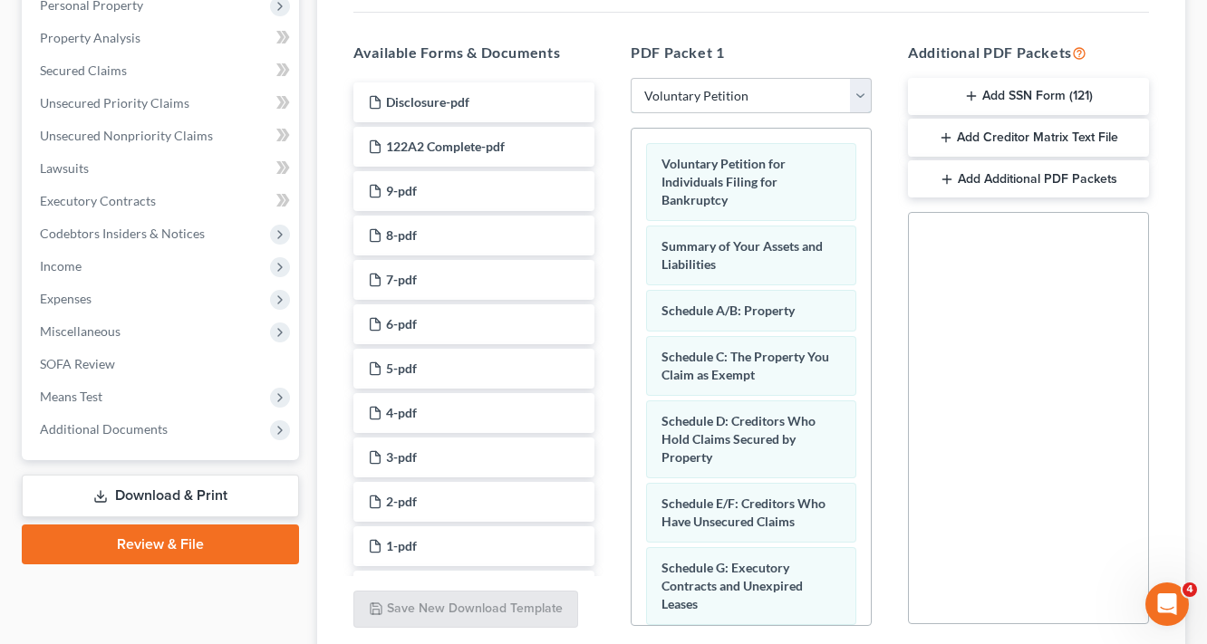
scroll to position [328, 0]
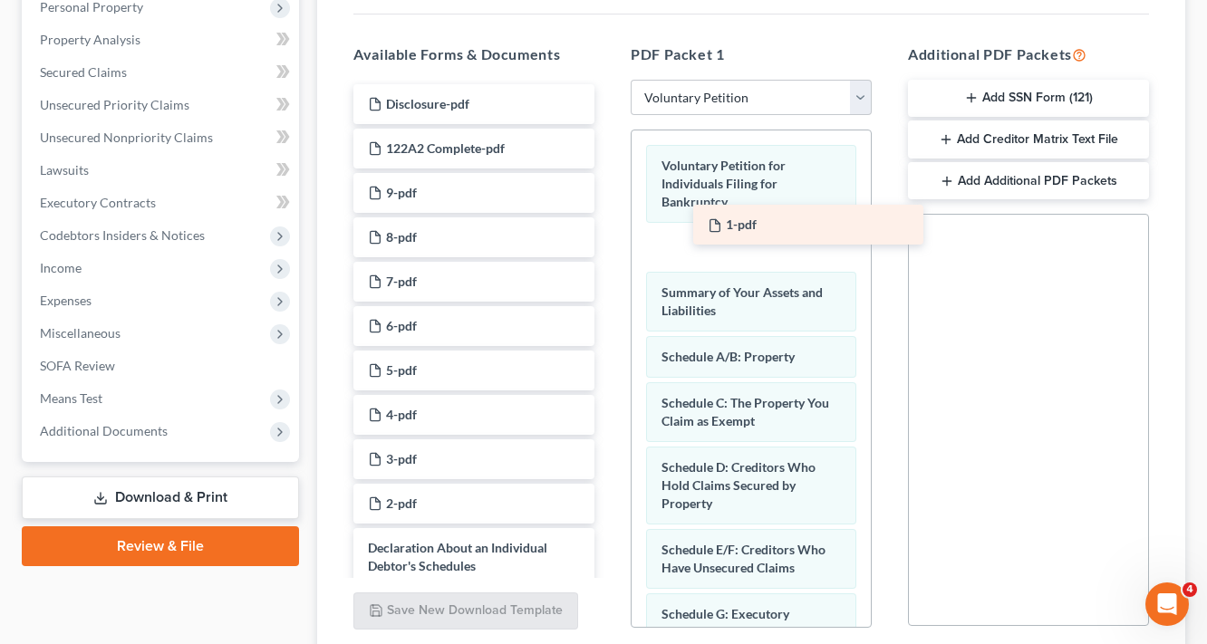
drag, startPoint x: 405, startPoint y: 550, endPoint x: 745, endPoint y: 230, distance: 466.7
click at [609, 230] on div "1-pdf Disclosure-pdf 122A2 Complete-pdf 9-pdf 8-pdf 7-pdf 6-pdf 5-pdf 4-pdf 3-p…" at bounding box center [474, 410] width 270 height 653
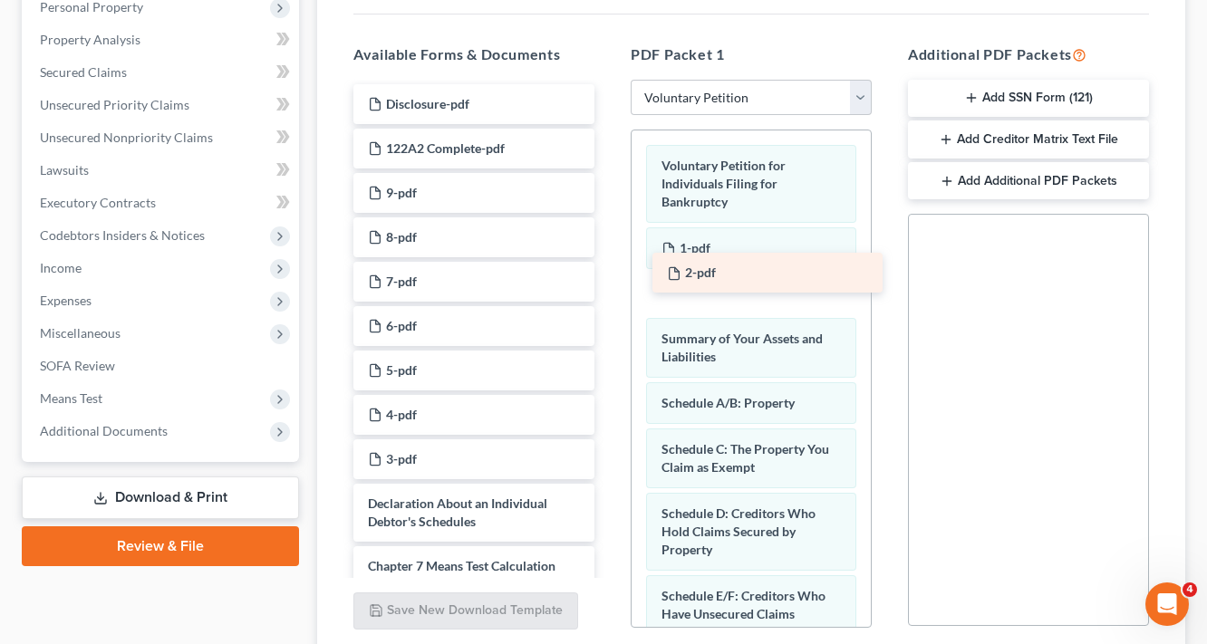
drag, startPoint x: 409, startPoint y: 497, endPoint x: 703, endPoint y: 297, distance: 356.1
click at [609, 297] on div "2-pdf Disclosure-pdf 122A2 Complete-pdf 9-pdf 8-pdf 7-pdf 6-pdf 5-pdf 4-pdf 3-p…" at bounding box center [474, 388] width 270 height 609
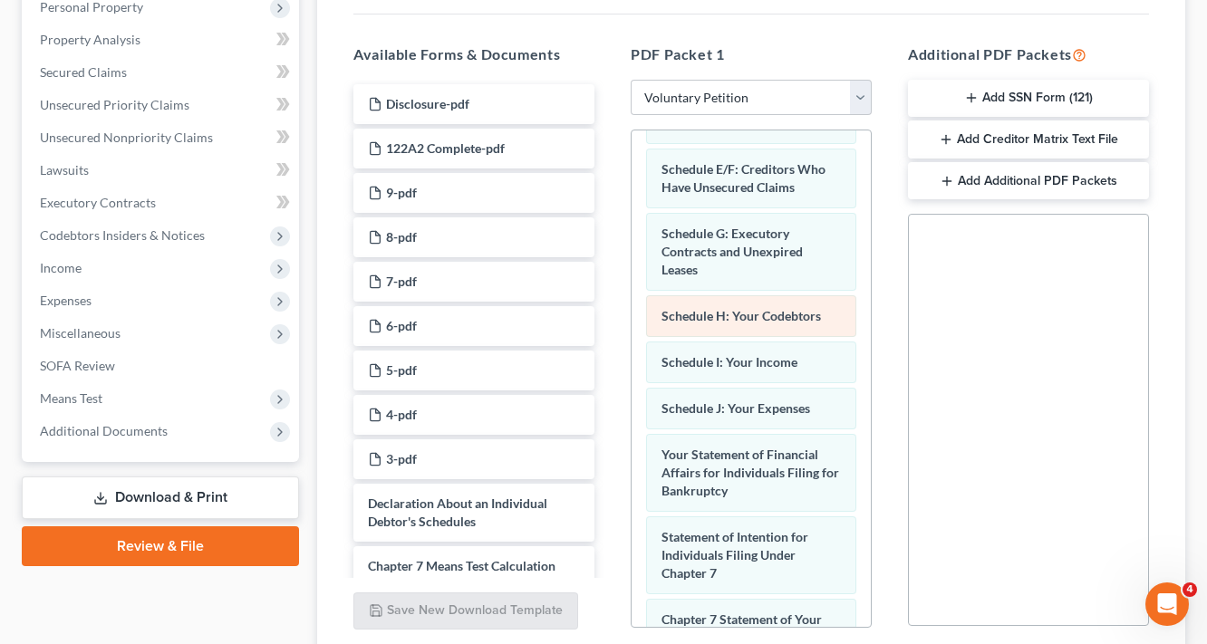
scroll to position [435, 0]
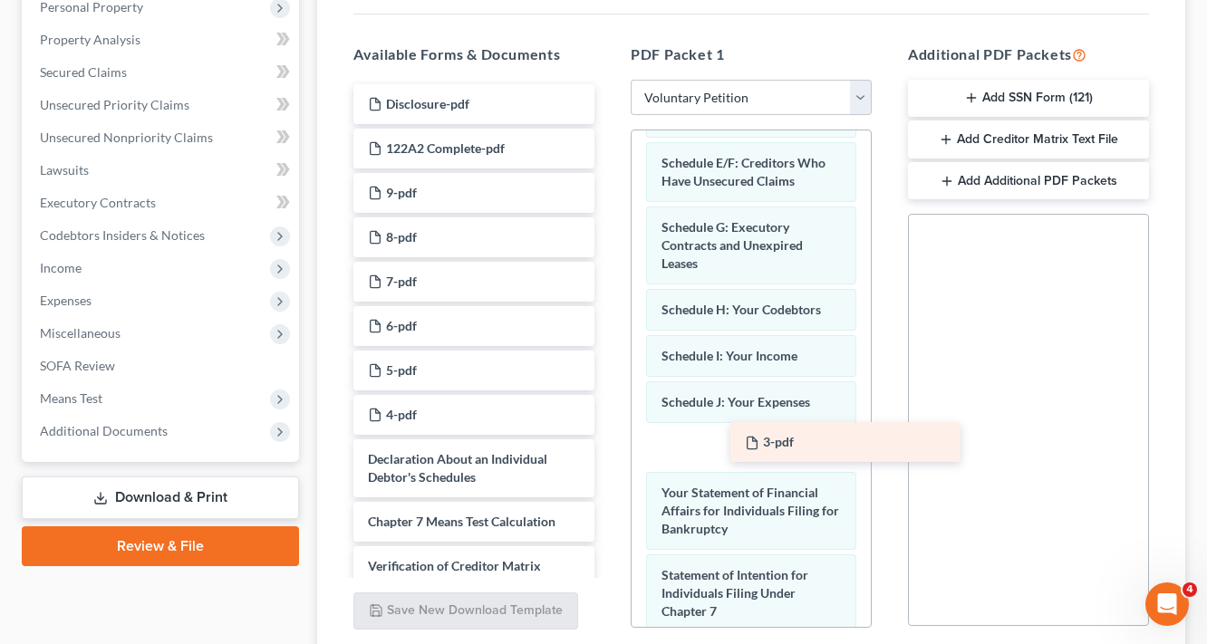
drag, startPoint x: 390, startPoint y: 462, endPoint x: 767, endPoint y: 447, distance: 377.3
click at [609, 447] on div "3-pdf Disclosure-pdf 122A2 Complete-pdf 9-pdf 8-pdf 7-pdf 6-pdf 5-pdf 4-pdf 3-p…" at bounding box center [474, 366] width 270 height 565
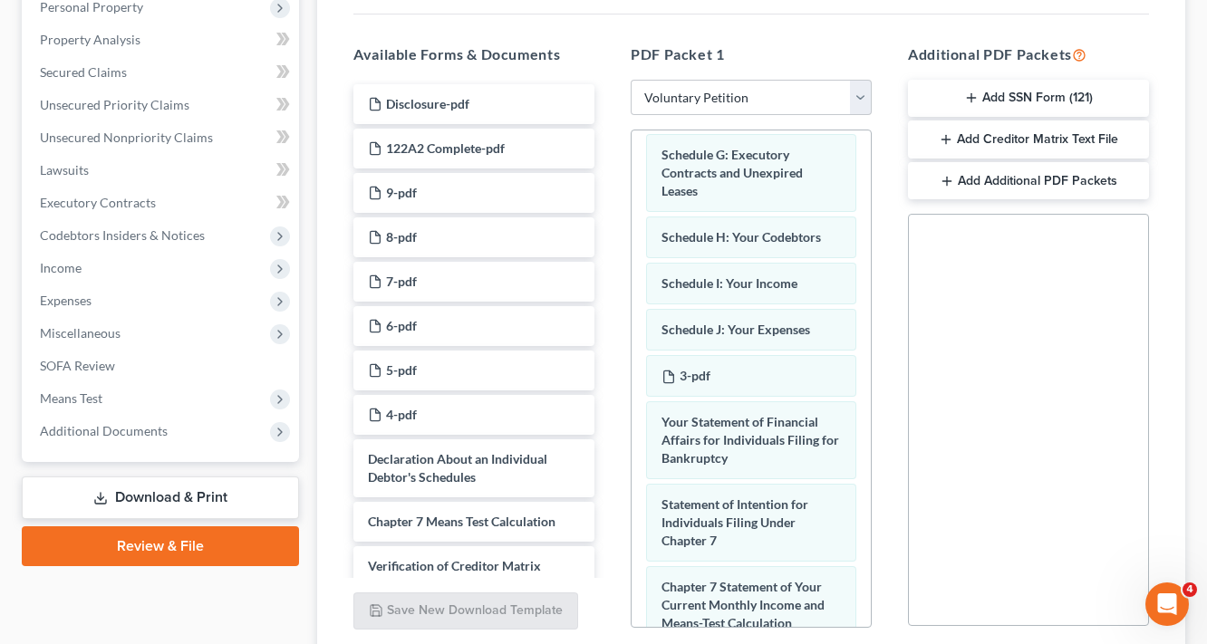
scroll to position [652, 0]
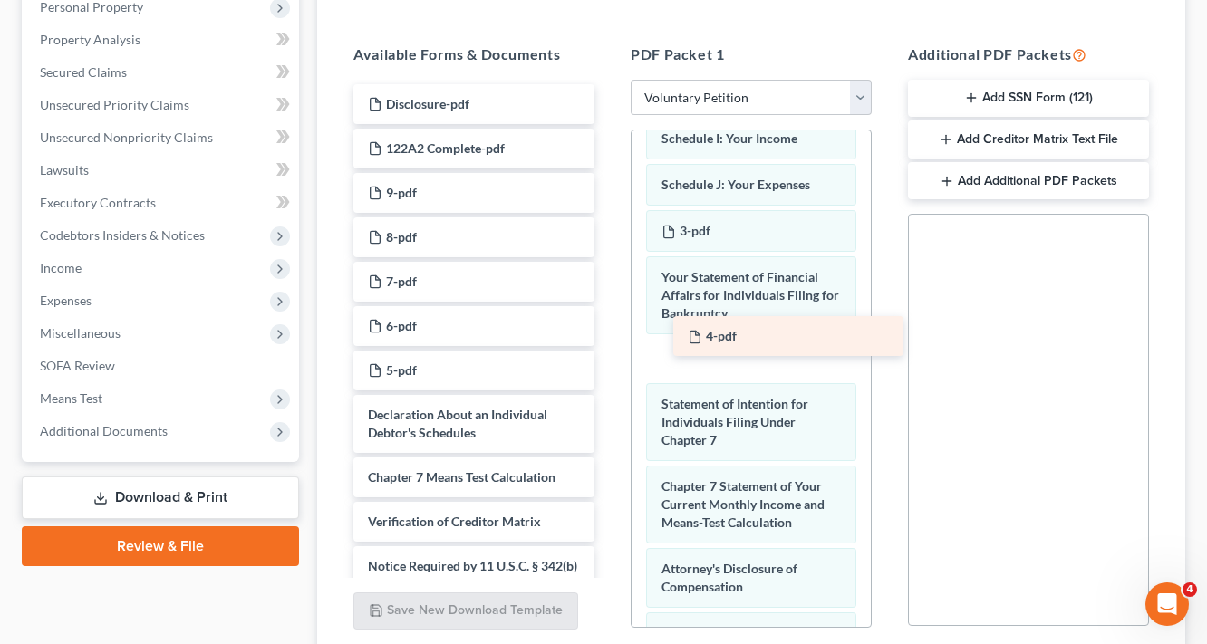
drag, startPoint x: 383, startPoint y: 413, endPoint x: 703, endPoint y: 336, distance: 329.0
click at [609, 336] on div "4-pdf Disclosure-pdf 122A2 Complete-pdf 9-pdf 8-pdf 7-pdf 6-pdf 5-pdf 4-pdf Dec…" at bounding box center [474, 344] width 270 height 520
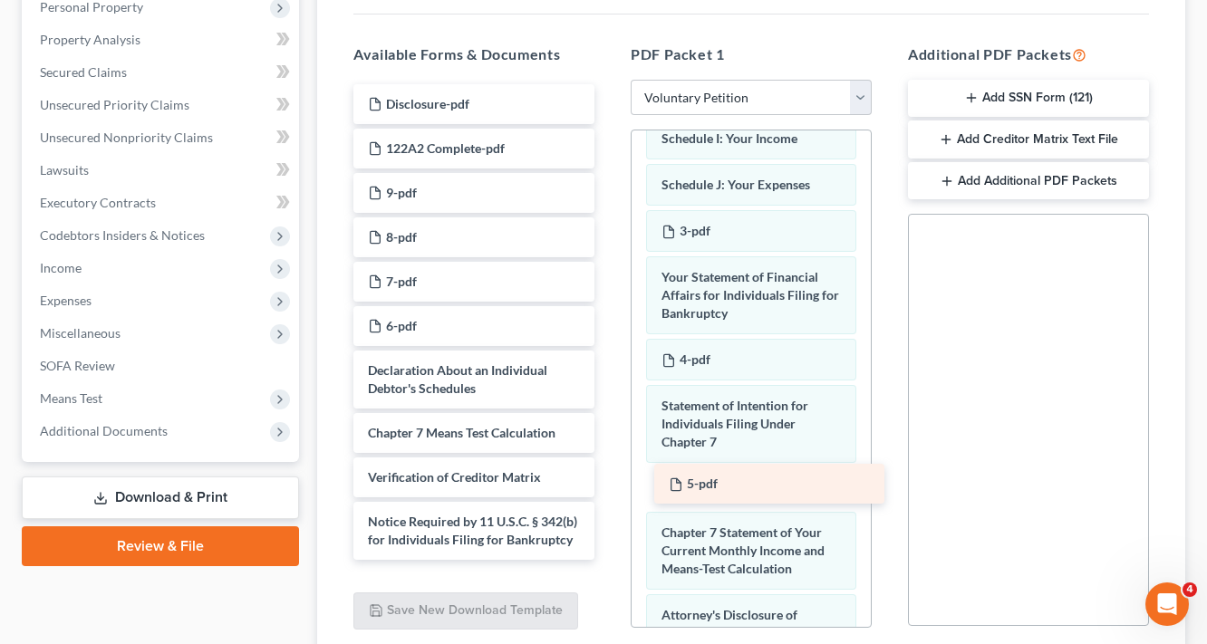
drag, startPoint x: 407, startPoint y: 360, endPoint x: 712, endPoint y: 440, distance: 315.8
click at [609, 441] on div "5-pdf Disclosure-pdf 122A2 Complete-pdf 9-pdf 8-pdf 7-pdf 6-pdf 5-pdf Declarati…" at bounding box center [474, 322] width 270 height 476
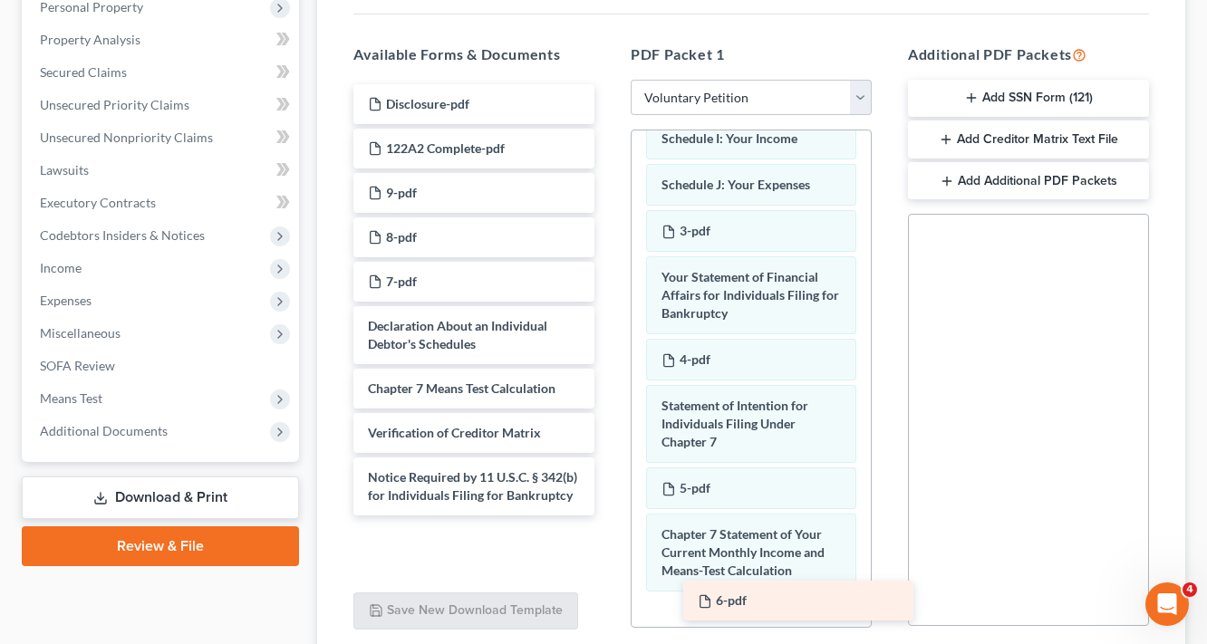
drag, startPoint x: 417, startPoint y: 315, endPoint x: 747, endPoint y: 590, distance: 429.1
click at [609, 516] on div "6-pdf Disclosure-pdf 122A2 Complete-pdf 9-pdf 8-pdf 7-pdf 6-pdf Declaration Abo…" at bounding box center [474, 299] width 270 height 431
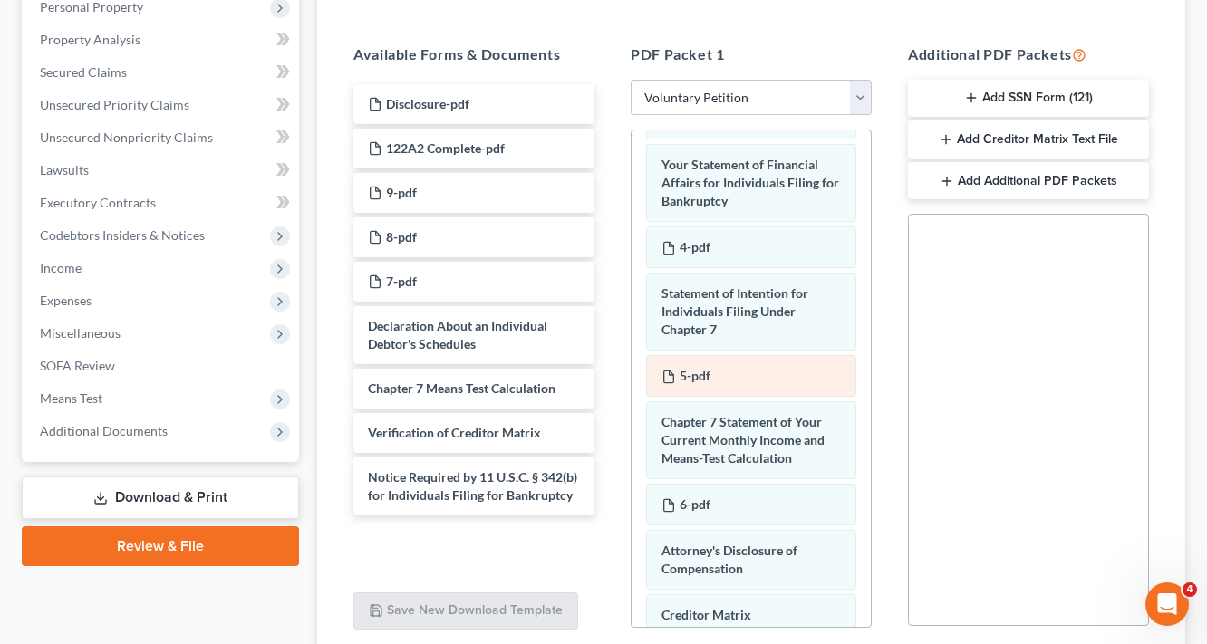
scroll to position [883, 0]
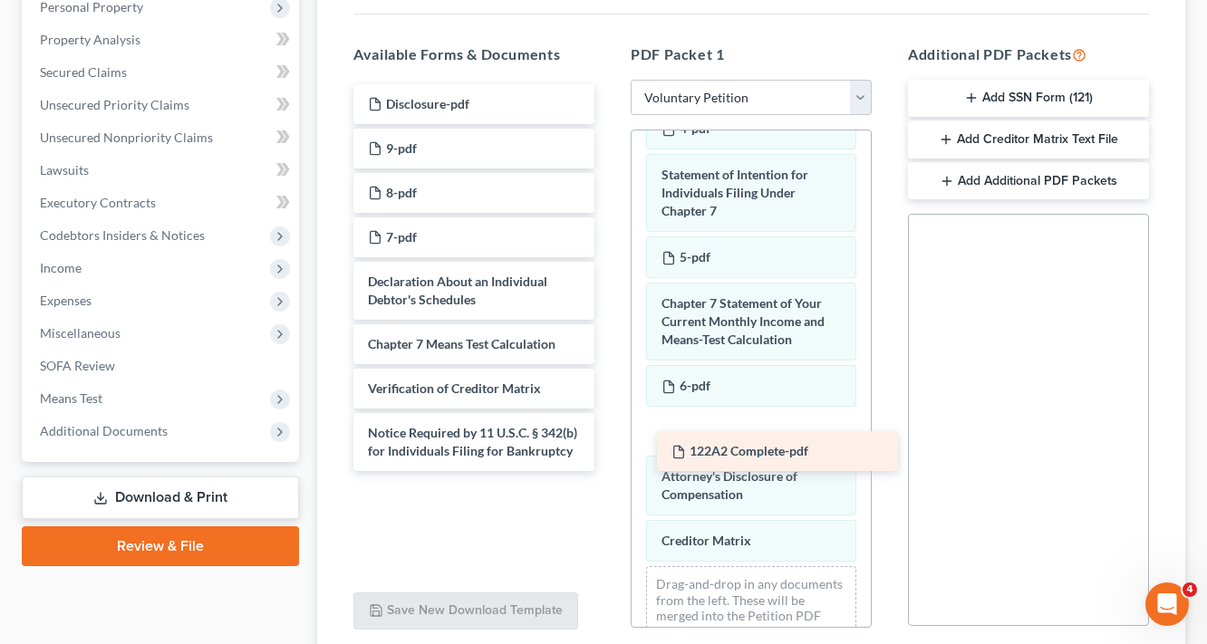
drag, startPoint x: 403, startPoint y: 136, endPoint x: 714, endPoint y: 420, distance: 421.4
click at [609, 424] on div "122A2 Complete-pdf Disclosure-pdf 122A2 Complete-pdf 9-pdf 8-pdf 7-pdf Declarat…" at bounding box center [474, 277] width 270 height 387
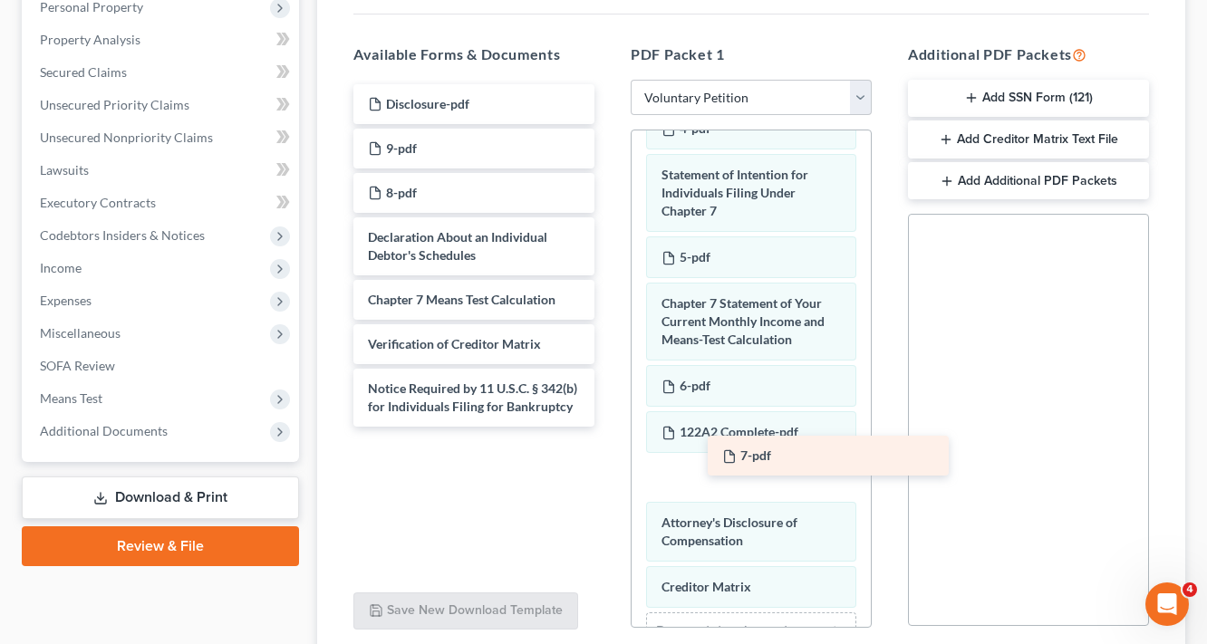
drag, startPoint x: 407, startPoint y: 227, endPoint x: 761, endPoint y: 447, distance: 417.1
click at [609, 427] on div "7-pdf Disclosure-pdf 9-pdf 8-pdf 7-pdf Declaration About an Individual Debtor's…" at bounding box center [474, 255] width 270 height 343
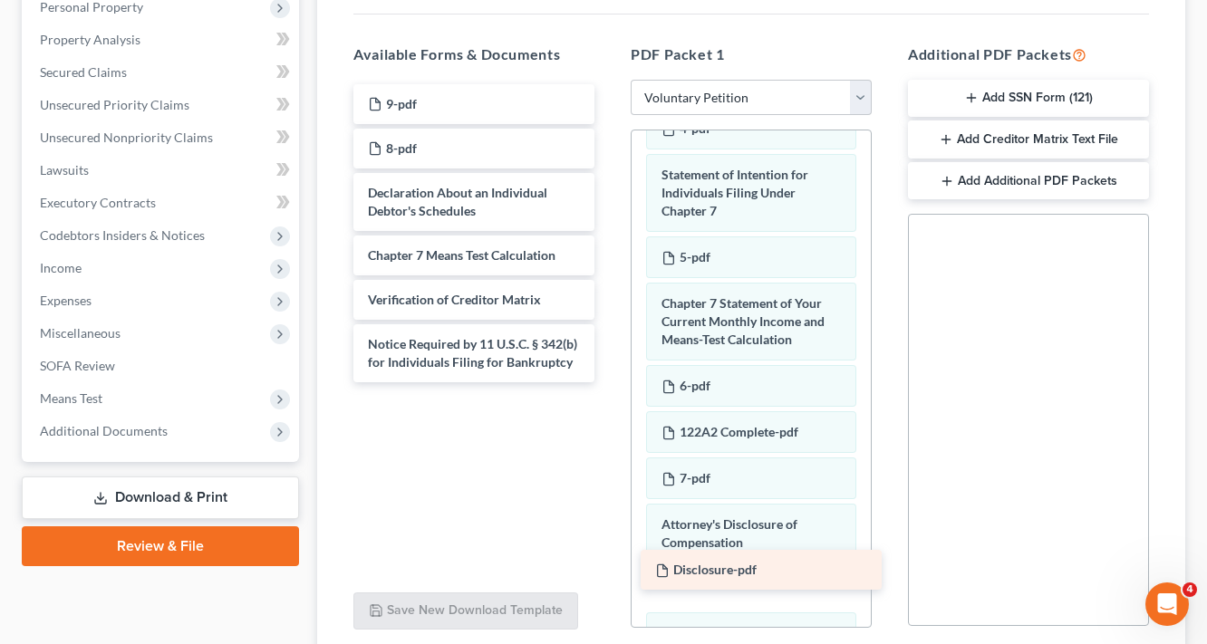
drag, startPoint x: 446, startPoint y: 109, endPoint x: 743, endPoint y: 576, distance: 554.0
click at [609, 382] on div "Disclosure-pdf Disclosure-pdf 9-pdf 8-pdf Declaration About an Individual Debto…" at bounding box center [474, 233] width 270 height 298
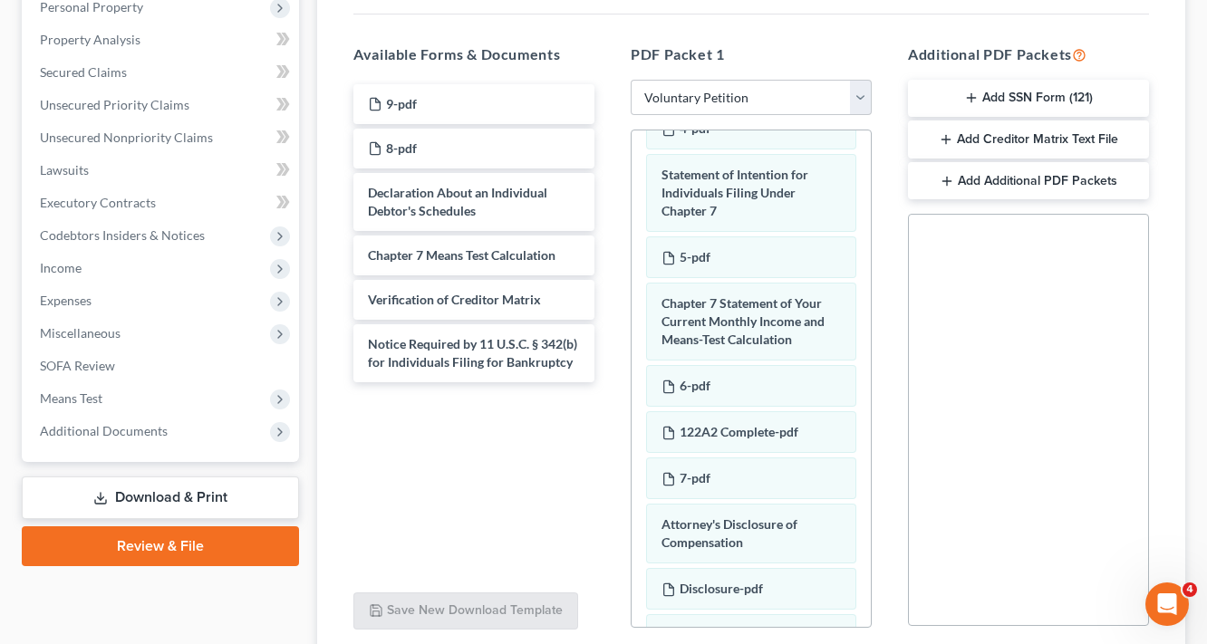
scroll to position [1020, 0]
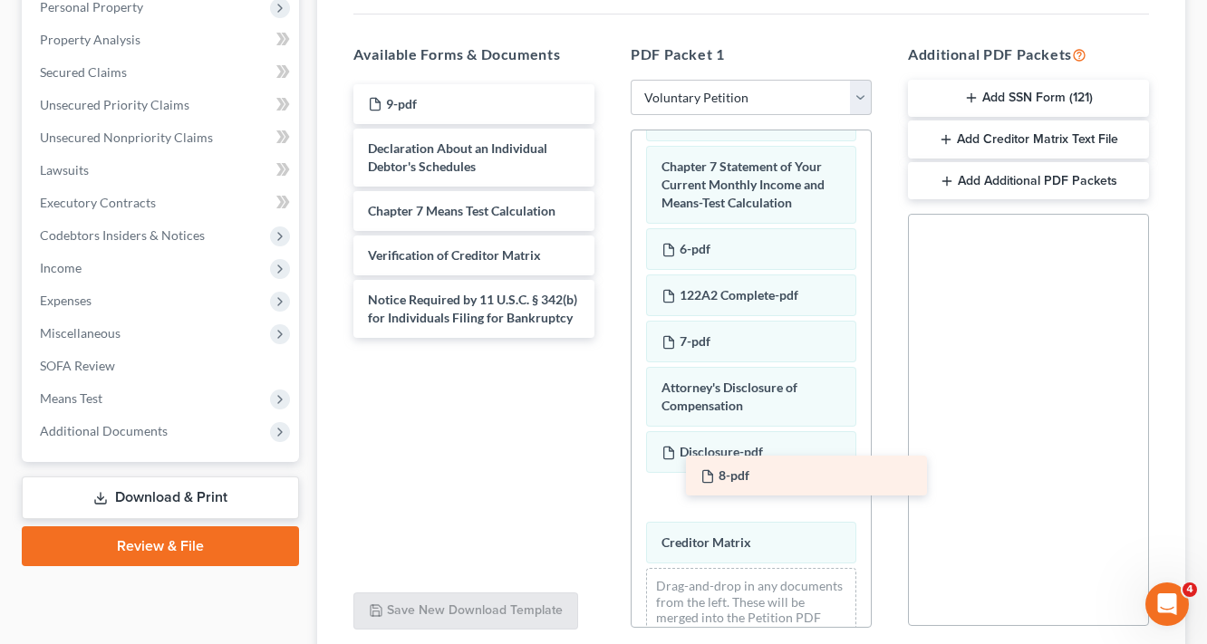
drag, startPoint x: 401, startPoint y: 152, endPoint x: 734, endPoint y: 481, distance: 467.7
click at [609, 338] on div "8-pdf 9-pdf 8-pdf Declaration About an Individual Debtor's Schedules Chapter 7 …" at bounding box center [474, 211] width 270 height 254
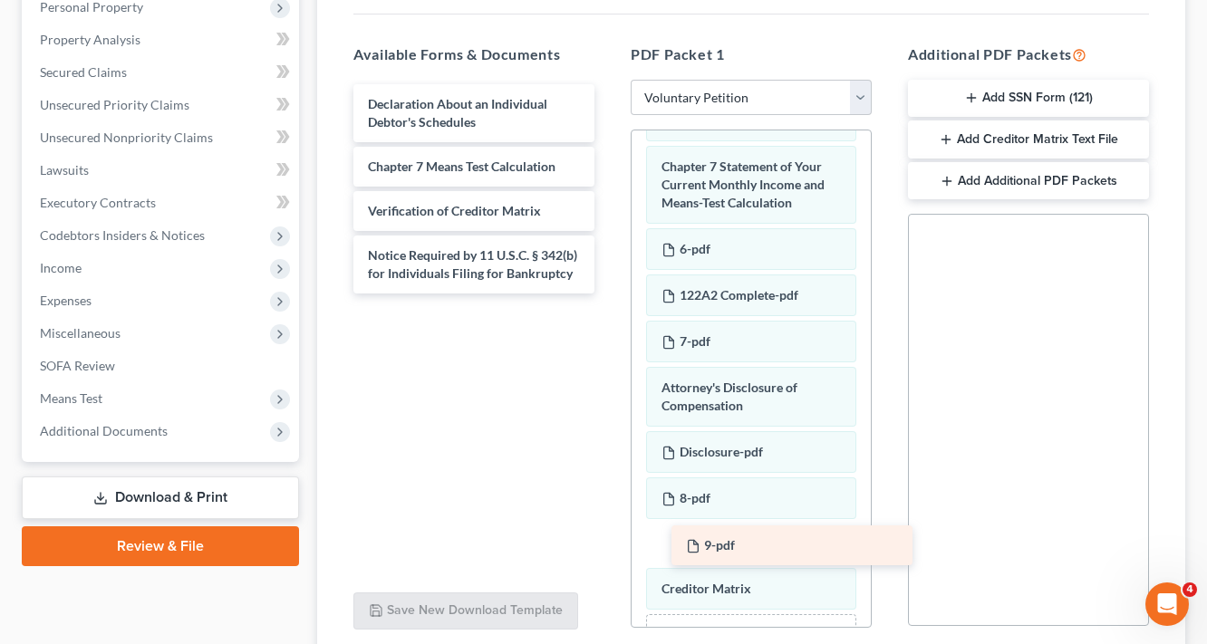
drag, startPoint x: 413, startPoint y: 104, endPoint x: 731, endPoint y: 547, distance: 545.4
click at [609, 294] on div "9-pdf 9-pdf Declaration About an Individual Debtor's Schedules Chapter 7 Means …" at bounding box center [474, 188] width 270 height 209
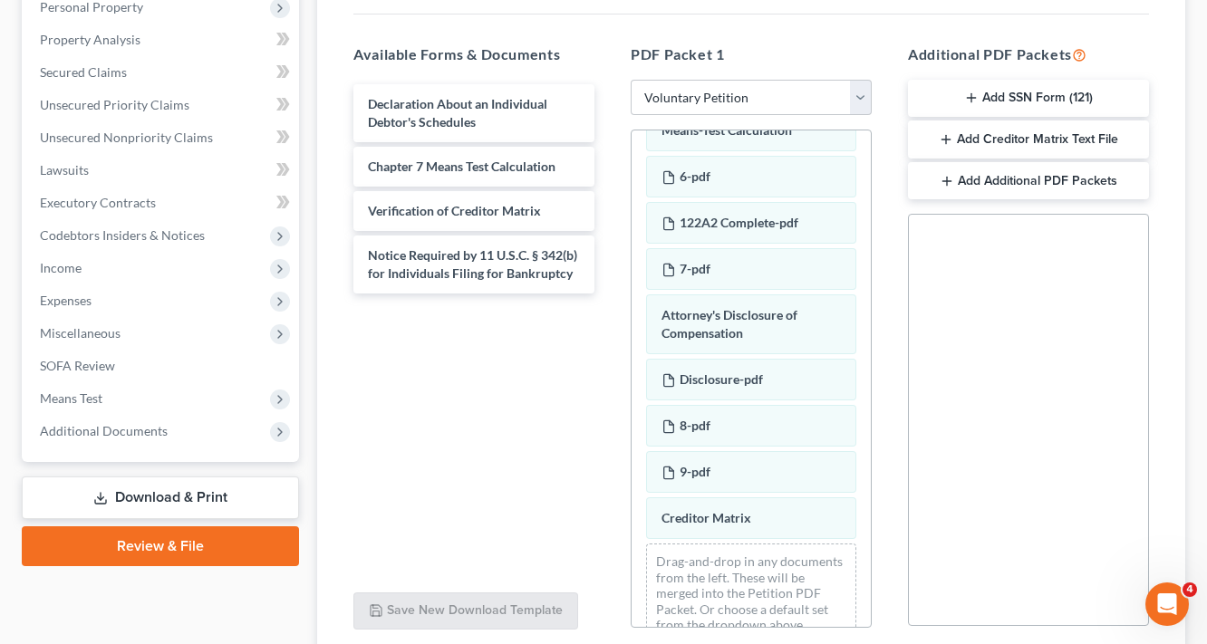
scroll to position [473, 0]
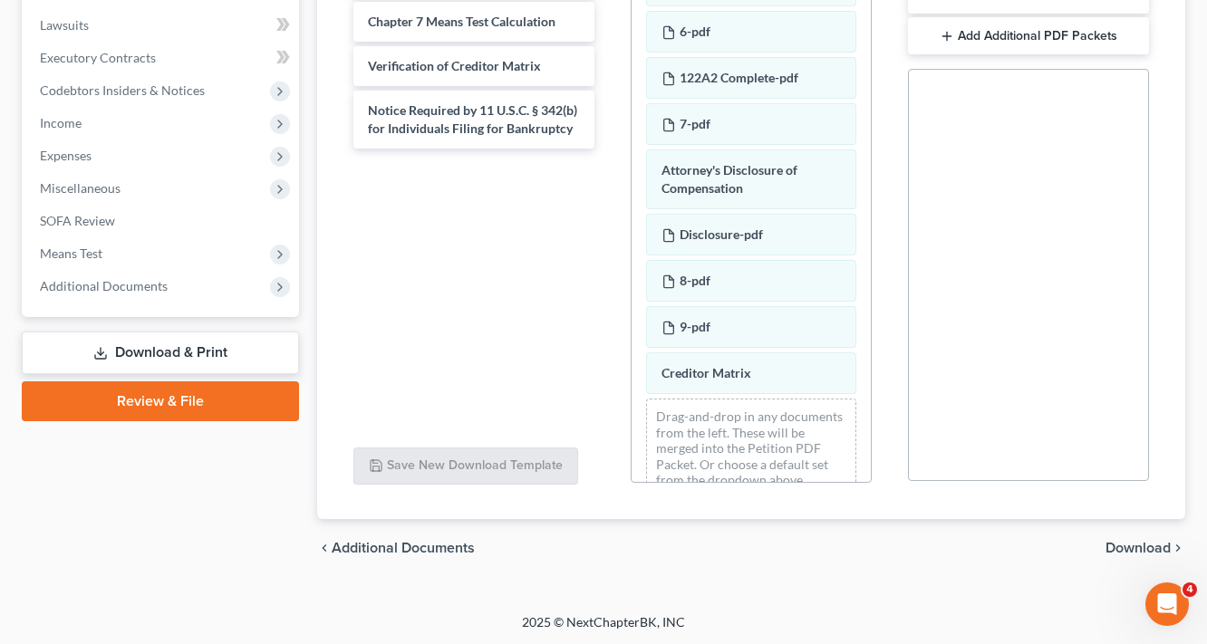
click at [1134, 547] on span "Download" at bounding box center [1137, 548] width 65 height 14
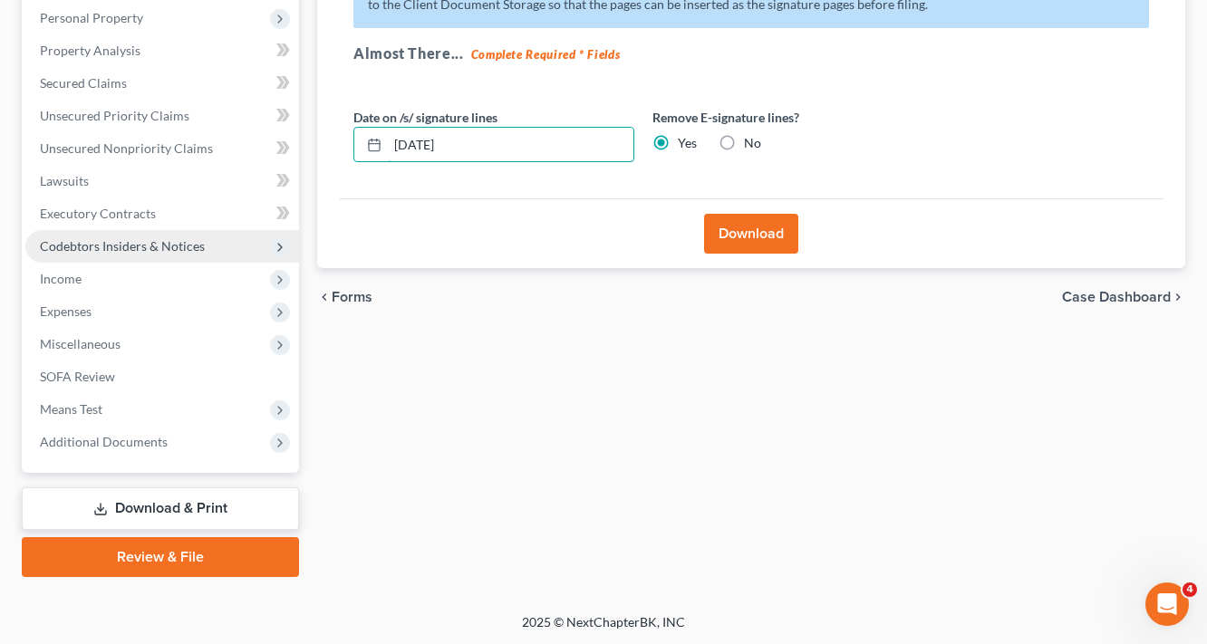
drag, startPoint x: 491, startPoint y: 145, endPoint x: 261, endPoint y: 231, distance: 245.7
click at [280, 219] on div "Petition Navigation Case Dashboard Payments Invoices Payments Payments Credit R…" at bounding box center [604, 217] width 1182 height 720
click at [787, 228] on button "Download" at bounding box center [751, 234] width 94 height 40
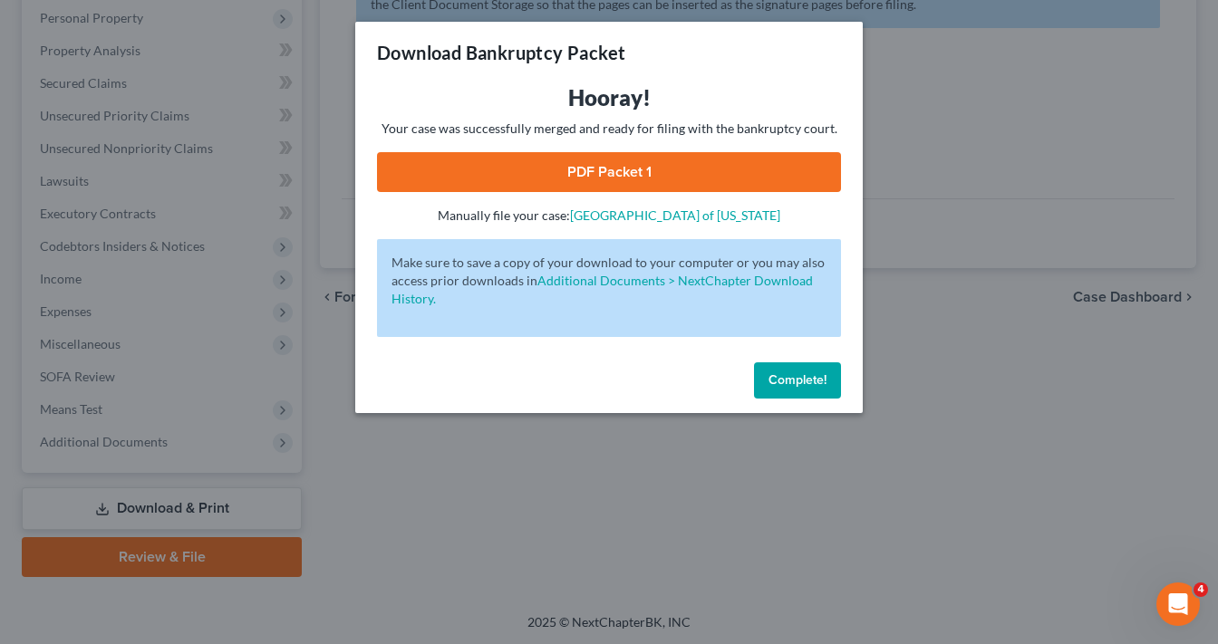
click at [631, 159] on link "PDF Packet 1" at bounding box center [609, 172] width 464 height 40
click at [1034, 158] on div "Download Bankruptcy Packet Hooray! Your case was successfully merged and ready …" at bounding box center [609, 322] width 1218 height 644
